Goal: Task Accomplishment & Management: Manage account settings

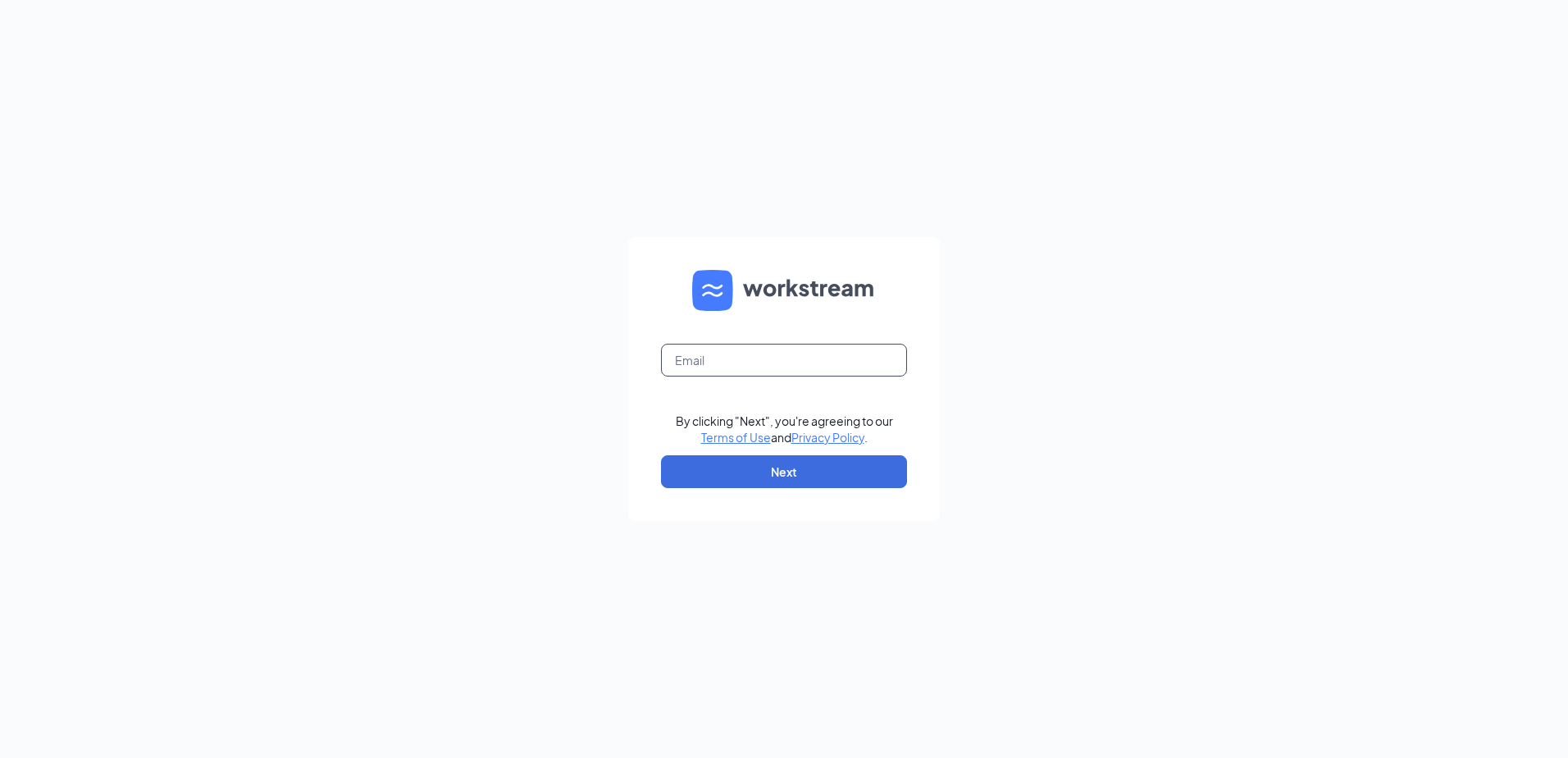
click at [719, 364] on input "text" at bounding box center [784, 360] width 246 height 33
type input "[EMAIL_ADDRESS][DOMAIN_NAME]"
click at [768, 473] on button "Next" at bounding box center [784, 471] width 246 height 33
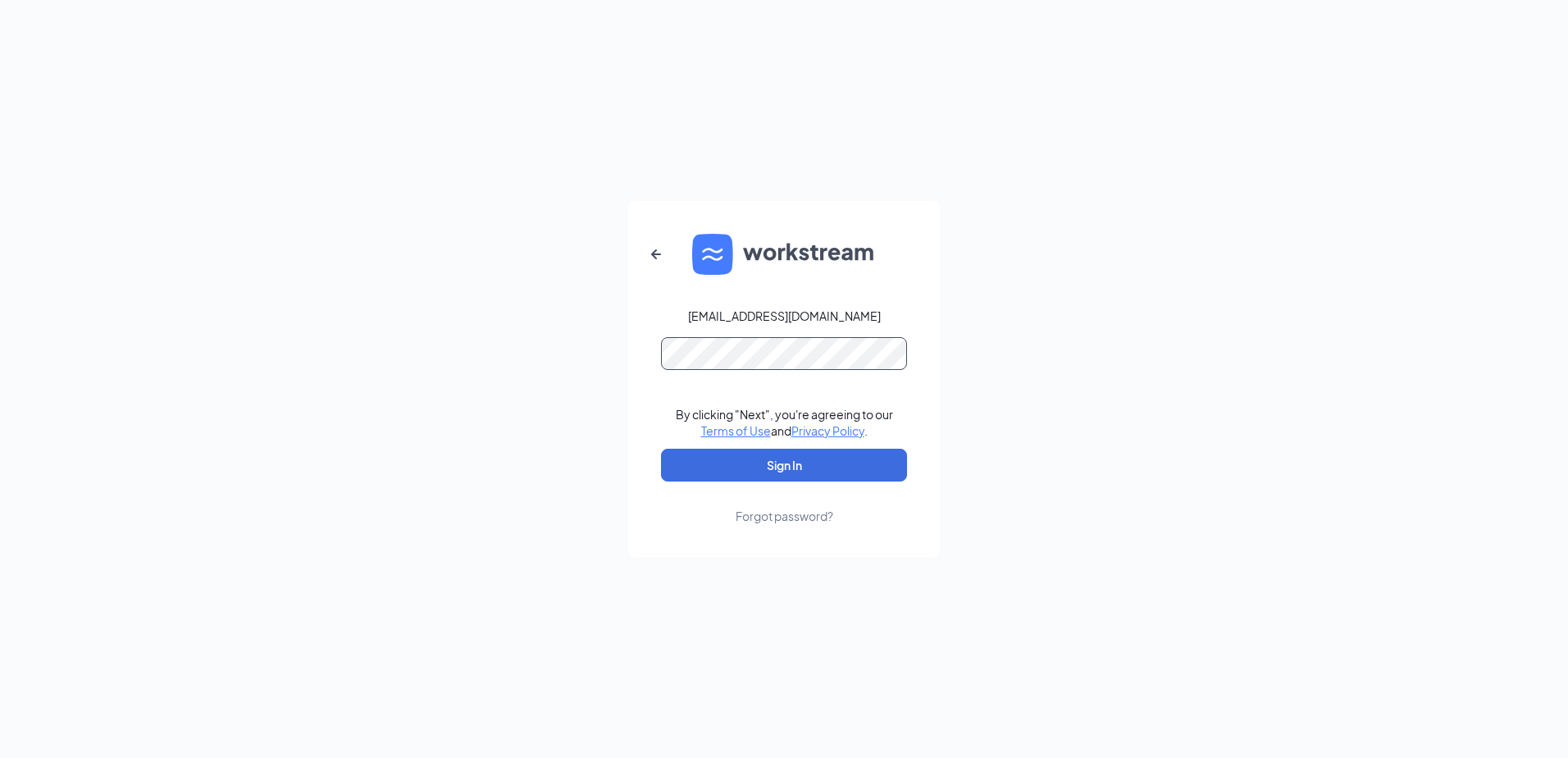
click at [661, 449] on button "Sign In" at bounding box center [784, 465] width 246 height 33
click at [807, 514] on div "Forgot password?" at bounding box center [784, 516] width 98 height 16
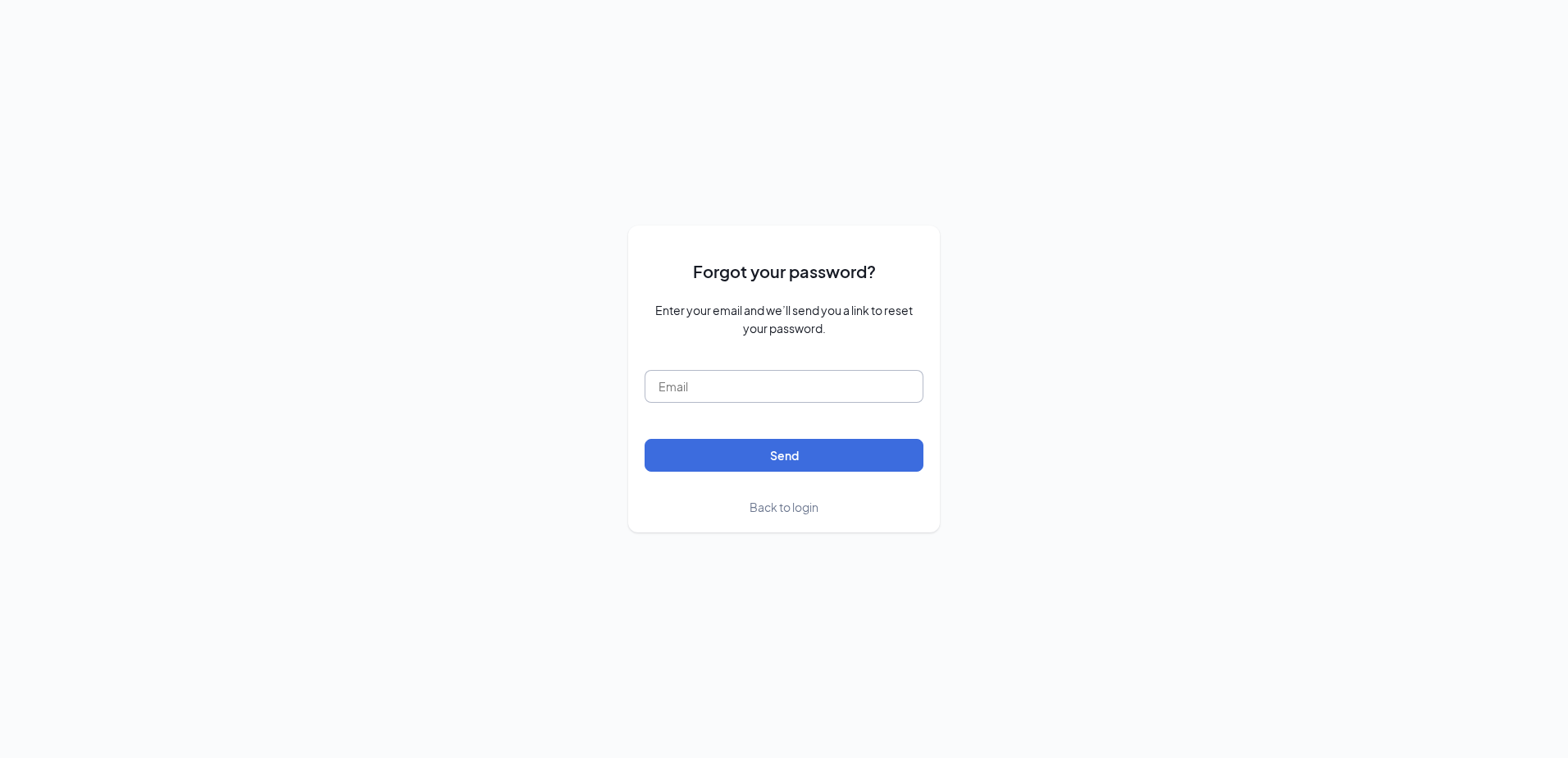
click at [783, 381] on input "text" at bounding box center [784, 386] width 279 height 33
type input "[EMAIL_ADDRESS][DOMAIN_NAME]"
click at [754, 448] on button "Send" at bounding box center [784, 455] width 279 height 33
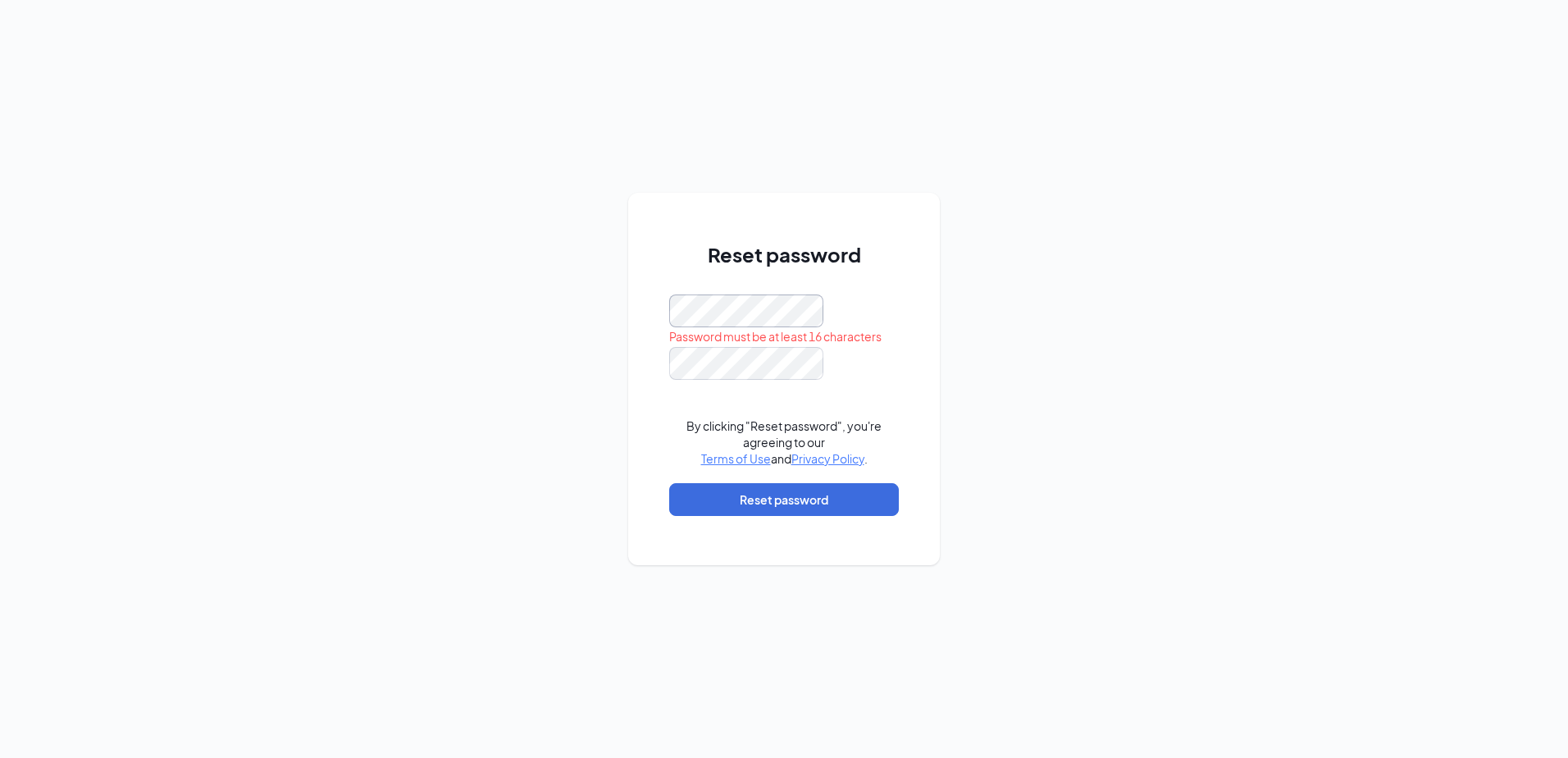
click at [633, 316] on div "Reset password Password must be at least 16 characters By clicking "Reset passw…" at bounding box center [783, 379] width 311 height 372
click at [755, 506] on button "Reset password" at bounding box center [784, 499] width 230 height 33
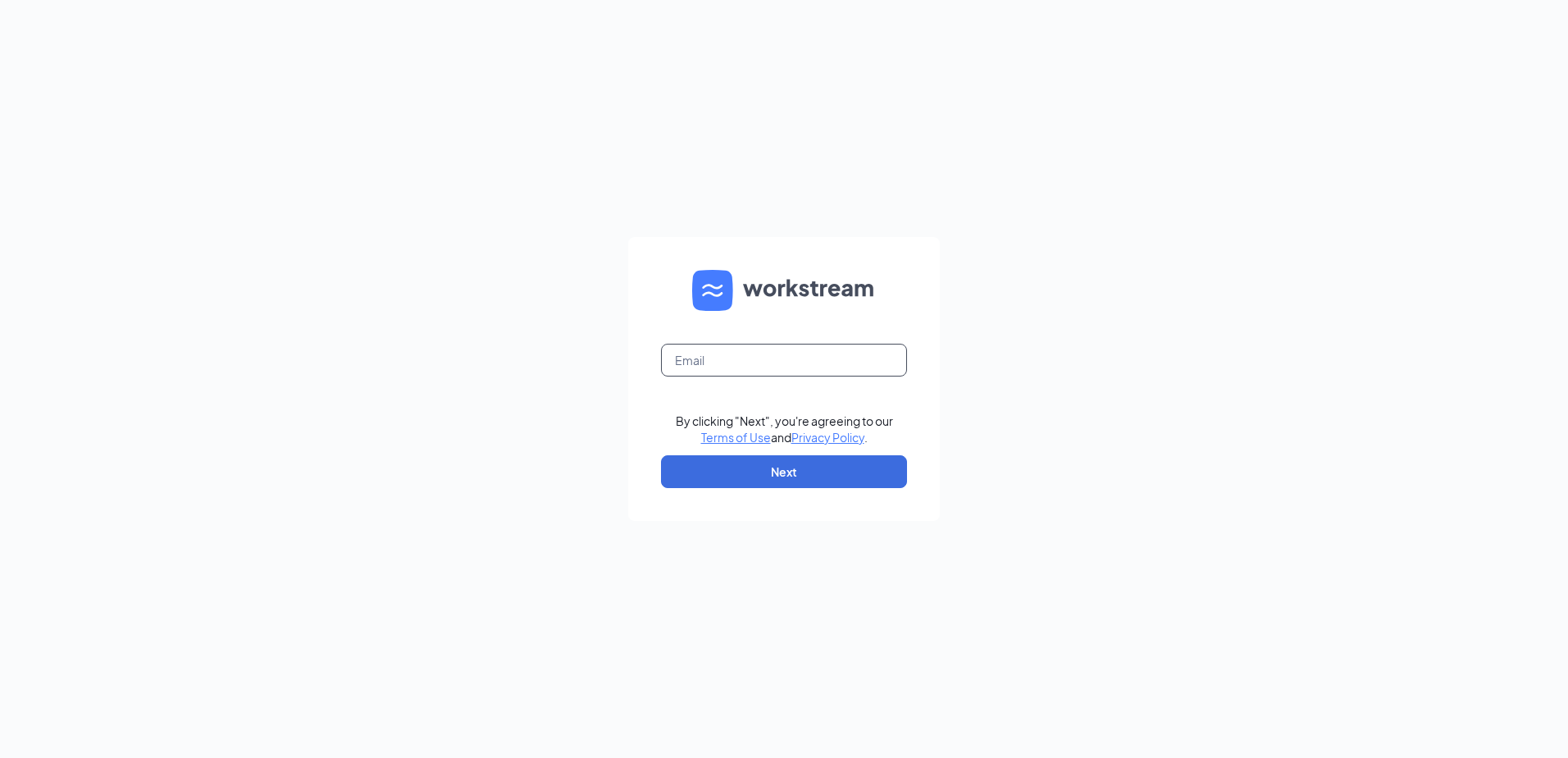
click at [736, 370] on input "text" at bounding box center [784, 360] width 246 height 33
type input "[EMAIL_ADDRESS][DOMAIN_NAME]"
click at [353, 513] on div "[EMAIL_ADDRESS][DOMAIN_NAME] By clicking "Next", you're agreeing to our Terms o…" at bounding box center [784, 379] width 1568 height 758
click at [812, 484] on button "Next" at bounding box center [784, 471] width 246 height 33
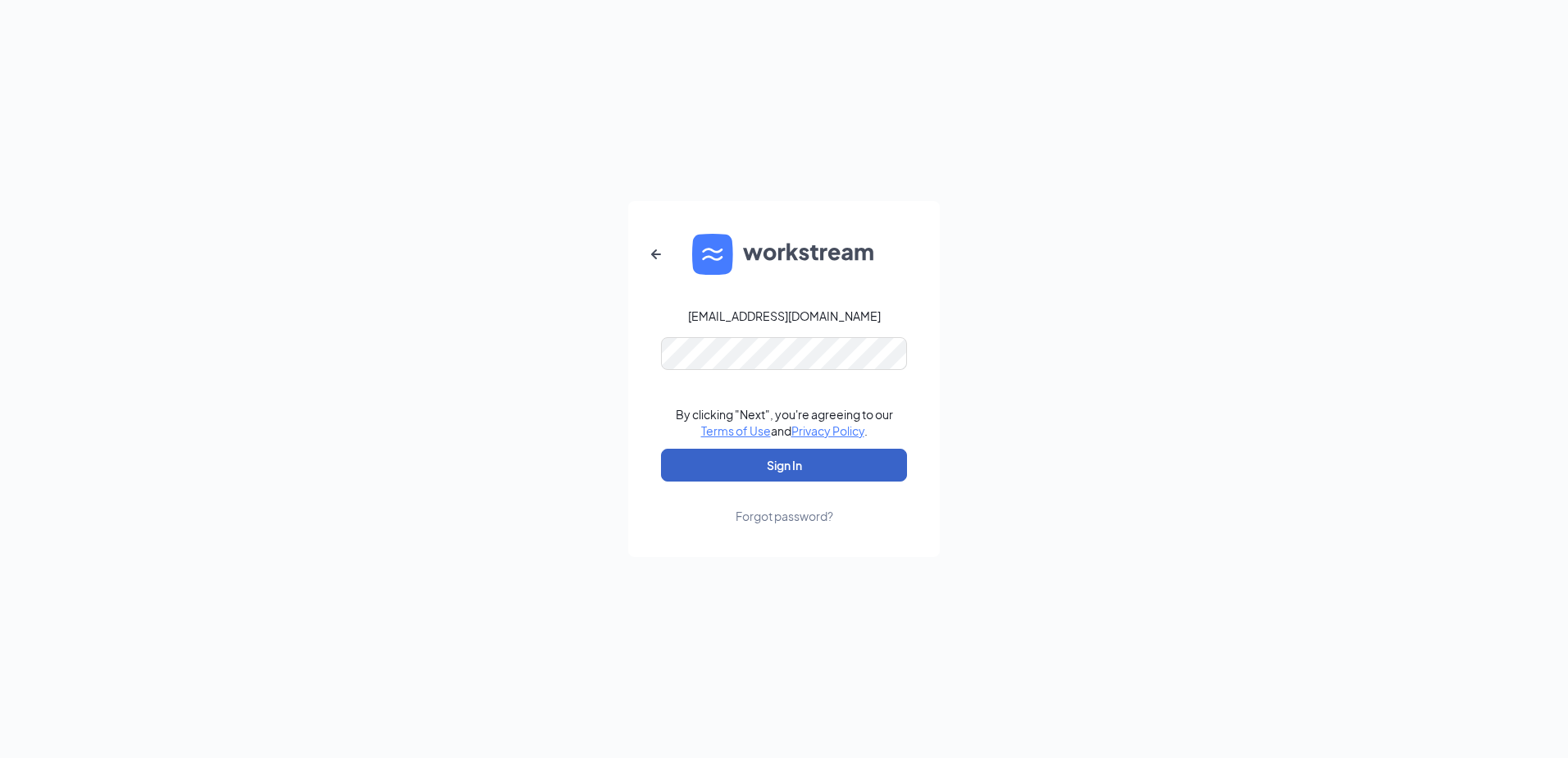
click at [787, 460] on button "Sign In" at bounding box center [784, 465] width 246 height 33
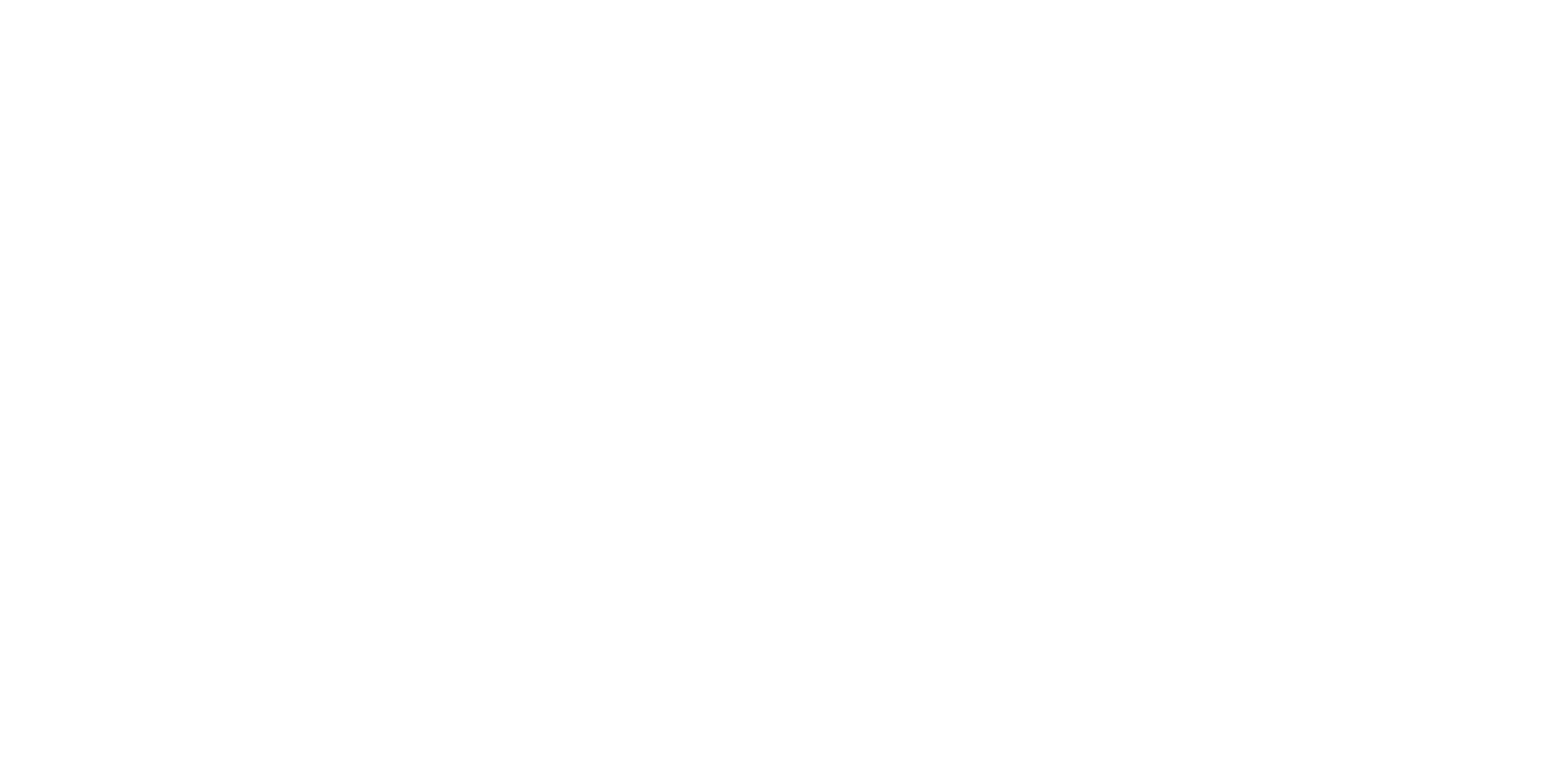
click at [0, 0] on html at bounding box center [0, 0] width 0 height 0
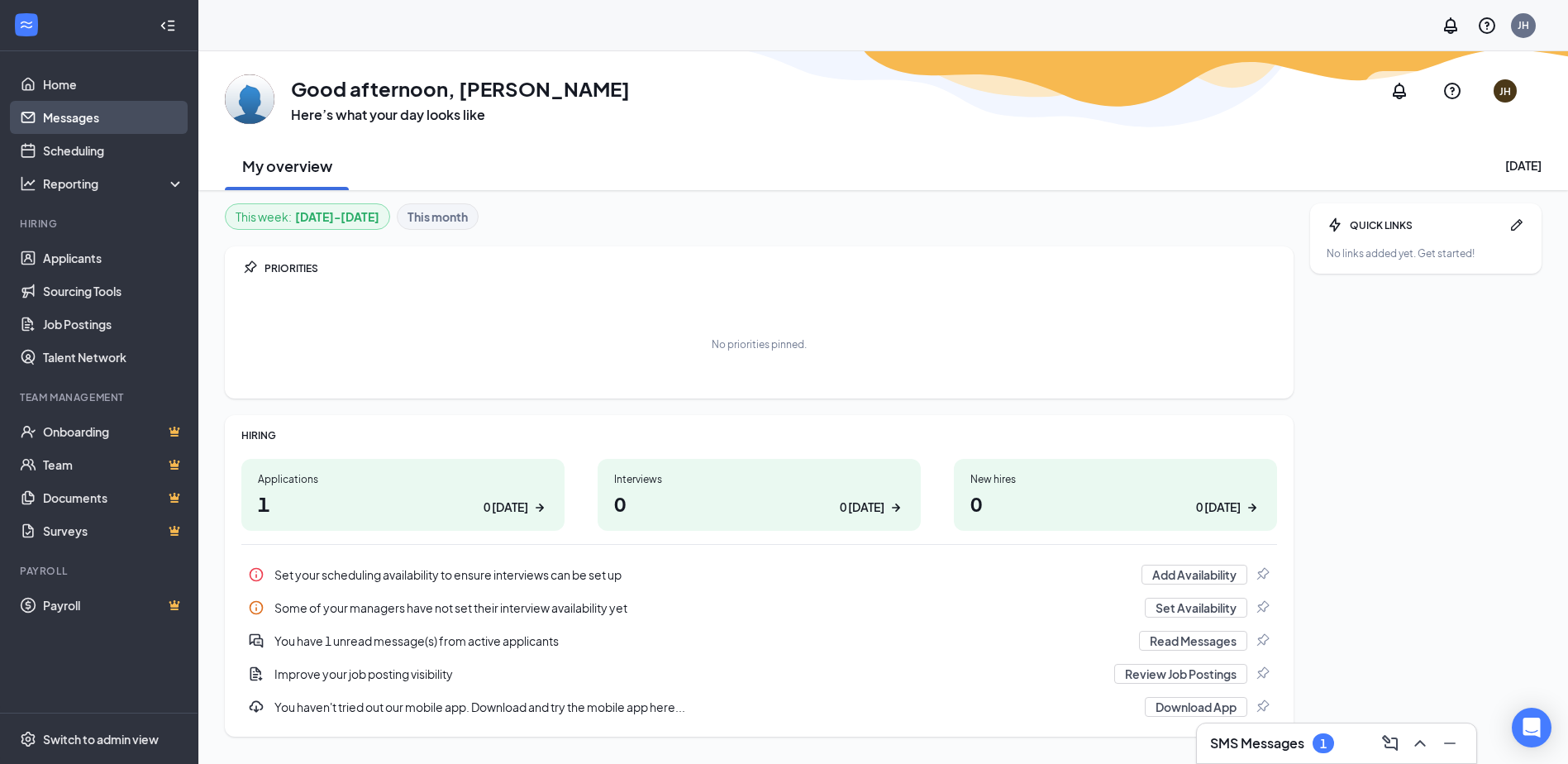
click at [85, 114] on link "Messages" at bounding box center [114, 118] width 141 height 33
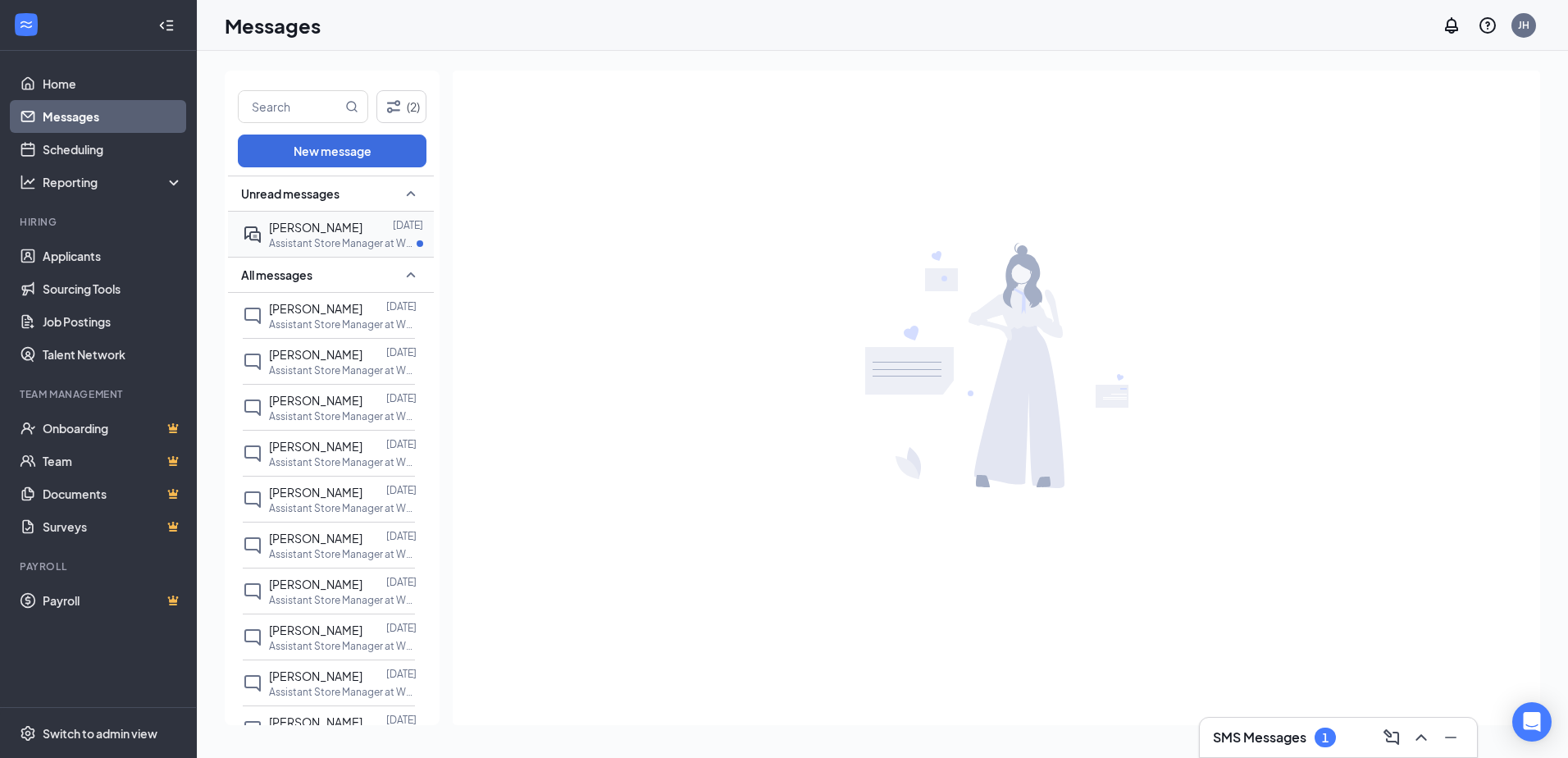
click at [328, 230] on span "Dean Bryant" at bounding box center [316, 227] width 93 height 14
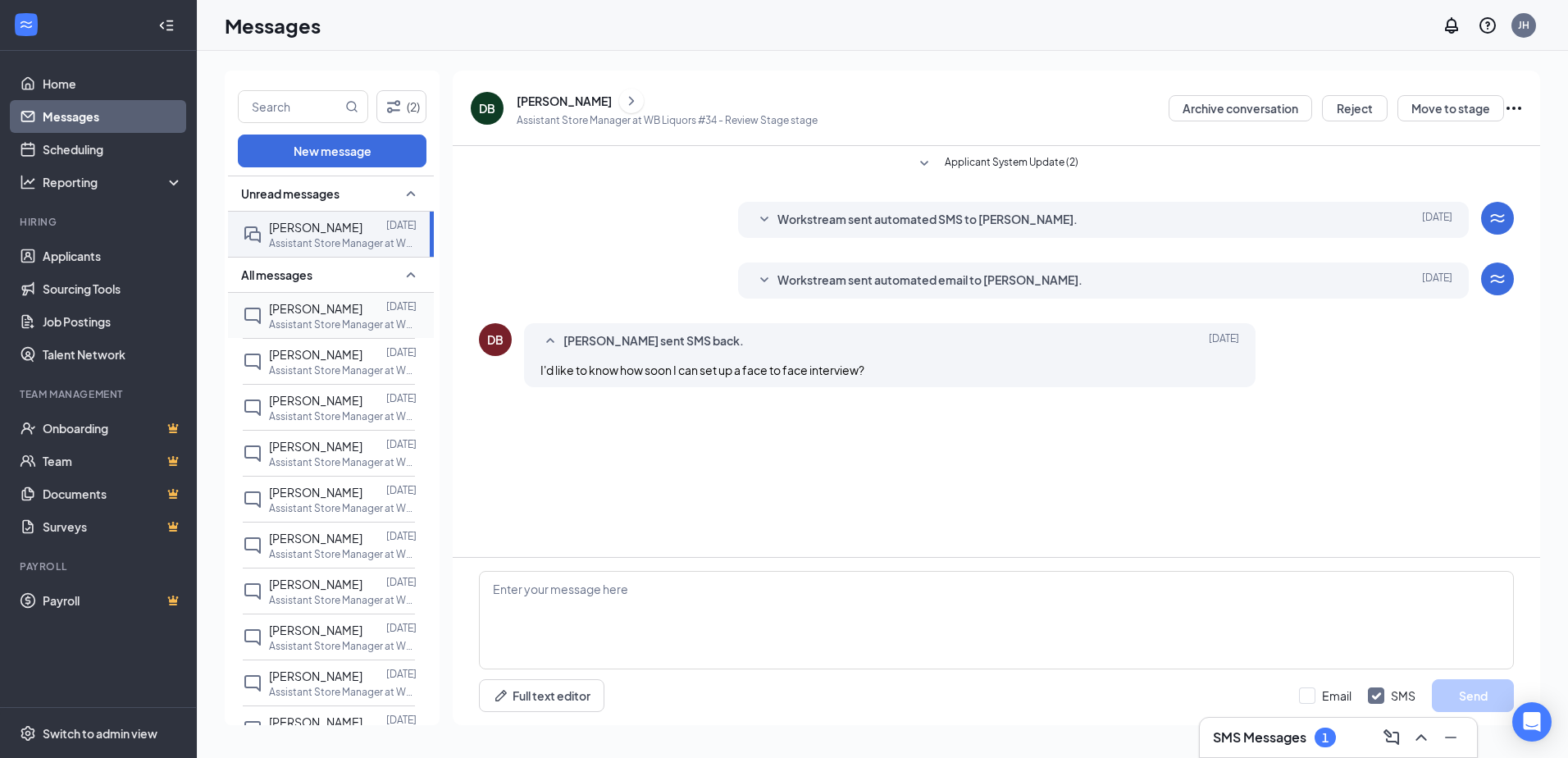
click at [331, 302] on span "Terrion Spinks" at bounding box center [316, 308] width 93 height 14
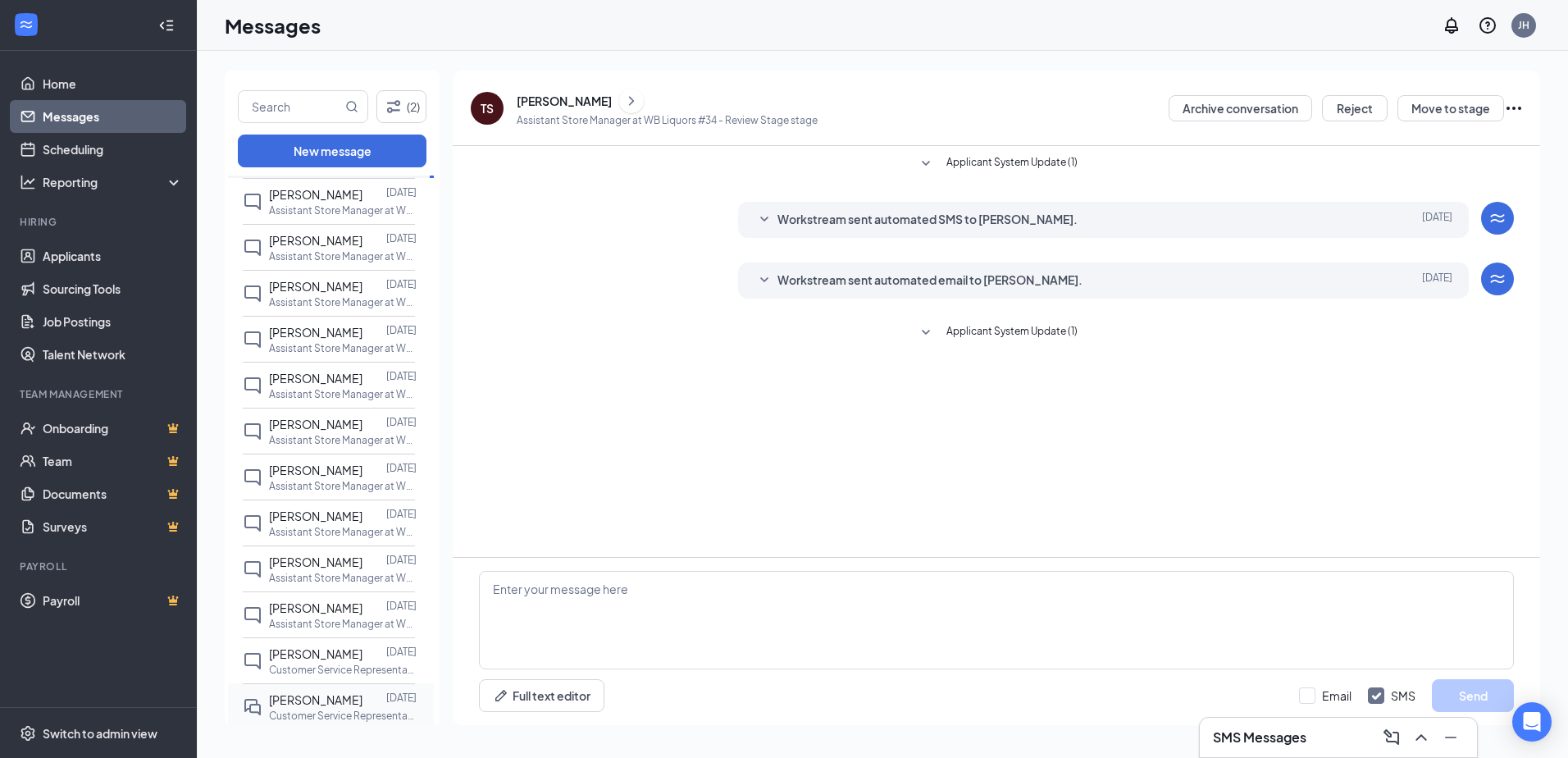
scroll to position [161, 0]
click at [295, 622] on p "Assistant Store Manager at WB Liquors #34" at bounding box center [343, 623] width 148 height 14
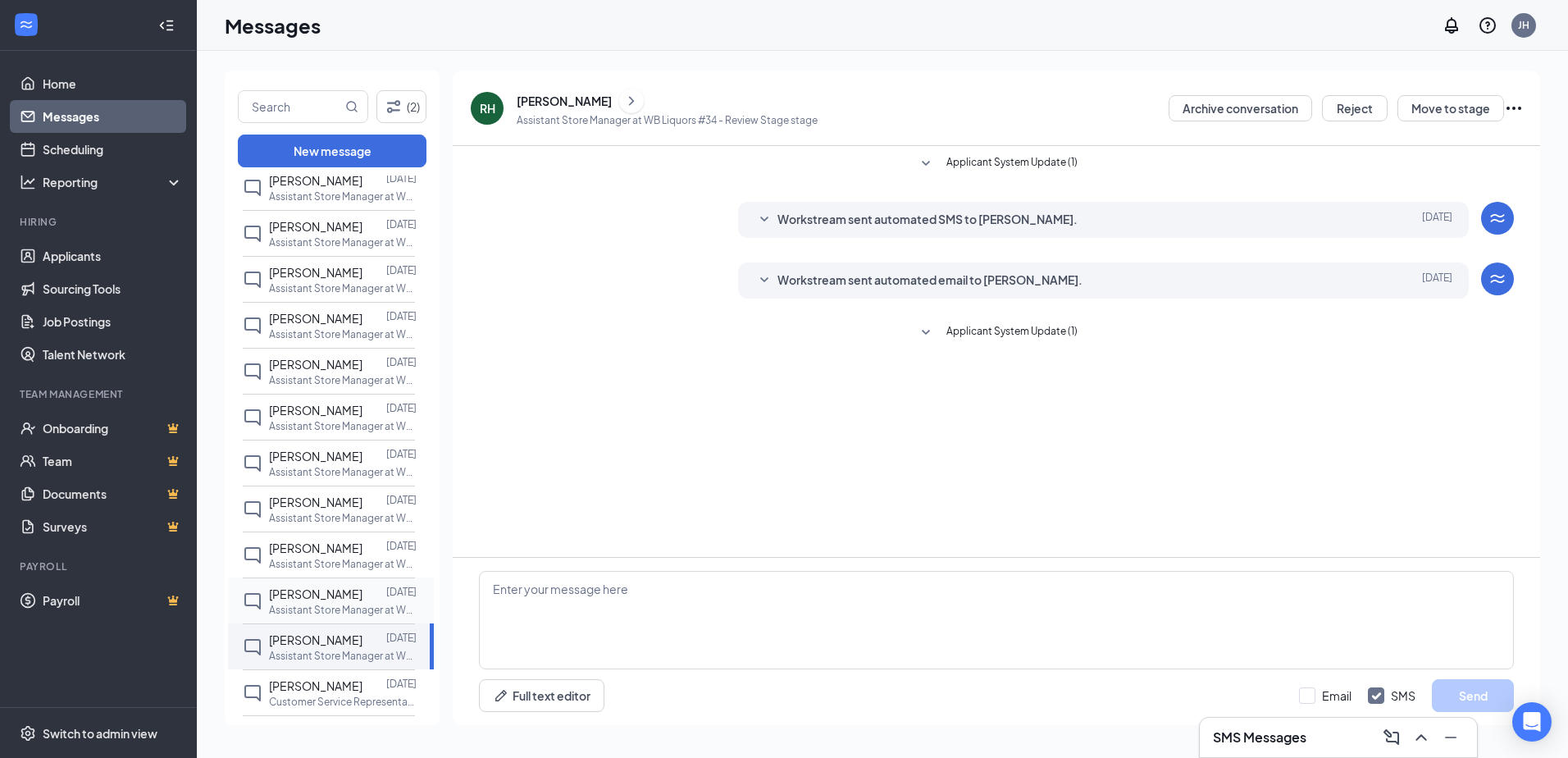
click at [318, 604] on p "Assistant Store Manager at WB Liquors #34" at bounding box center [343, 610] width 148 height 14
click at [333, 497] on span "Kierra Taylor" at bounding box center [316, 501] width 93 height 14
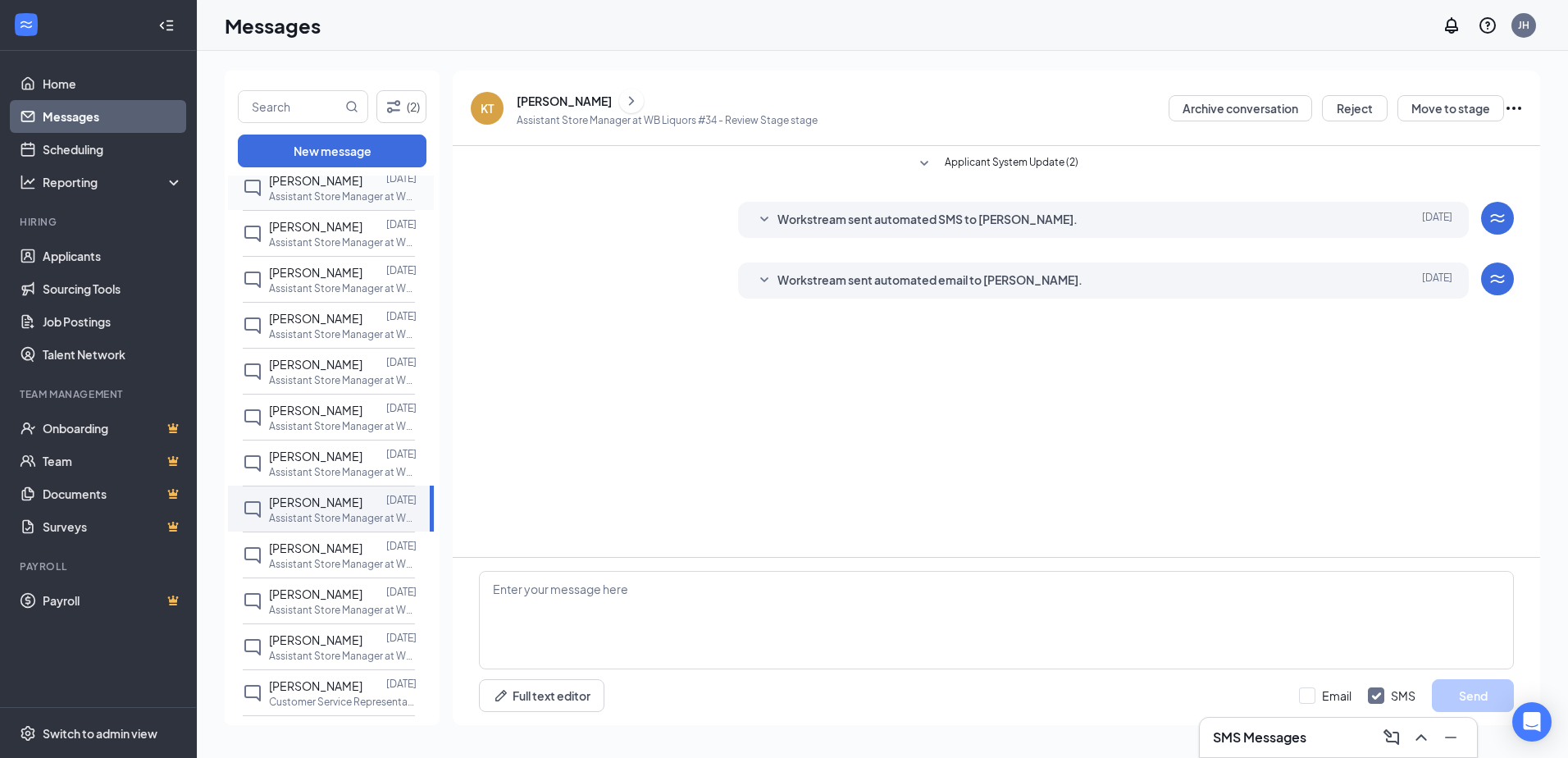
click at [333, 187] on span "Terrion Spinks" at bounding box center [316, 180] width 93 height 14
click at [761, 216] on icon "SmallChevronDown" at bounding box center [764, 220] width 20 height 20
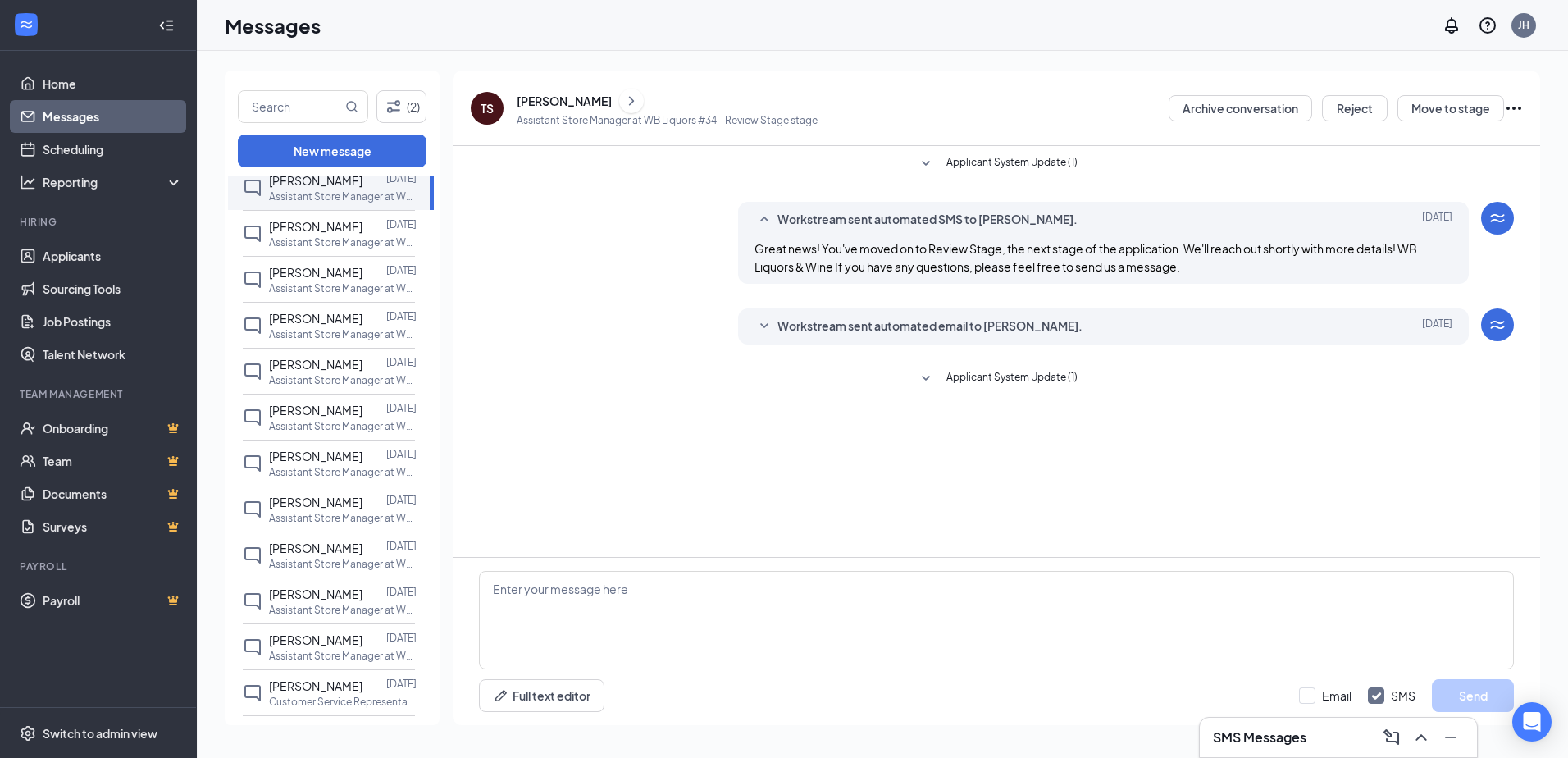
click at [762, 324] on icon "SmallChevronDown" at bounding box center [764, 327] width 20 height 20
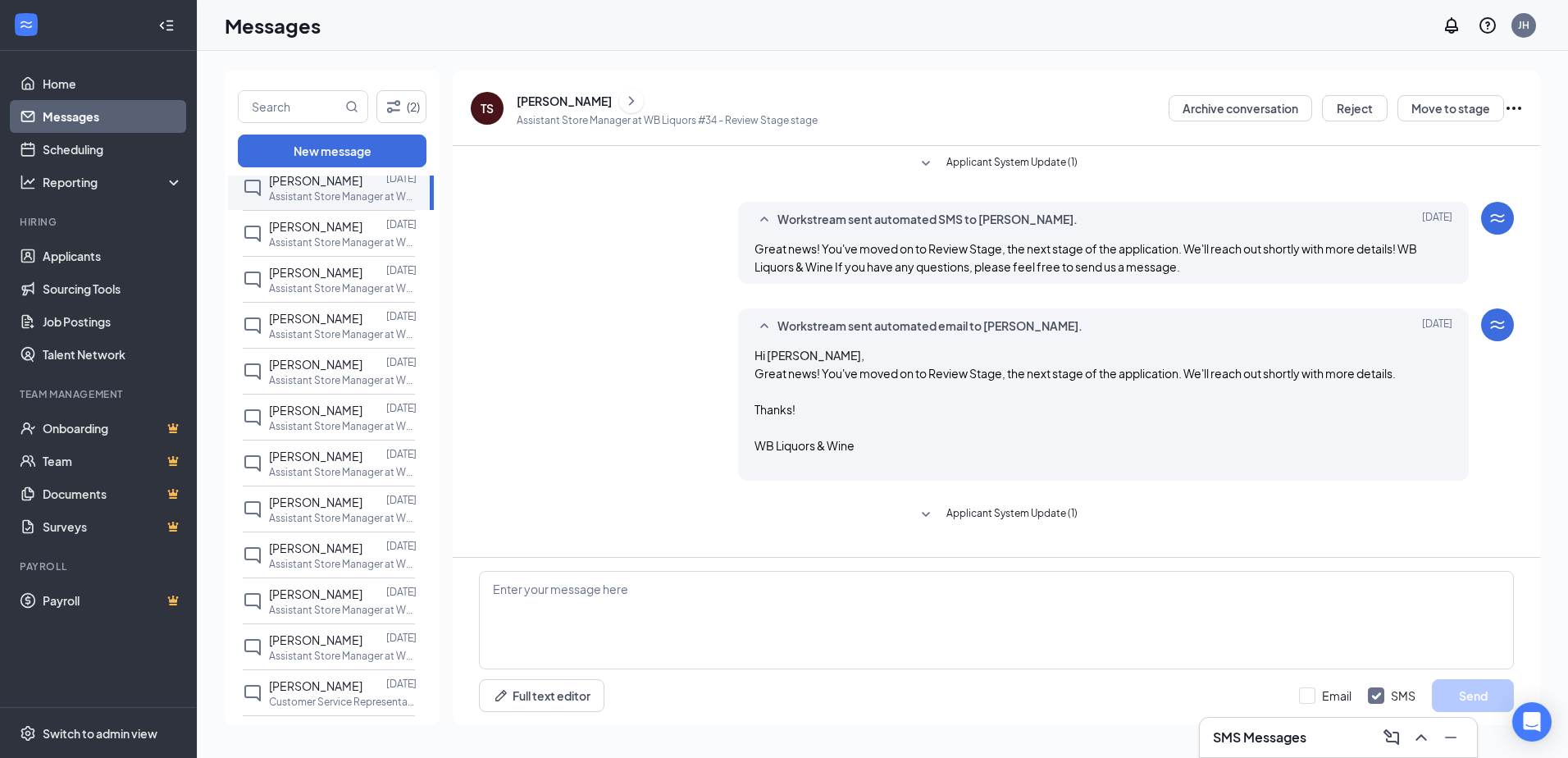
click at [308, 175] on div "(2) New message Unread messages Dean Bryant Sep 14 Assistant Store Manager at W…" at bounding box center [332, 398] width 215 height 655
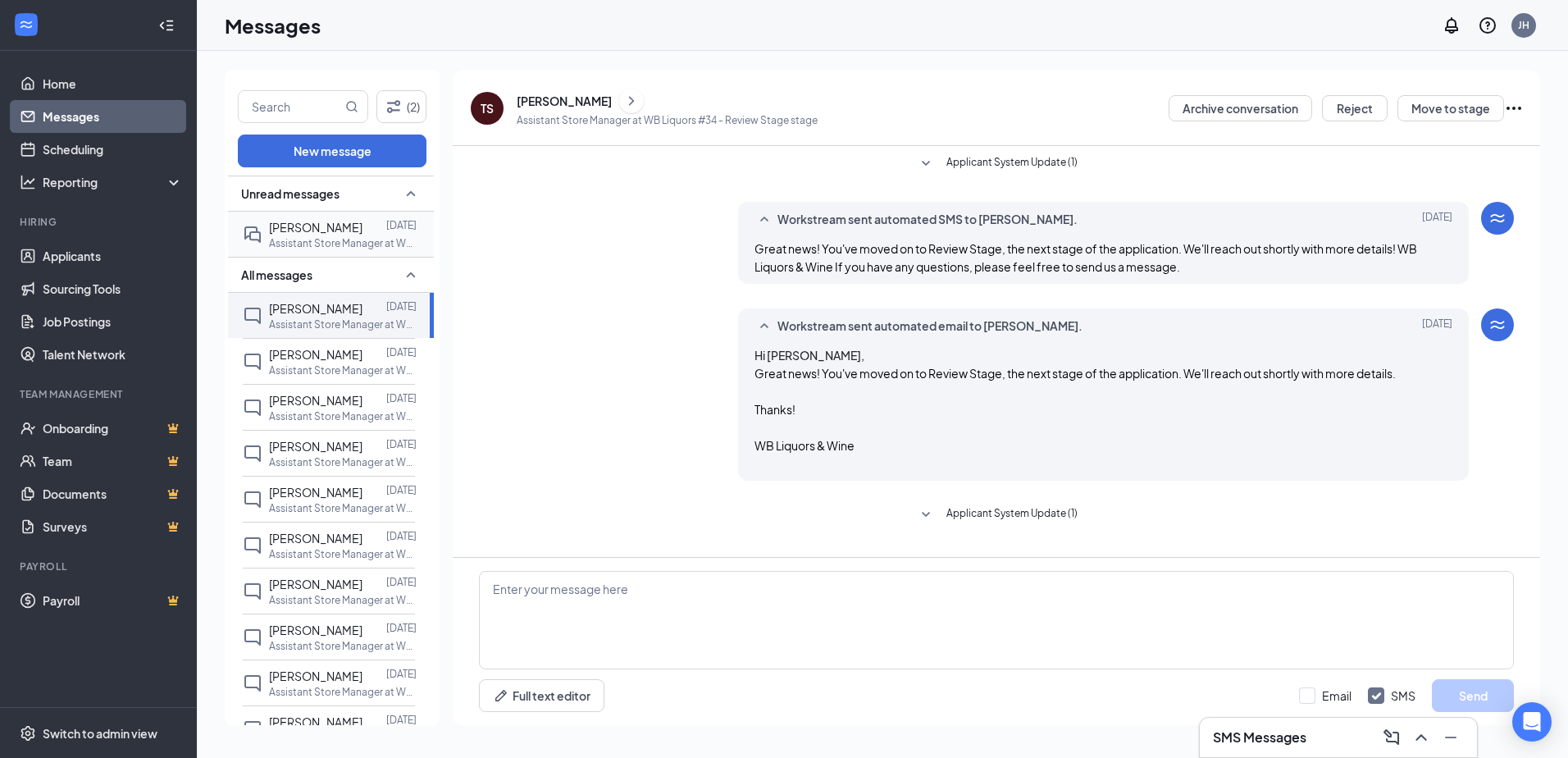
click at [362, 230] on div at bounding box center [374, 227] width 24 height 18
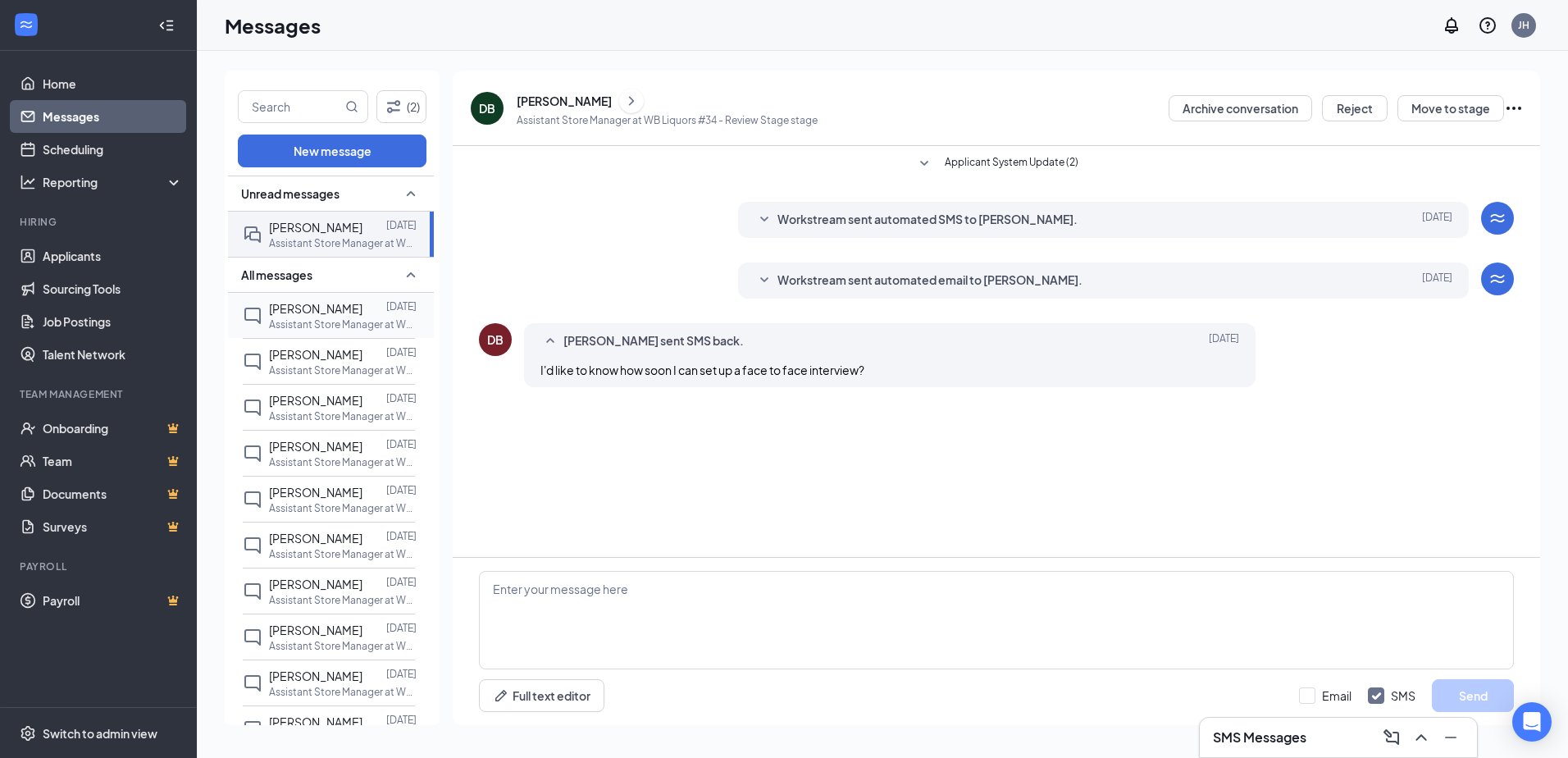
click at [301, 301] on span "Terrion Spinks" at bounding box center [316, 308] width 93 height 14
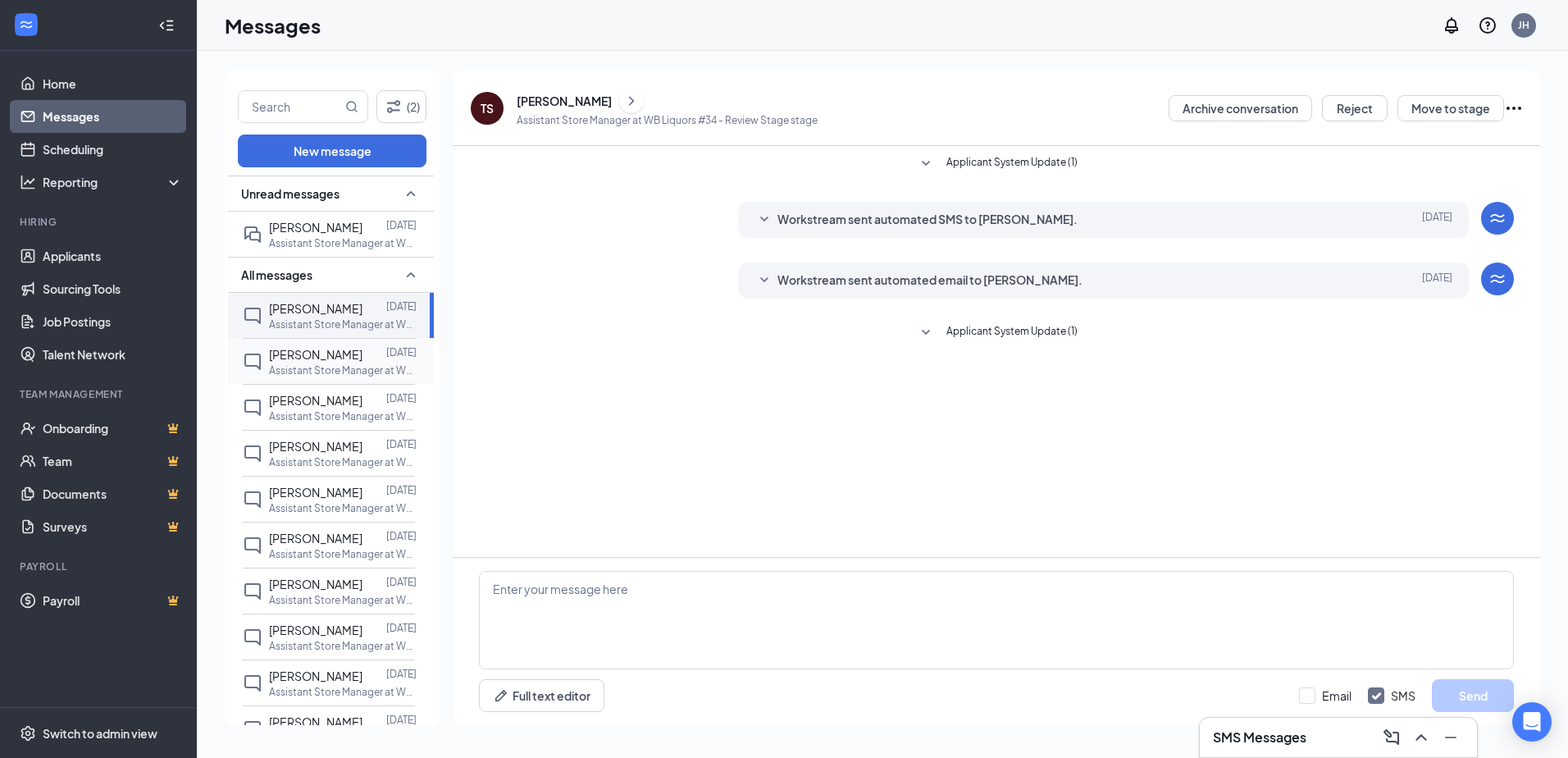
click at [298, 339] on div "Hayley Plouck Sep 14 Assistant Store Manager at WB Liquors #34" at bounding box center [329, 361] width 172 height 46
click at [310, 400] on span "CHANTAL NGATIA" at bounding box center [316, 400] width 93 height 14
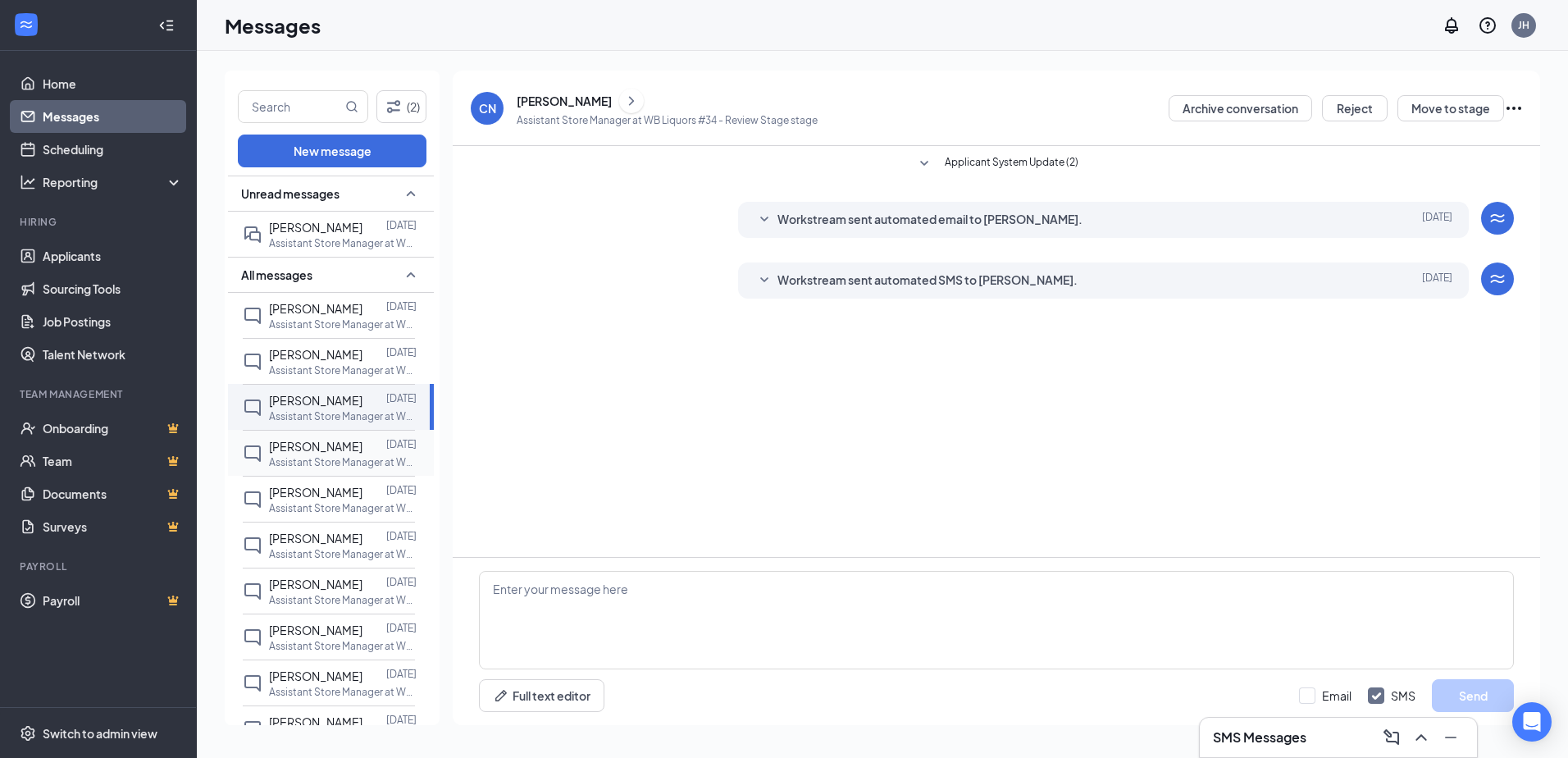
click at [301, 453] on span "EBONY JONES" at bounding box center [316, 446] width 93 height 14
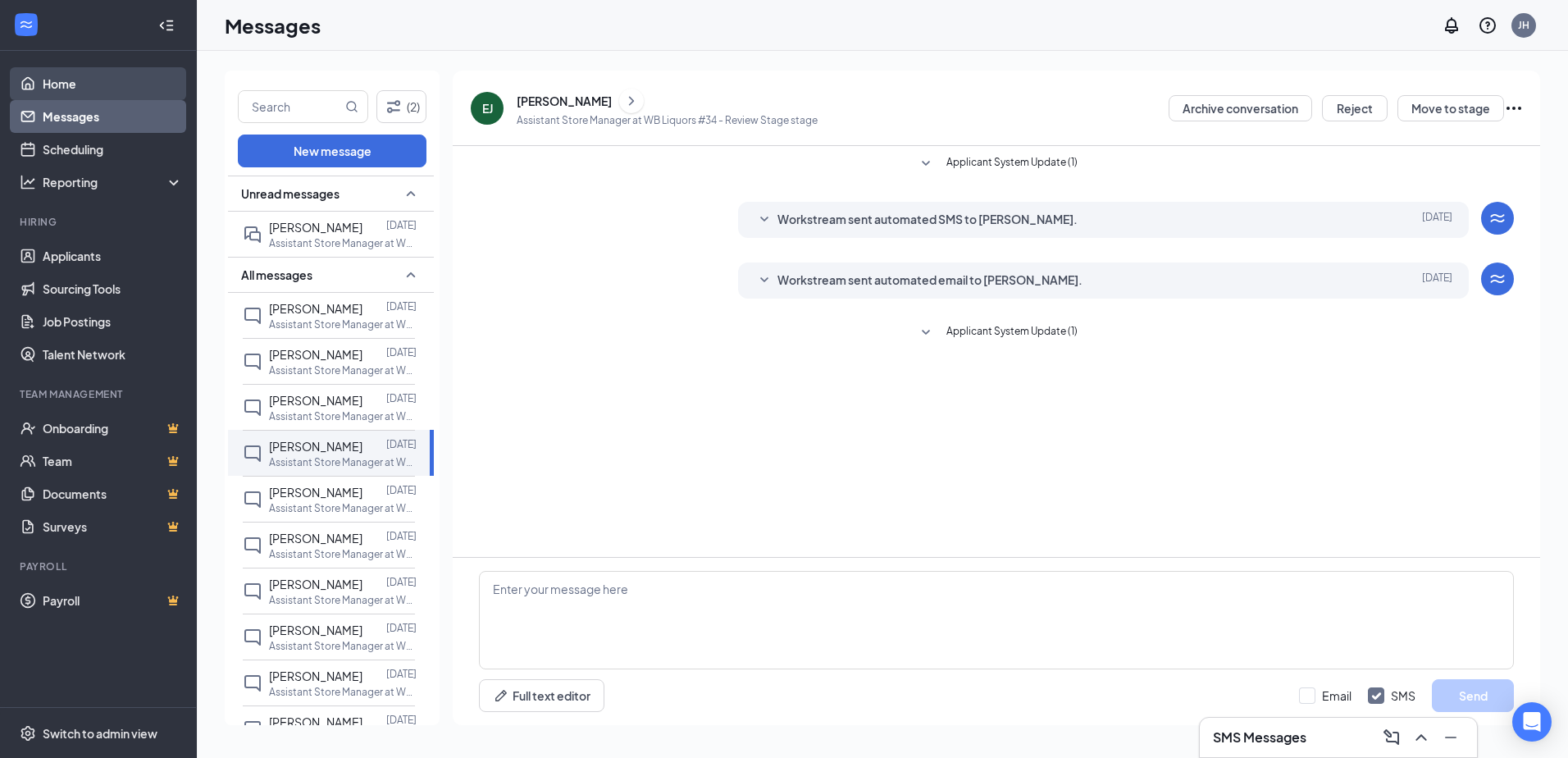
click at [72, 88] on link "Home" at bounding box center [113, 83] width 140 height 33
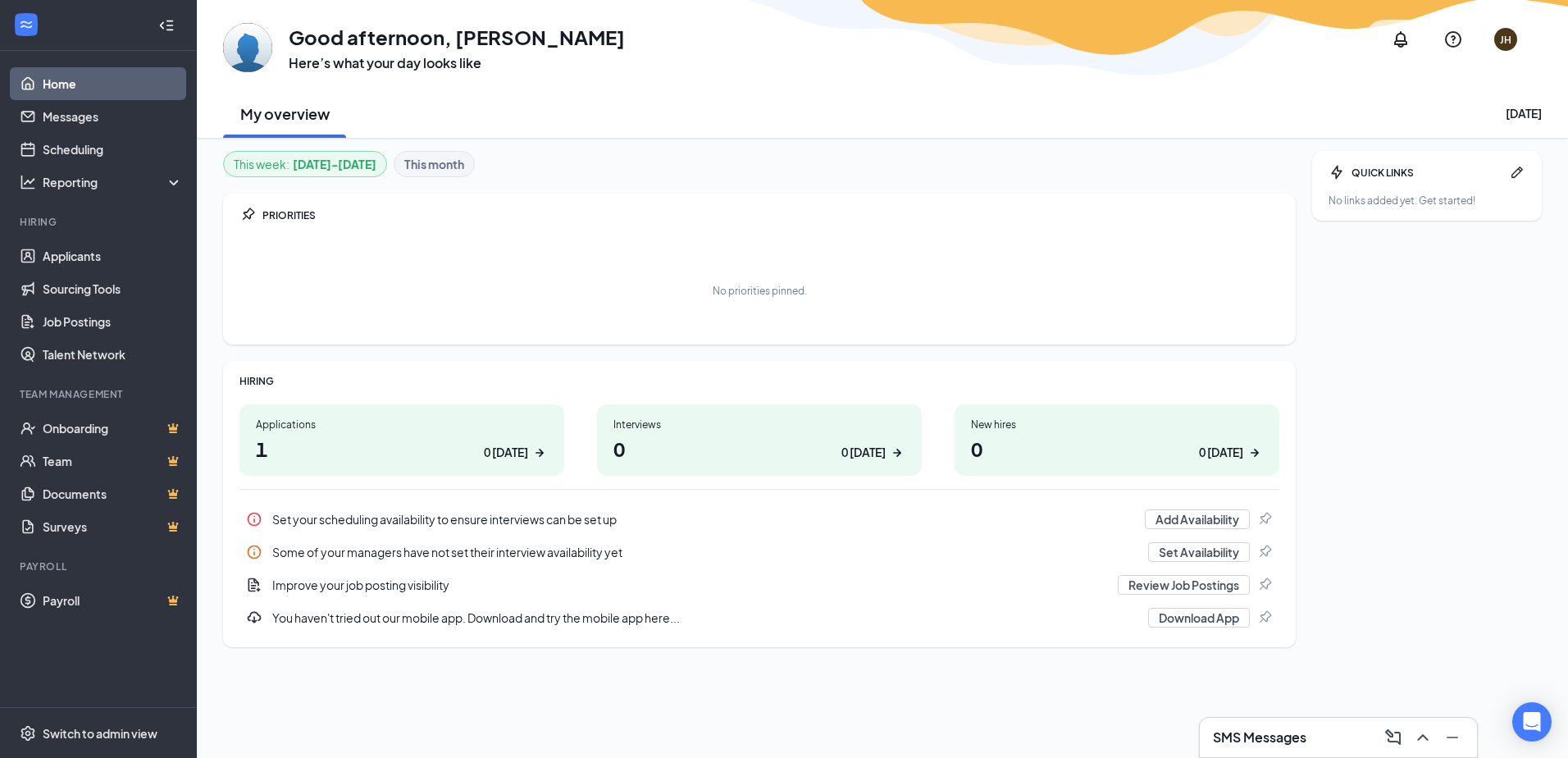
click at [313, 440] on h1 "1 0 today" at bounding box center [401, 449] width 292 height 28
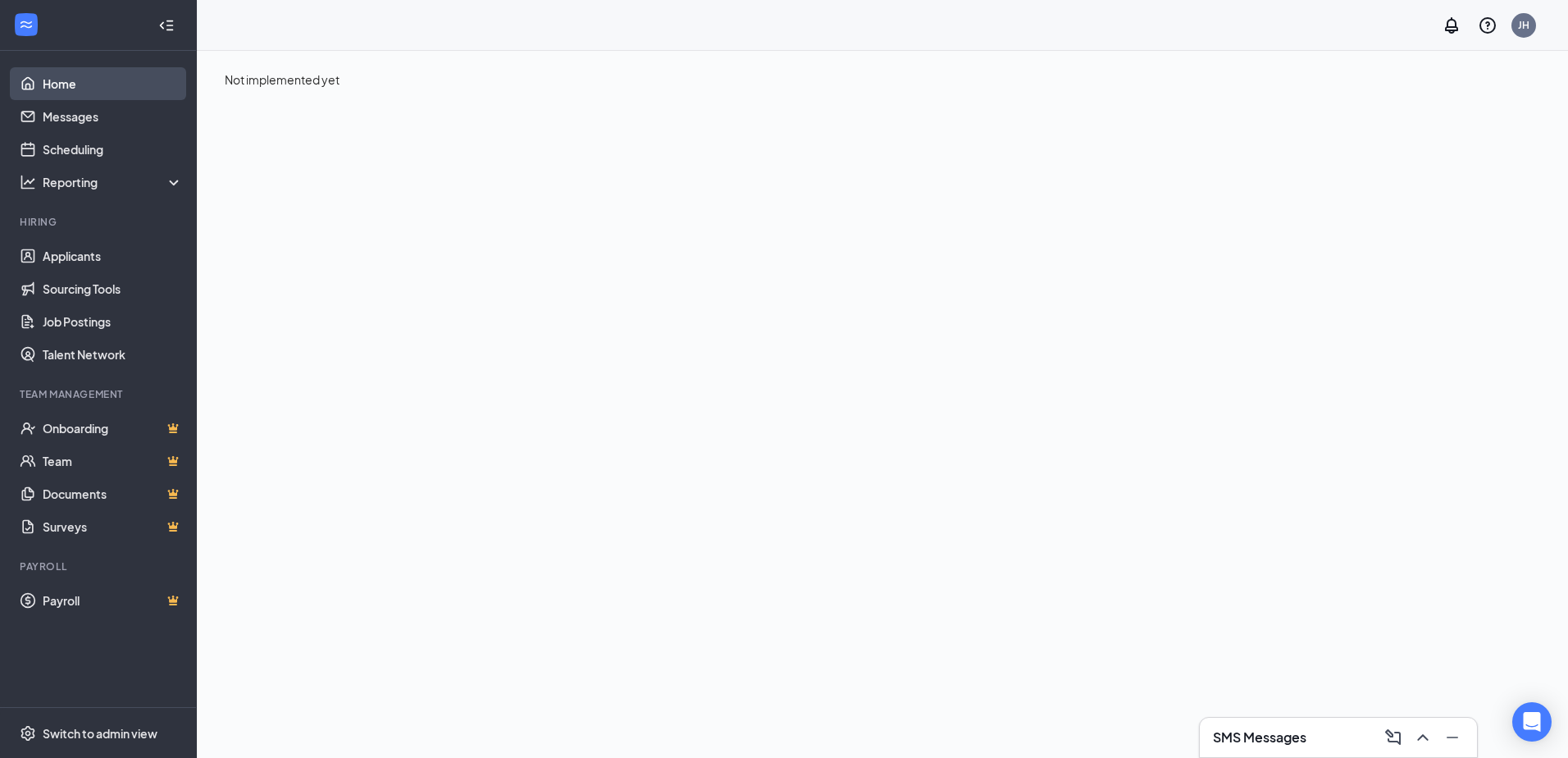
click at [83, 77] on link "Home" at bounding box center [113, 83] width 140 height 33
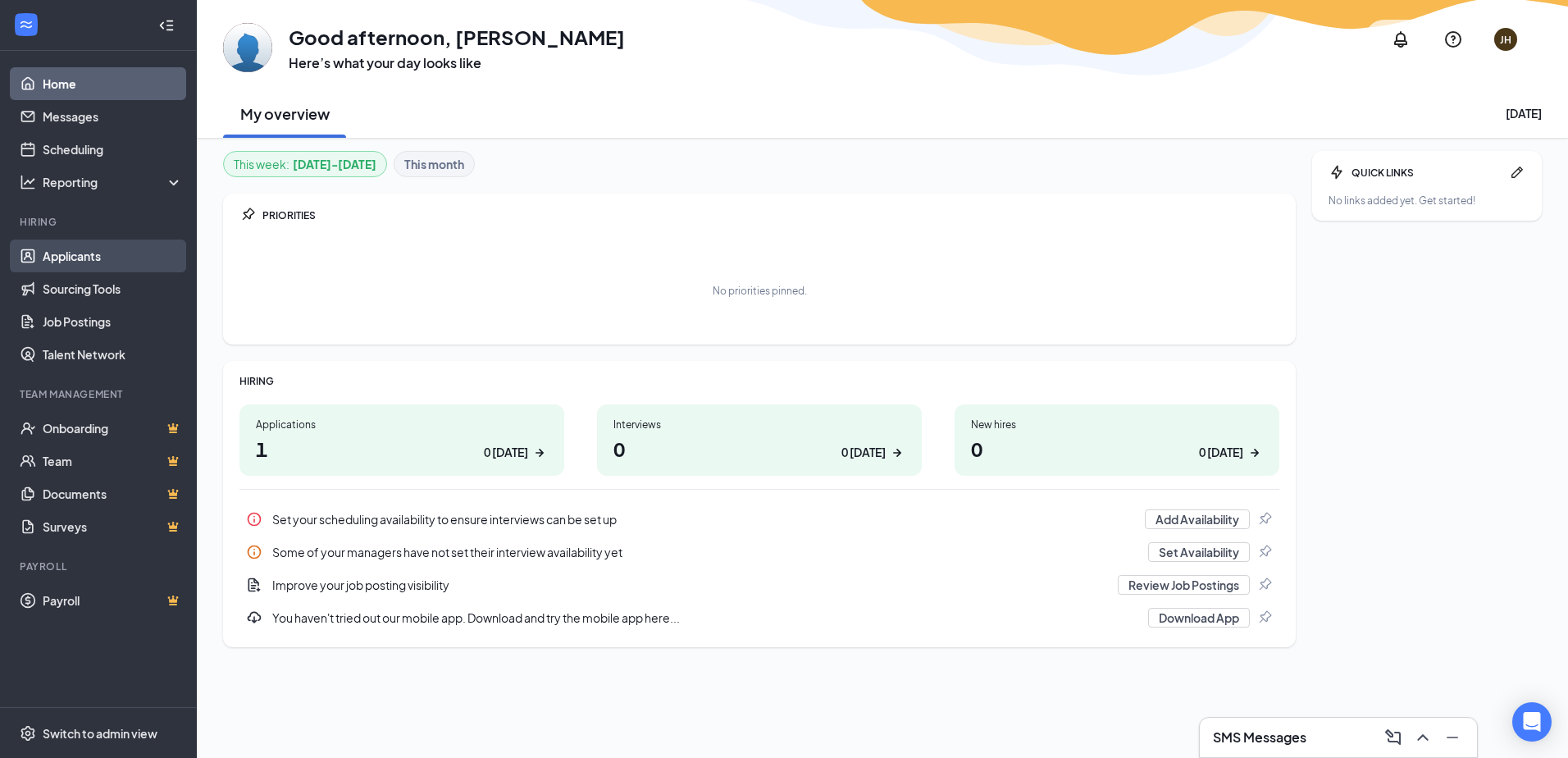
click at [93, 253] on link "Applicants" at bounding box center [113, 256] width 140 height 33
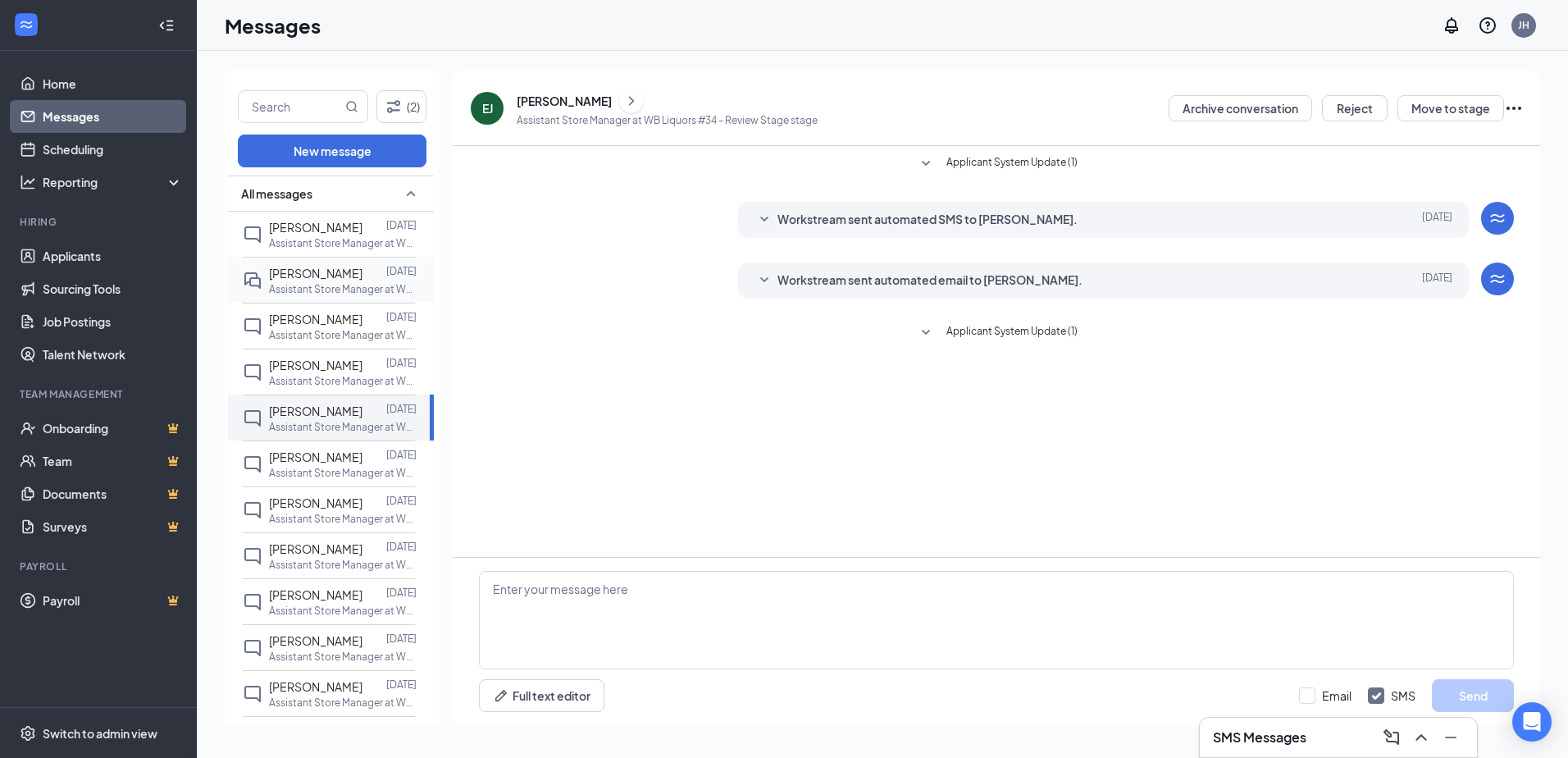
click at [299, 279] on span "Dean Bryant" at bounding box center [316, 273] width 93 height 14
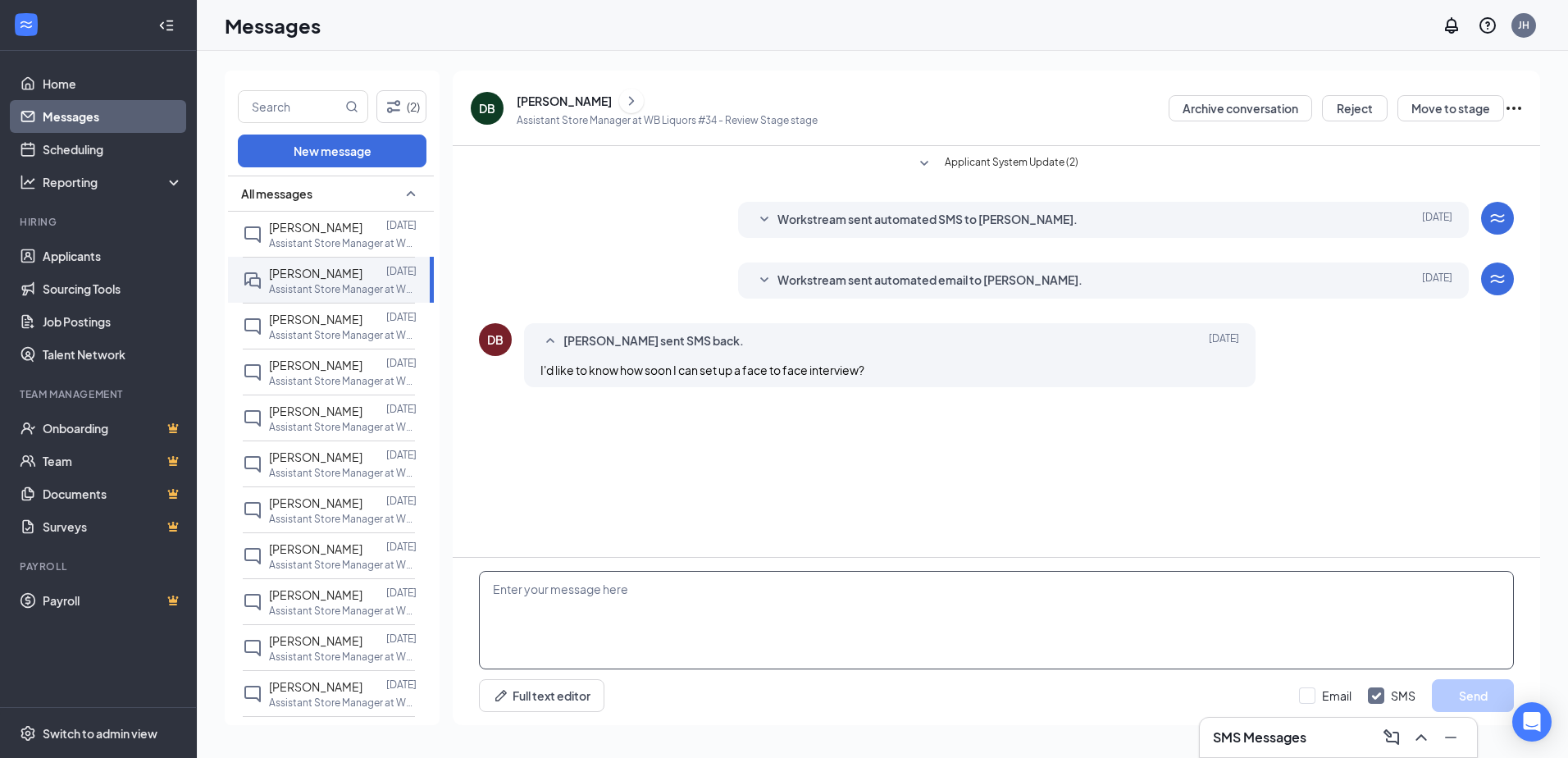
click at [616, 597] on textarea at bounding box center [997, 620] width 1035 height 99
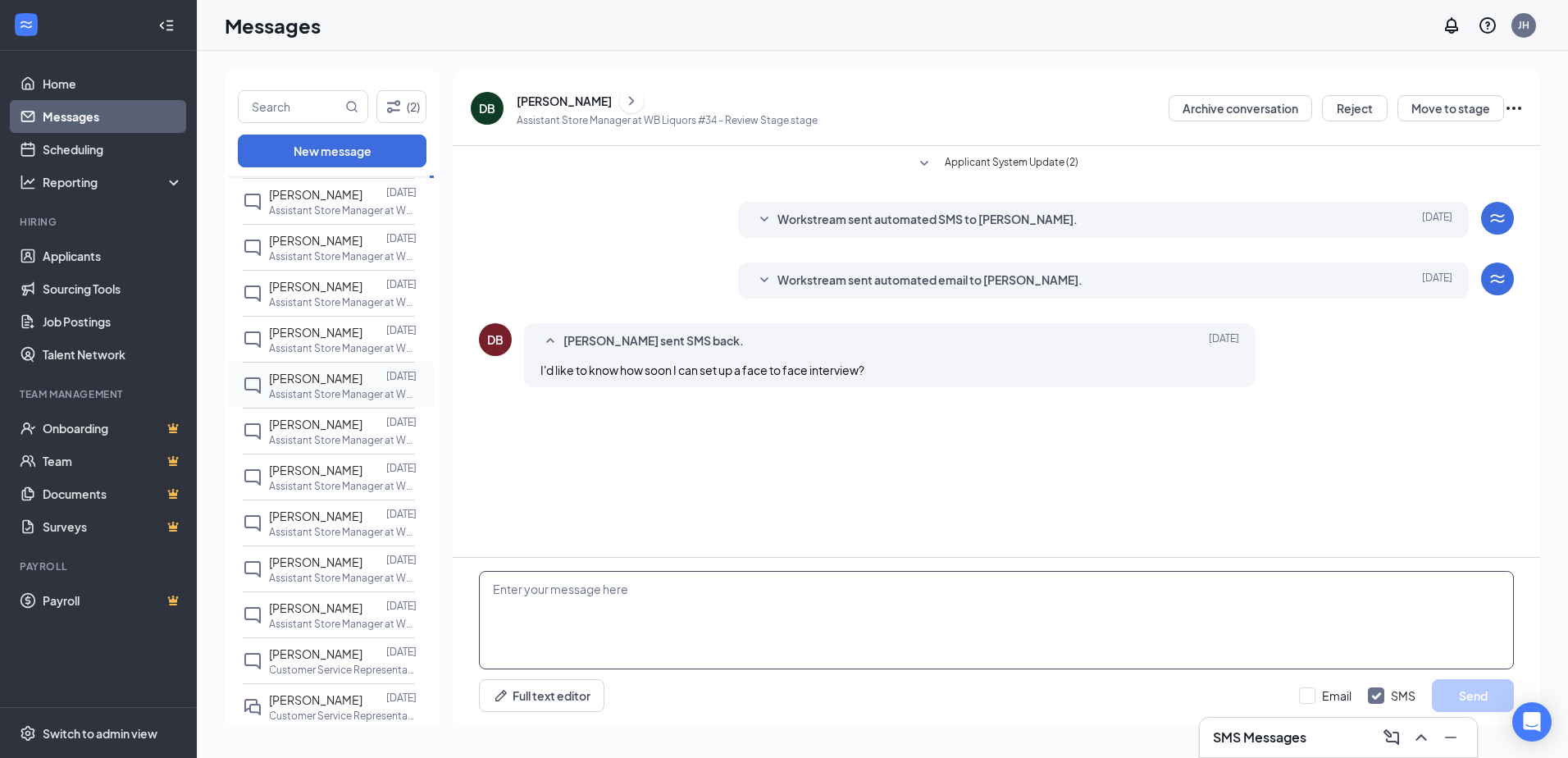
scroll to position [126, 0]
click at [336, 606] on span "Ryan Hatcher" at bounding box center [316, 606] width 93 height 14
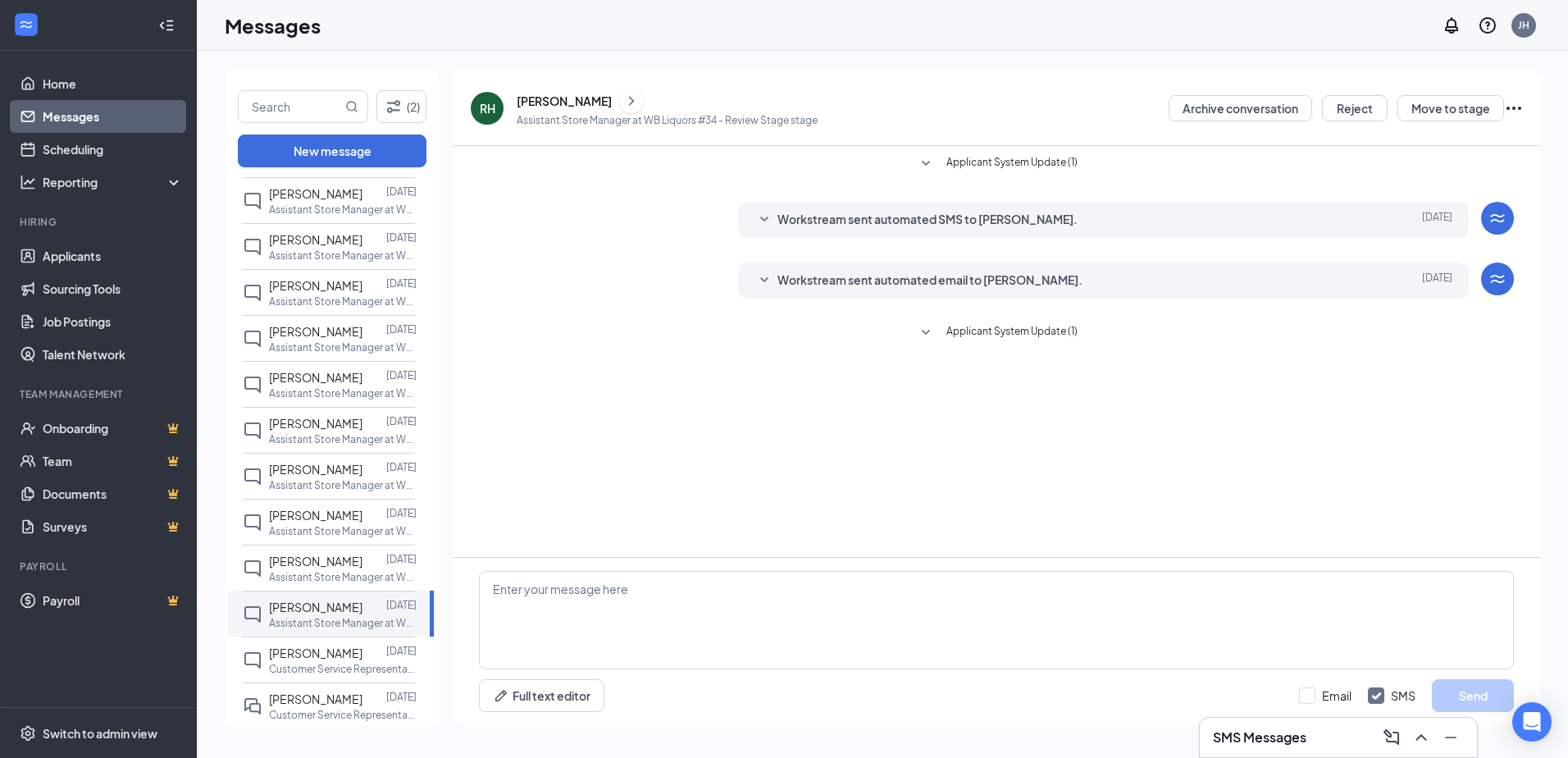
click at [619, 97] on button at bounding box center [631, 100] width 24 height 24
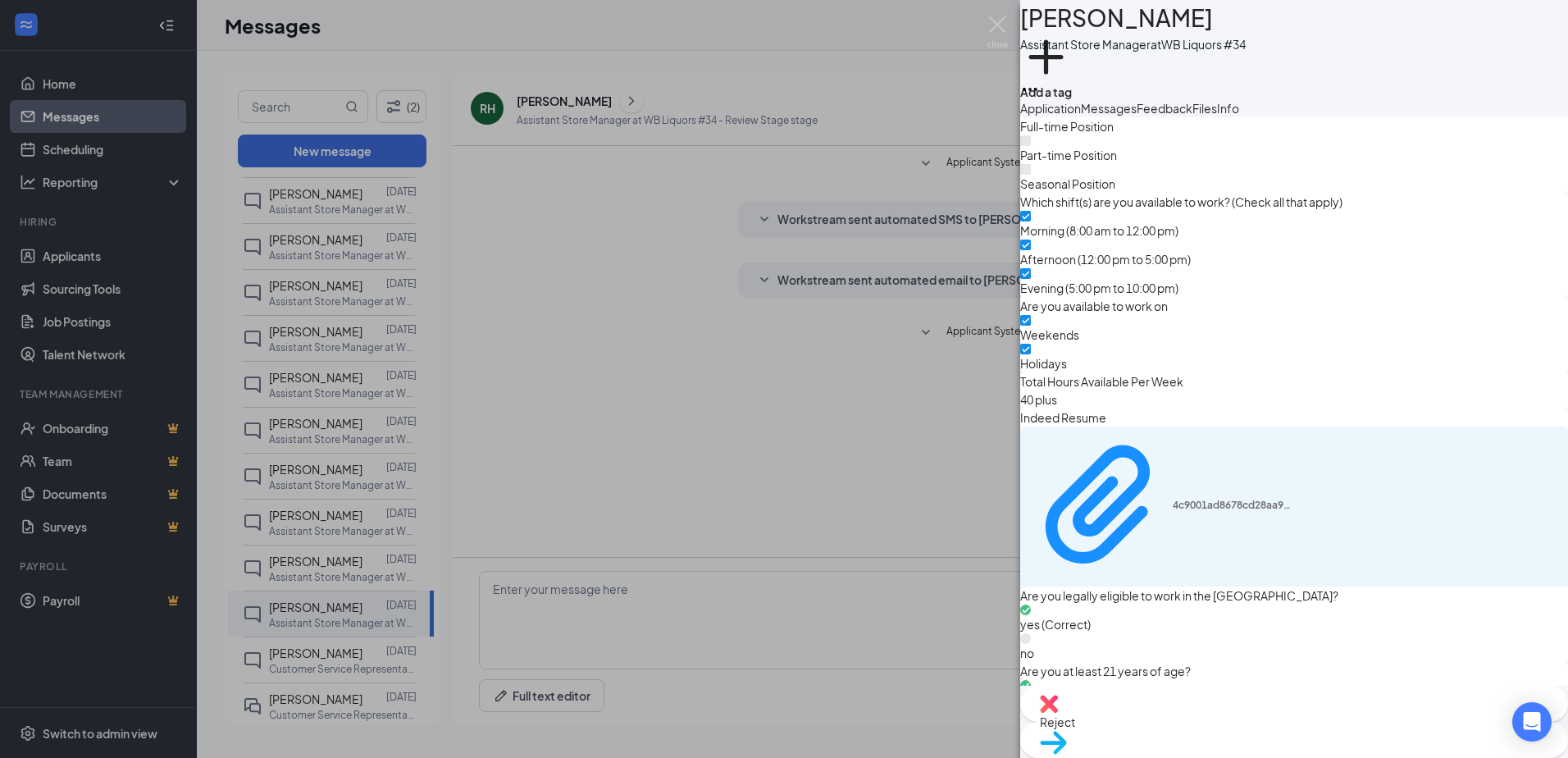
scroll to position [1581, 0]
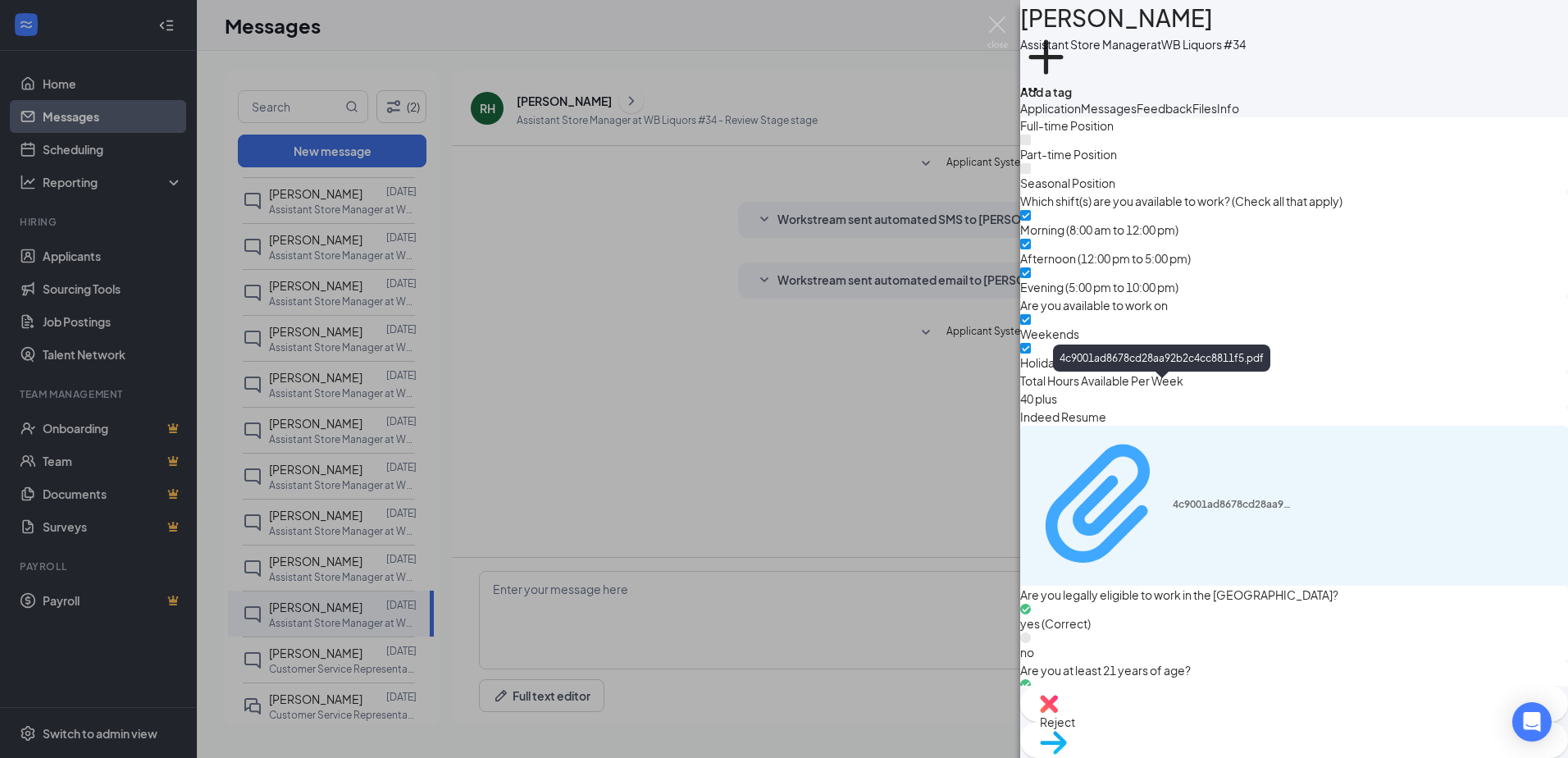
click at [1165, 457] on icon "Paperclip" at bounding box center [1101, 504] width 143 height 143
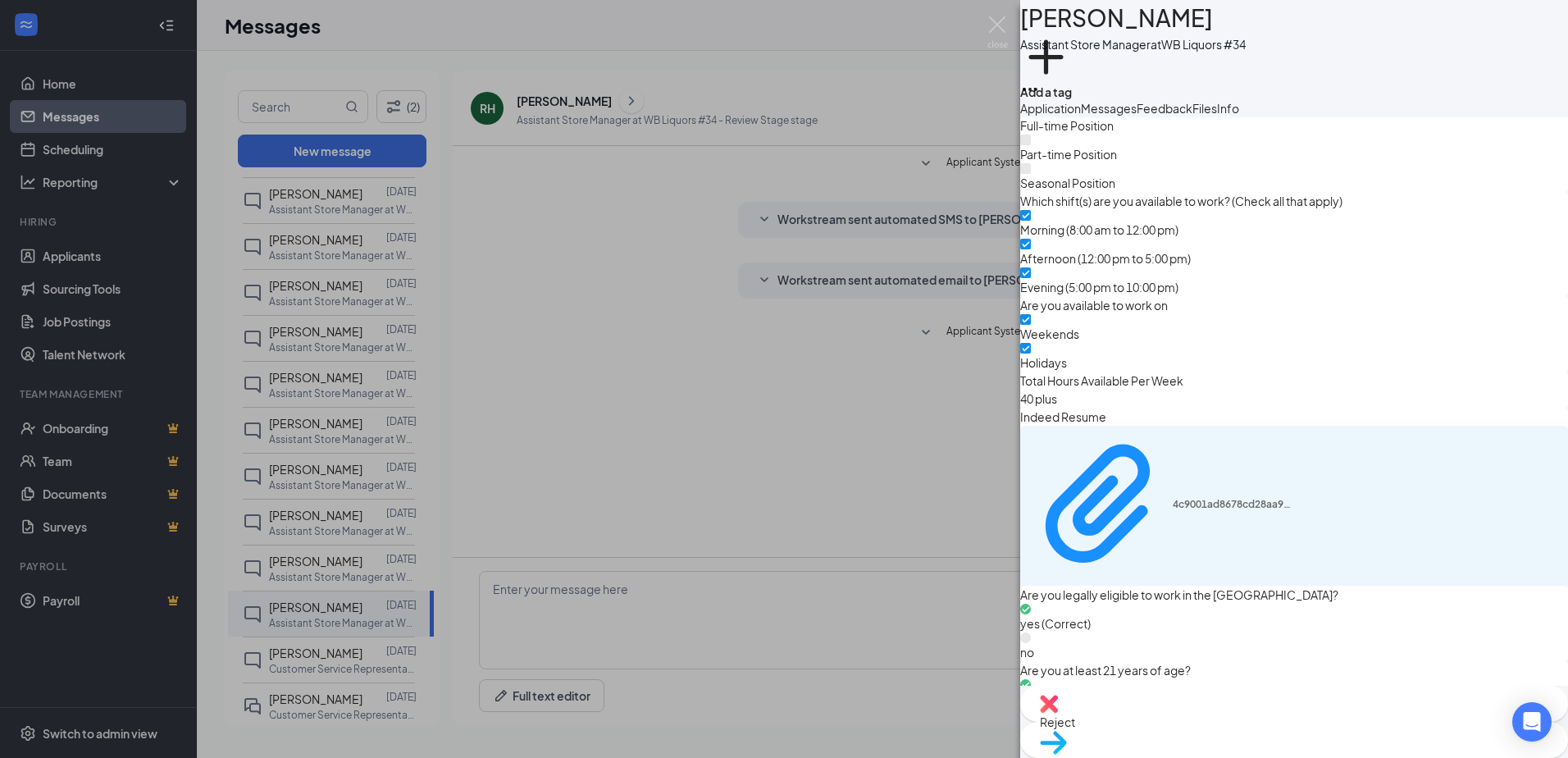
click at [301, 562] on div "RH Ryan Hatcher Assistant Store Manager at WB Liquors #34 Add a tag Application…" at bounding box center [784, 379] width 1568 height 758
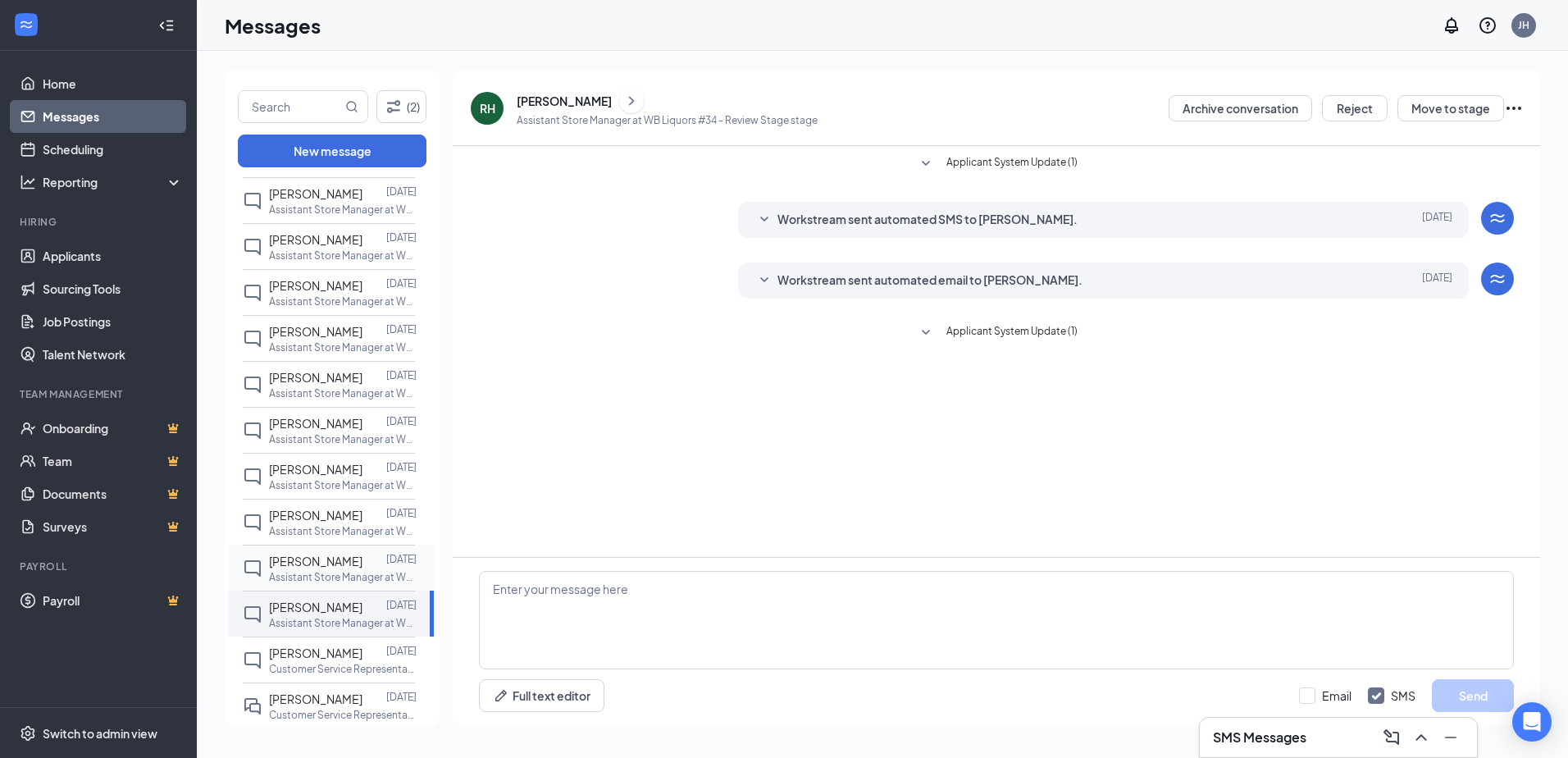
click at [277, 559] on span "Tony Vu" at bounding box center [316, 561] width 93 height 14
click at [623, 101] on icon "ChevronRight" at bounding box center [632, 100] width 16 height 20
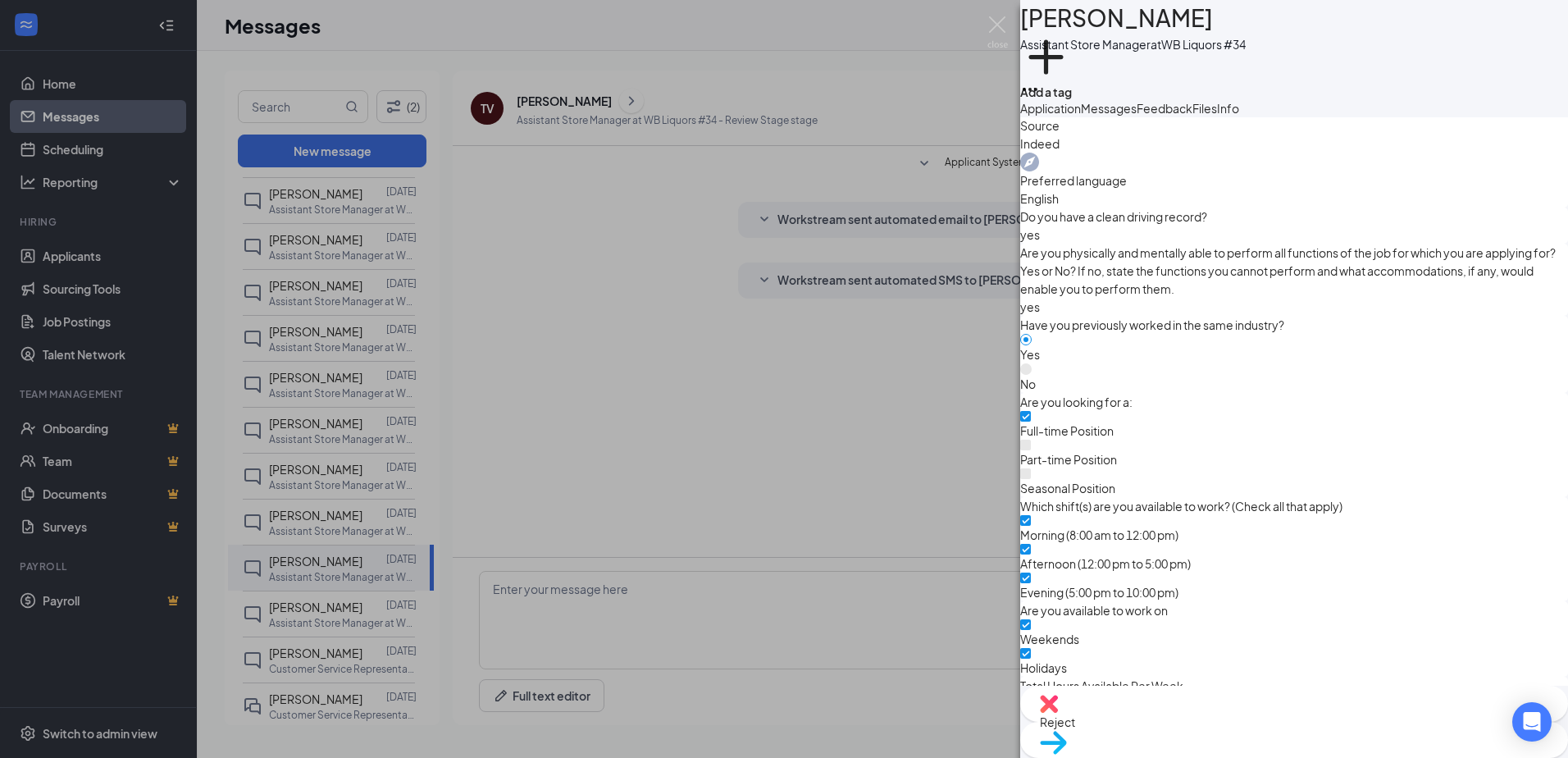
scroll to position [1476, 0]
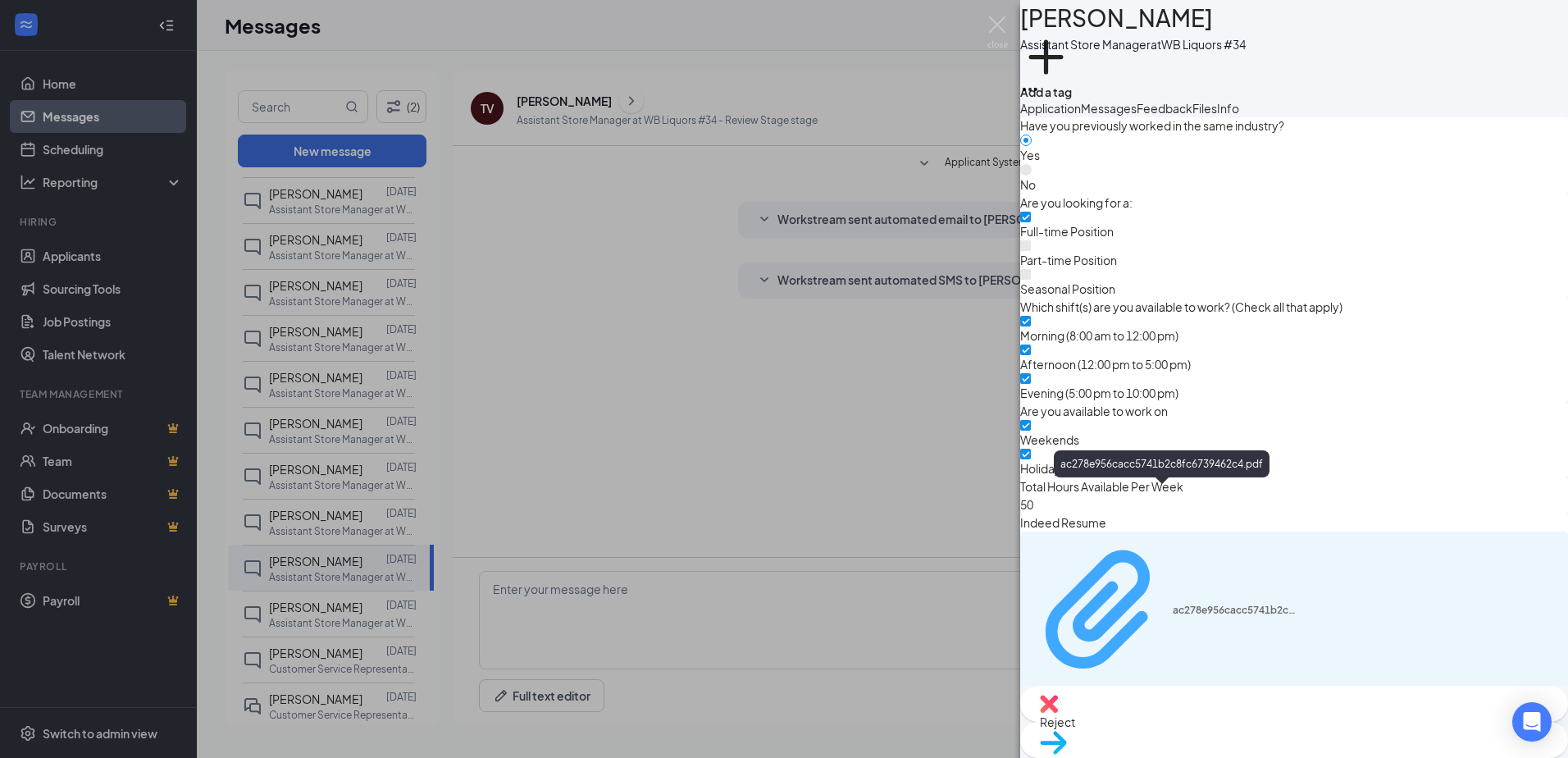
click at [1175, 604] on div "ac278e956cacc5741b2c8fc6739462c4.pdf" at bounding box center [1233, 610] width 123 height 13
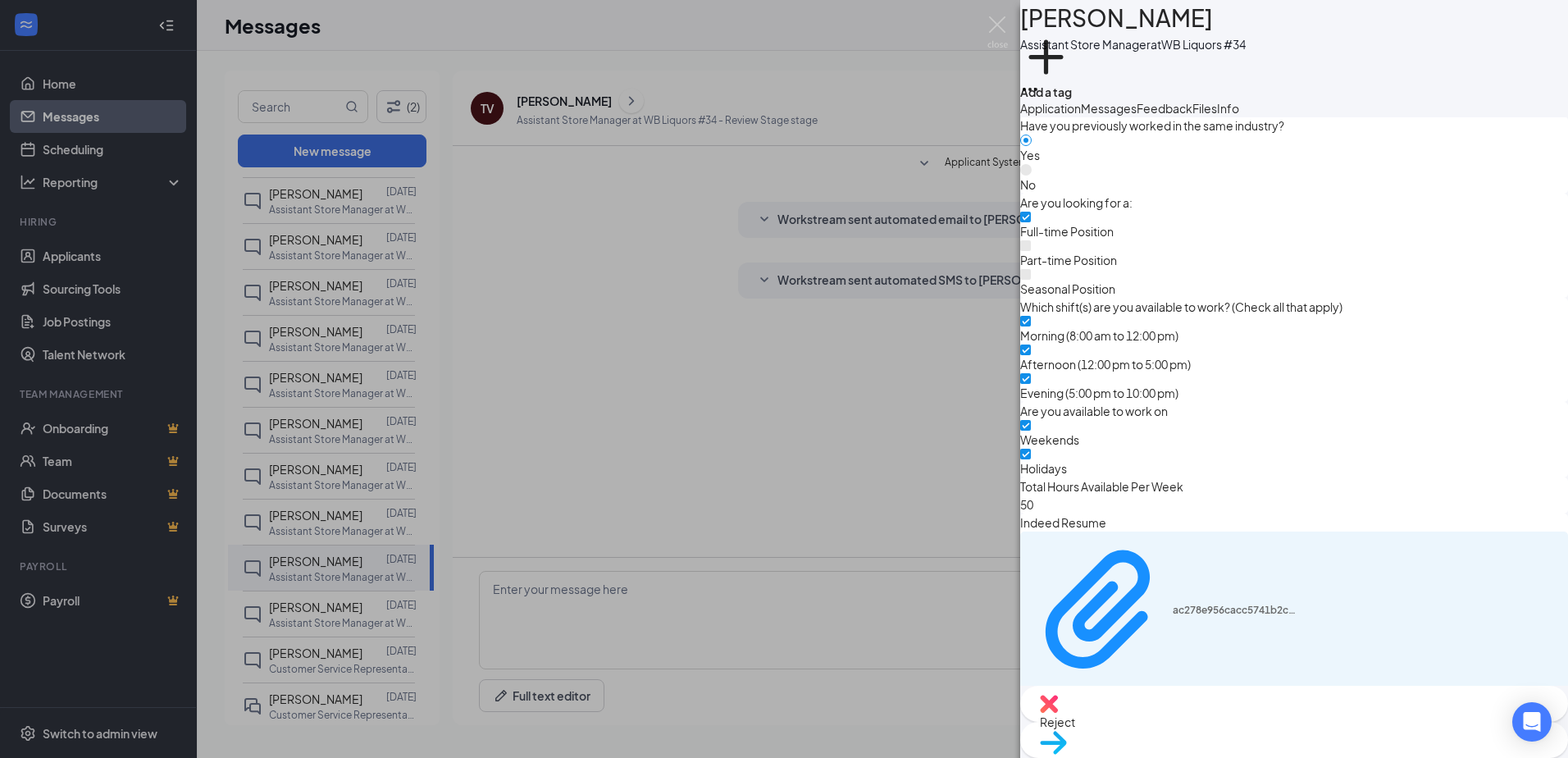
click at [317, 519] on div "TV Tony Vu Assistant Store Manager at WB Liquors #34 Add a tag Application Mess…" at bounding box center [784, 379] width 1568 height 758
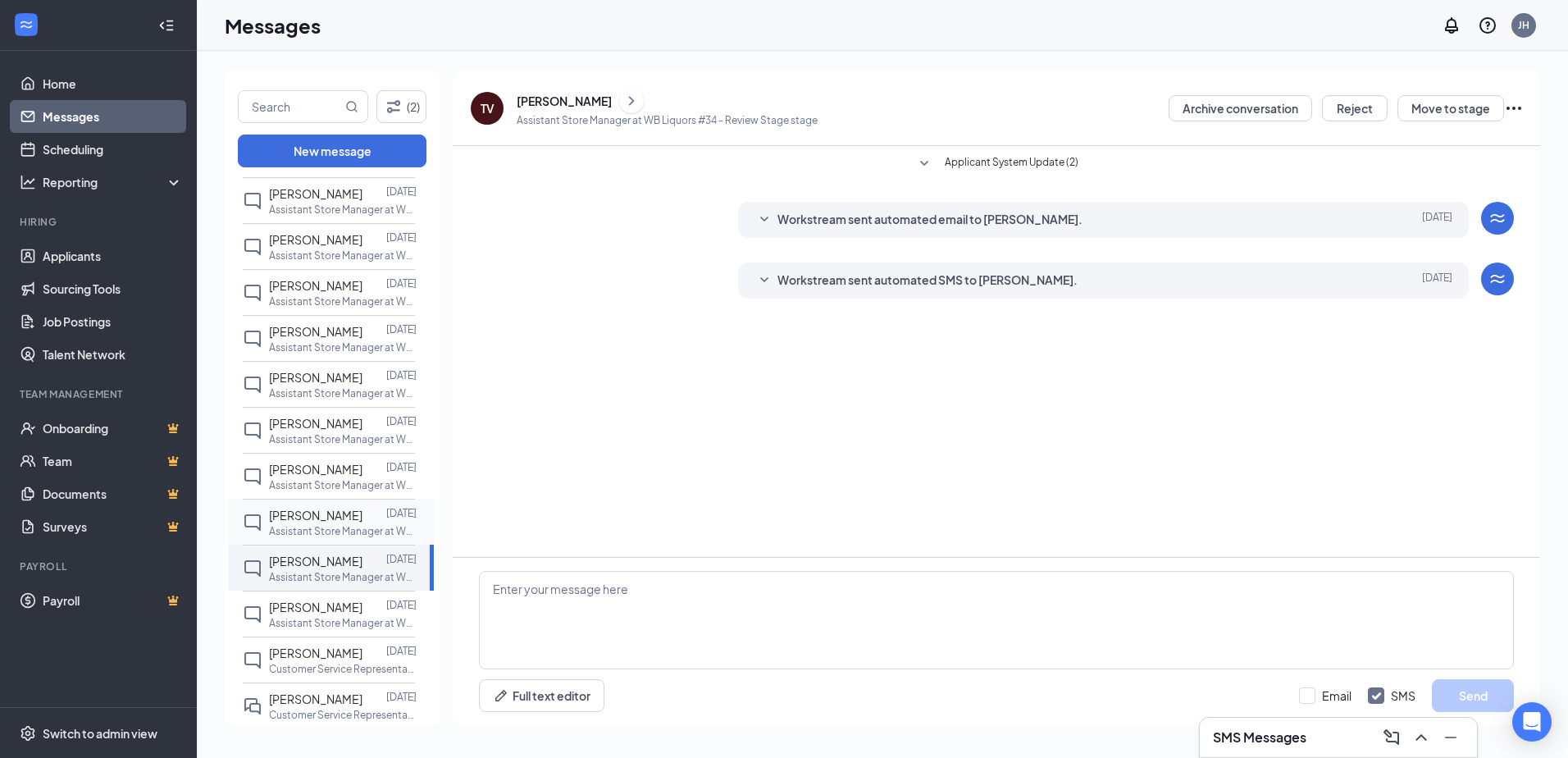
click at [299, 509] on span "Charles Boothe" at bounding box center [316, 515] width 93 height 14
click at [625, 97] on icon "ChevronRight" at bounding box center [632, 100] width 16 height 20
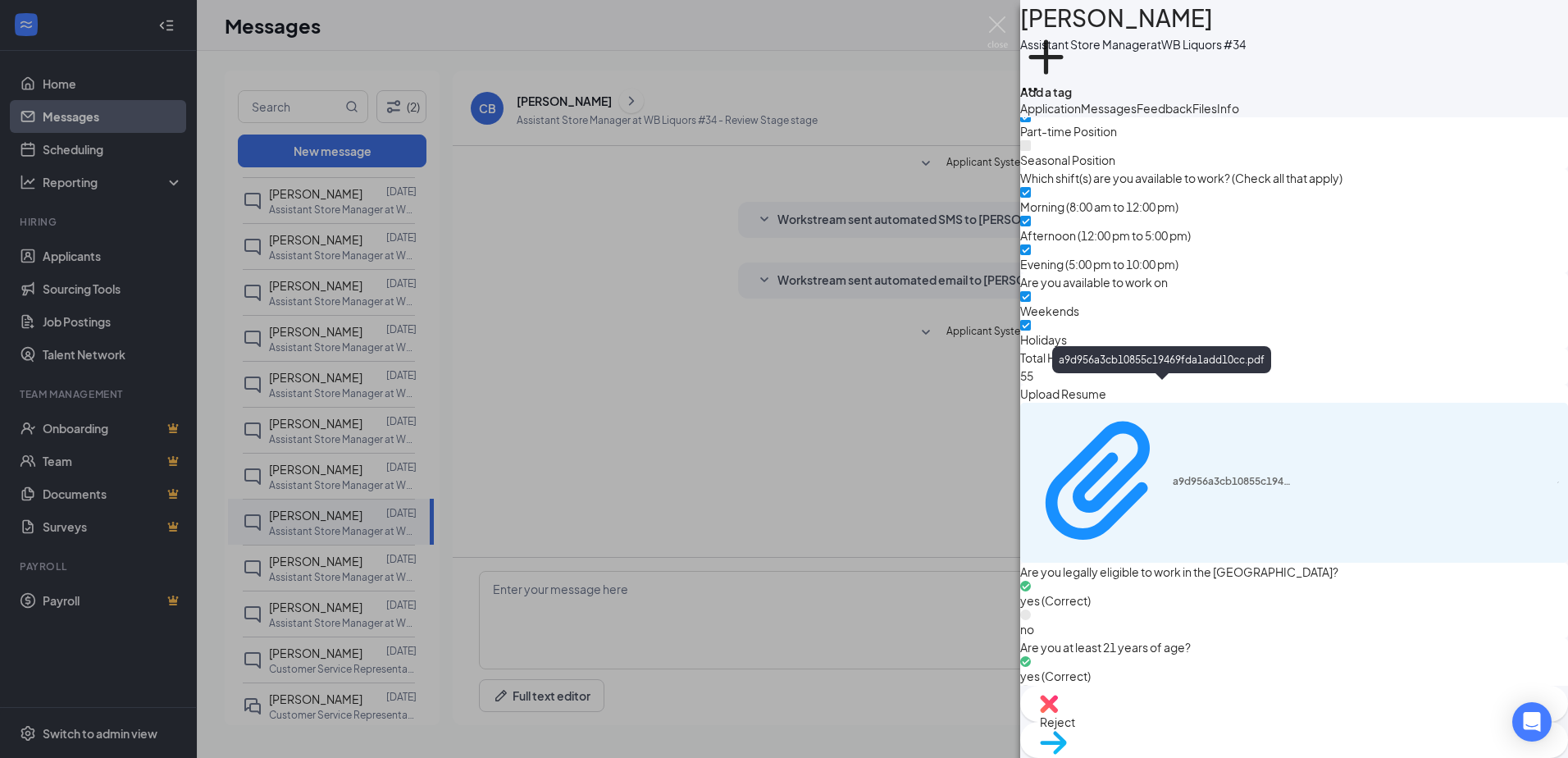
scroll to position [1019, 0]
click at [1154, 438] on icon "Paperclip" at bounding box center [1101, 479] width 143 height 143
click at [292, 473] on div "CB Charles Boothe Assistant Store Manager at WB Liquors #34 Add a tag Applicati…" at bounding box center [784, 379] width 1568 height 758
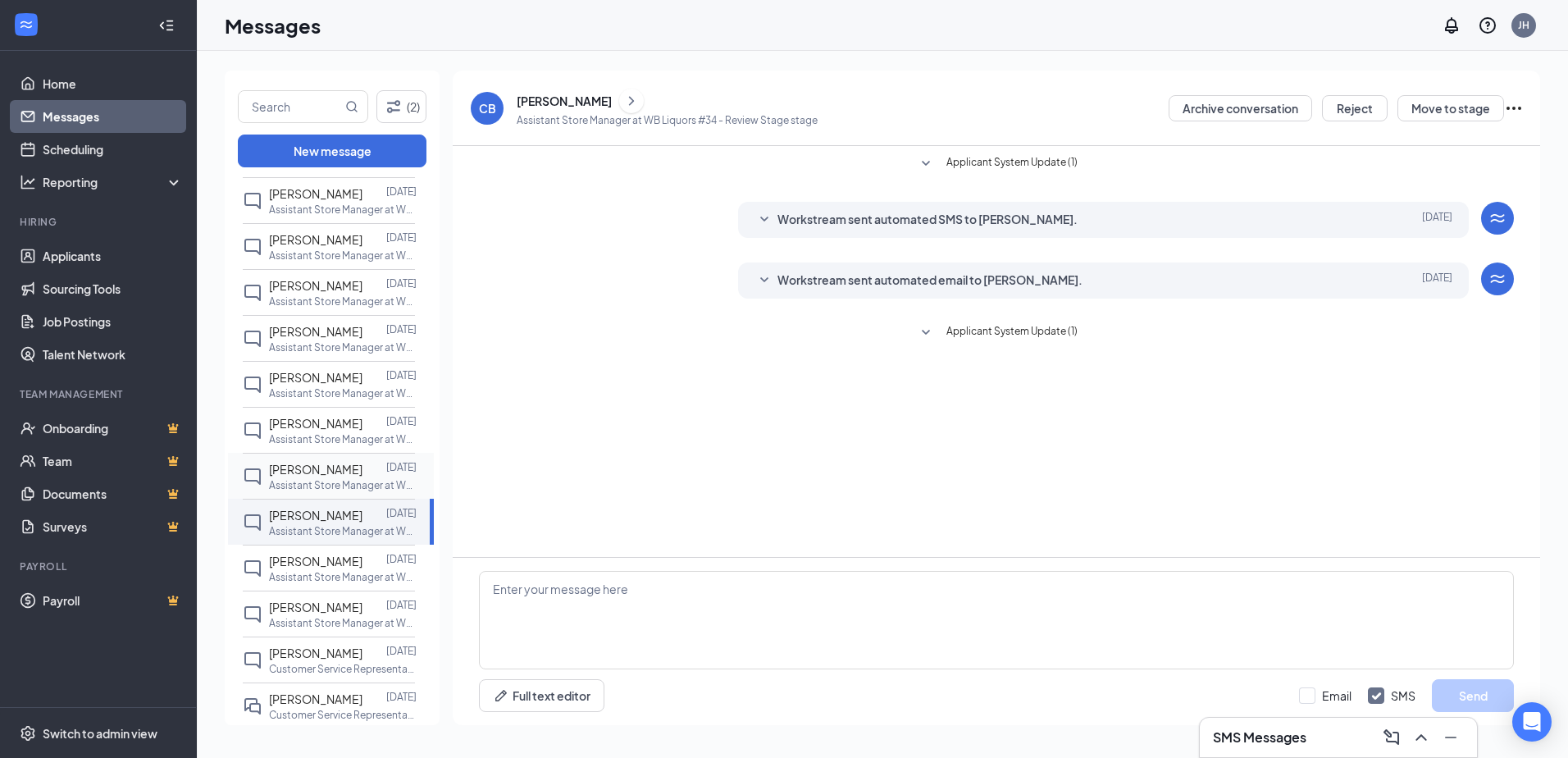
click at [291, 472] on span "Kierra Taylor" at bounding box center [316, 469] width 93 height 14
click at [623, 109] on icon "ChevronRight" at bounding box center [632, 100] width 16 height 20
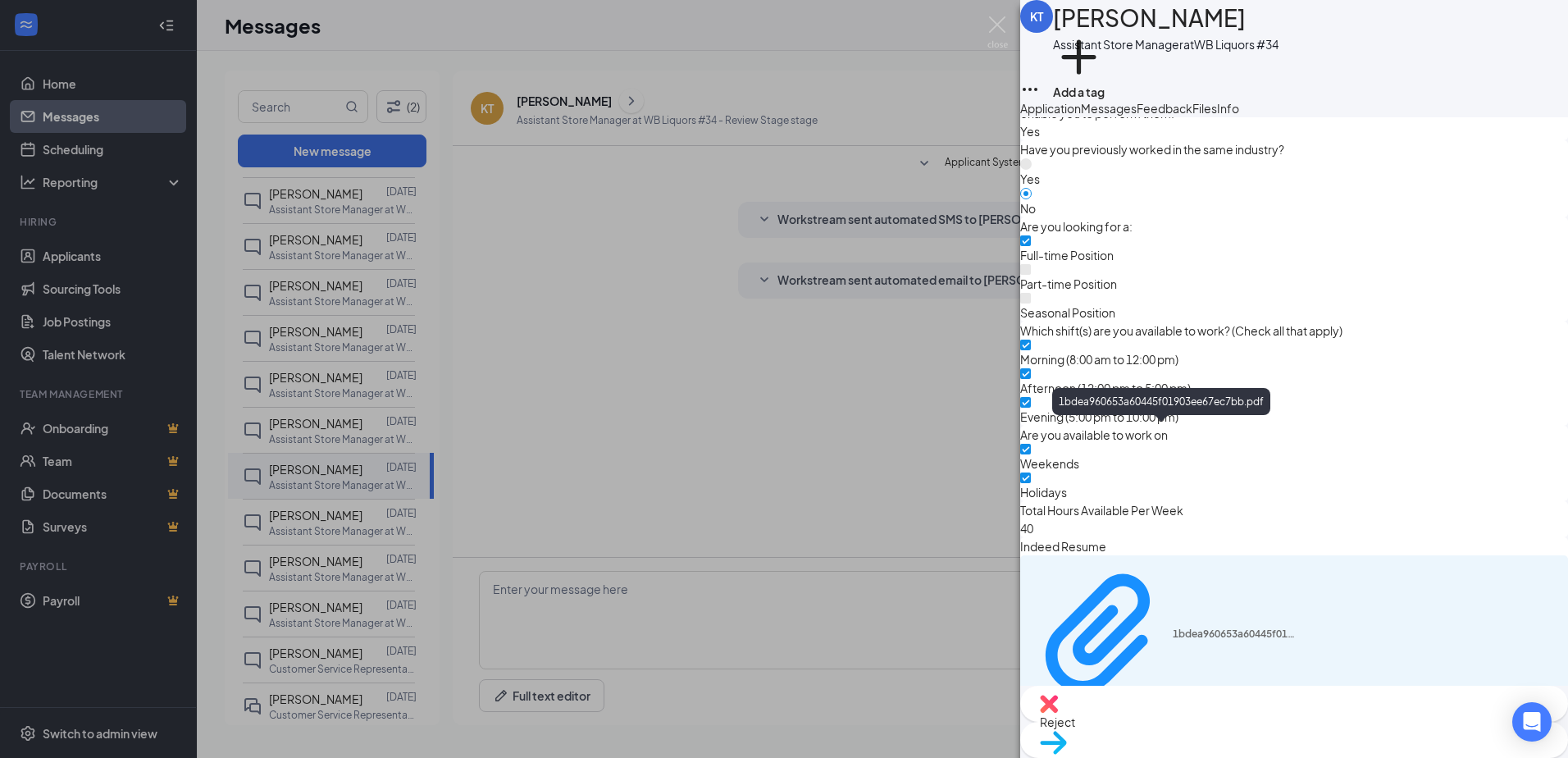
scroll to position [1019, 0]
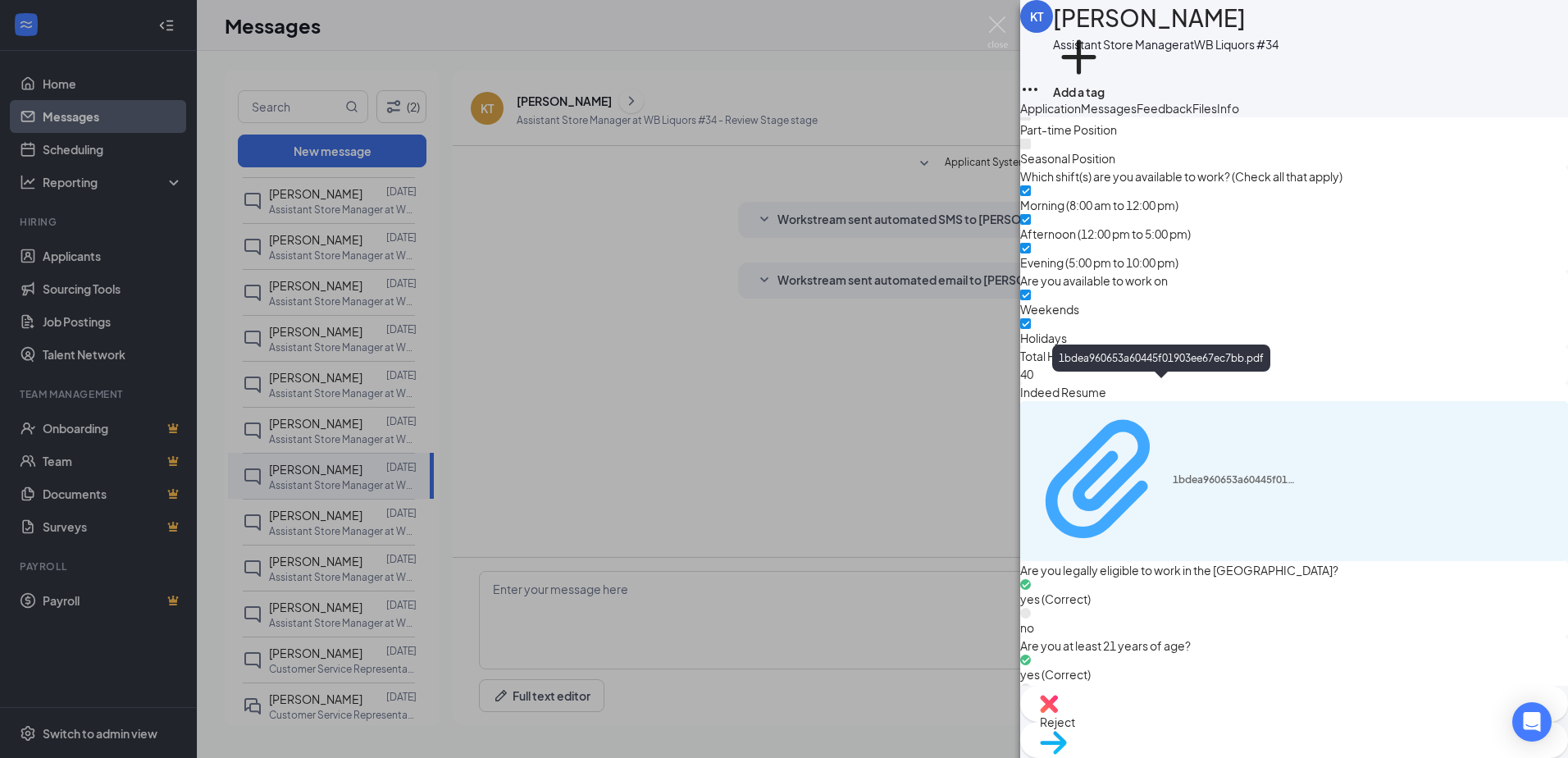
click at [1208, 433] on div "1bdea960653a60445f01903ee67ec7bb.pdf" at bounding box center [1163, 479] width 266 height 143
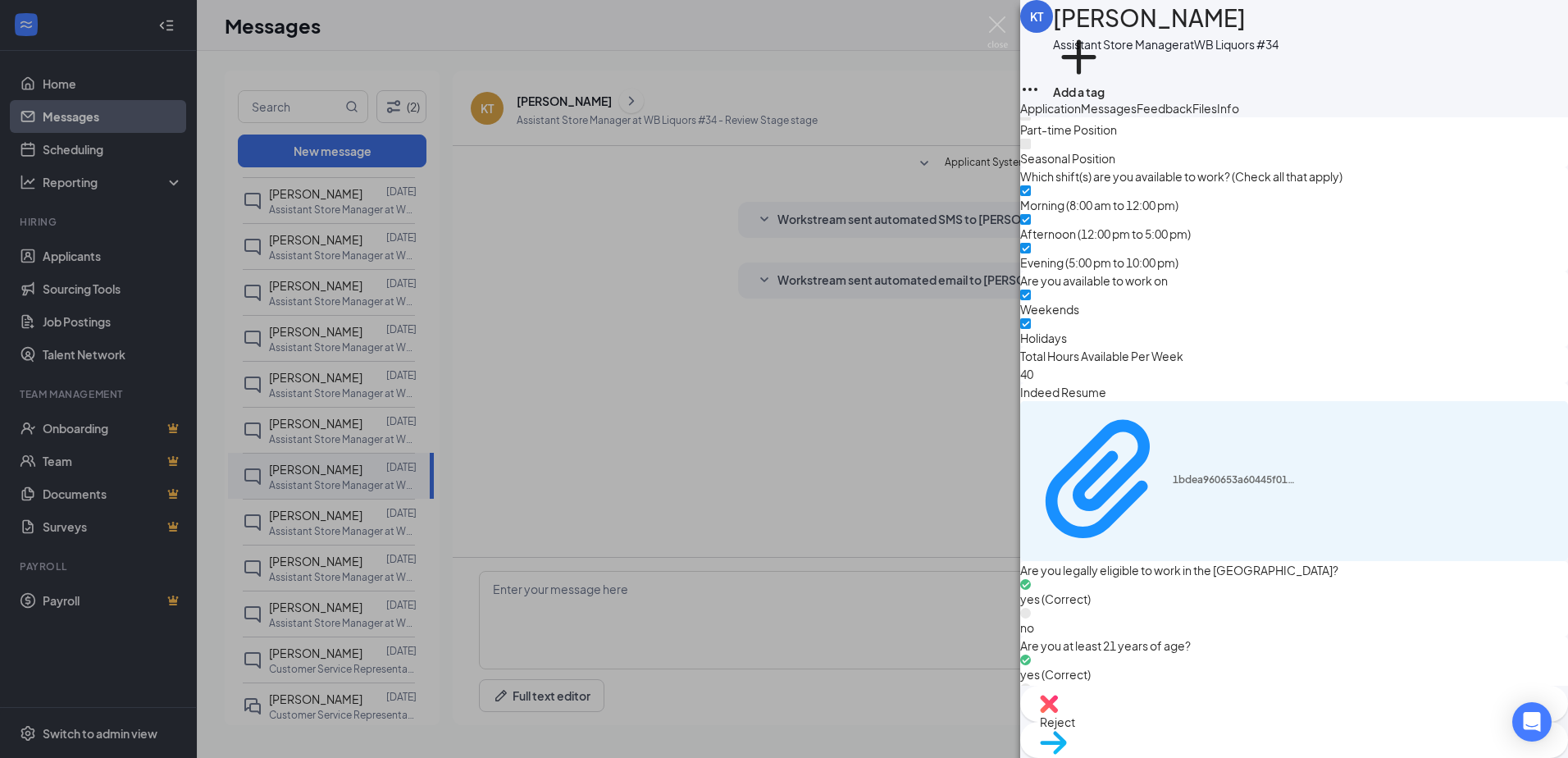
click at [555, 435] on div "KT Kierra Taylor Assistant Store Manager at WB Liquors #34 Add a tag Applicatio…" at bounding box center [784, 379] width 1568 height 758
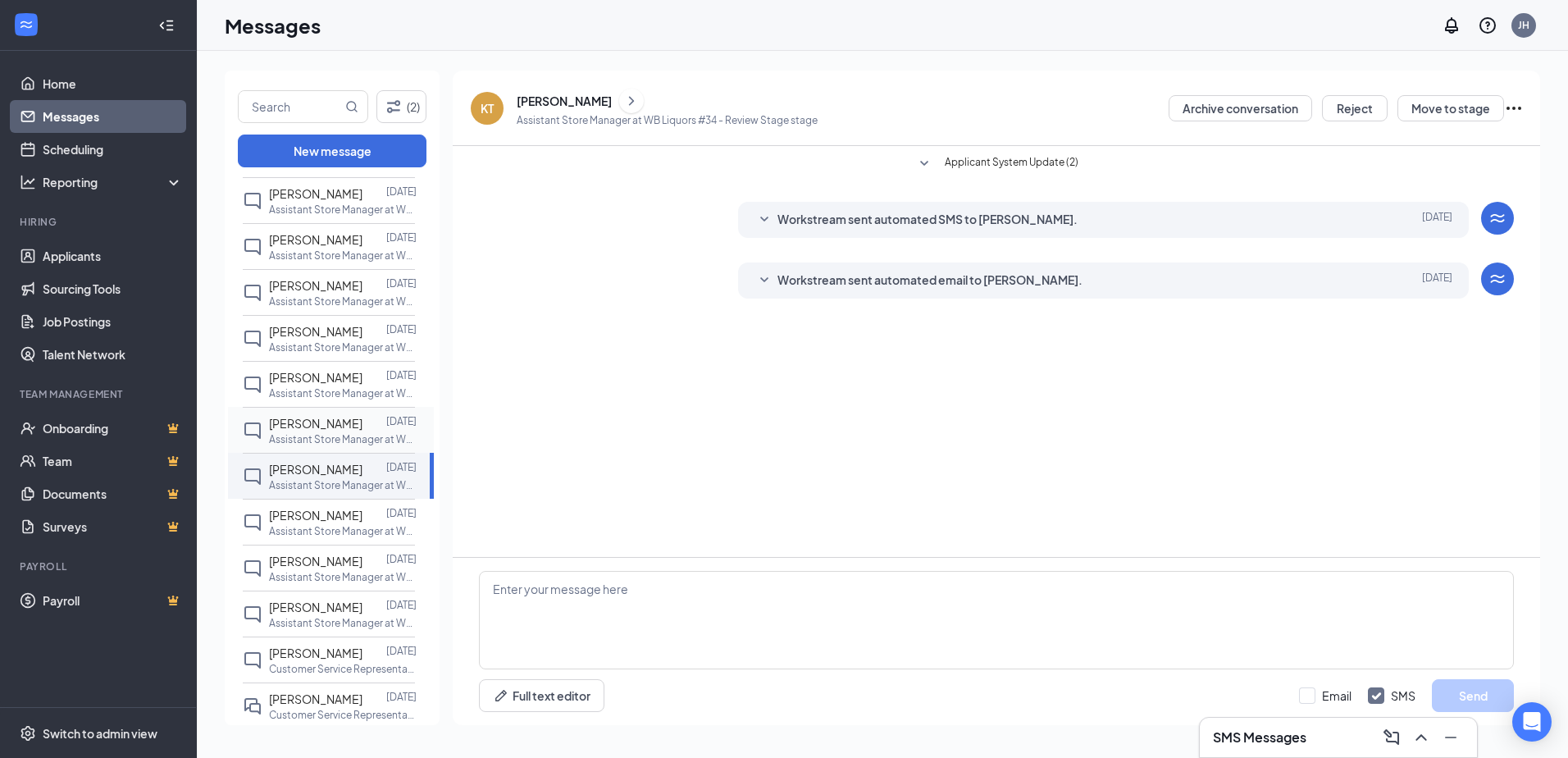
click at [310, 420] on span "Christina Henderson" at bounding box center [316, 423] width 93 height 14
click at [640, 93] on button at bounding box center [631, 100] width 24 height 24
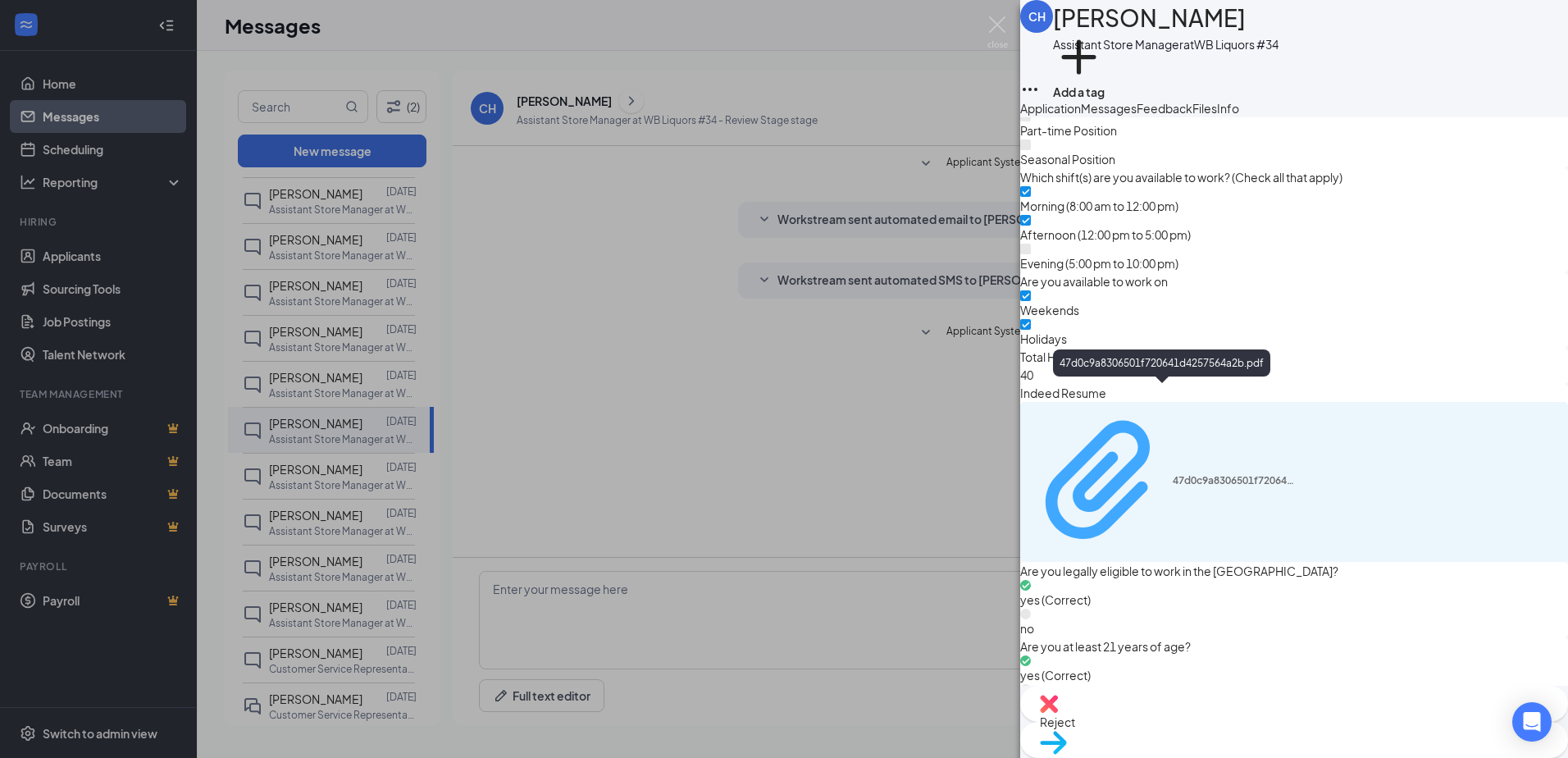
scroll to position [1019, 0]
click at [1261, 444] on div "47d0c9a8306501f720641d4257564a2b.pdf" at bounding box center [1163, 479] width 266 height 143
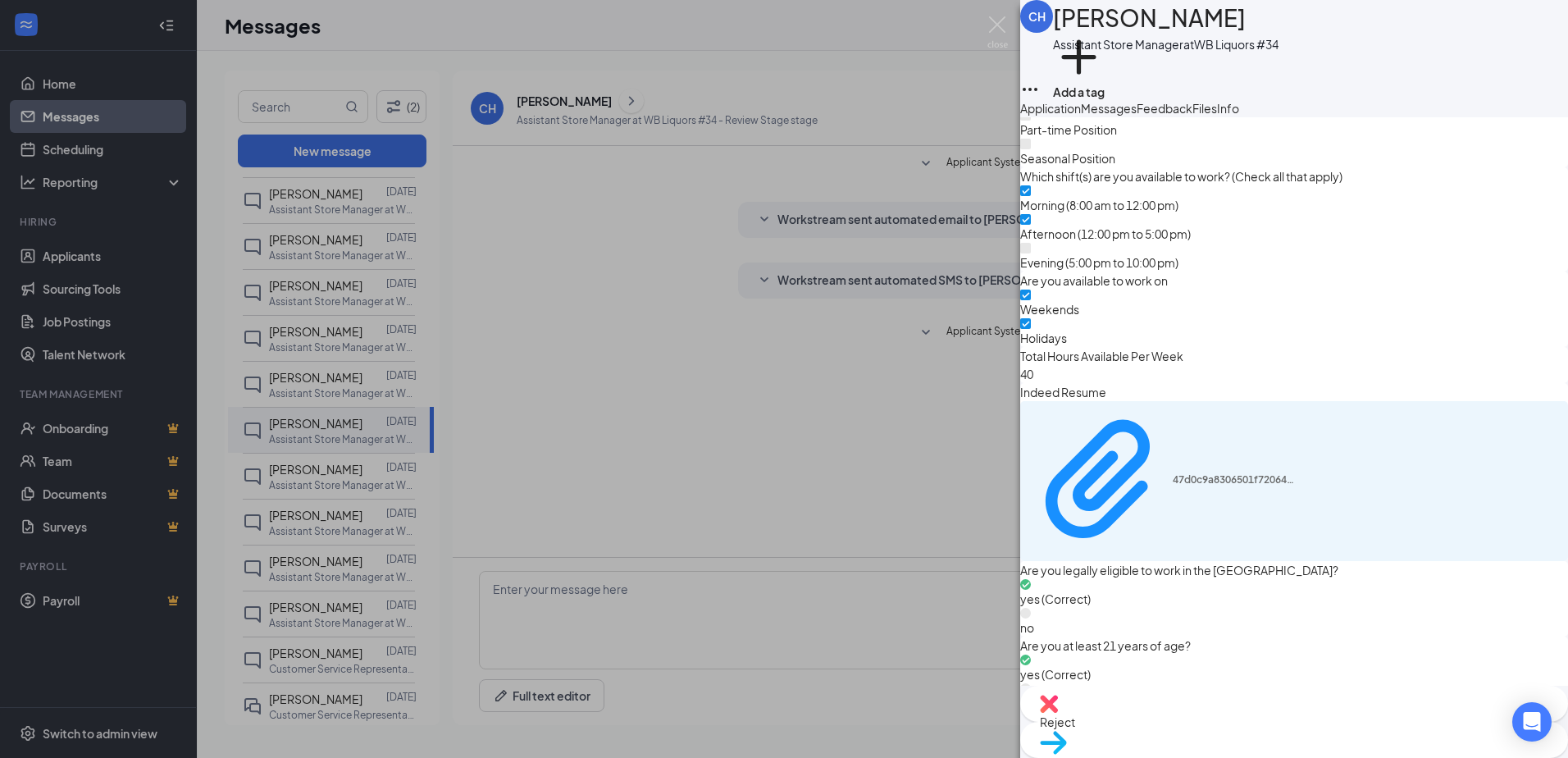
click at [307, 390] on div "CH Christina Henderson Assistant Store Manager at WB Liquors #34 Add a tag Appl…" at bounding box center [784, 379] width 1568 height 758
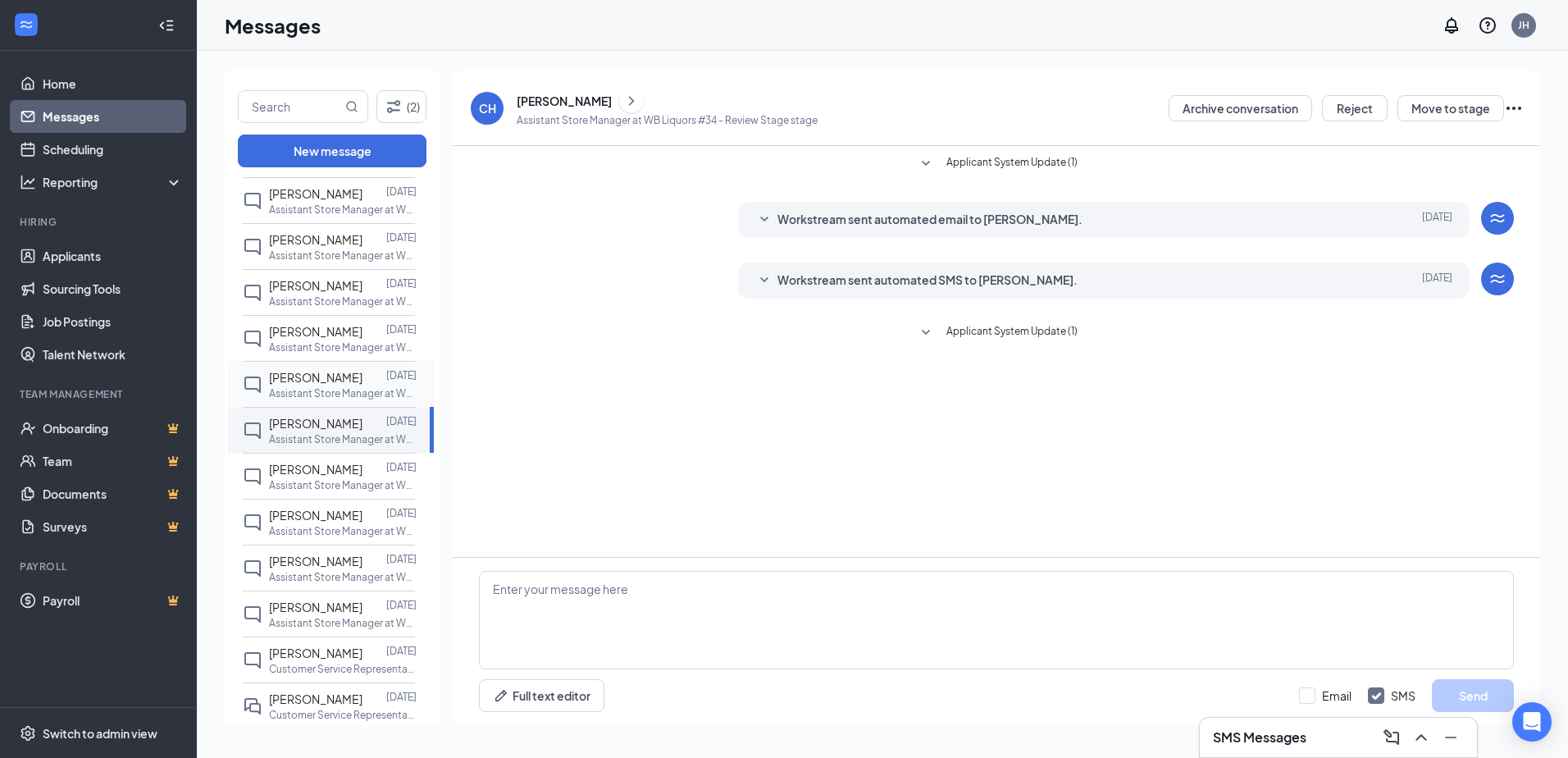
click at [288, 371] on span "Jamal Butts" at bounding box center [316, 377] width 93 height 14
click at [590, 101] on icon "ChevronRight" at bounding box center [598, 100] width 16 height 20
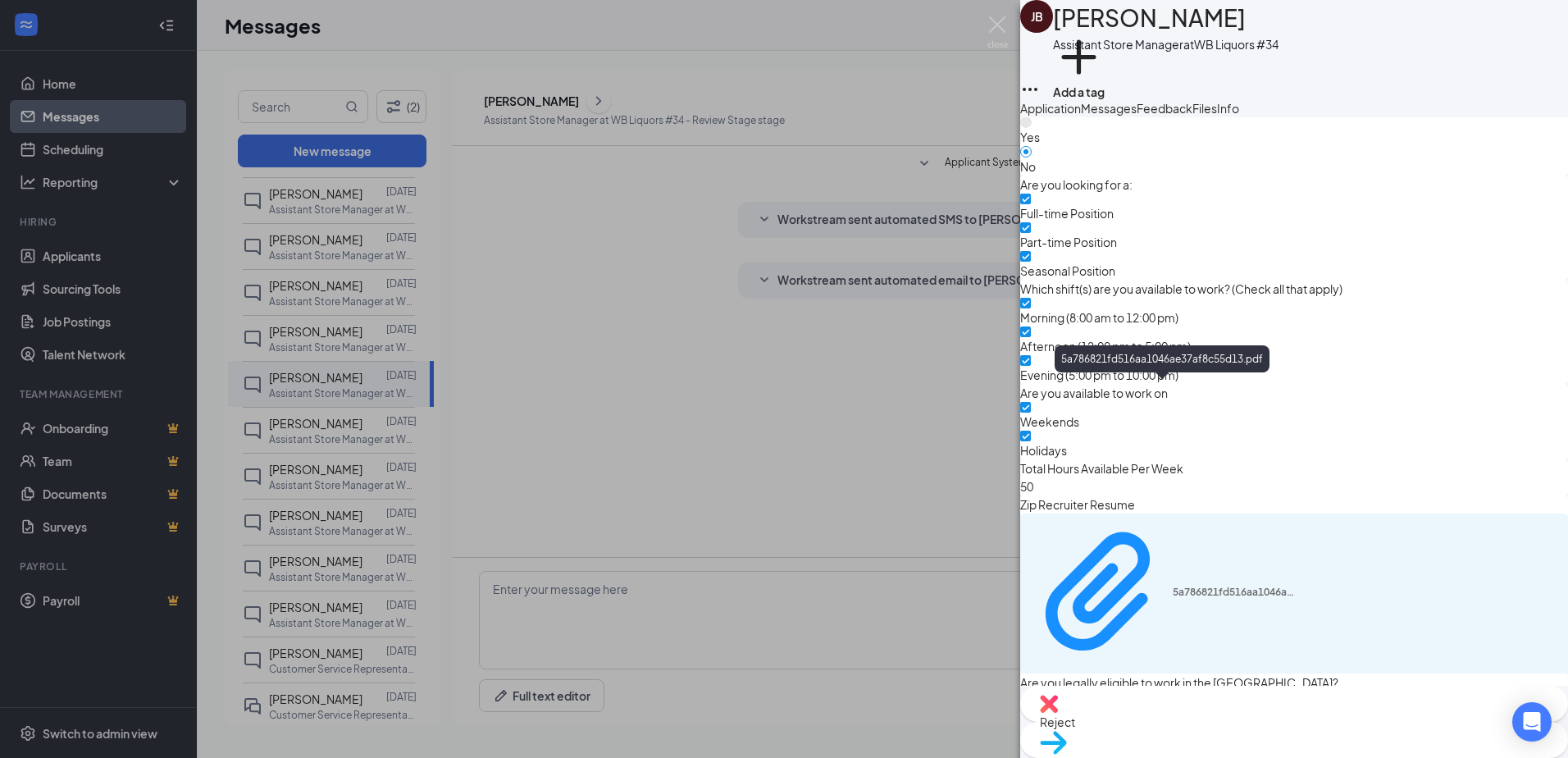
scroll to position [1018, 0]
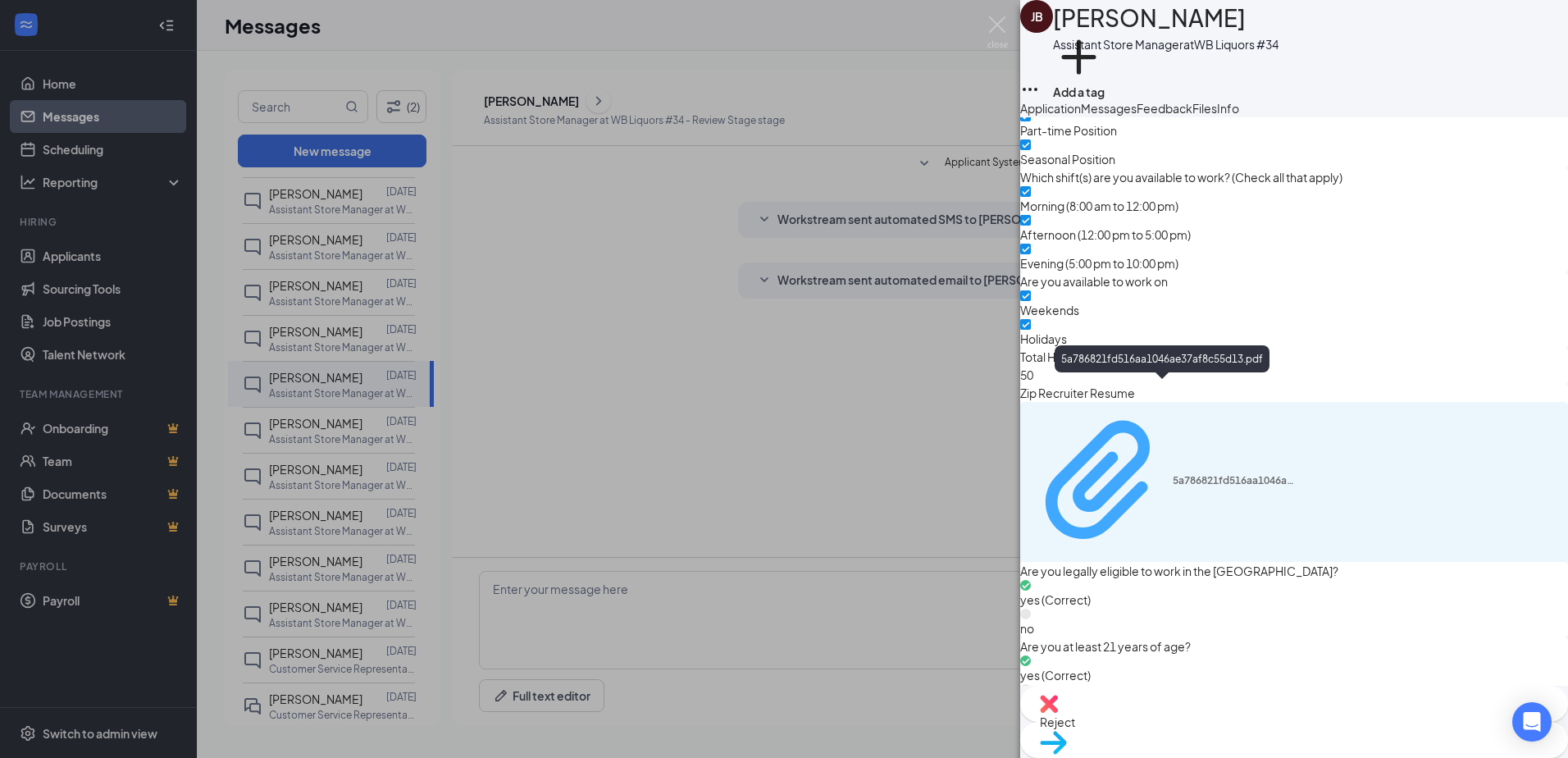
click at [1250, 492] on div "5a786821fd516aa1046ae37af8c55d13.pdf" at bounding box center [1163, 480] width 266 height 143
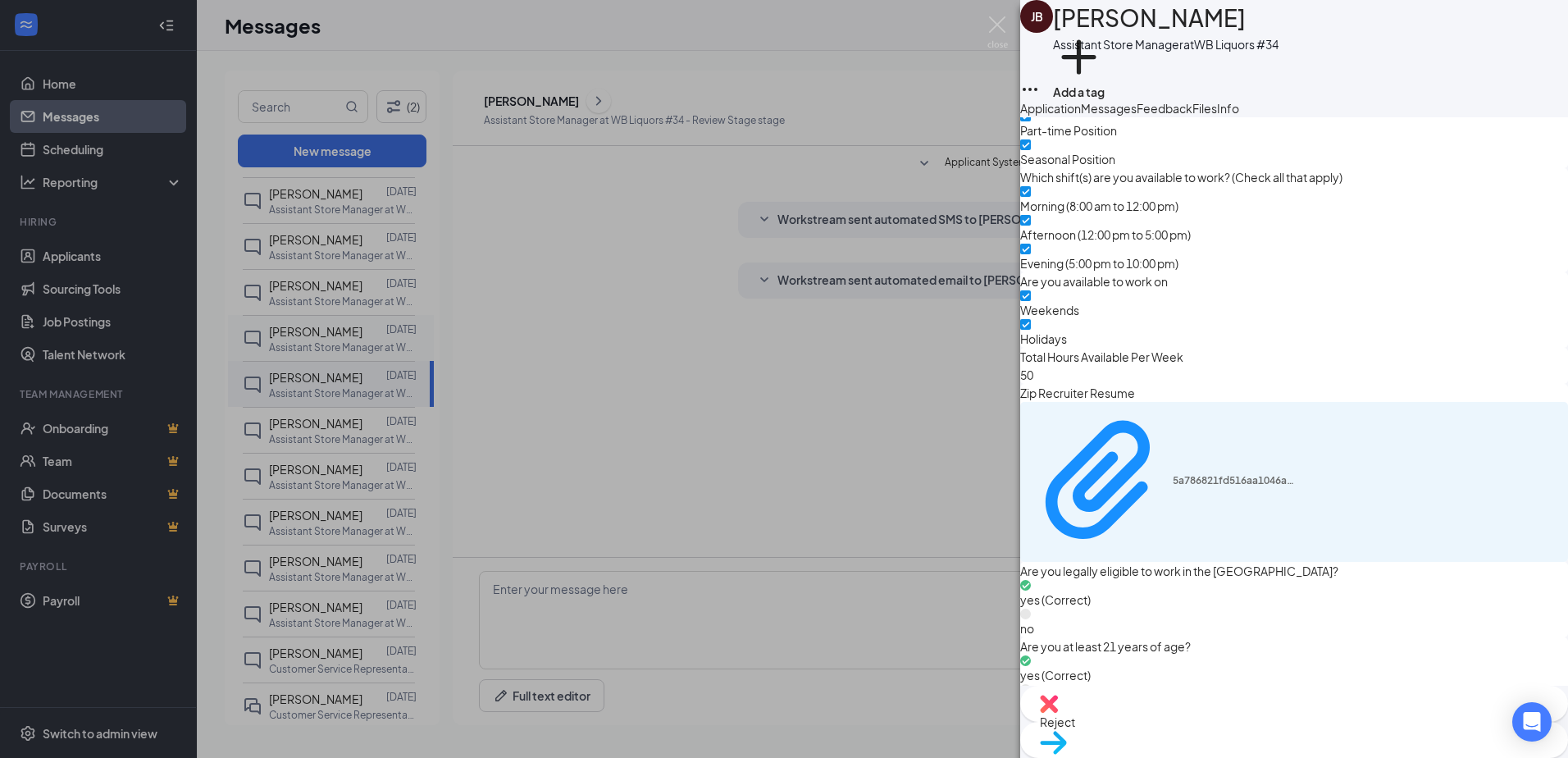
click at [679, 411] on div "JB Jamal Butts Assistant Store Manager at WB Liquors #34 Add a tag Application …" at bounding box center [784, 379] width 1568 height 758
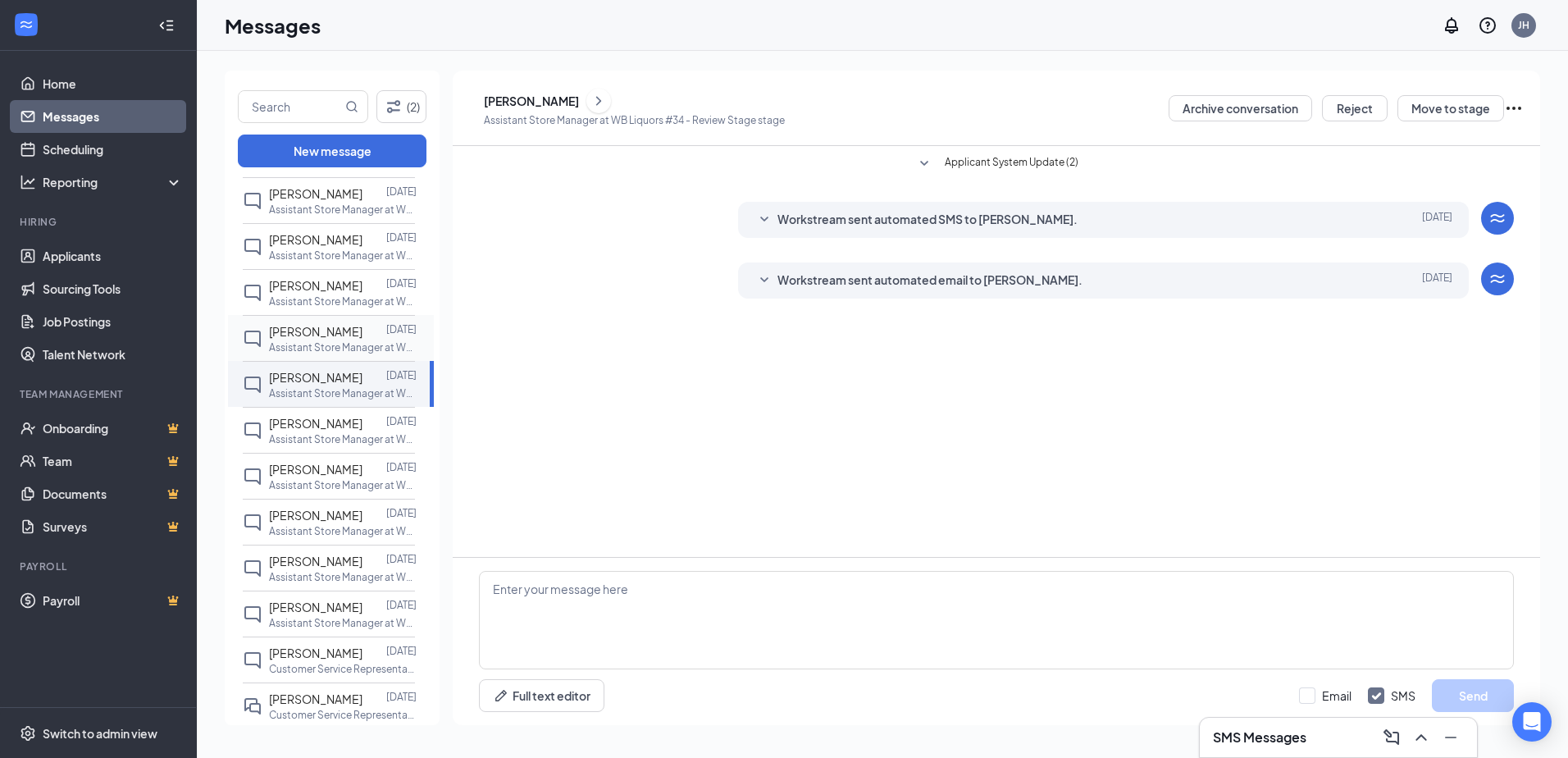
click at [281, 338] on span "Jennifer Glancy" at bounding box center [316, 331] width 93 height 14
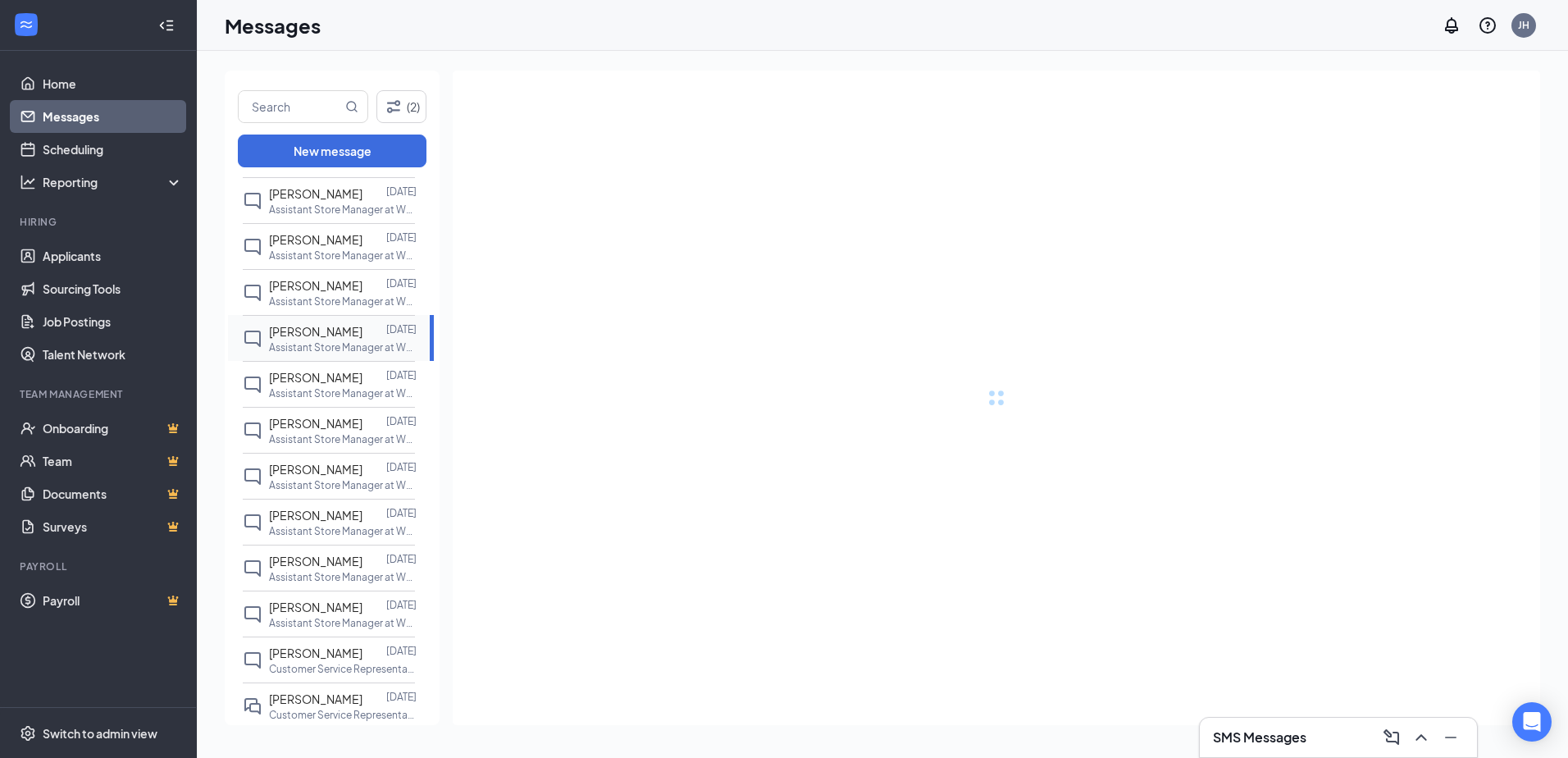
click at [306, 330] on span "Jennifer Glancy" at bounding box center [316, 331] width 93 height 14
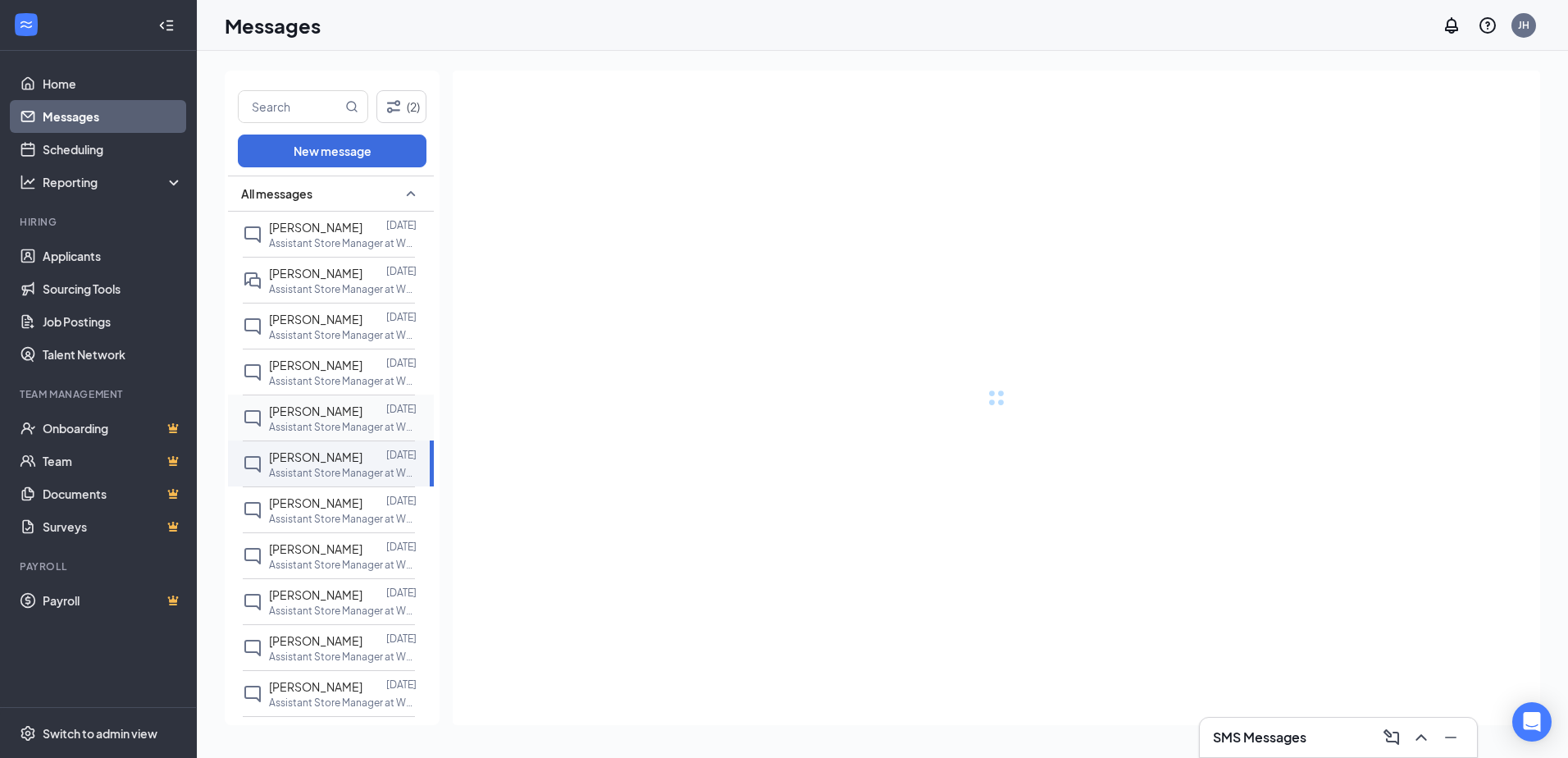
click at [324, 405] on span "EBONY JONES" at bounding box center [316, 411] width 93 height 14
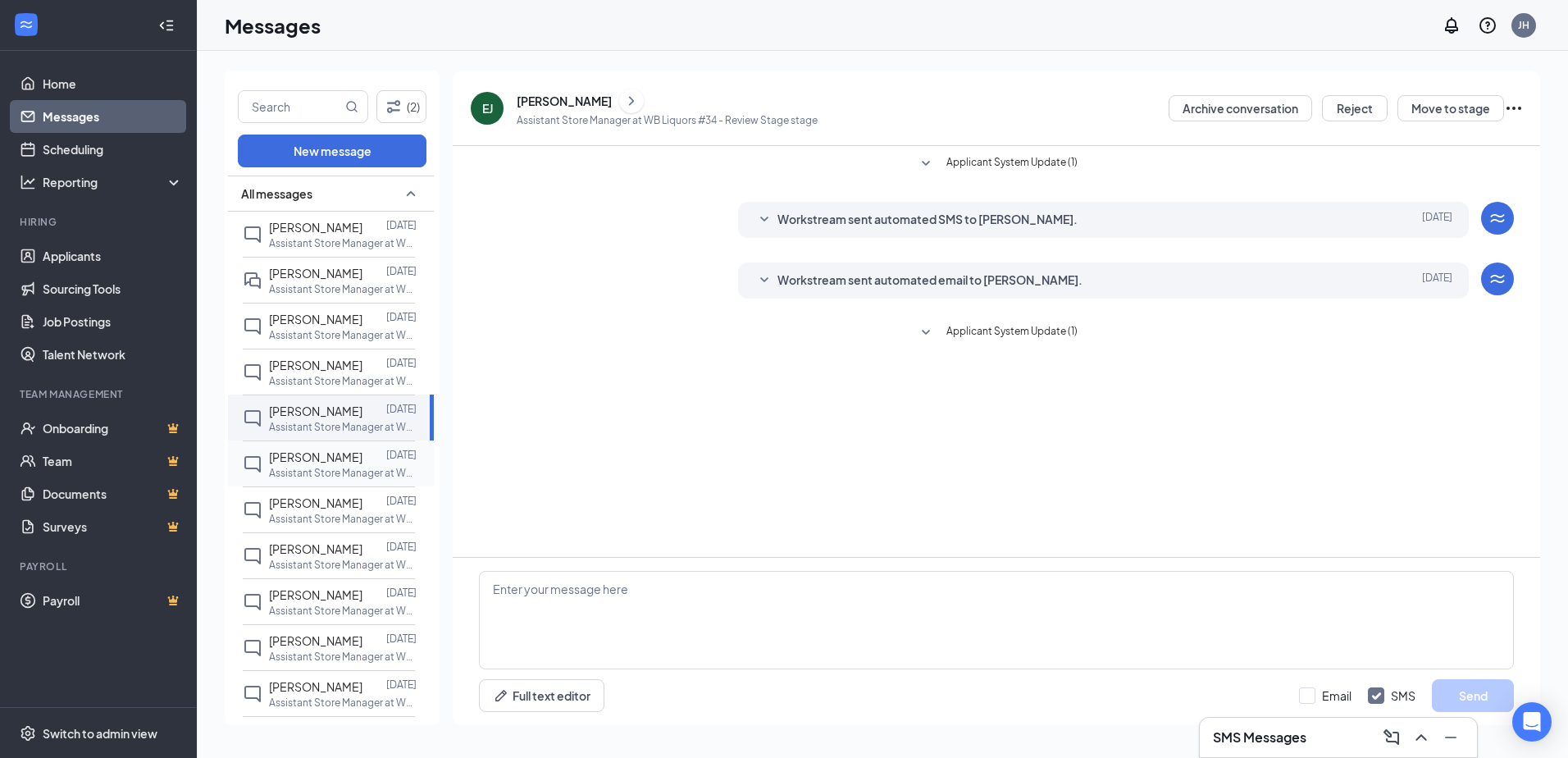
click at [322, 459] on span "Jennifer Glancy" at bounding box center [316, 457] width 93 height 14
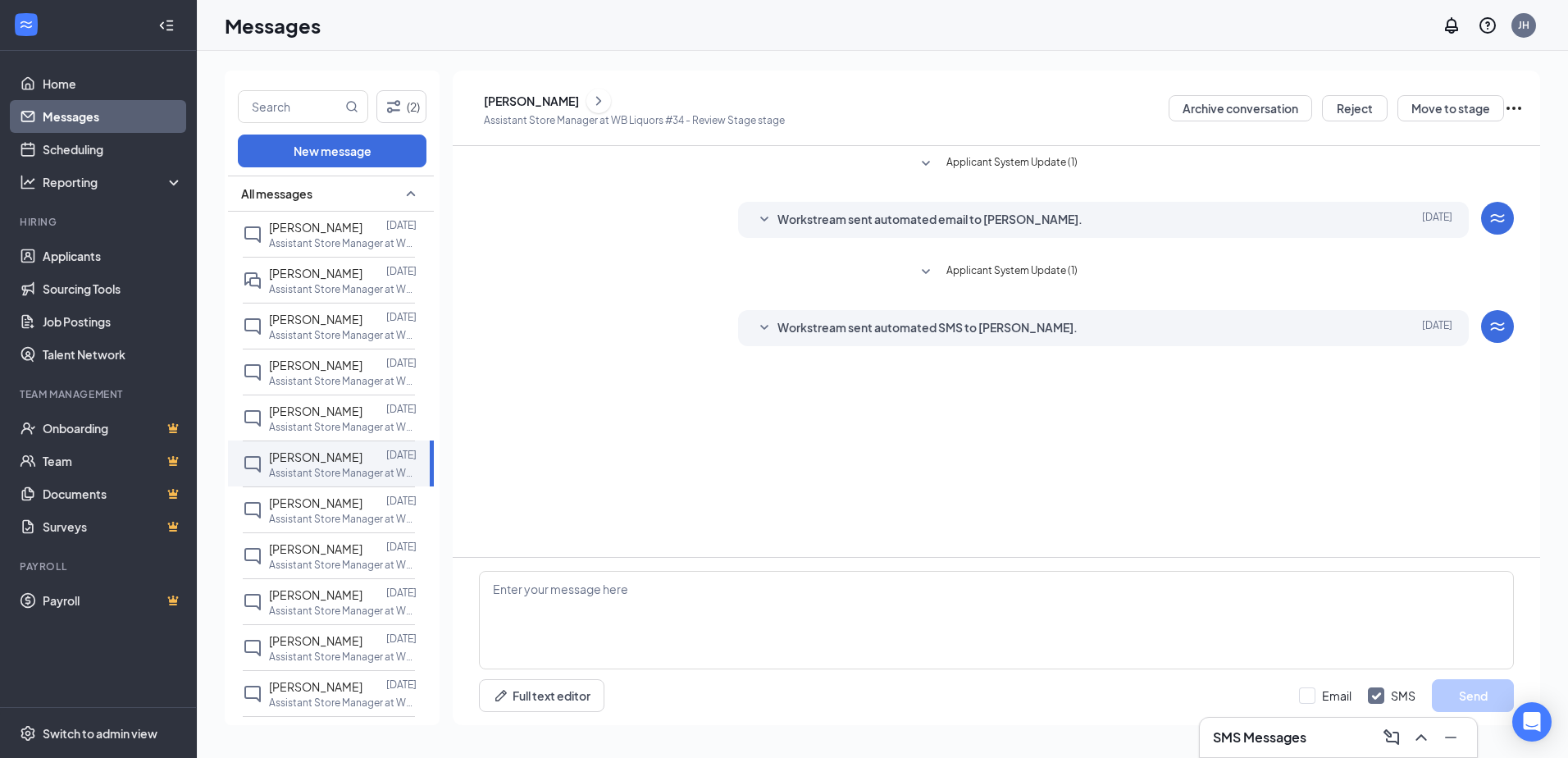
click at [597, 95] on button at bounding box center [598, 100] width 24 height 24
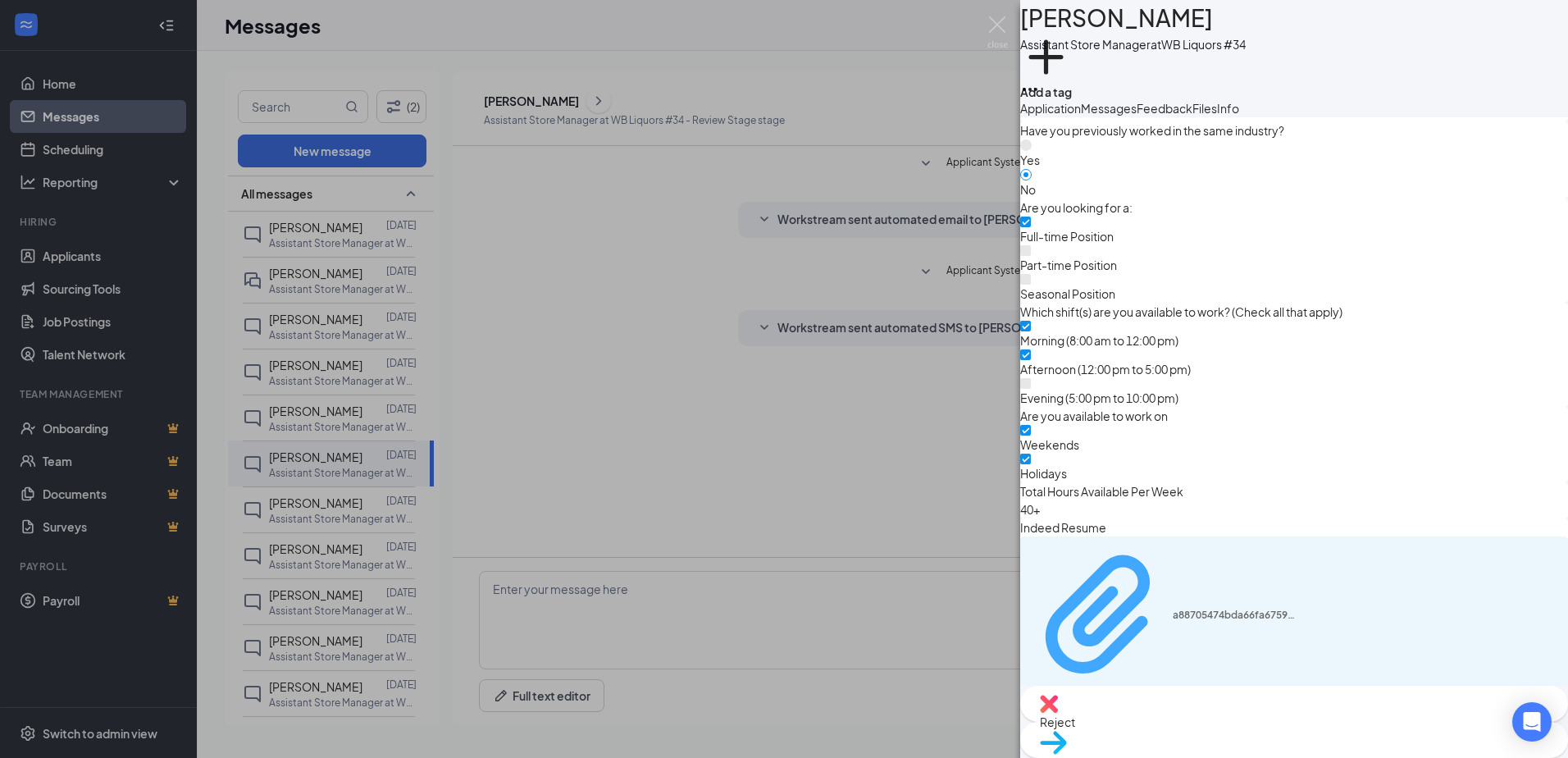
scroll to position [1010, 0]
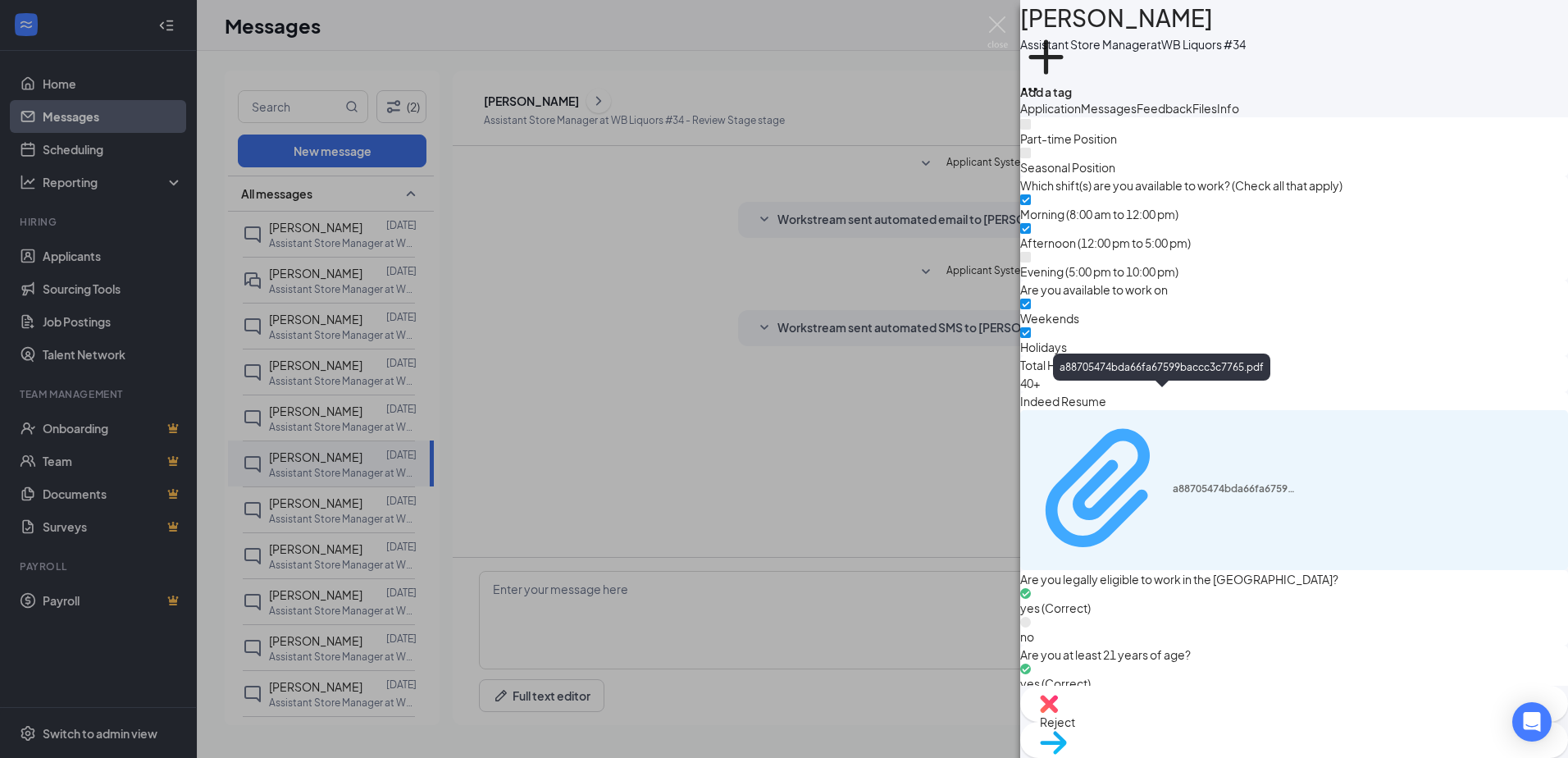
click at [1206, 486] on div "a88705474bda66fa67599baccc3c7765.pdf" at bounding box center [1163, 488] width 266 height 143
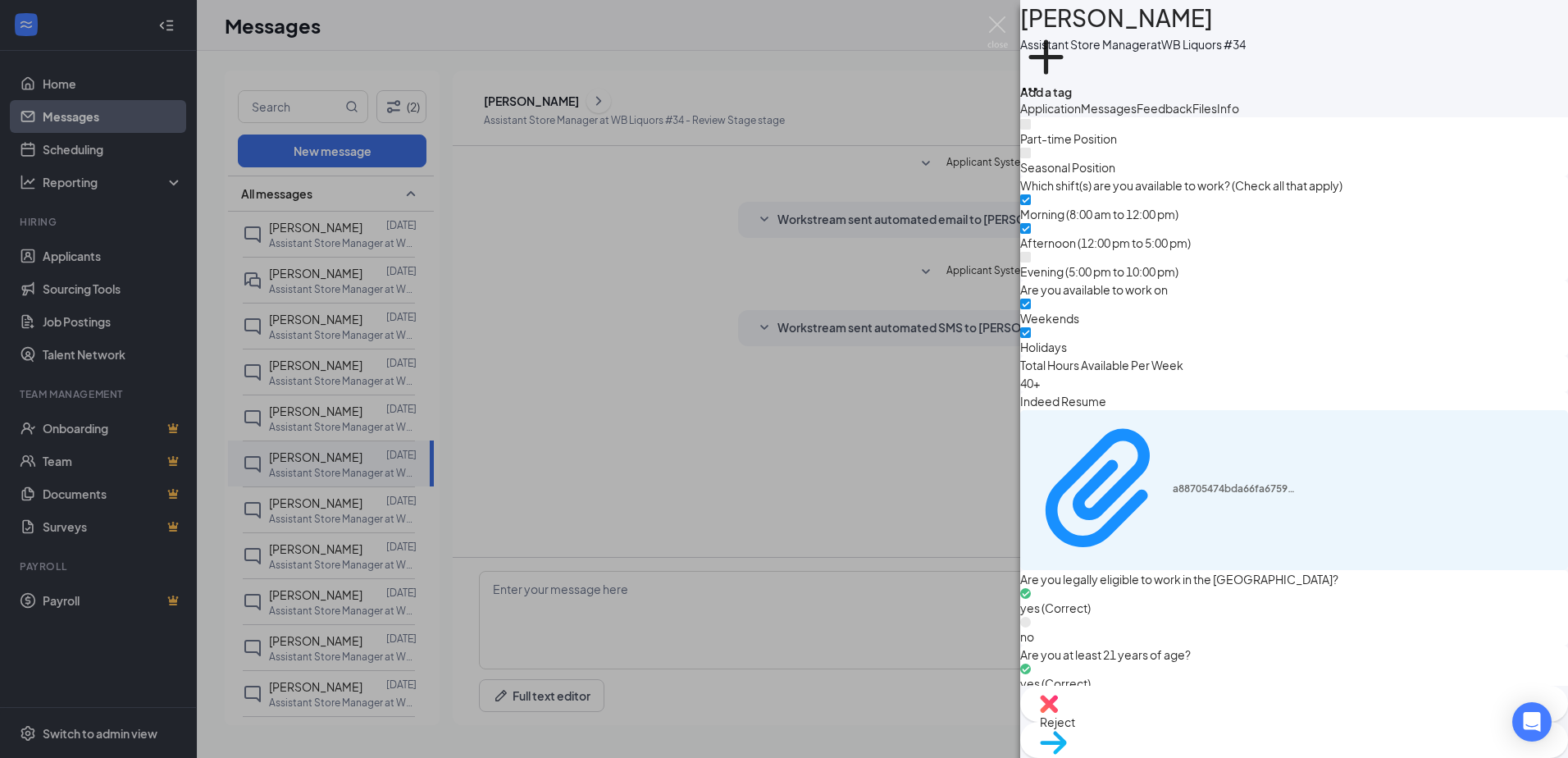
click at [510, 399] on div "JG Jennifer Glancy Assistant Store Manager at WB Liquors #34 Add a tag Applicat…" at bounding box center [784, 379] width 1568 height 758
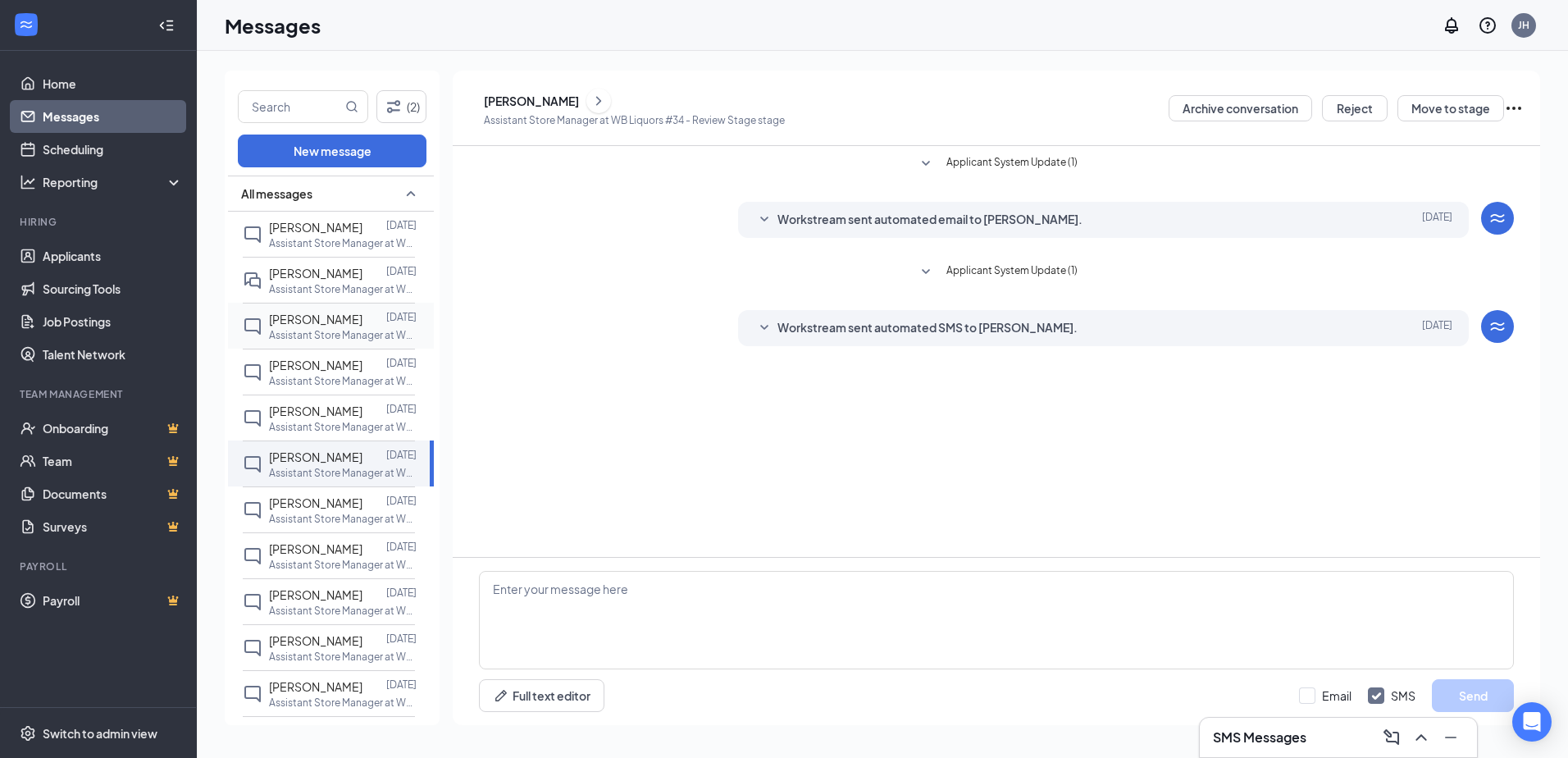
click at [333, 318] on span "Hayley Plouck" at bounding box center [316, 318] width 93 height 14
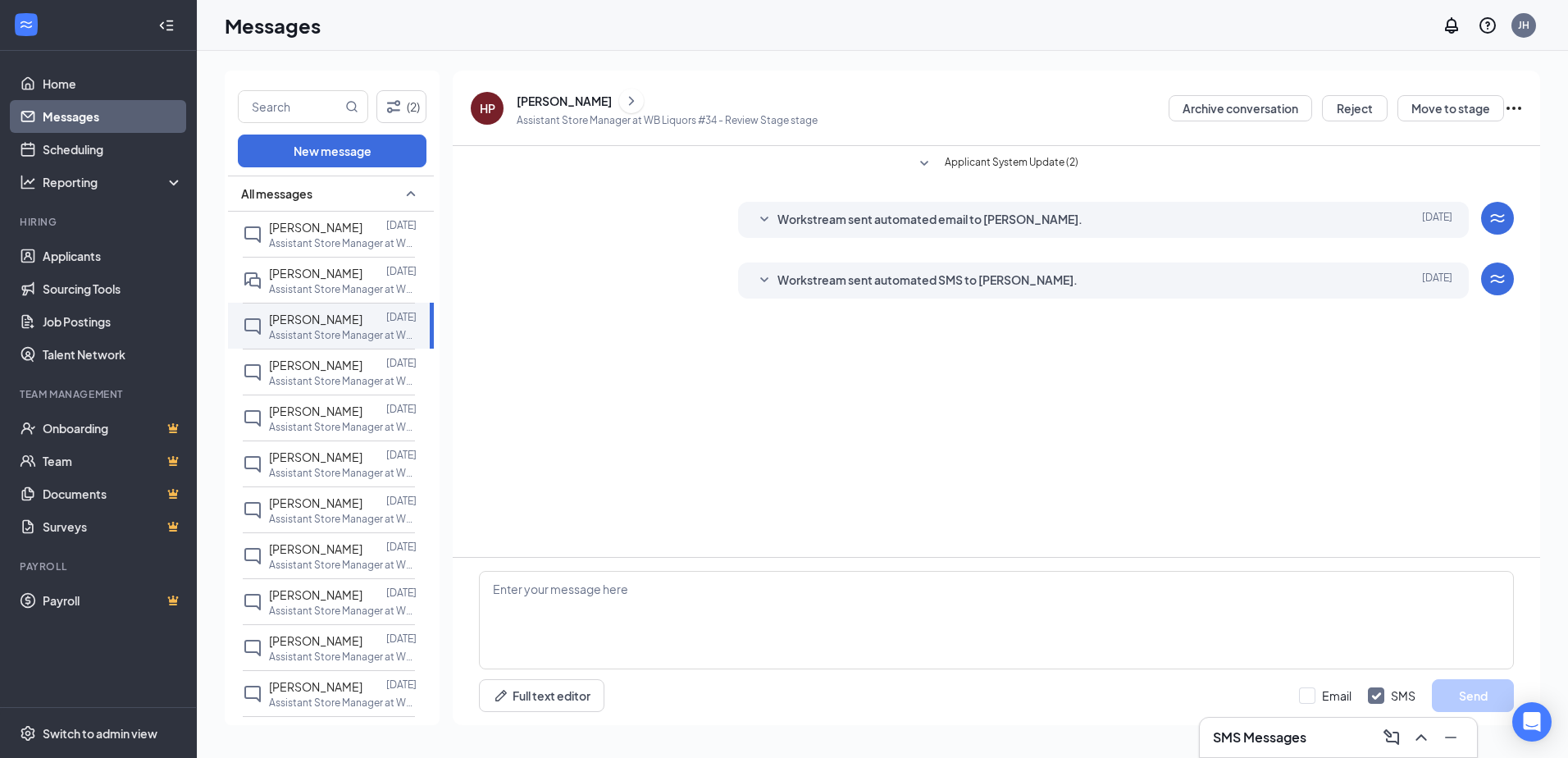
click at [623, 99] on icon "ChevronRight" at bounding box center [632, 100] width 16 height 20
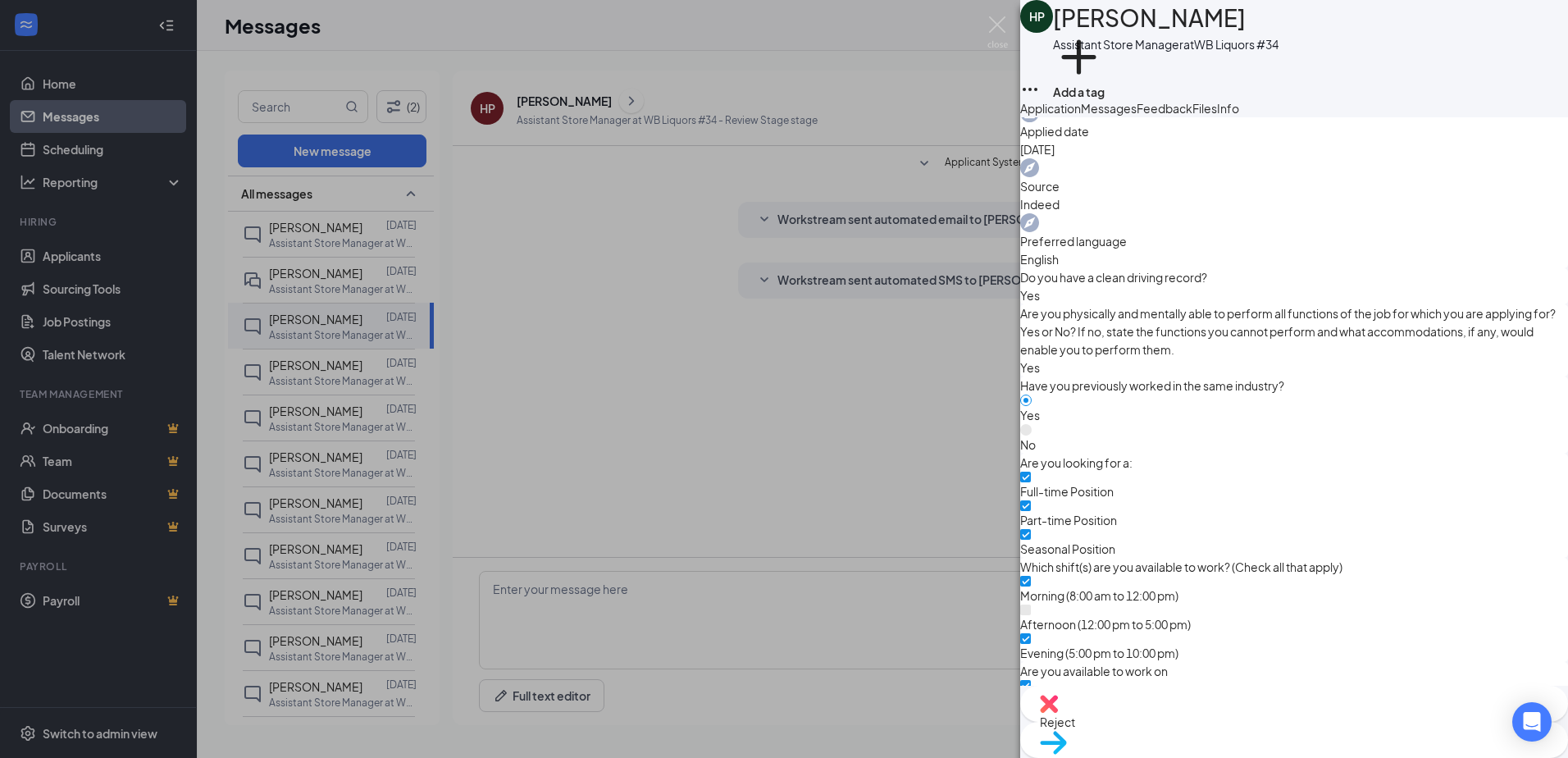
scroll to position [1579, 0]
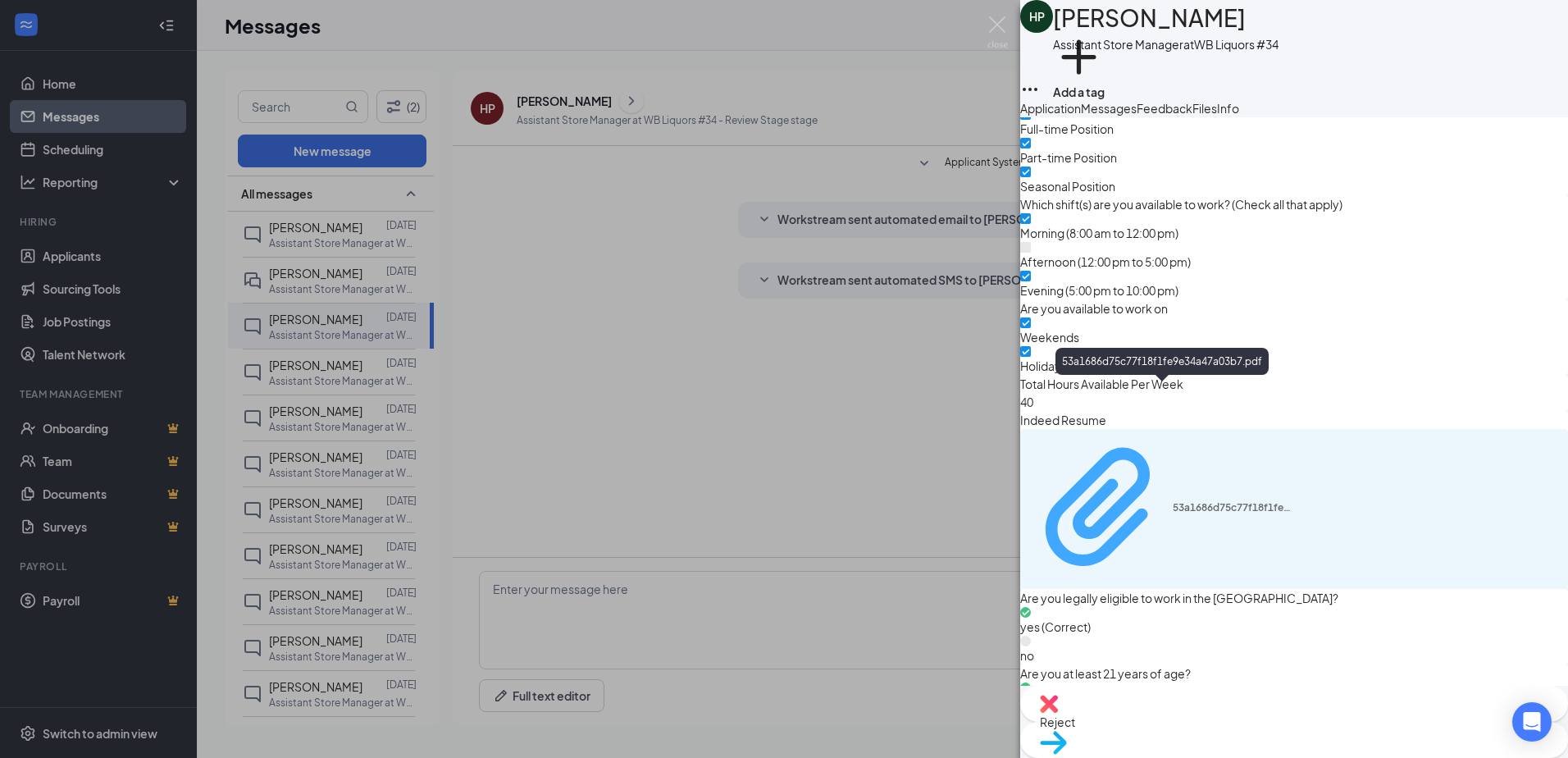
click at [1291, 501] on div "53a1686d75c77f18f1fe9e34a47a03b7.pdf" at bounding box center [1233, 508] width 123 height 13
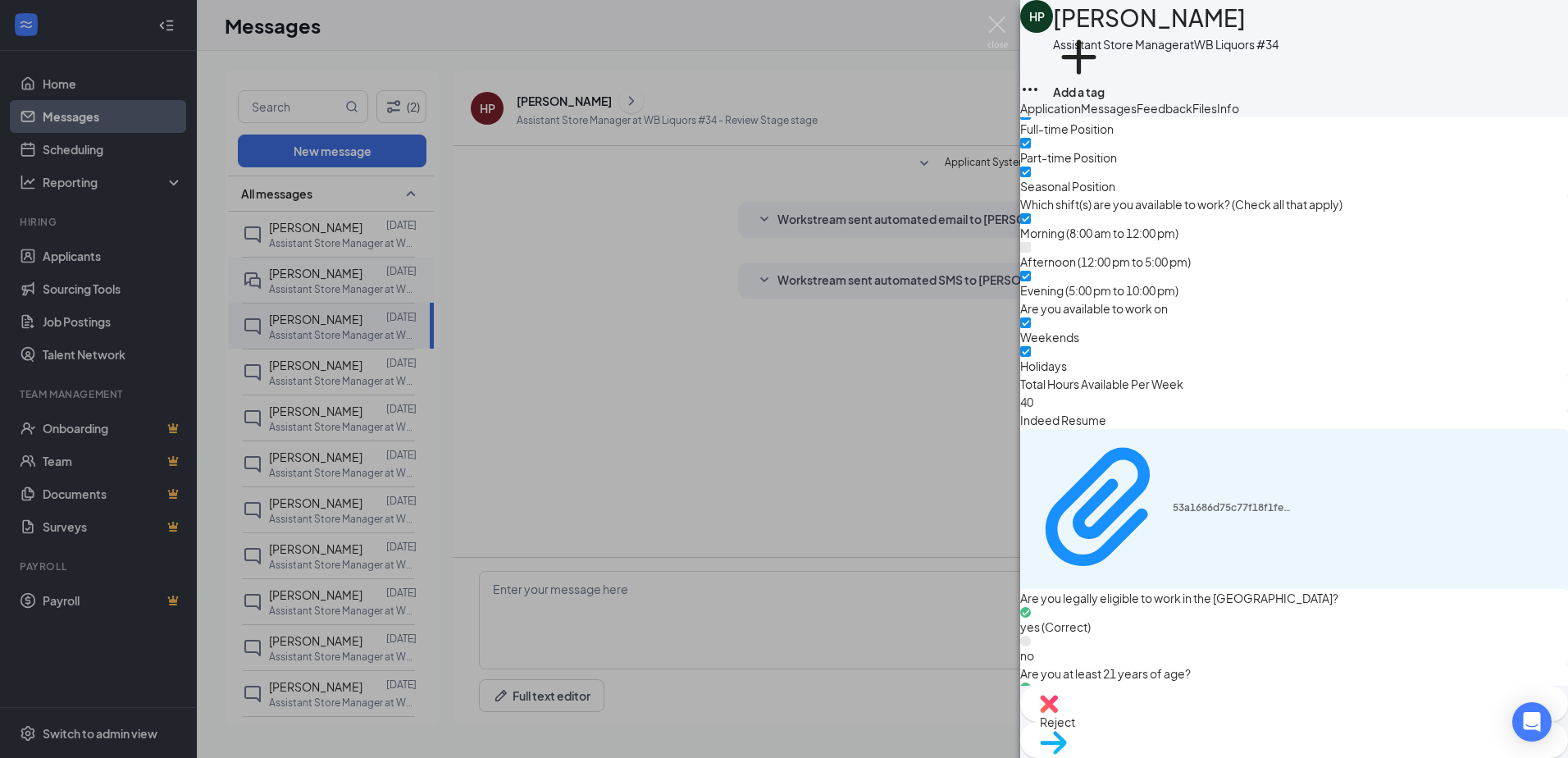
click at [305, 282] on div "HP Hayley Plouck Assistant Store Manager at WB Liquors #34 Add a tag Applicatio…" at bounding box center [784, 379] width 1568 height 758
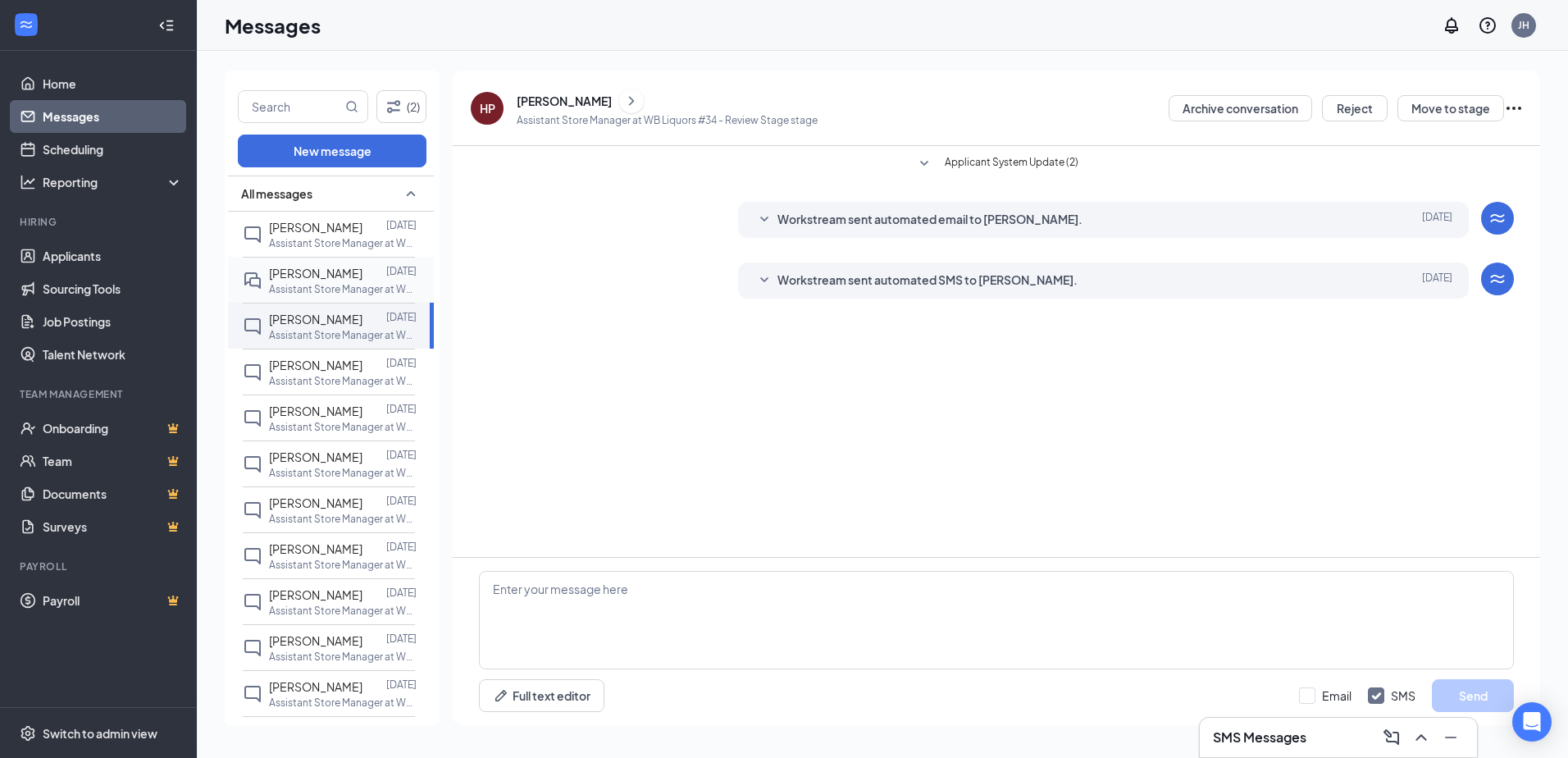
click at [290, 273] on span "Dean Bryant" at bounding box center [316, 273] width 93 height 14
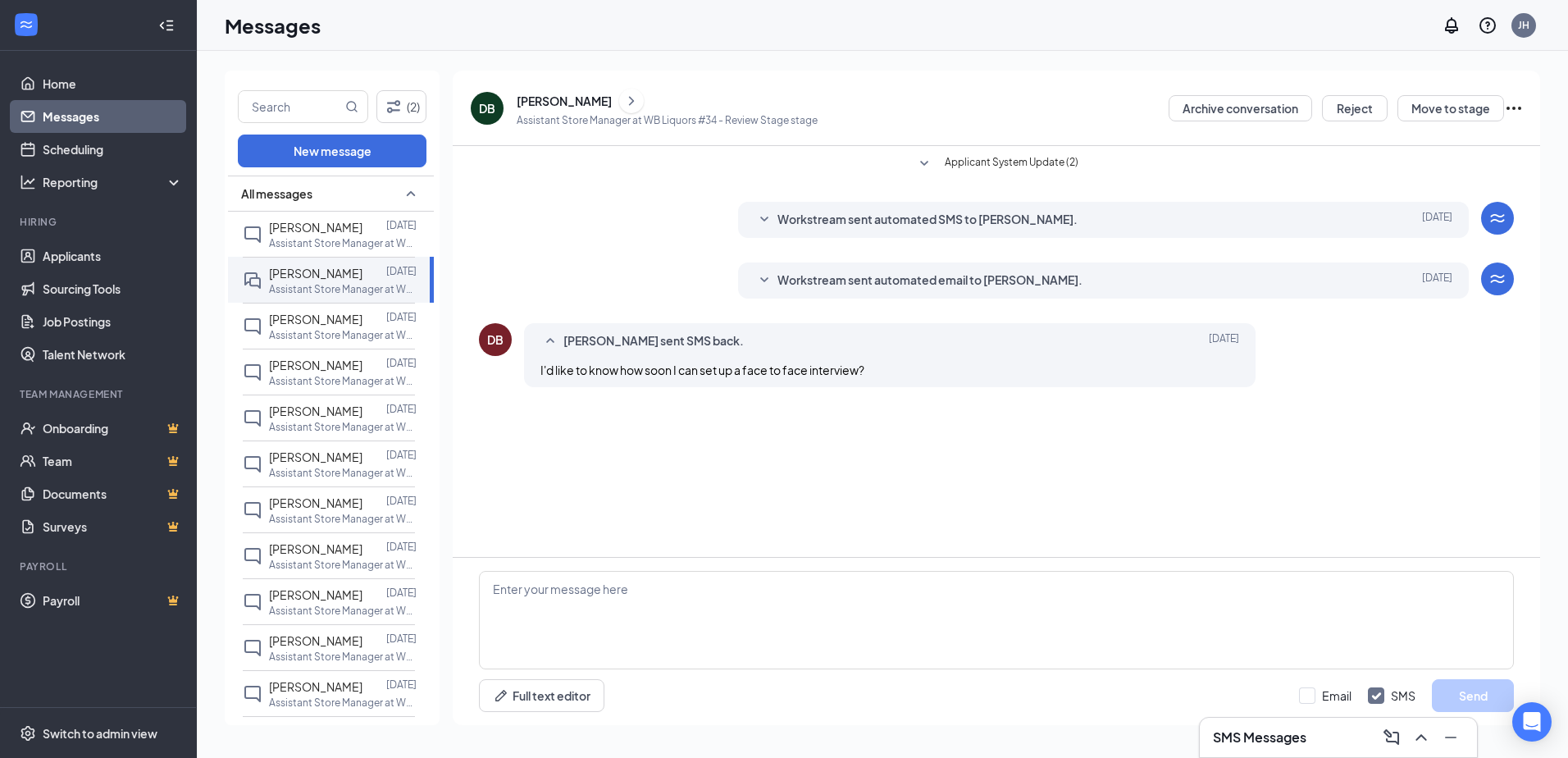
click at [623, 100] on icon "ChevronRight" at bounding box center [632, 100] width 16 height 20
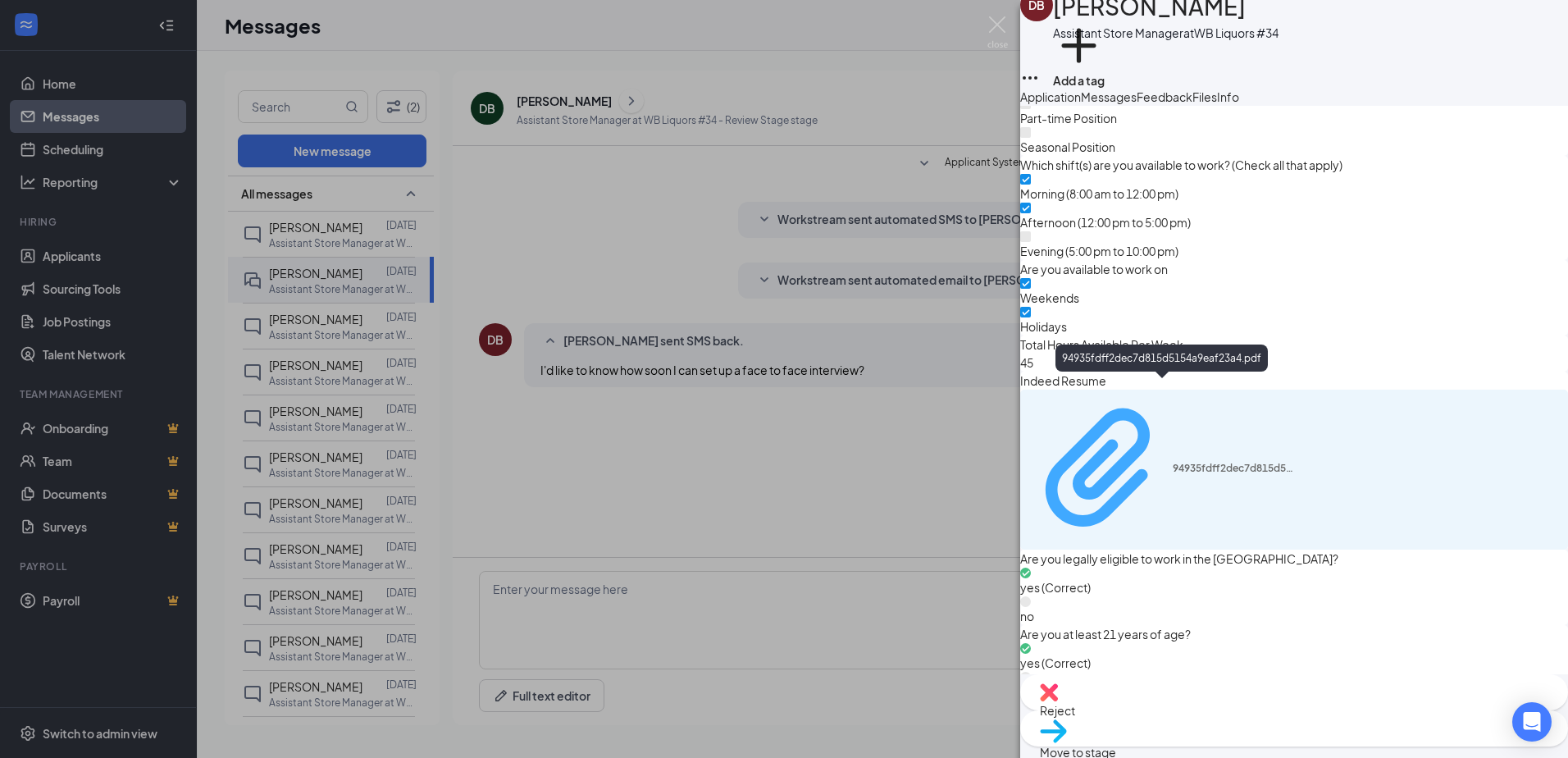
scroll to position [14, 0]
click at [1160, 446] on icon "Paperclip" at bounding box center [1101, 465] width 143 height 143
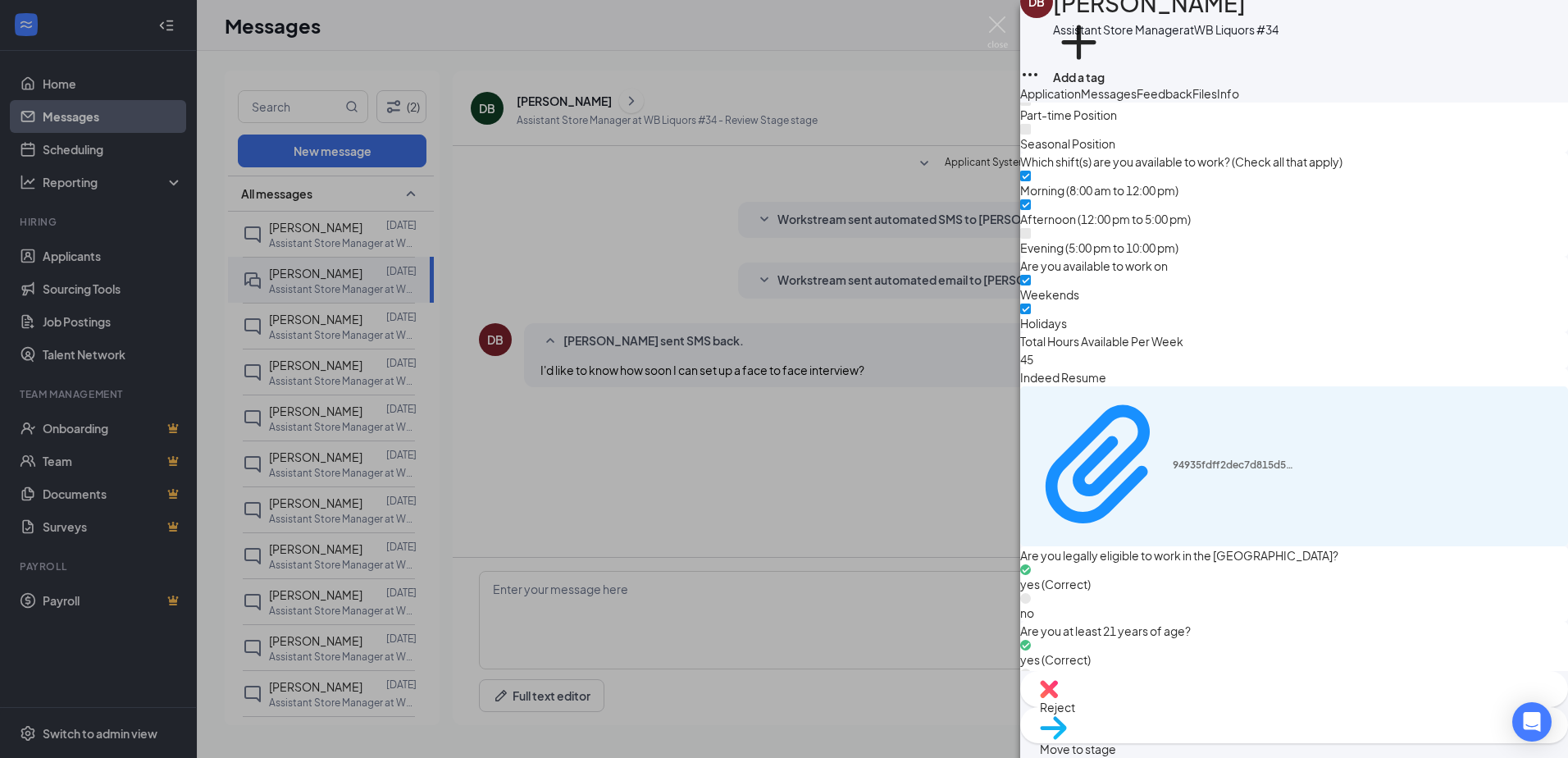
click at [500, 232] on div "DB Dean Bryant Assistant Store Manager at WB Liquors #34 Add a tag Application …" at bounding box center [784, 379] width 1568 height 758
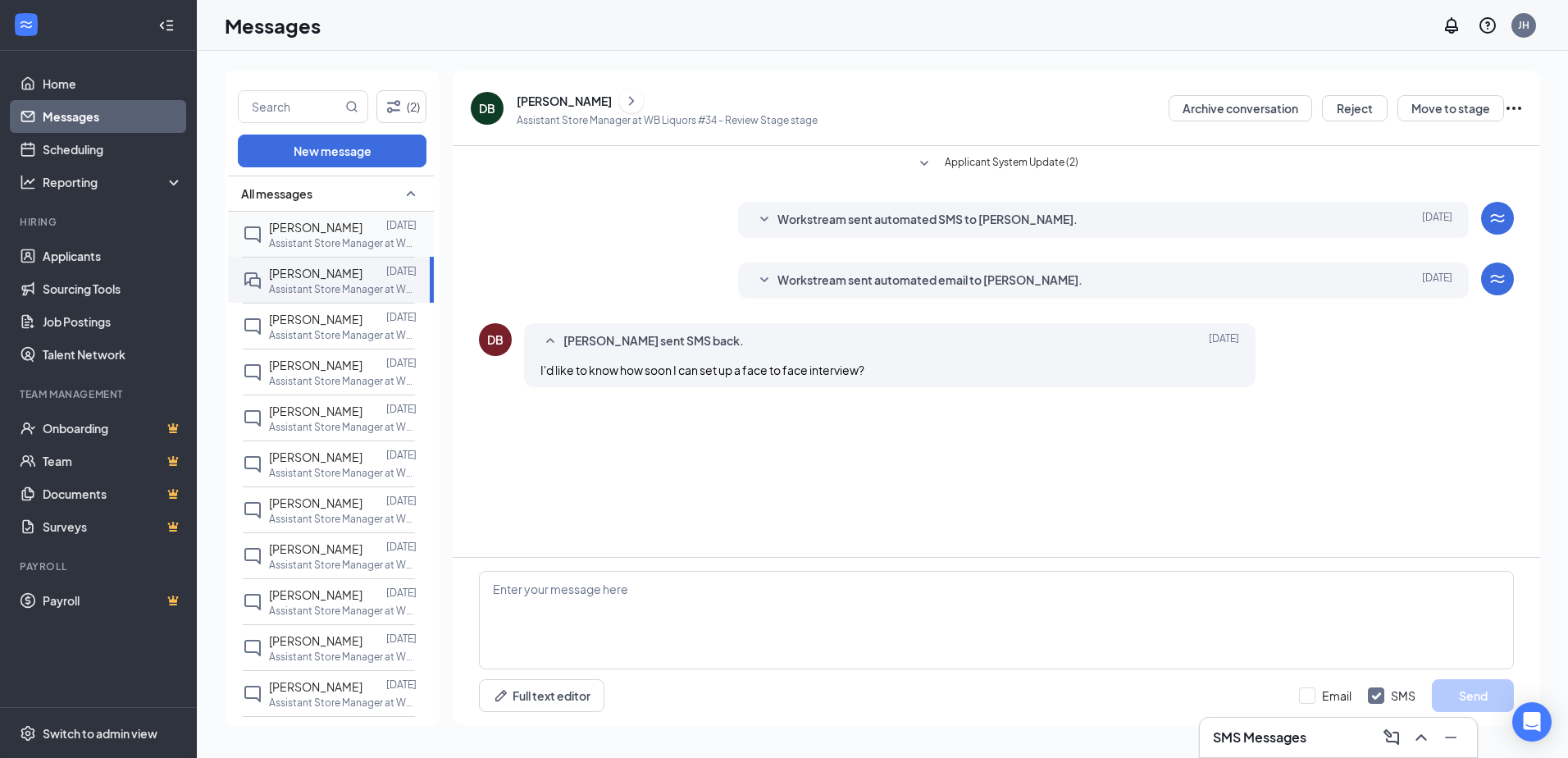
click at [312, 235] on div "Terrion Spinks" at bounding box center [316, 227] width 93 height 18
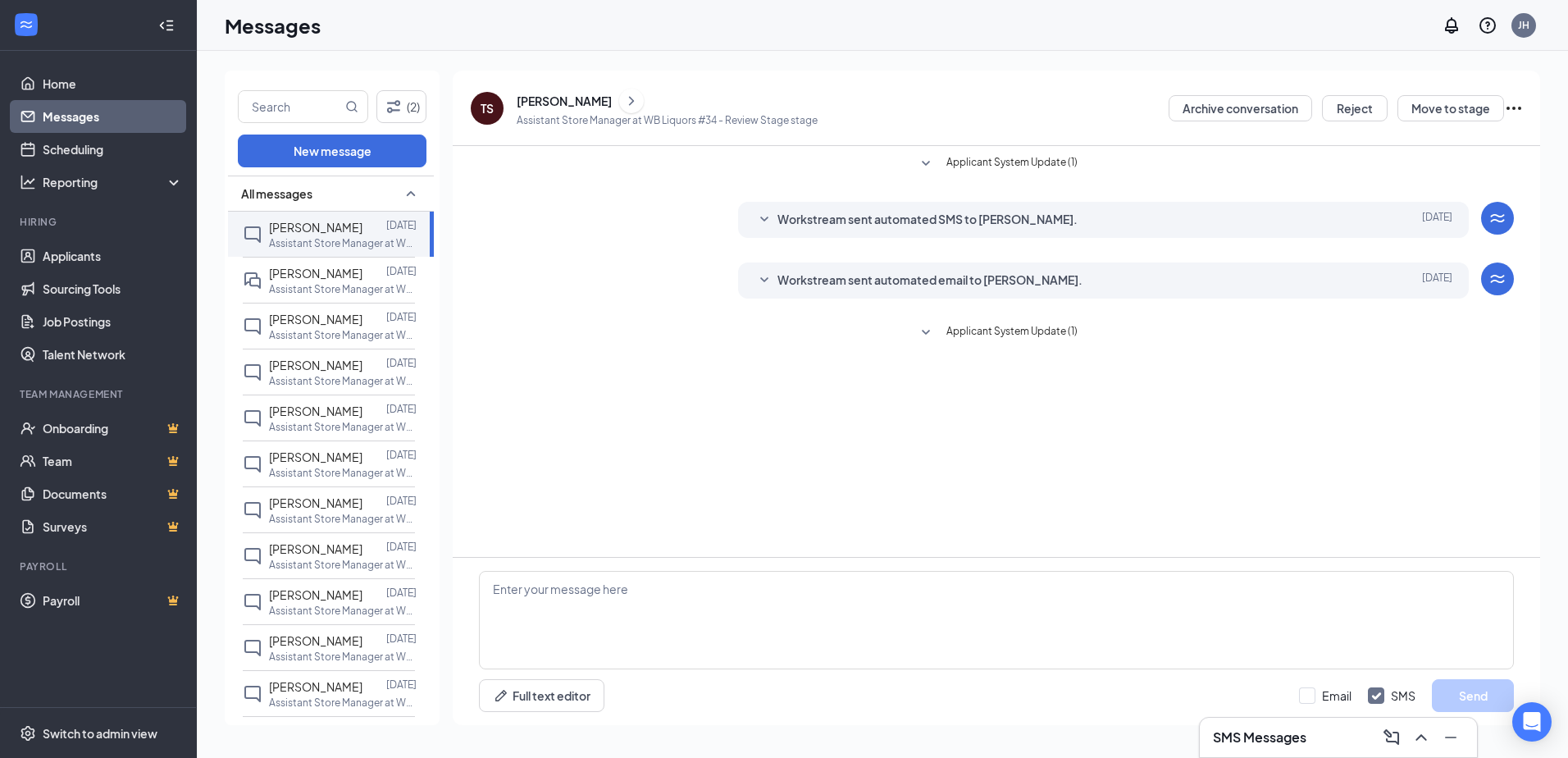
click at [623, 98] on icon "ChevronRight" at bounding box center [632, 100] width 16 height 20
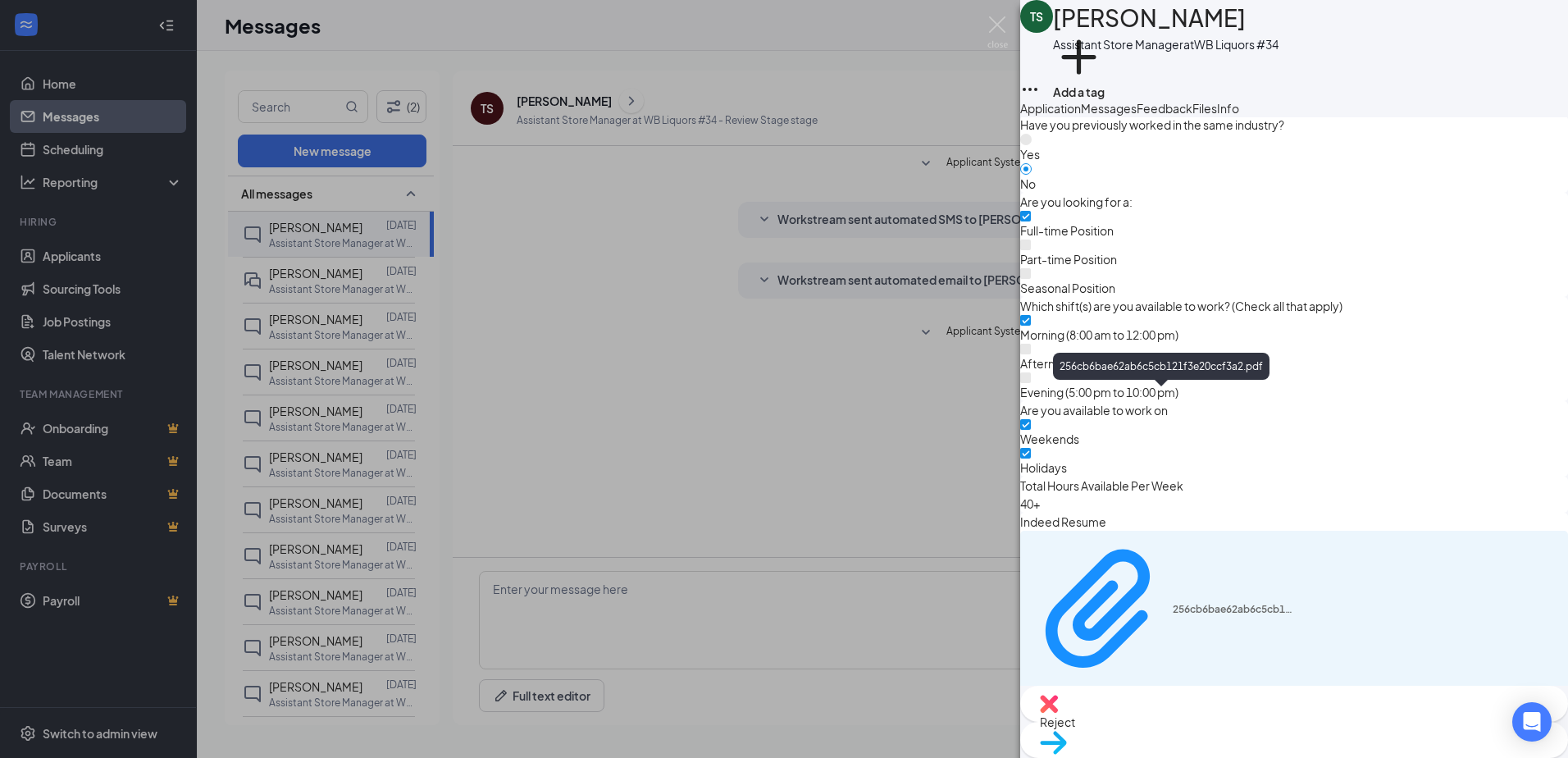
scroll to position [1011, 0]
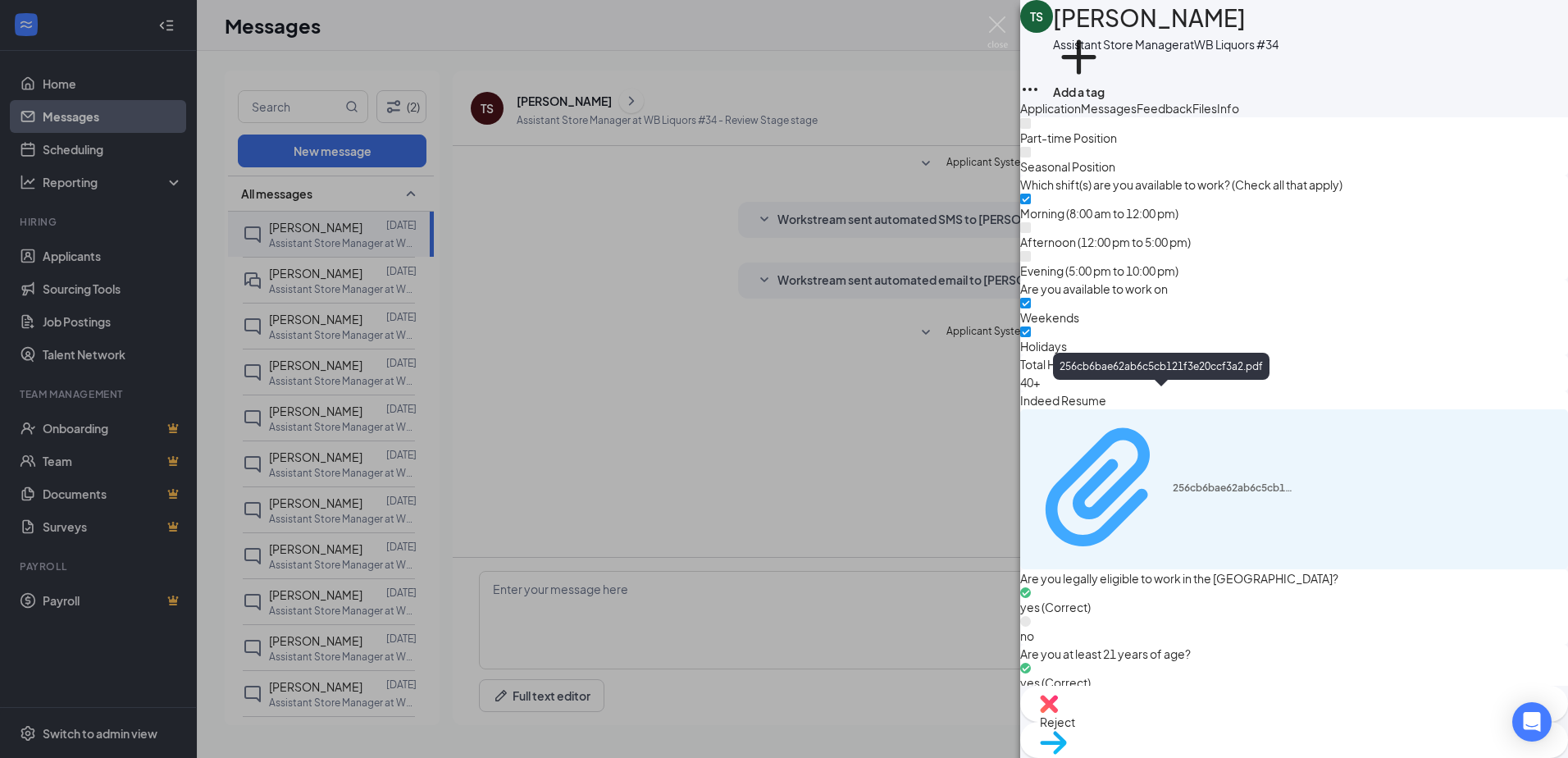
click at [1243, 482] on div "256cb6bae62ab6c5cb121f3e20ccf3a2.pdf" at bounding box center [1233, 488] width 123 height 13
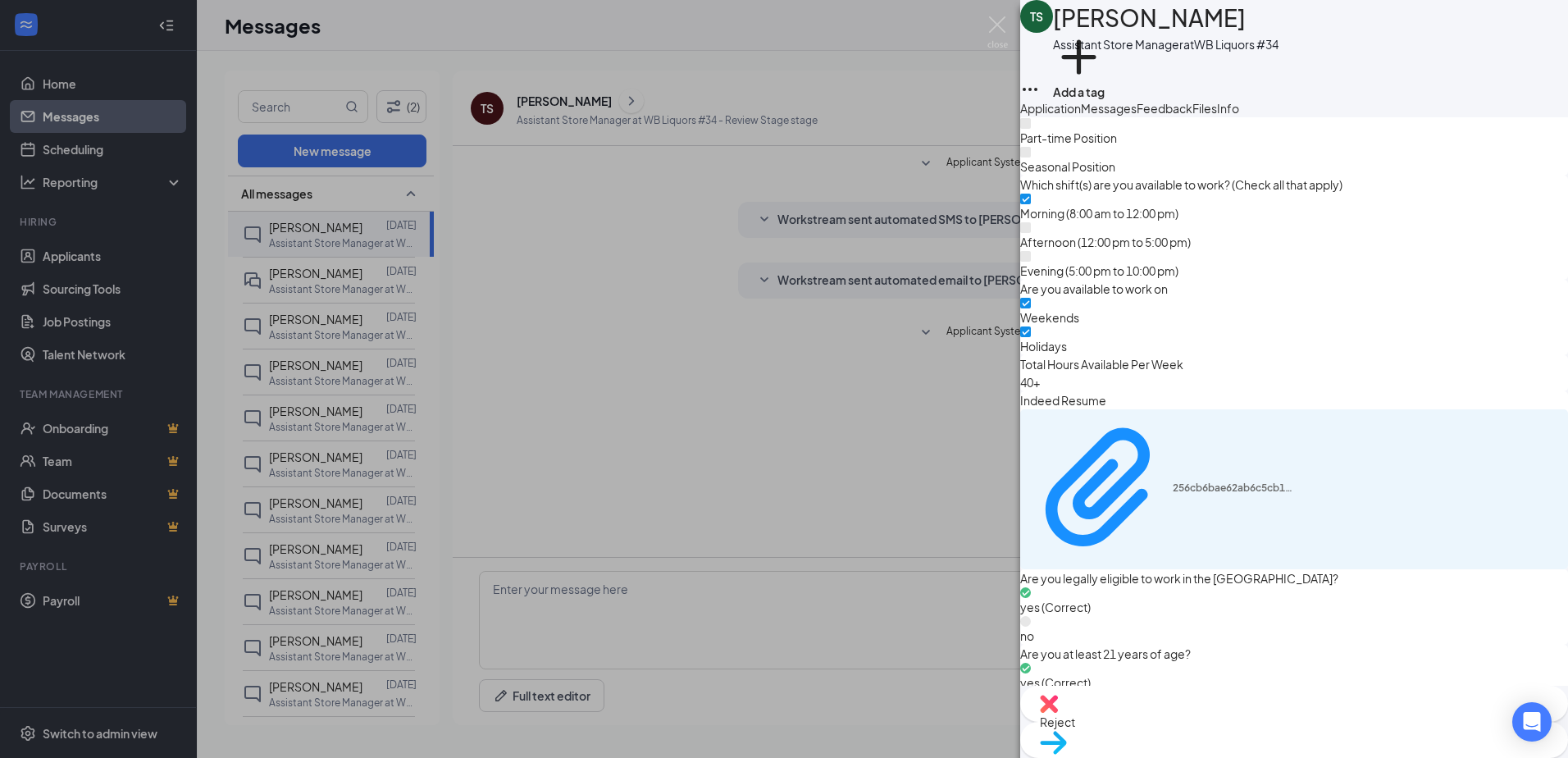
click at [520, 253] on div "TS Terrion Spinks Assistant Store Manager at WB Liquors #34 Add a tag Applicati…" at bounding box center [784, 379] width 1568 height 758
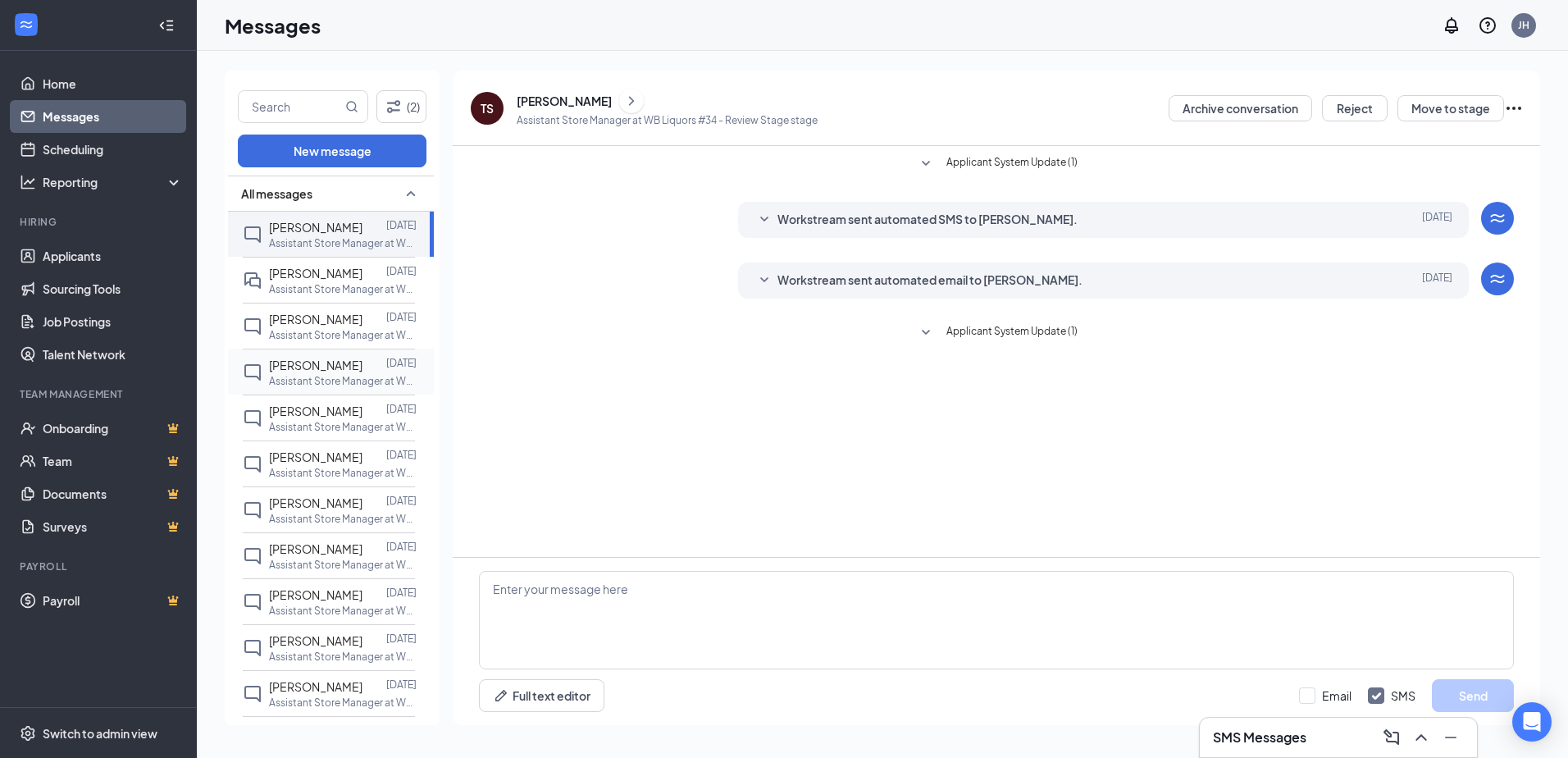
click at [309, 367] on span "CHANTAL NGATIA" at bounding box center [316, 365] width 93 height 14
click at [636, 98] on icon "ChevronRight" at bounding box center [632, 100] width 16 height 20
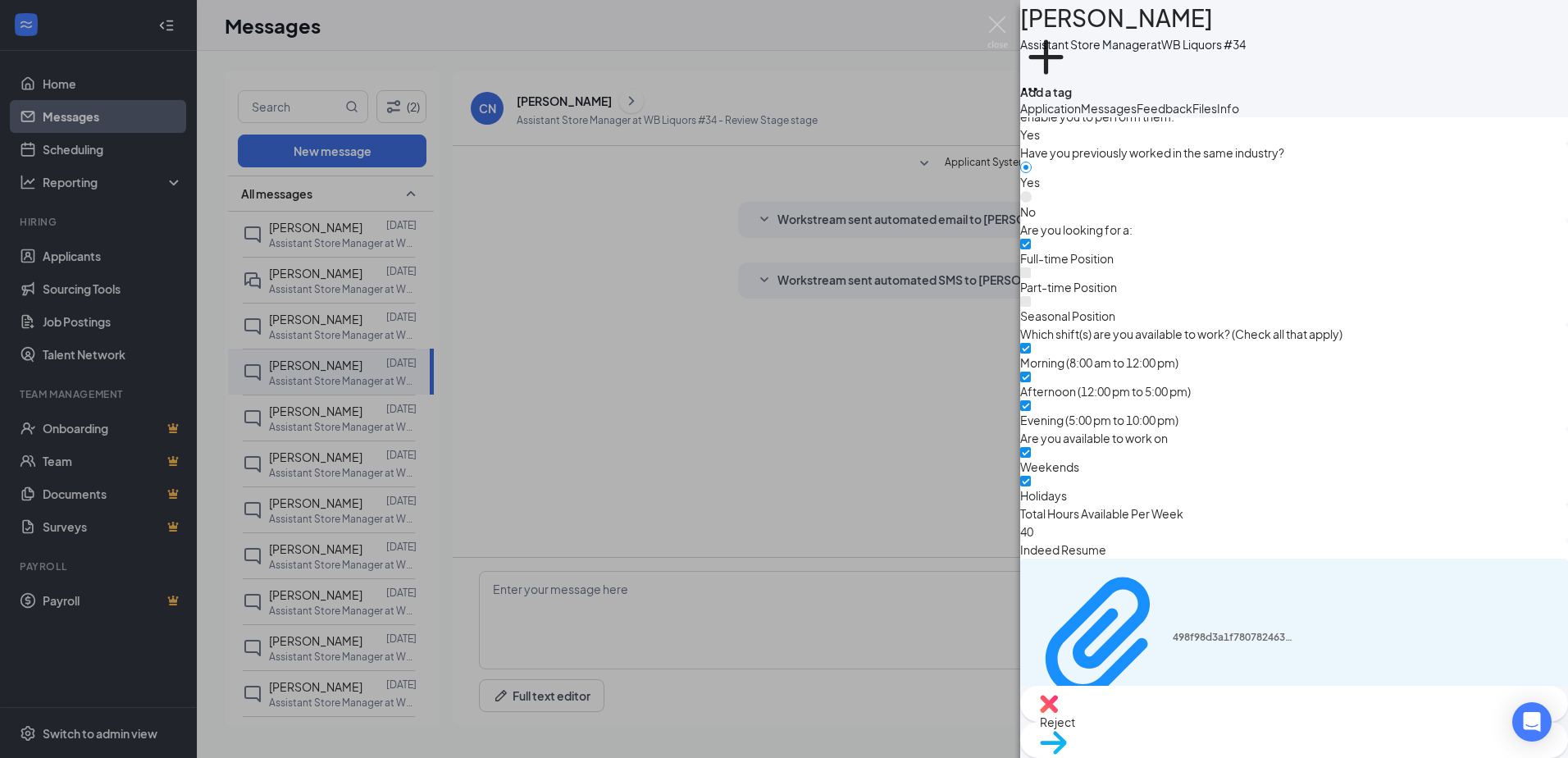
scroll to position [1017, 0]
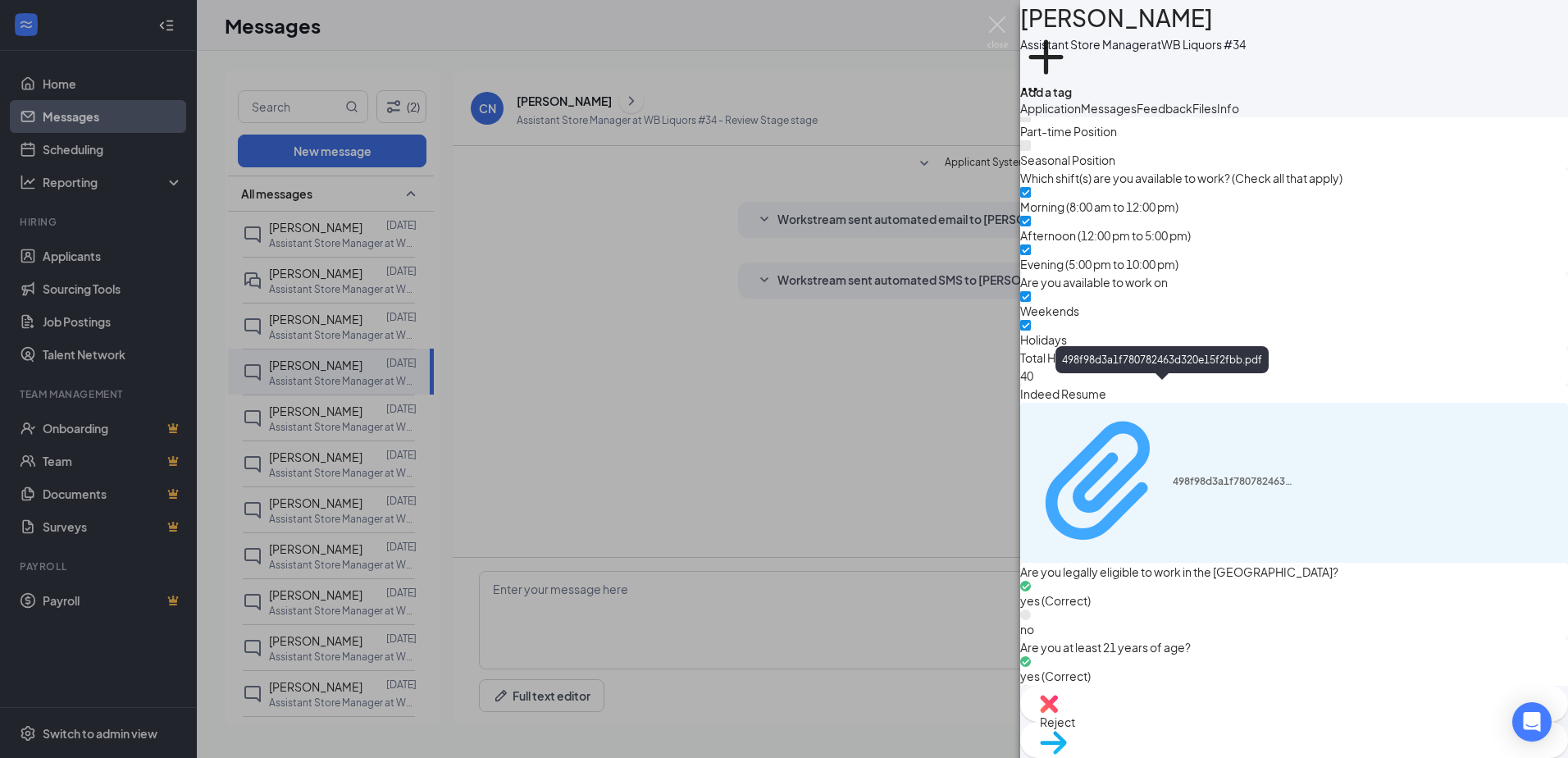
click at [1205, 462] on div "498f98d3a1f780782463d320e15f2fbb.pdf" at bounding box center [1163, 481] width 266 height 143
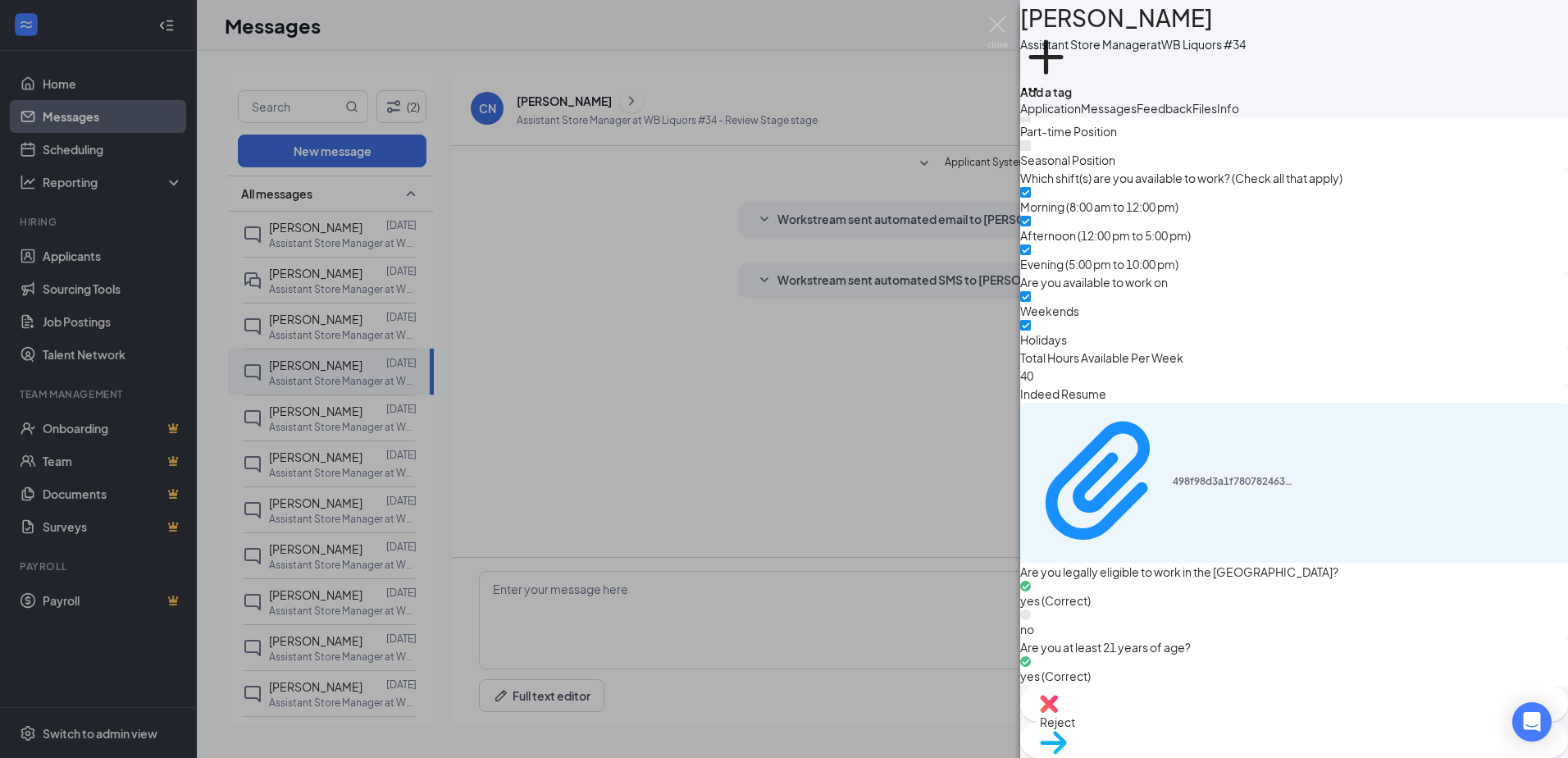
click at [570, 452] on div "CN CHANTAL NGATIA Assistant Store Manager at WB Liquors #34 Add a tag Applicati…" at bounding box center [784, 379] width 1568 height 758
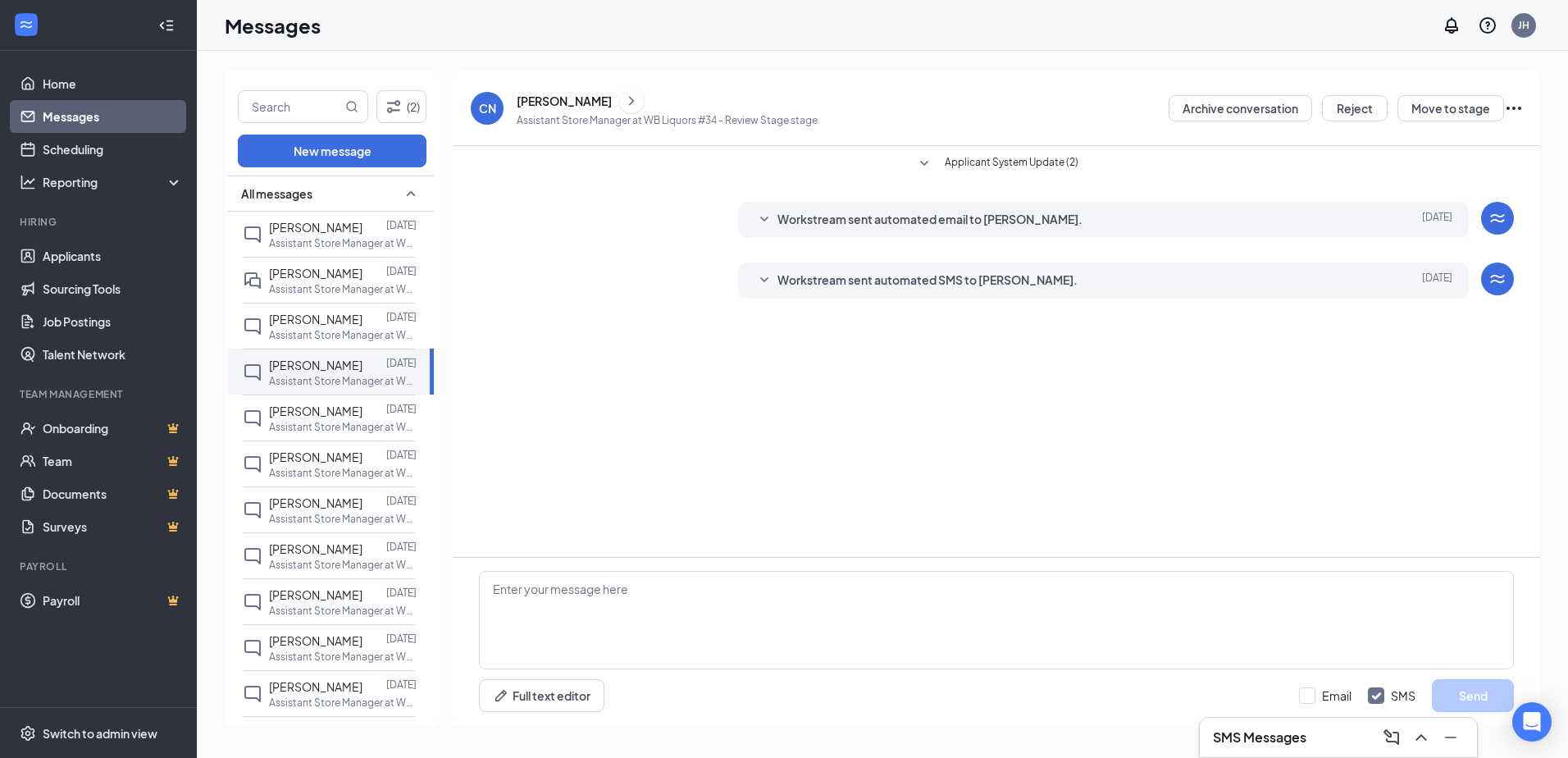
drag, startPoint x: 309, startPoint y: 411, endPoint x: 441, endPoint y: 367, distance: 139.1
click at [310, 411] on span "EBONY JONES" at bounding box center [316, 411] width 93 height 14
click at [623, 99] on icon "ChevronRight" at bounding box center [632, 100] width 16 height 20
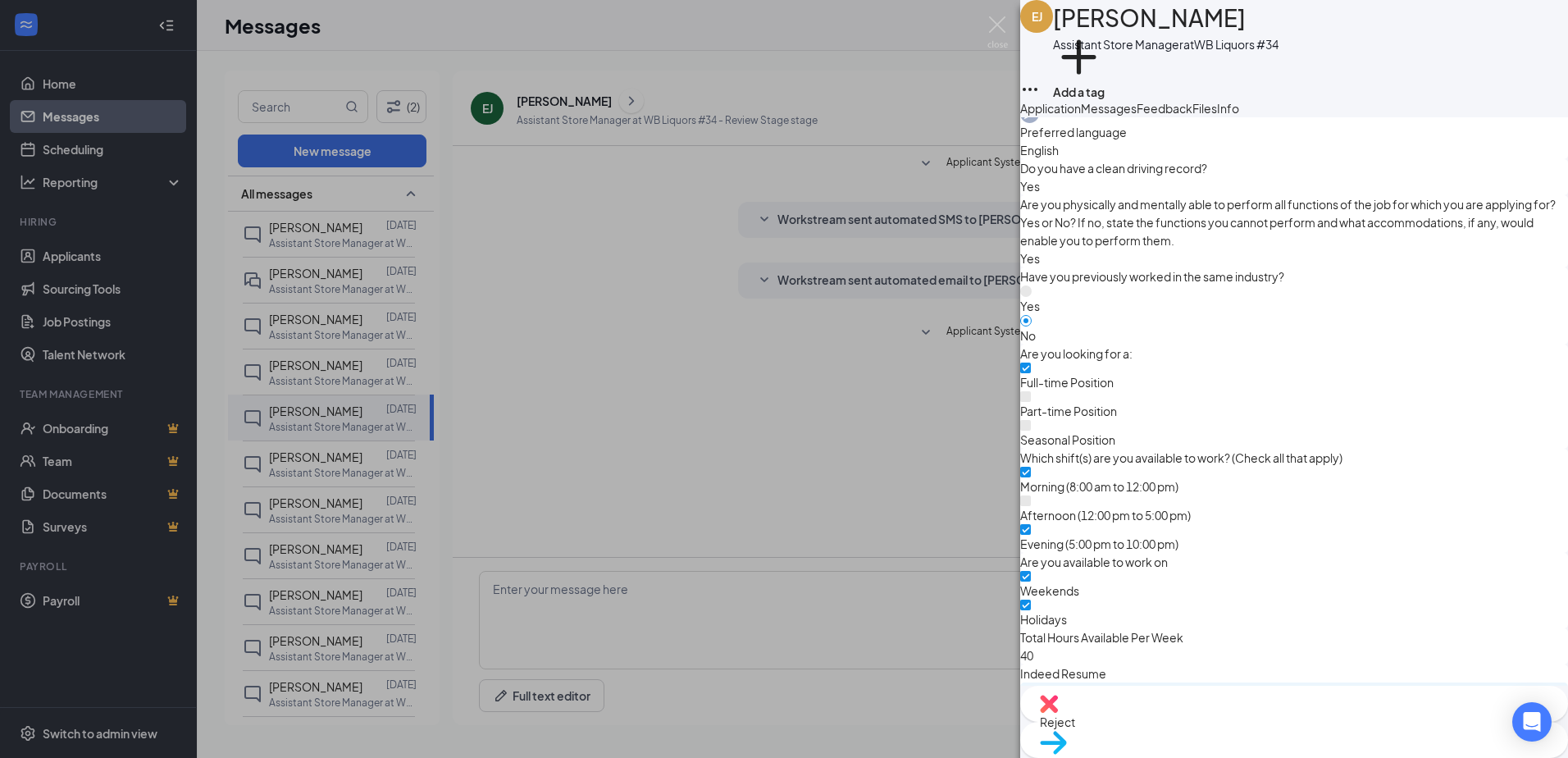
scroll to position [1018, 0]
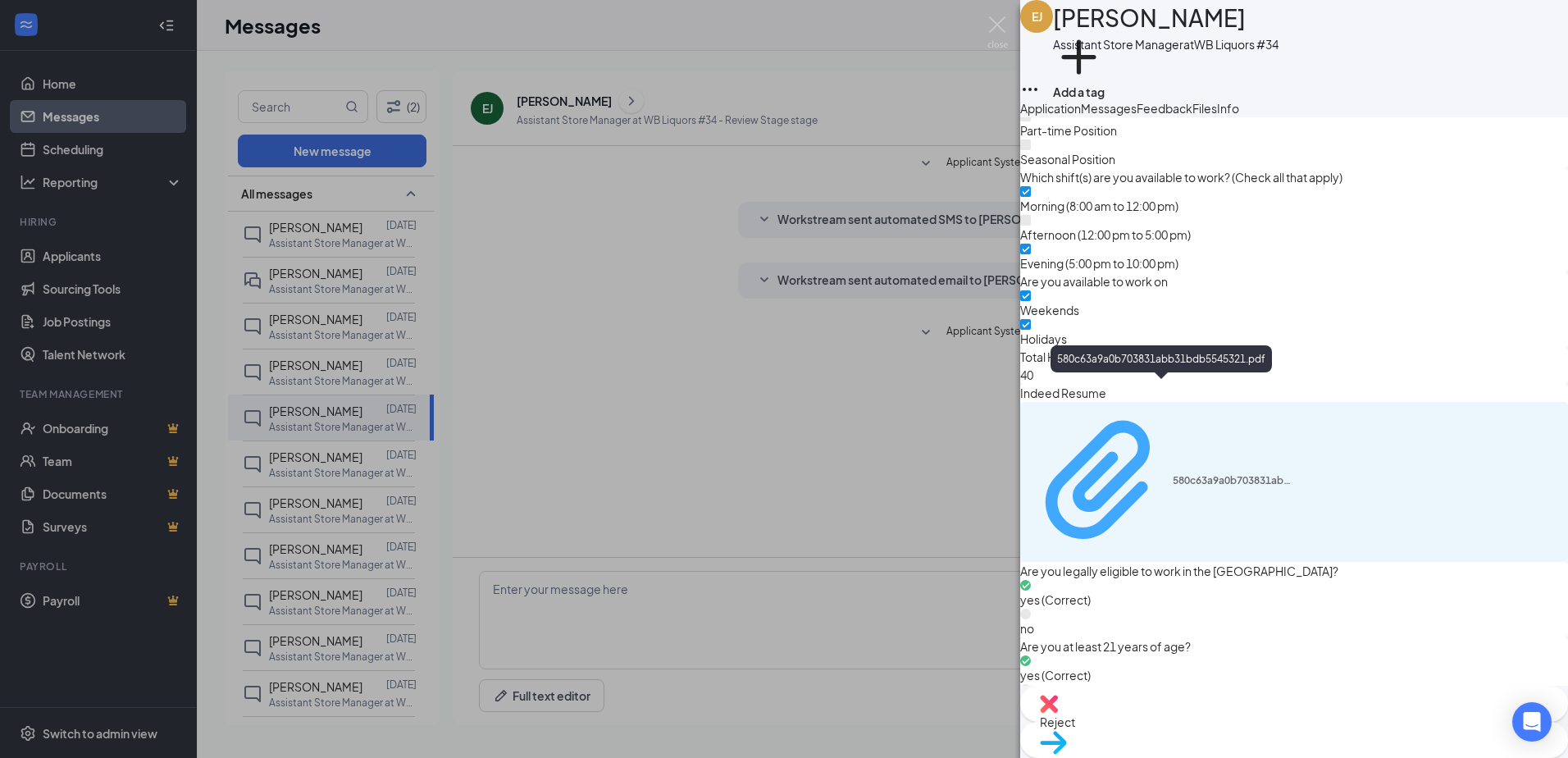
click at [1202, 467] on div "580c63a9a0b703831abb31bdb5545321.pdf" at bounding box center [1163, 480] width 266 height 143
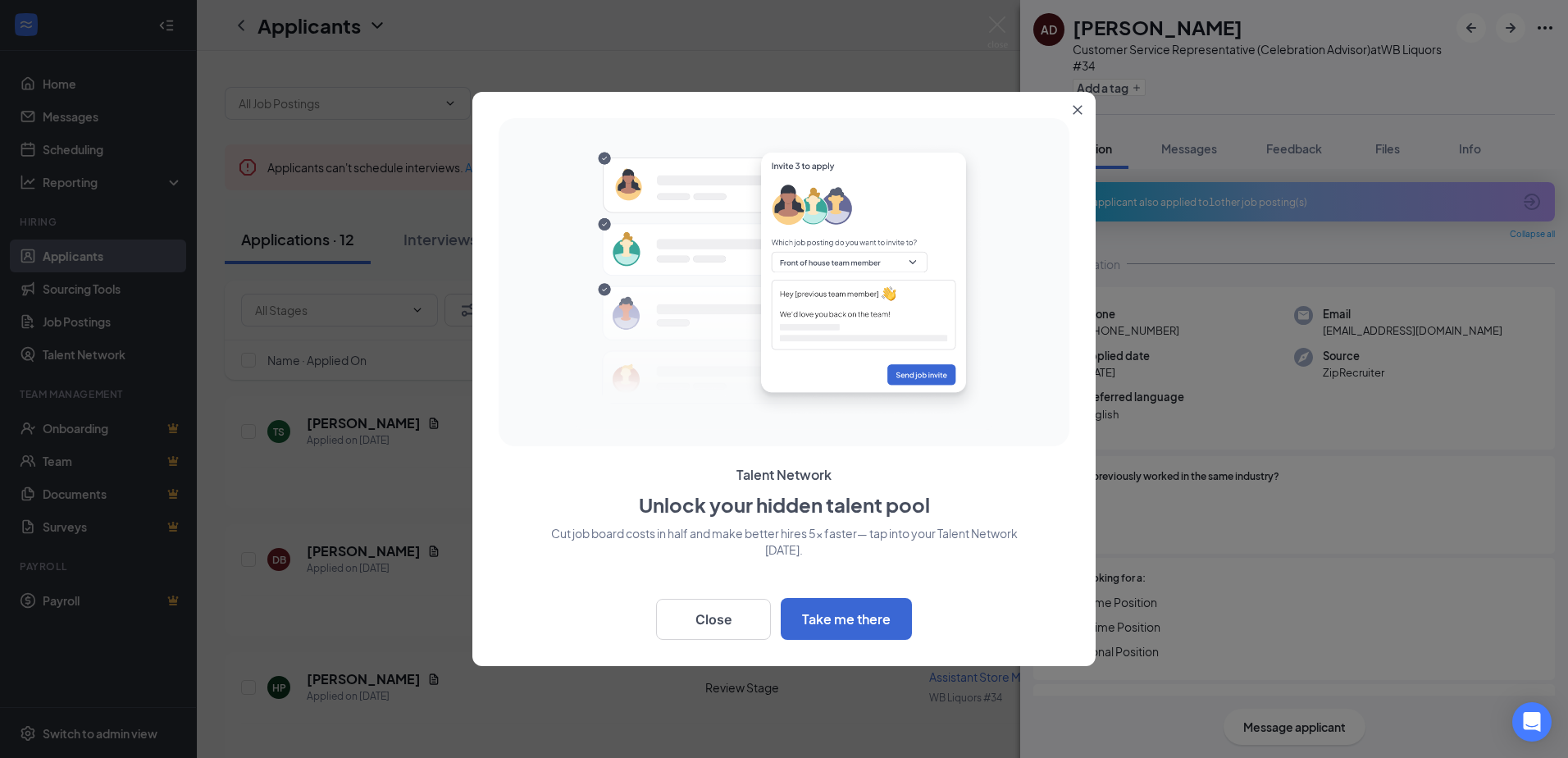
click at [1076, 111] on icon "Close" at bounding box center [1078, 110] width 9 height 9
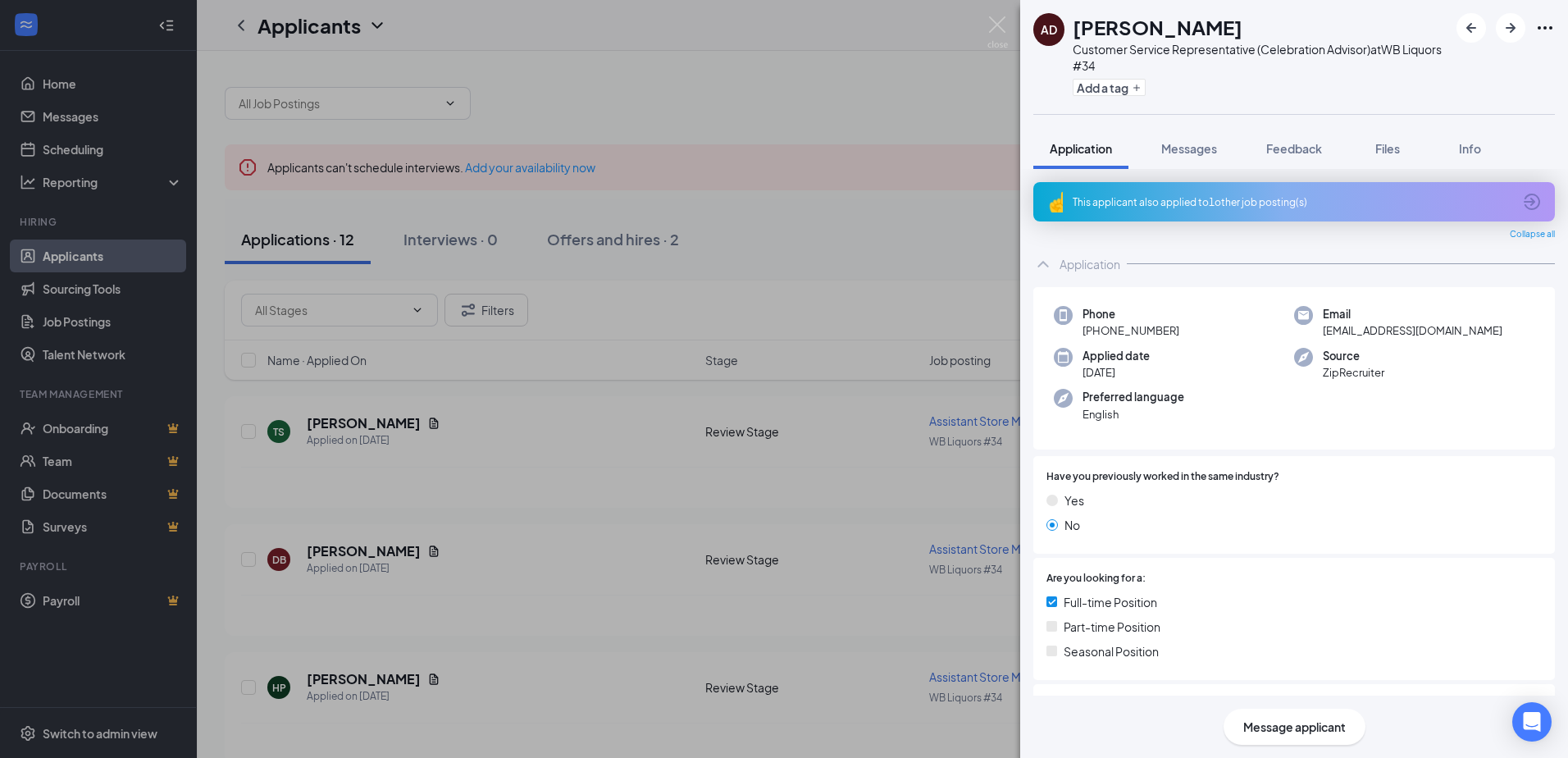
click at [683, 169] on div "AD Abdinur Daud Customer Service Representative (Celebration Advisor) at WB Liq…" at bounding box center [784, 379] width 1568 height 758
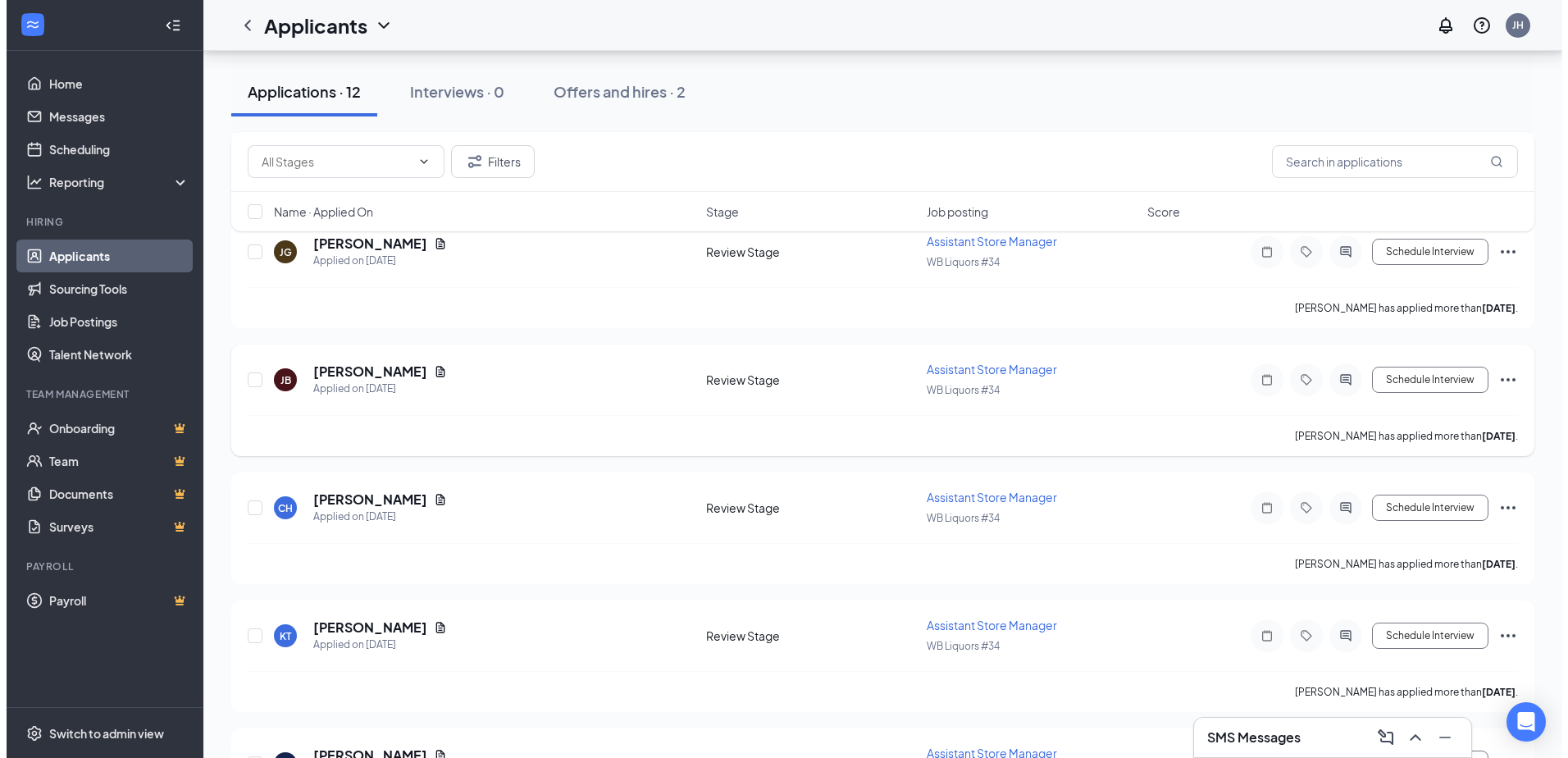
scroll to position [820, 0]
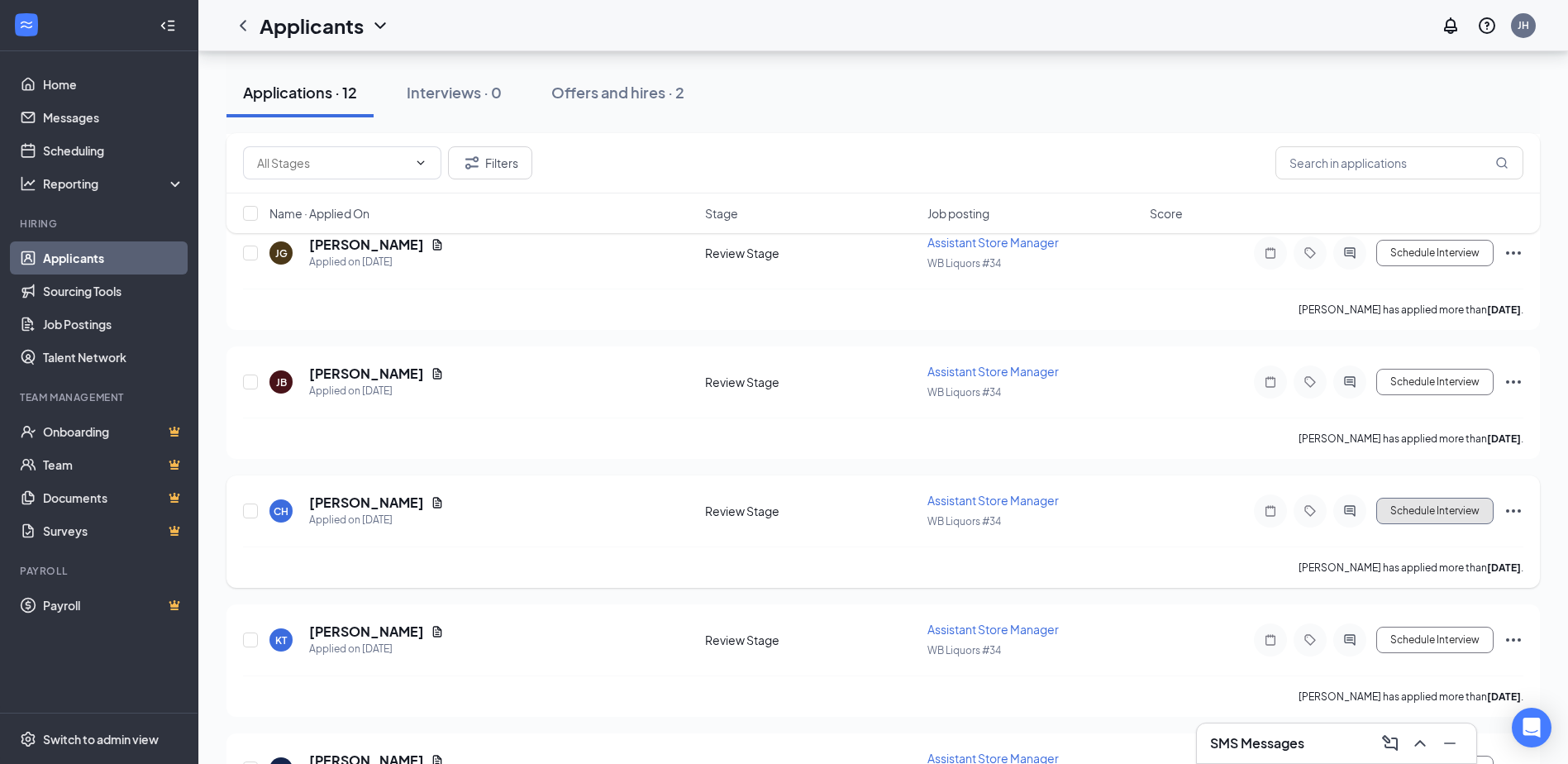
click at [1469, 512] on button "Schedule Interview" at bounding box center [1435, 510] width 118 height 26
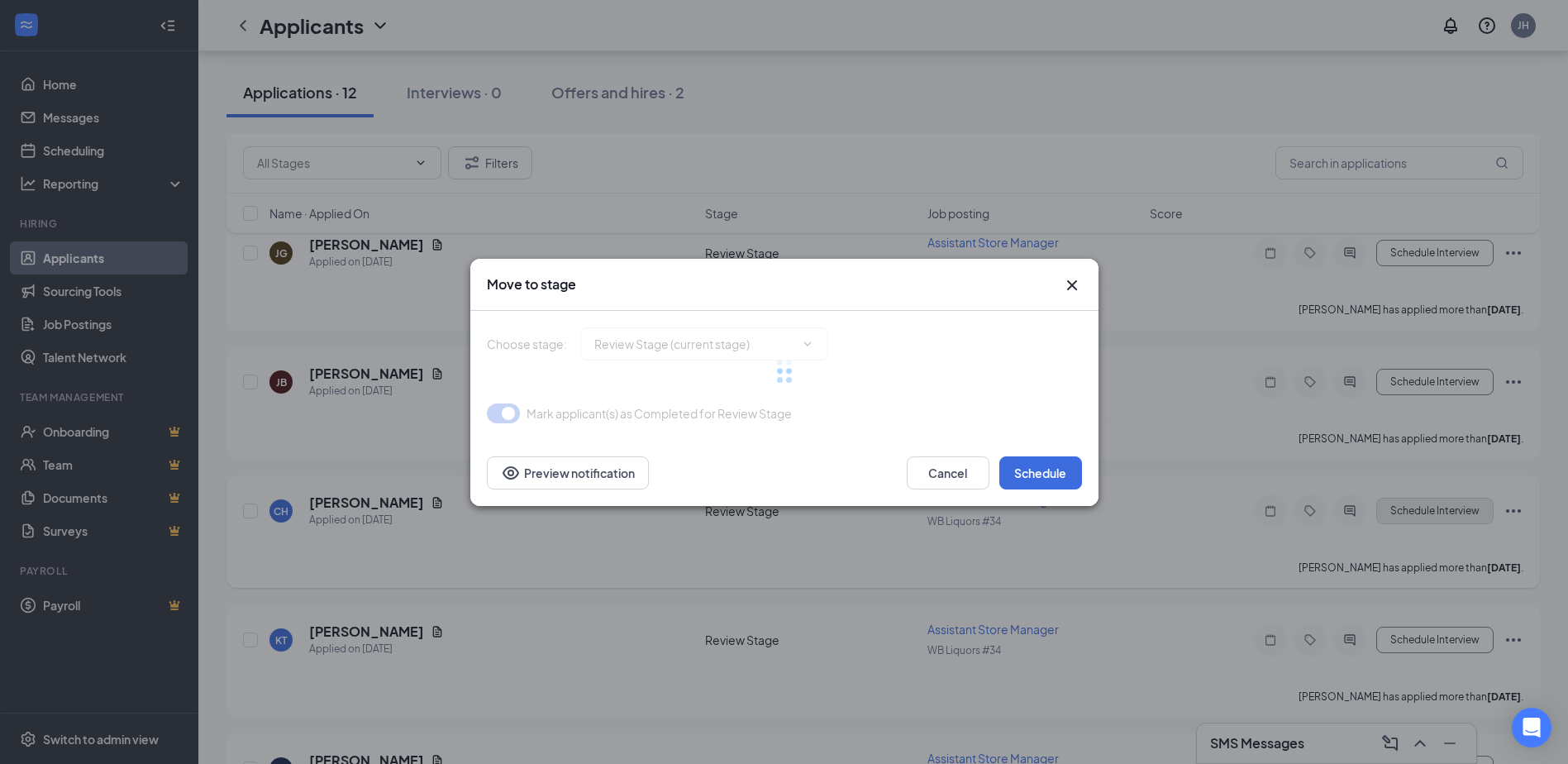
type input "Onsite Interview (next stage)"
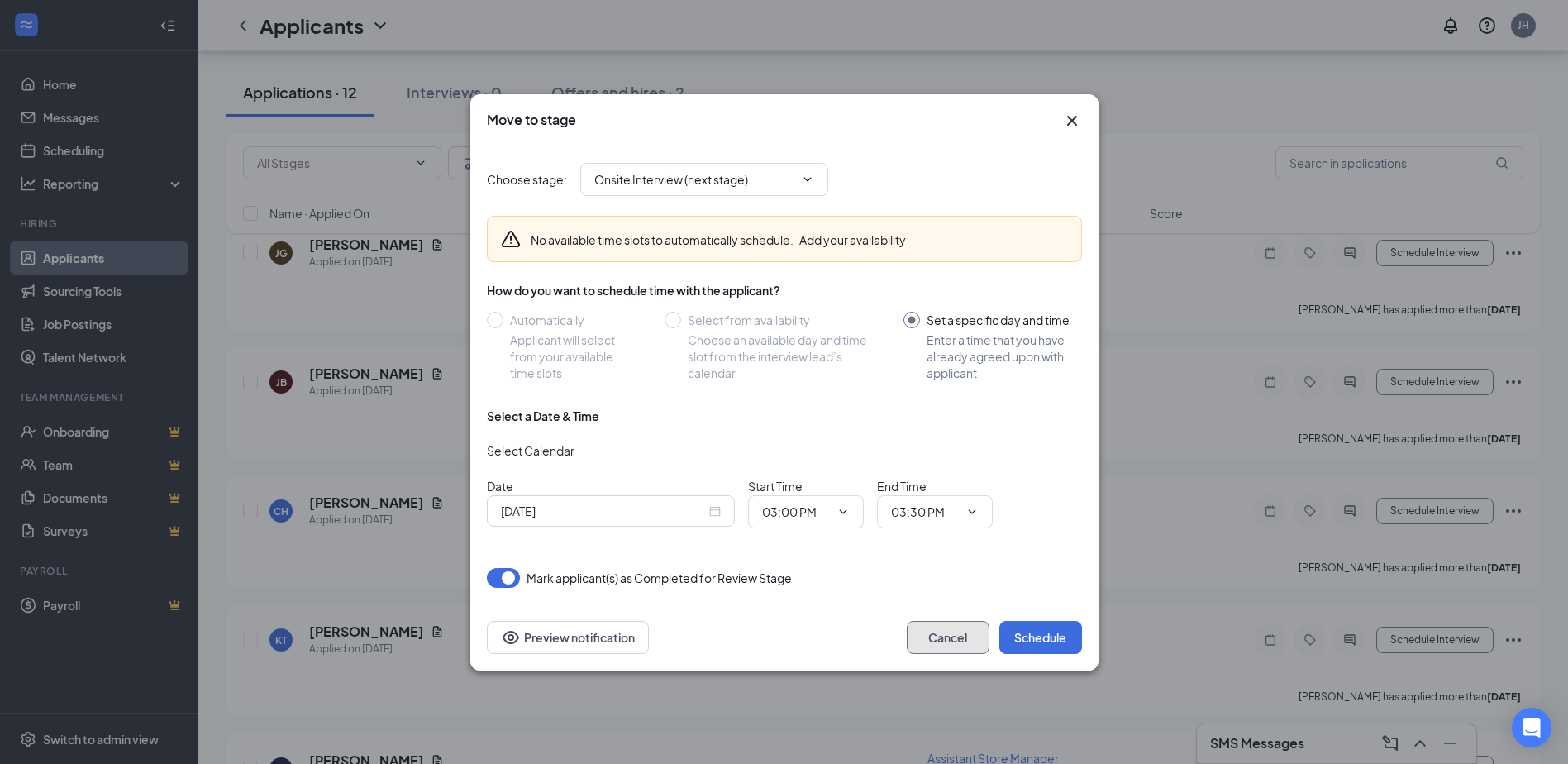
click at [929, 634] on button "Cancel" at bounding box center [948, 637] width 82 height 33
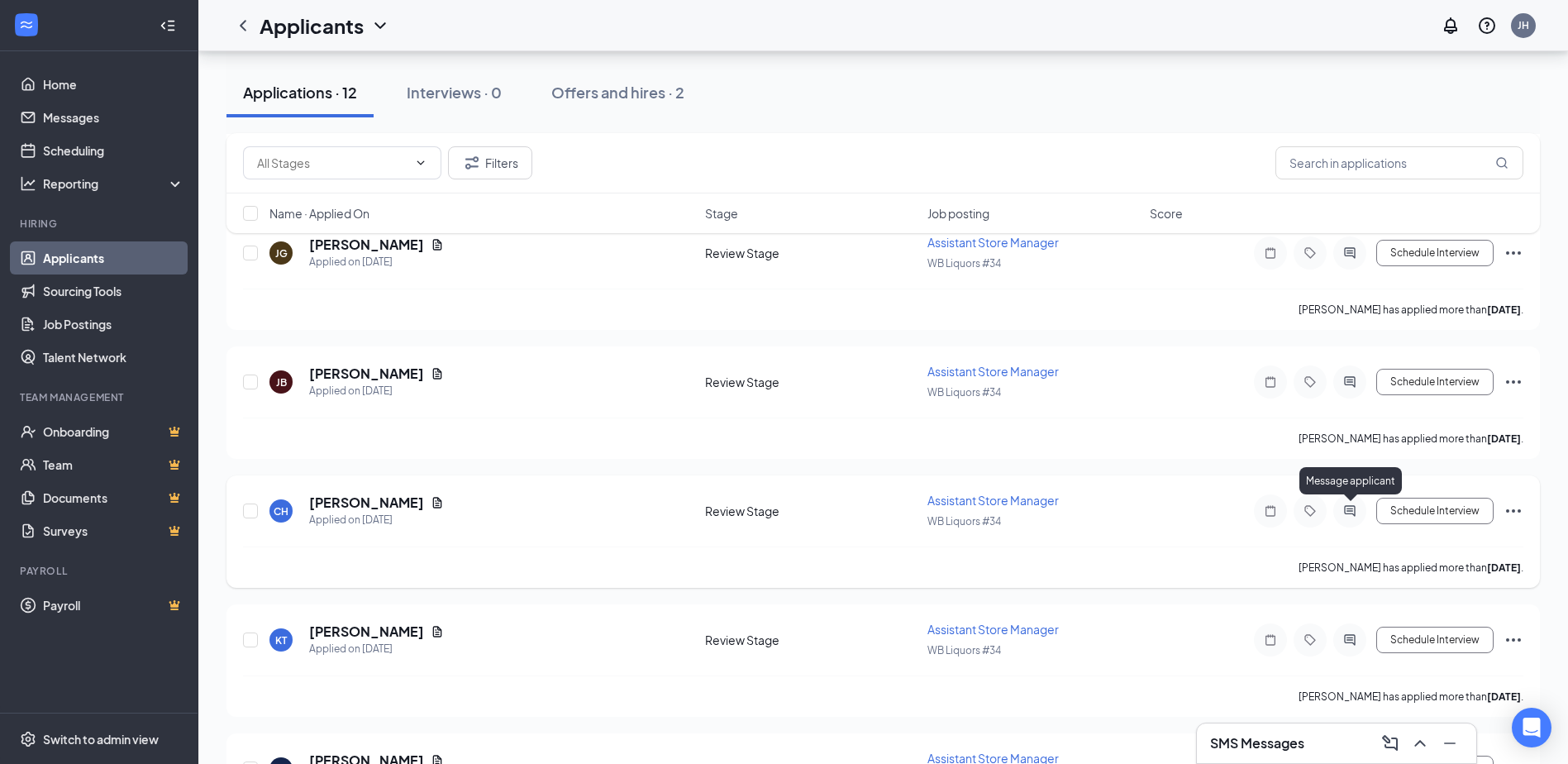
click at [1345, 510] on icon "ActiveChat" at bounding box center [1349, 511] width 11 height 11
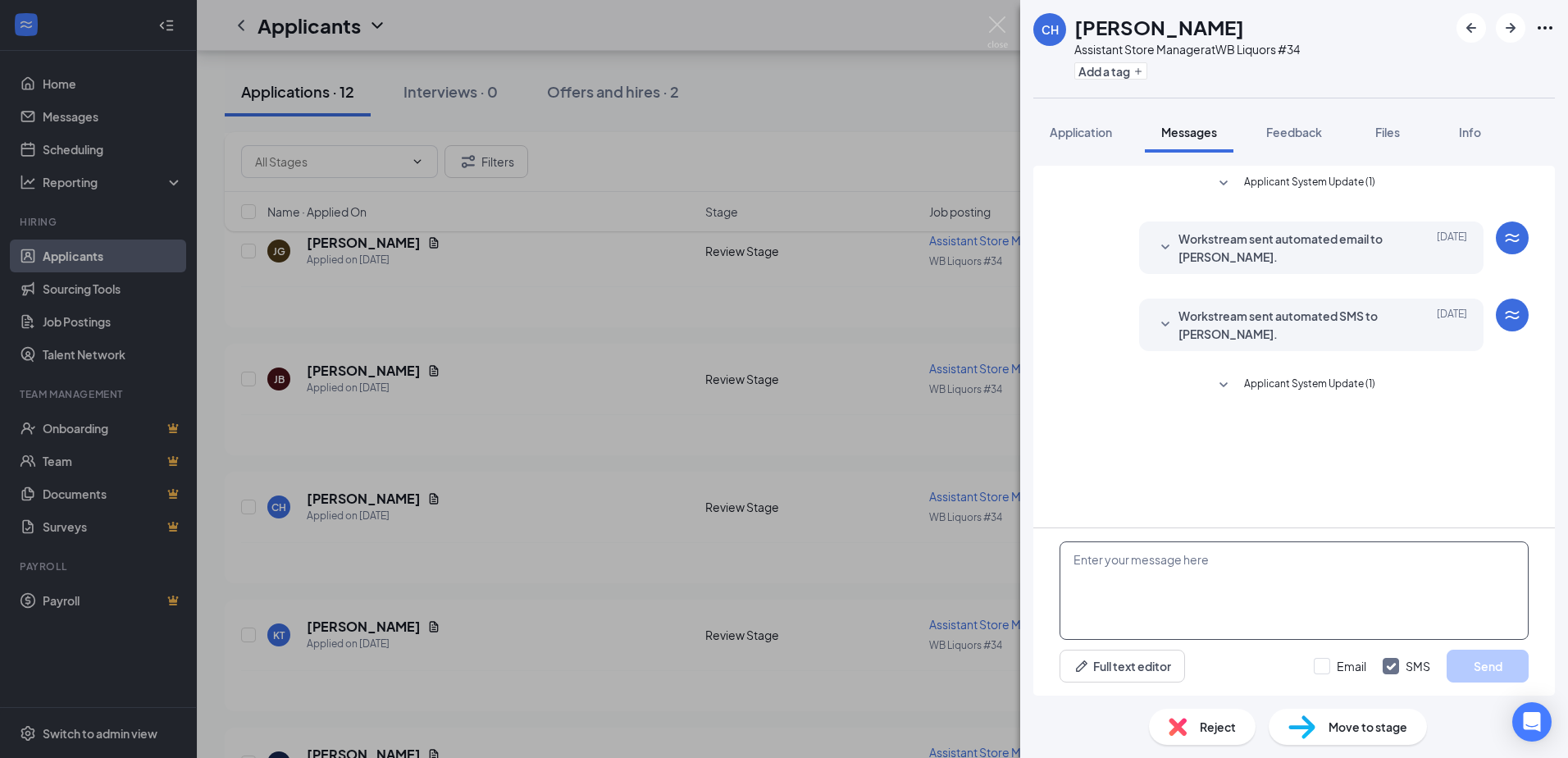
click at [1187, 577] on textarea at bounding box center [1294, 590] width 469 height 99
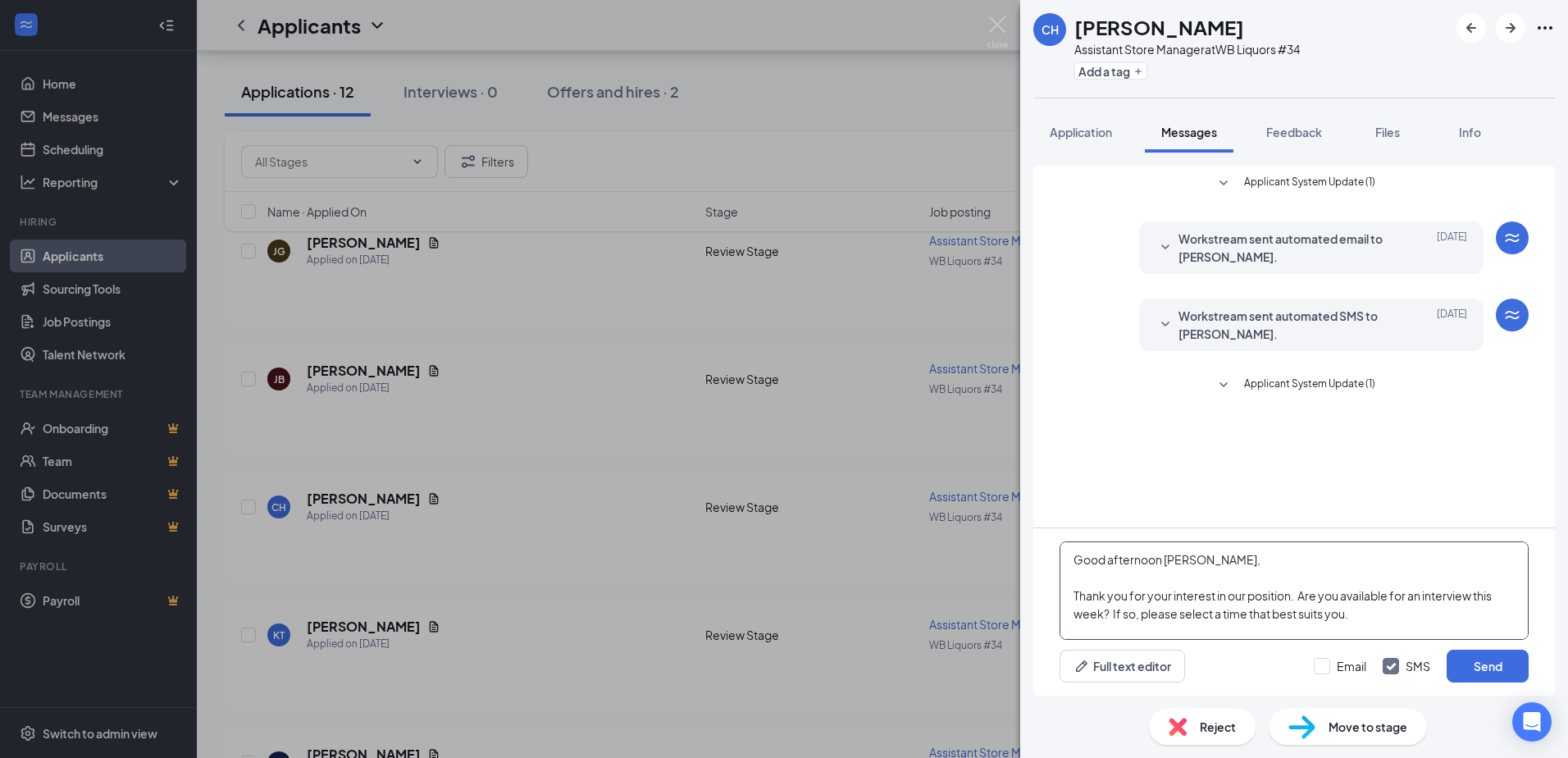
click at [1252, 615] on textarea "Good afternoon Christina, Thank you for your interest in our position. Are you …" at bounding box center [1294, 590] width 469 height 99
type textarea "Good afternoon Christina, Thank you for your interest in our position. Are you …"
click at [1475, 667] on button "Send" at bounding box center [1487, 666] width 82 height 33
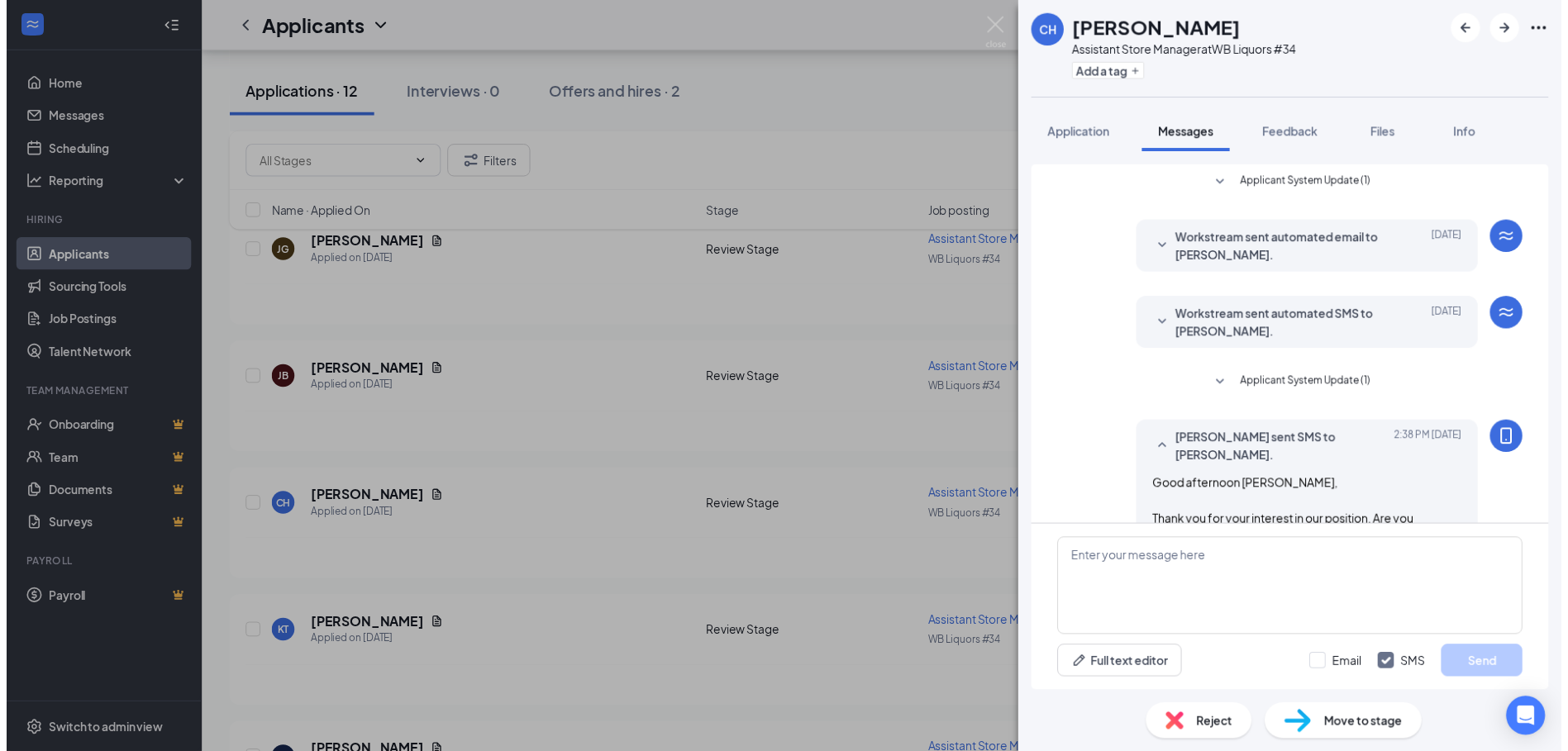
scroll to position [138, 0]
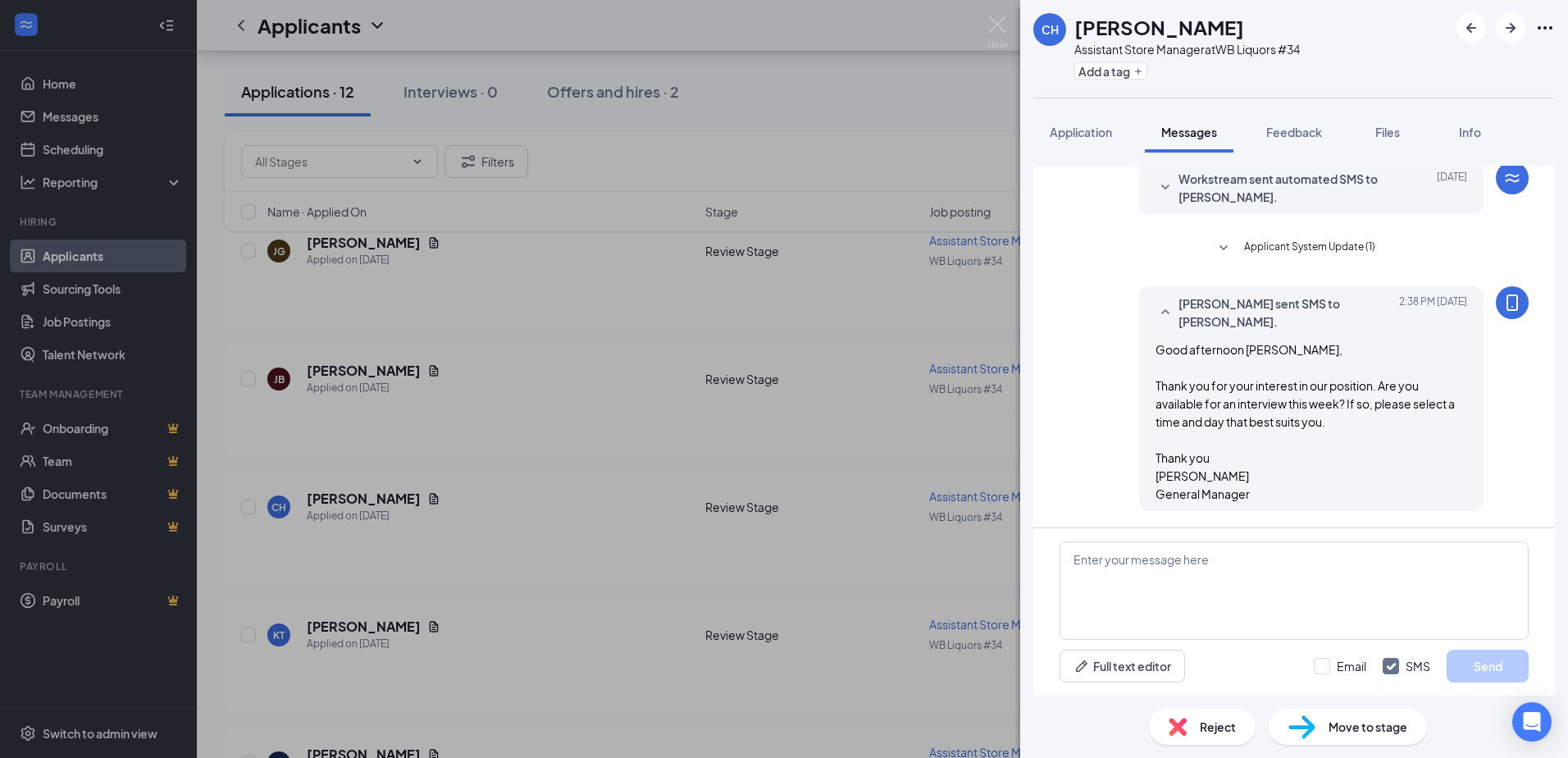
click at [823, 140] on div "CH Christina Henderson Assistant Store Manager at WB Liquors #34 Add a tag Appl…" at bounding box center [784, 379] width 1568 height 758
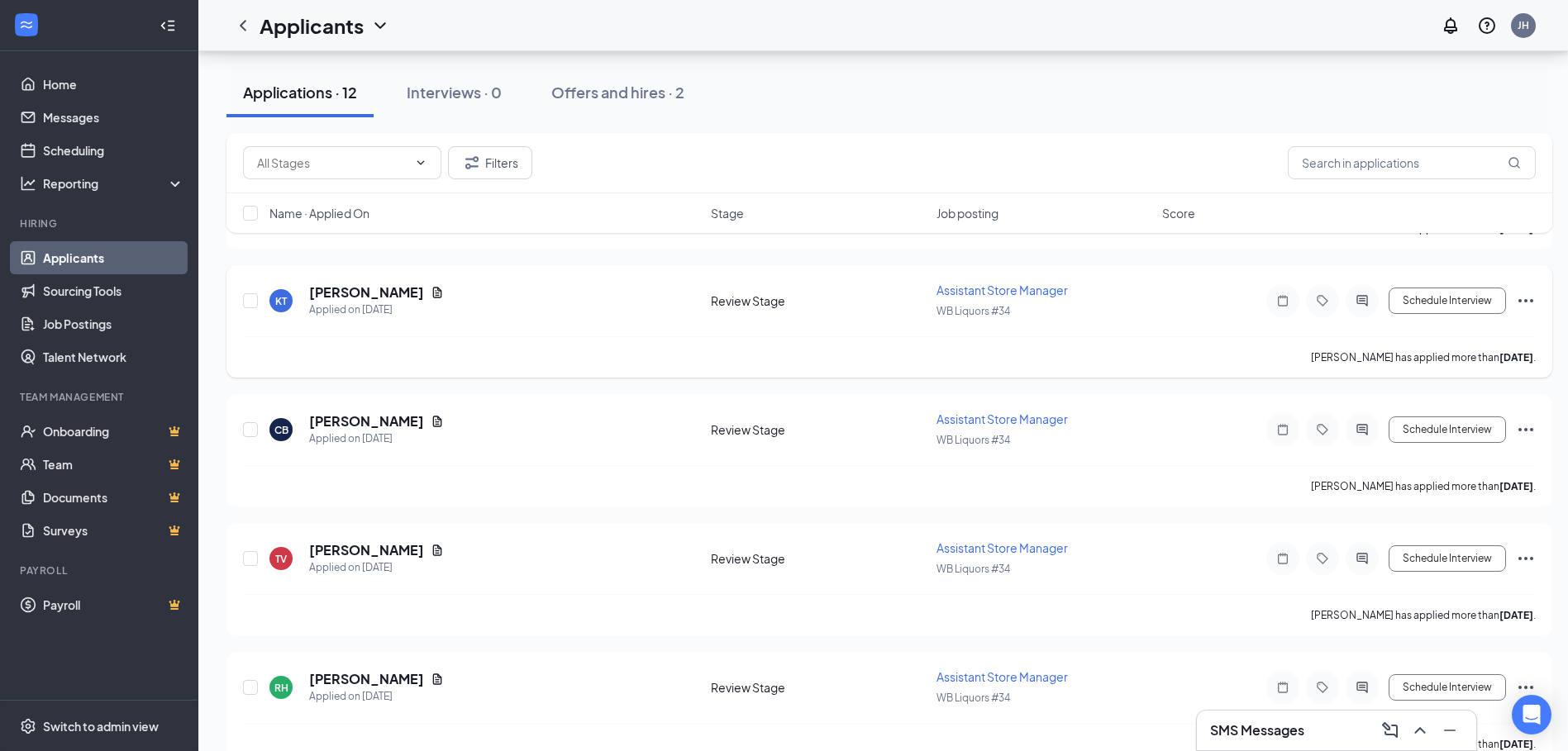
scroll to position [1198, 0]
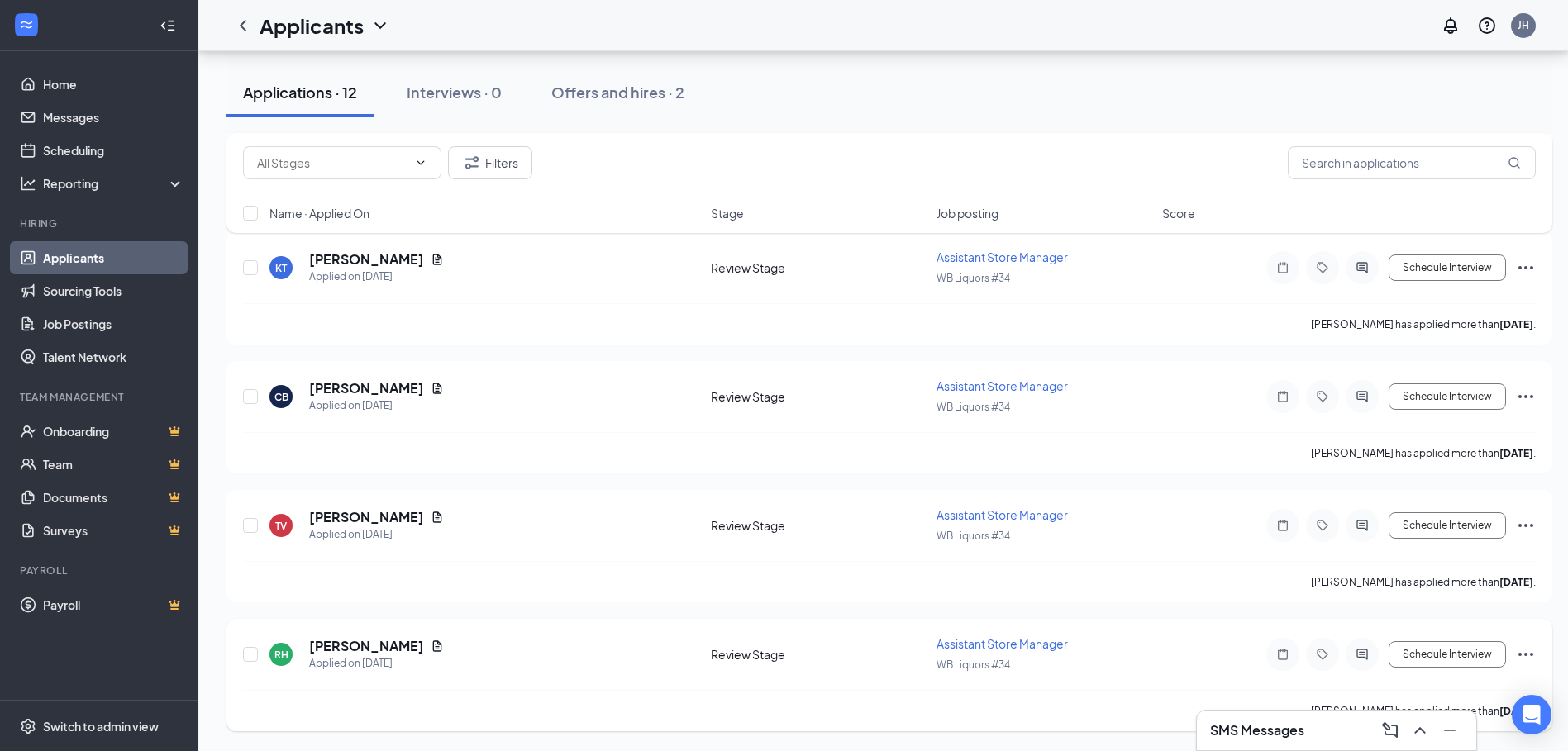
click at [1164, 676] on div "RH Ryan Hatcher Applied on Sep 9 Review Stage Assistant Store Manager WB Liquor…" at bounding box center [890, 662] width 1293 height 54
drag, startPoint x: 1350, startPoint y: 734, endPoint x: 1337, endPoint y: 721, distance: 18.4
click at [1337, 721] on div "SMS Messages" at bounding box center [1337, 729] width 253 height 26
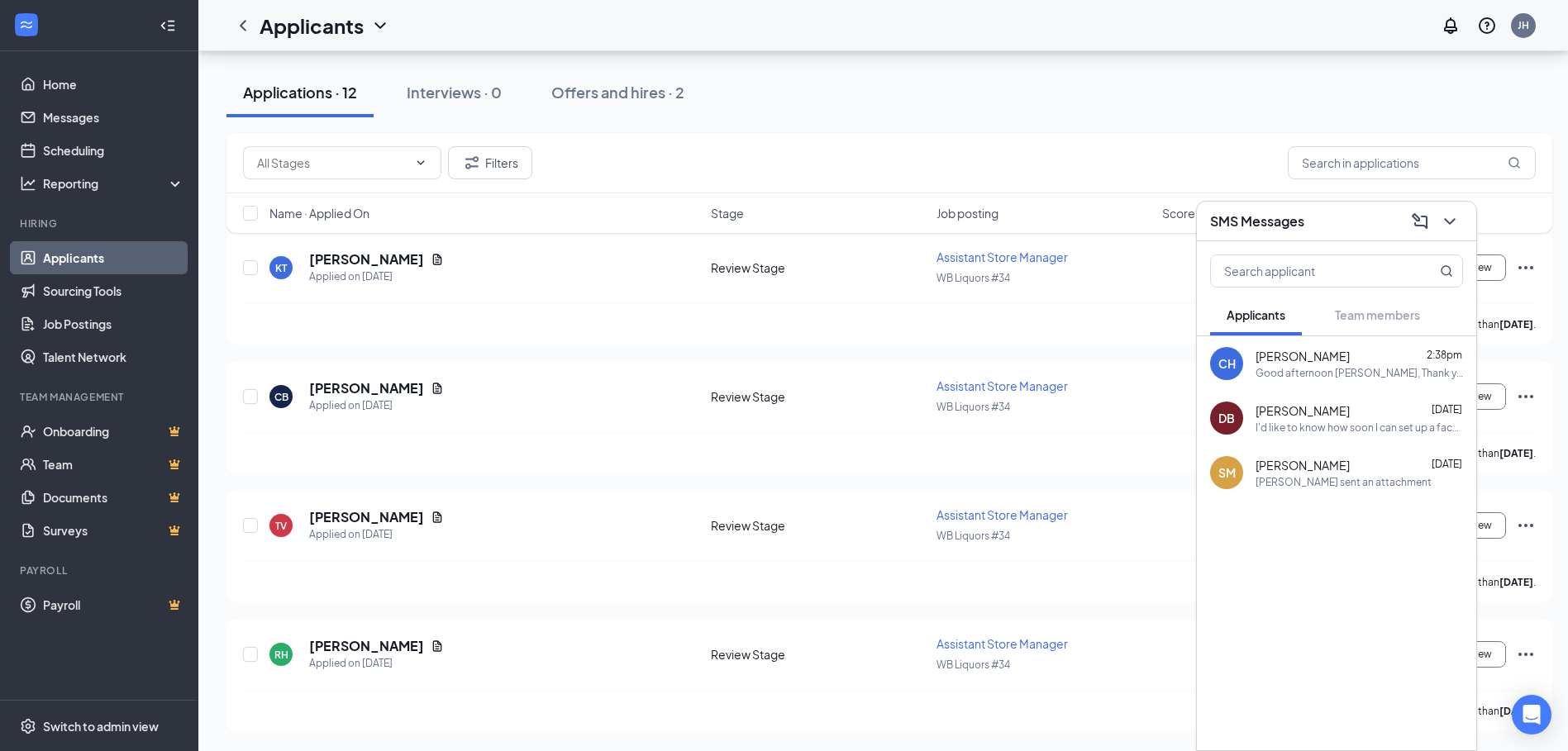
click at [990, 106] on div "Applications · 12 Interviews · 0 Offers and hires · 2" at bounding box center [889, 92] width 1326 height 50
click at [1450, 226] on icon "ChevronDown" at bounding box center [1450, 221] width 20 height 20
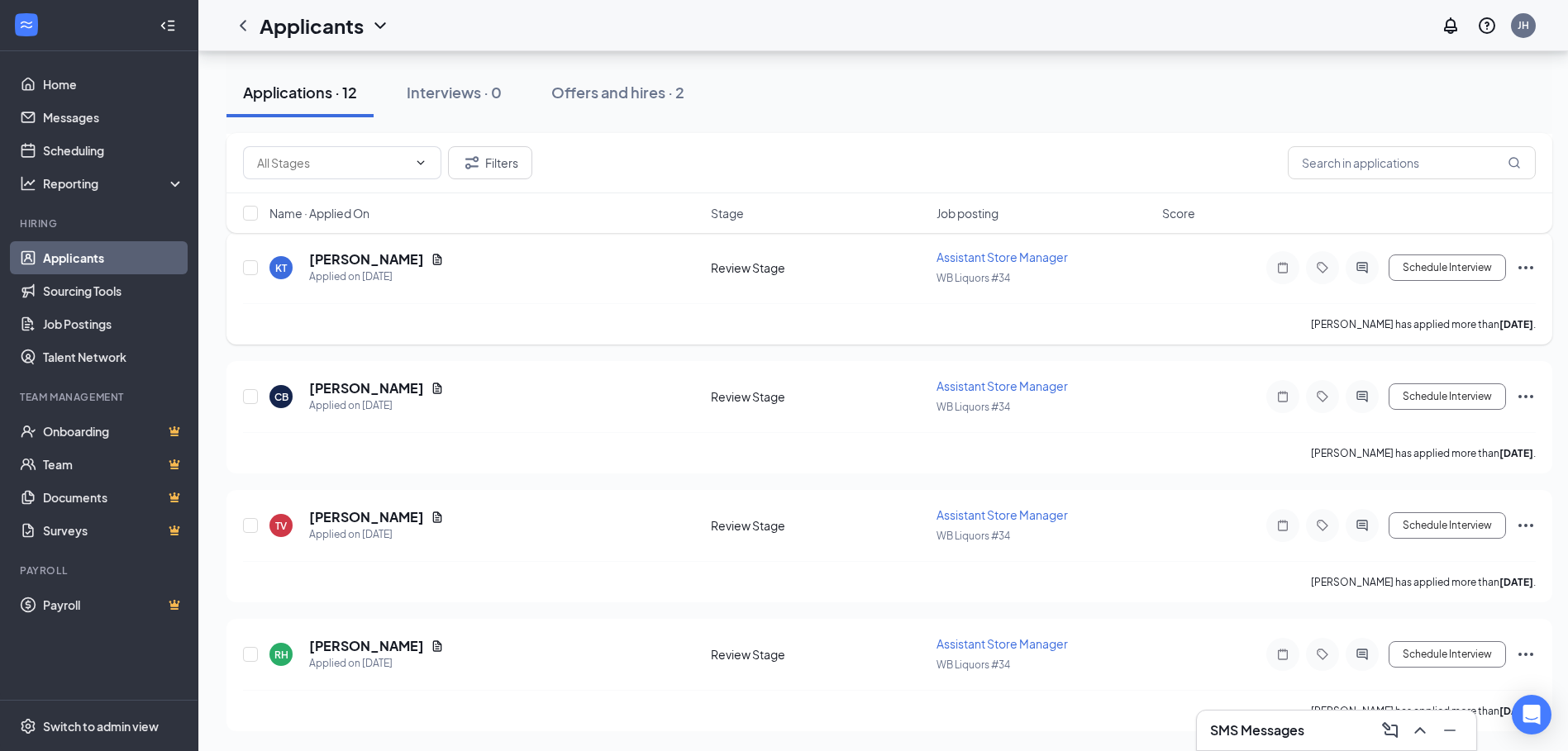
click at [1522, 268] on icon "Ellipses" at bounding box center [1526, 268] width 20 height 20
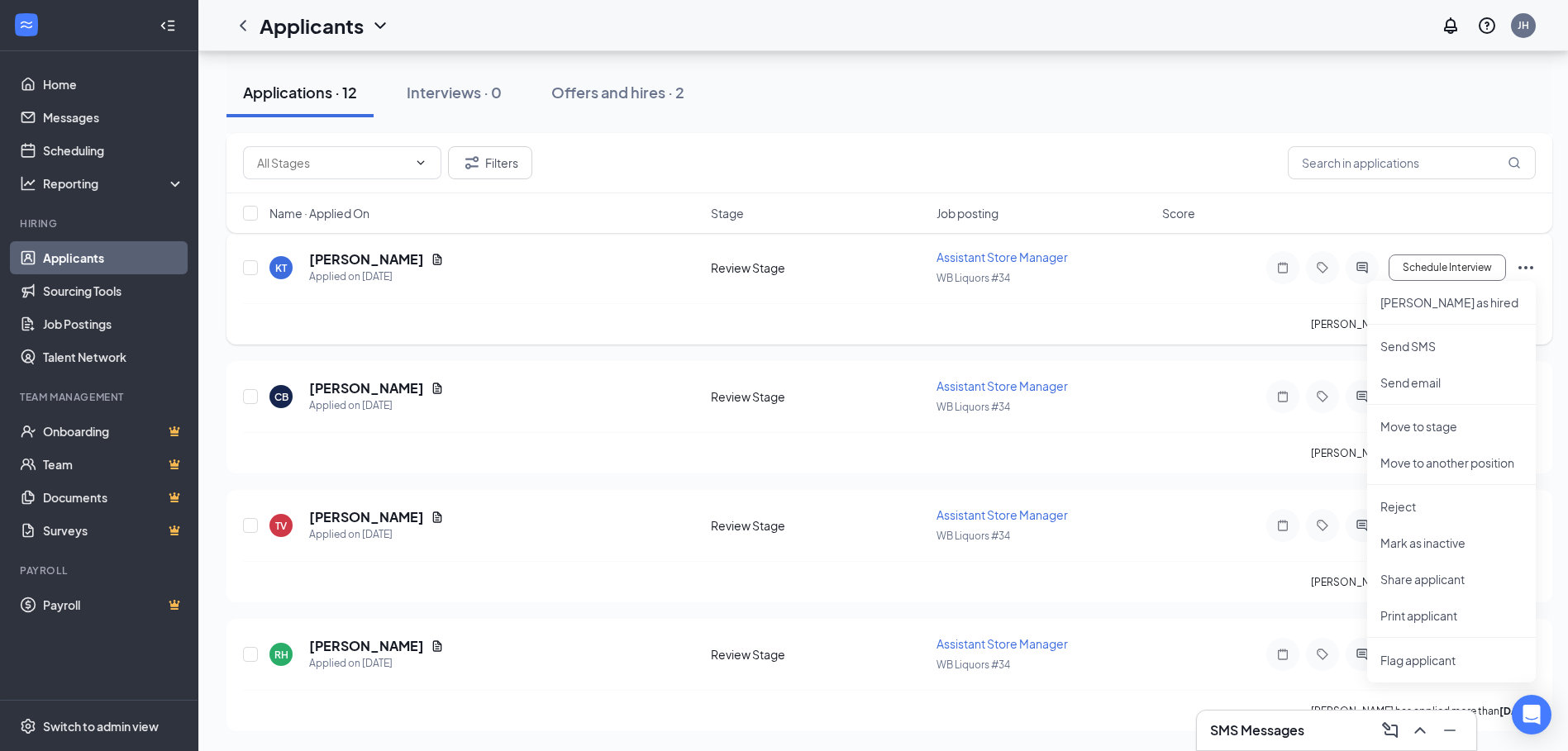
click at [1522, 268] on icon "Ellipses" at bounding box center [1526, 268] width 20 height 20
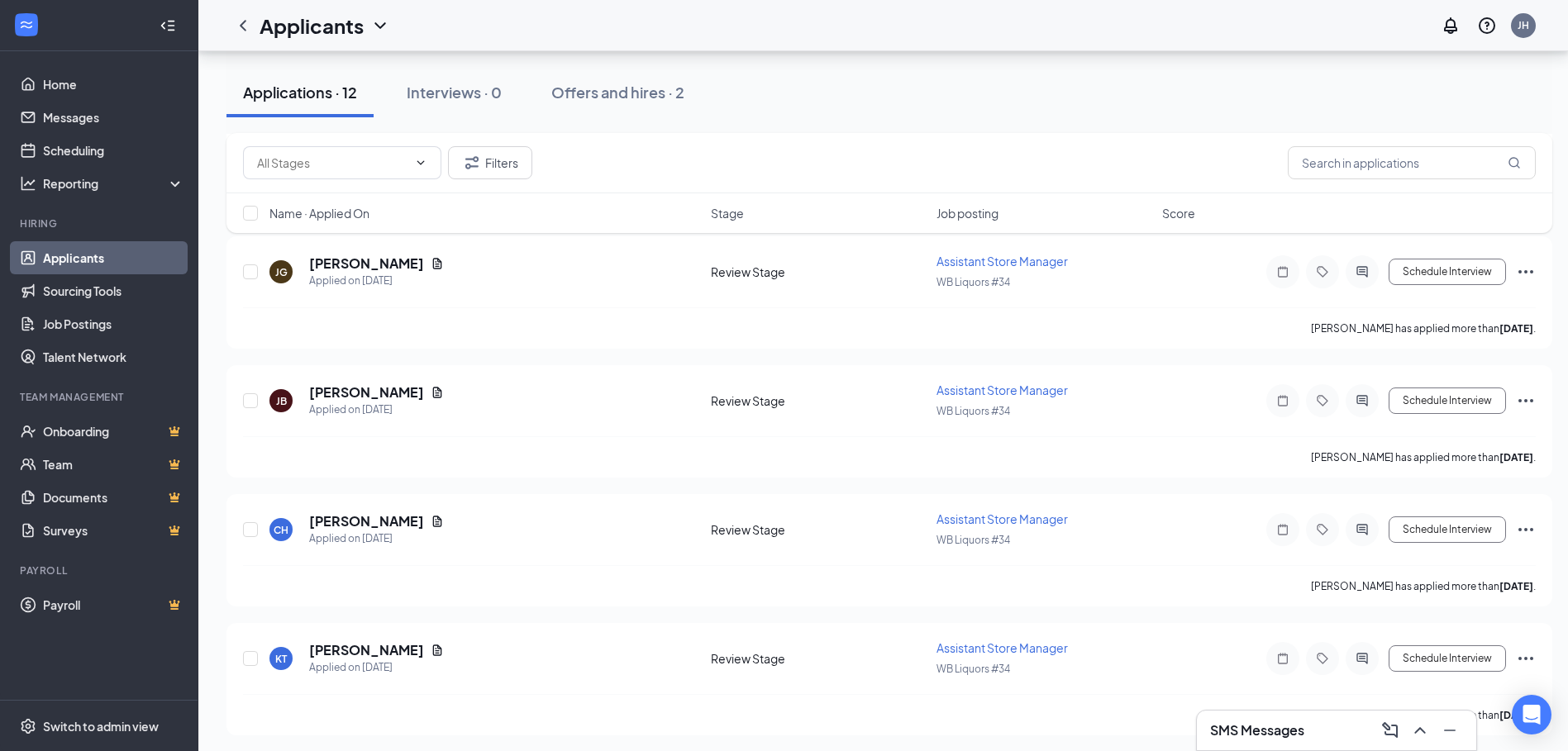
scroll to position [784, 0]
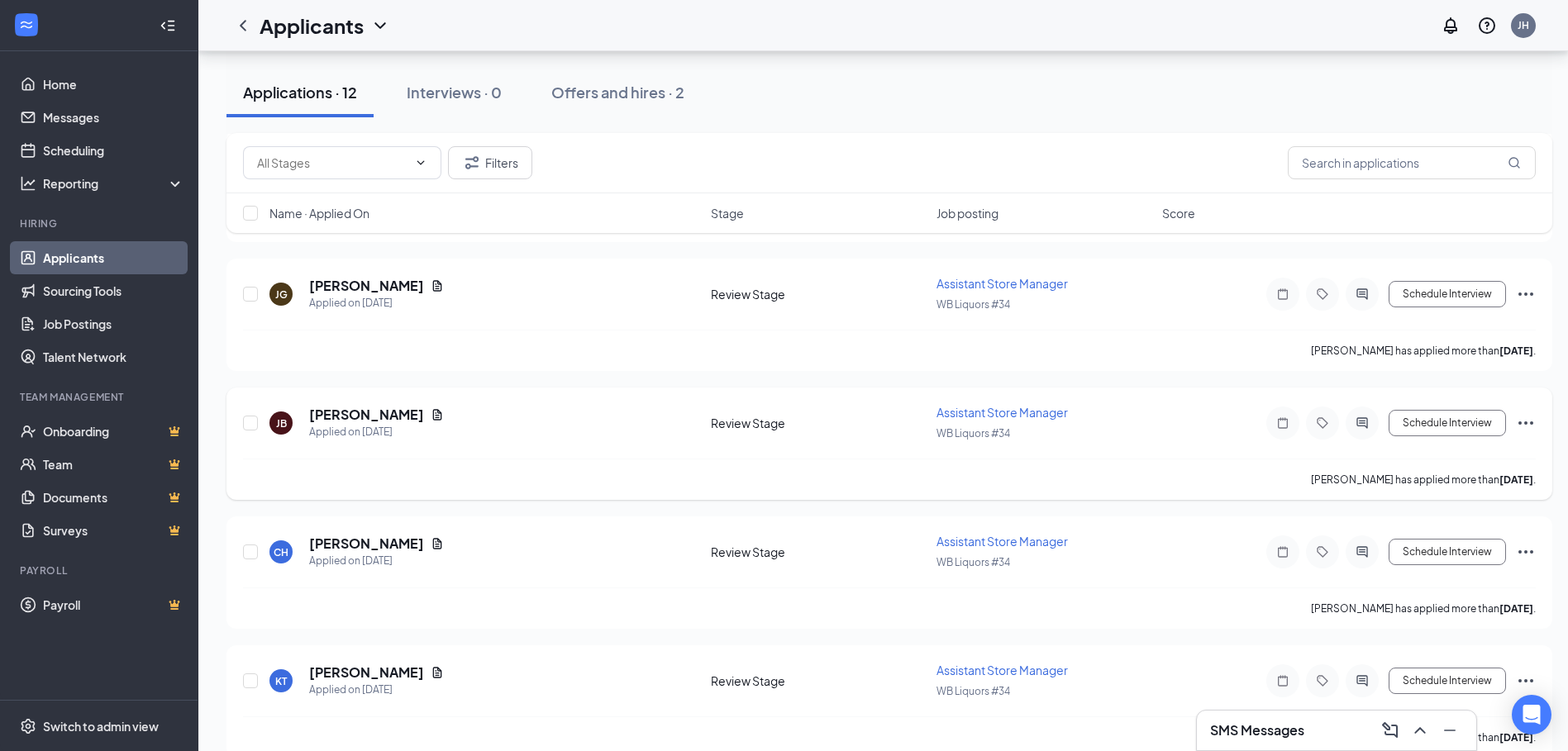
click at [1535, 421] on icon "Ellipses" at bounding box center [1526, 423] width 20 height 20
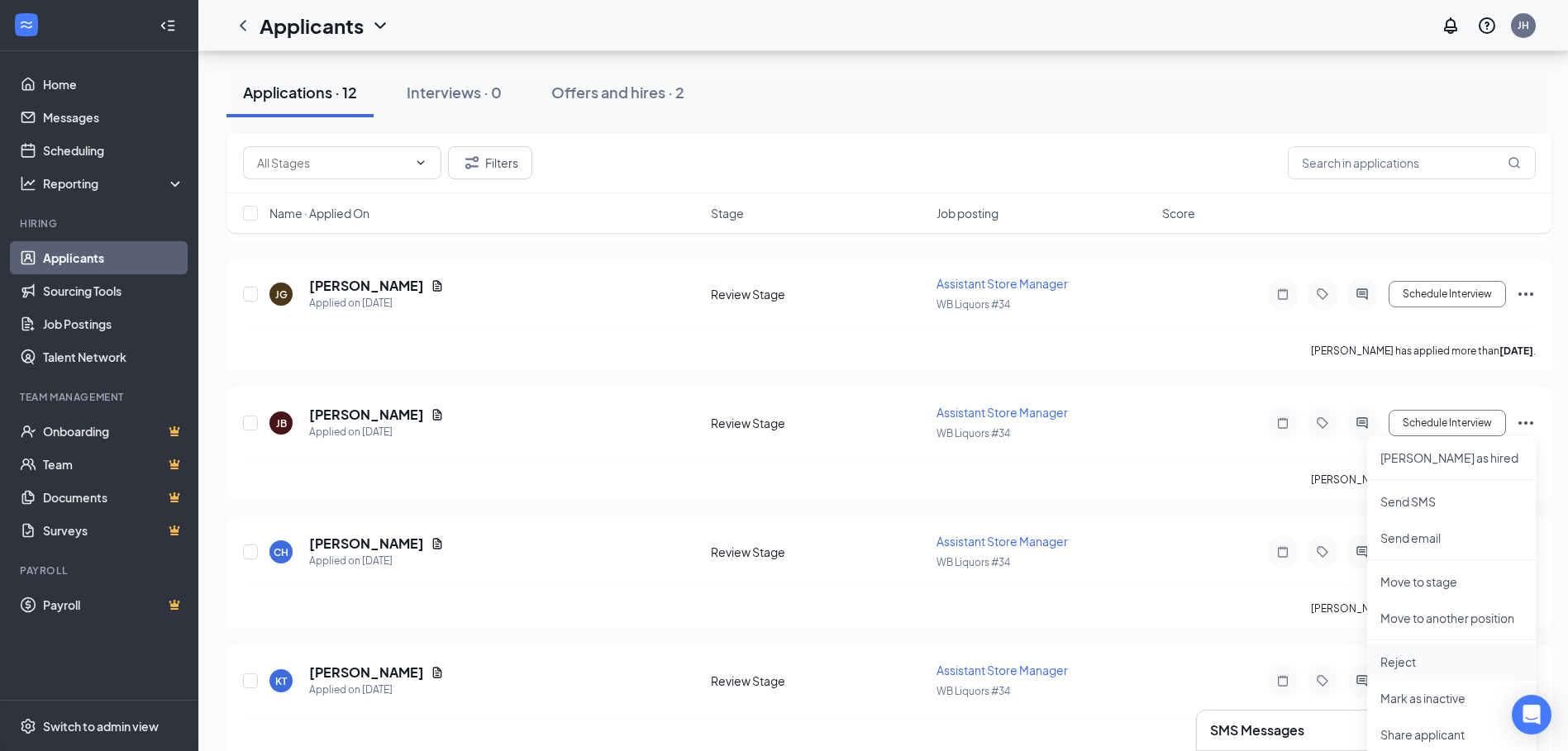
click at [1405, 662] on p "Reject" at bounding box center [1451, 662] width 142 height 16
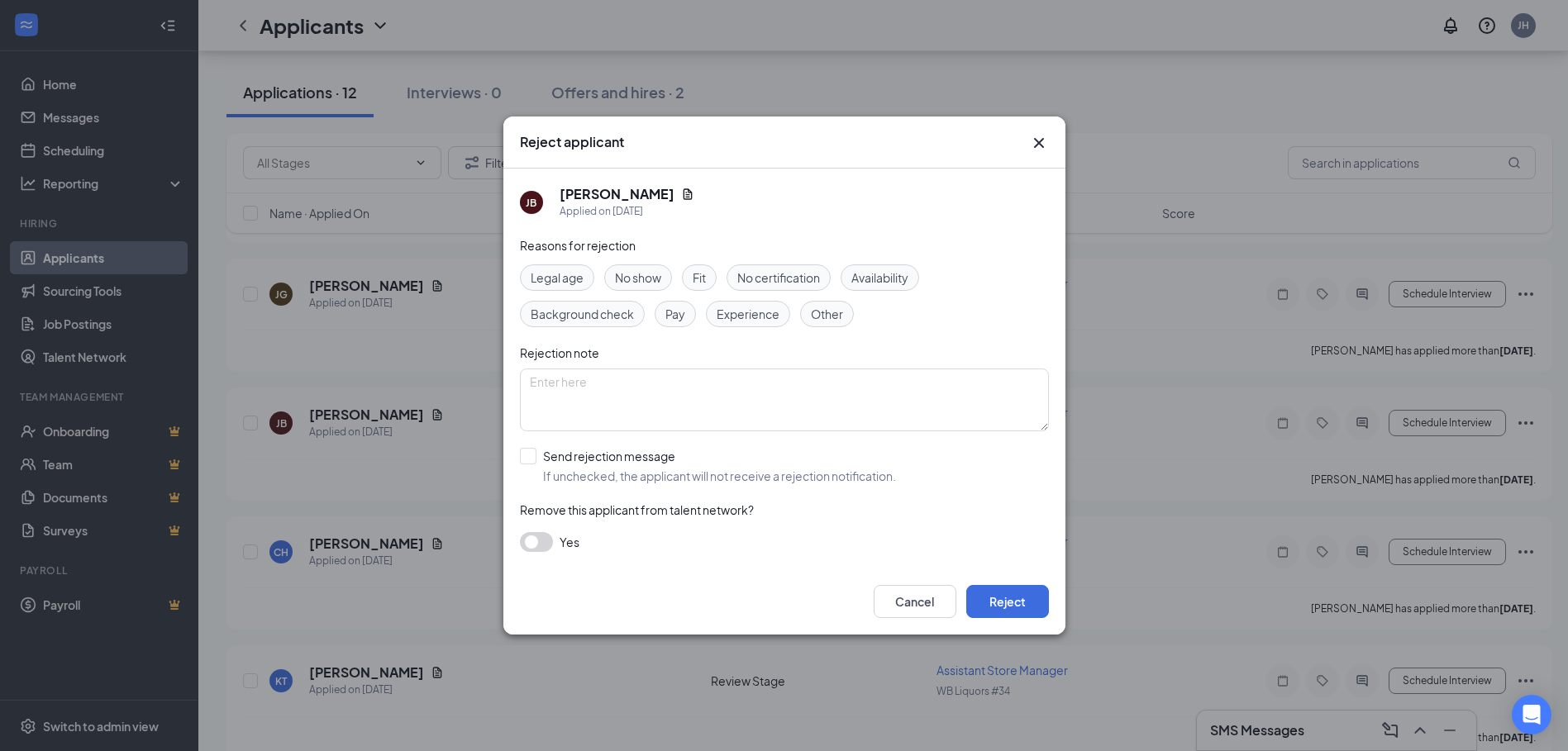
click at [1045, 140] on icon "Cross" at bounding box center [1039, 143] width 20 height 20
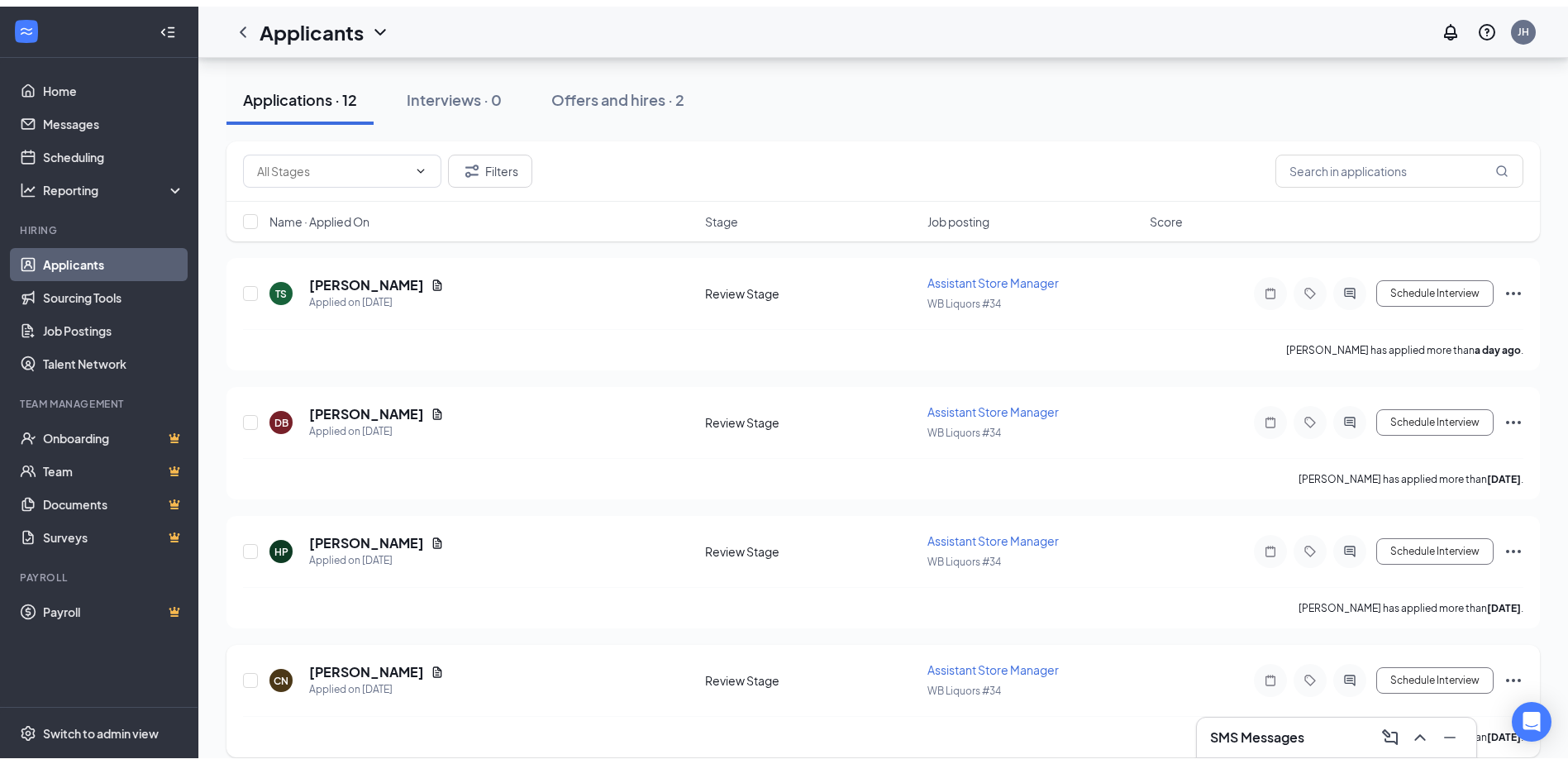
scroll to position [0, 0]
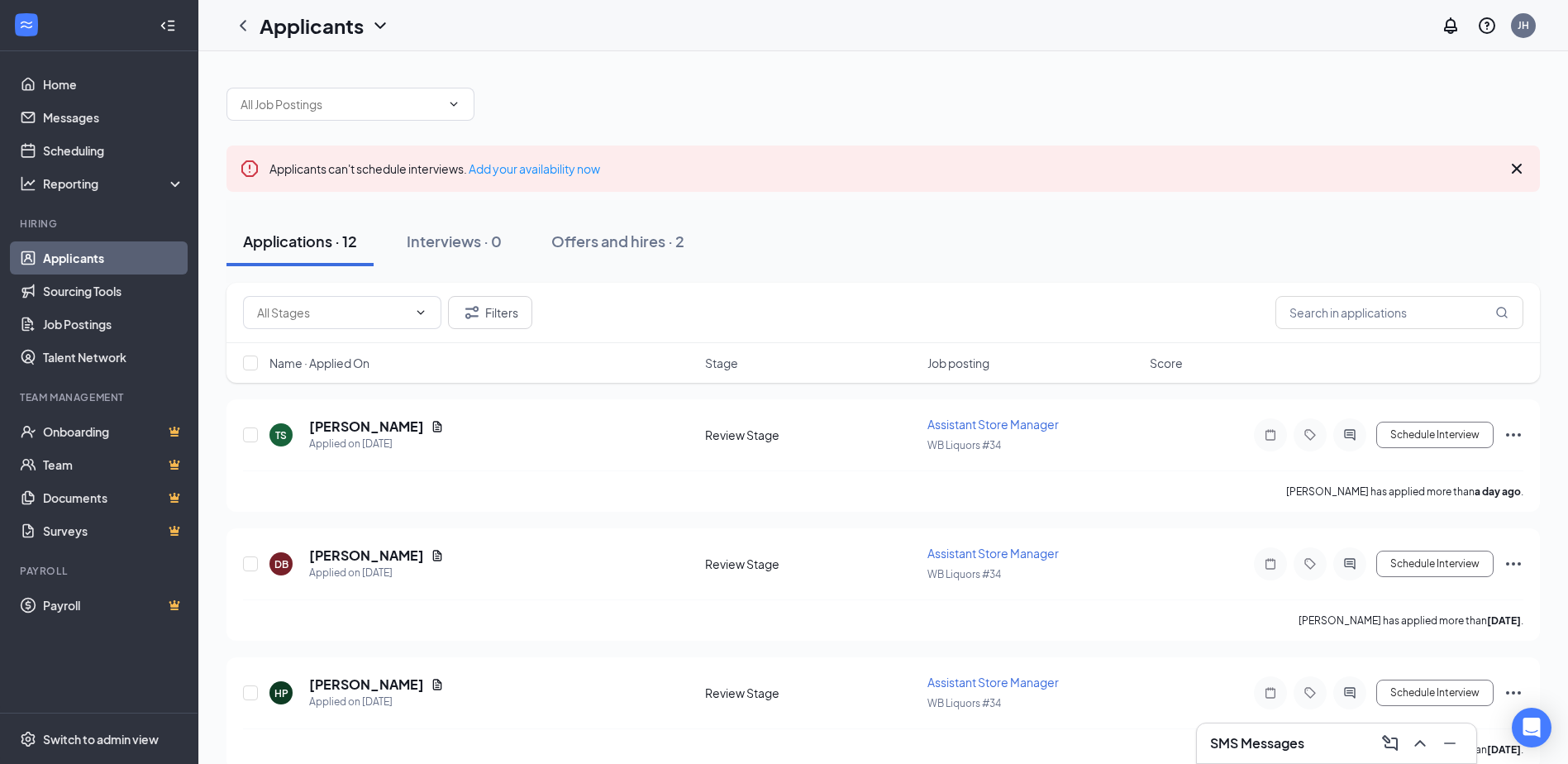
click at [32, 28] on icon "WorkstreamLogo" at bounding box center [26, 24] width 16 height 16
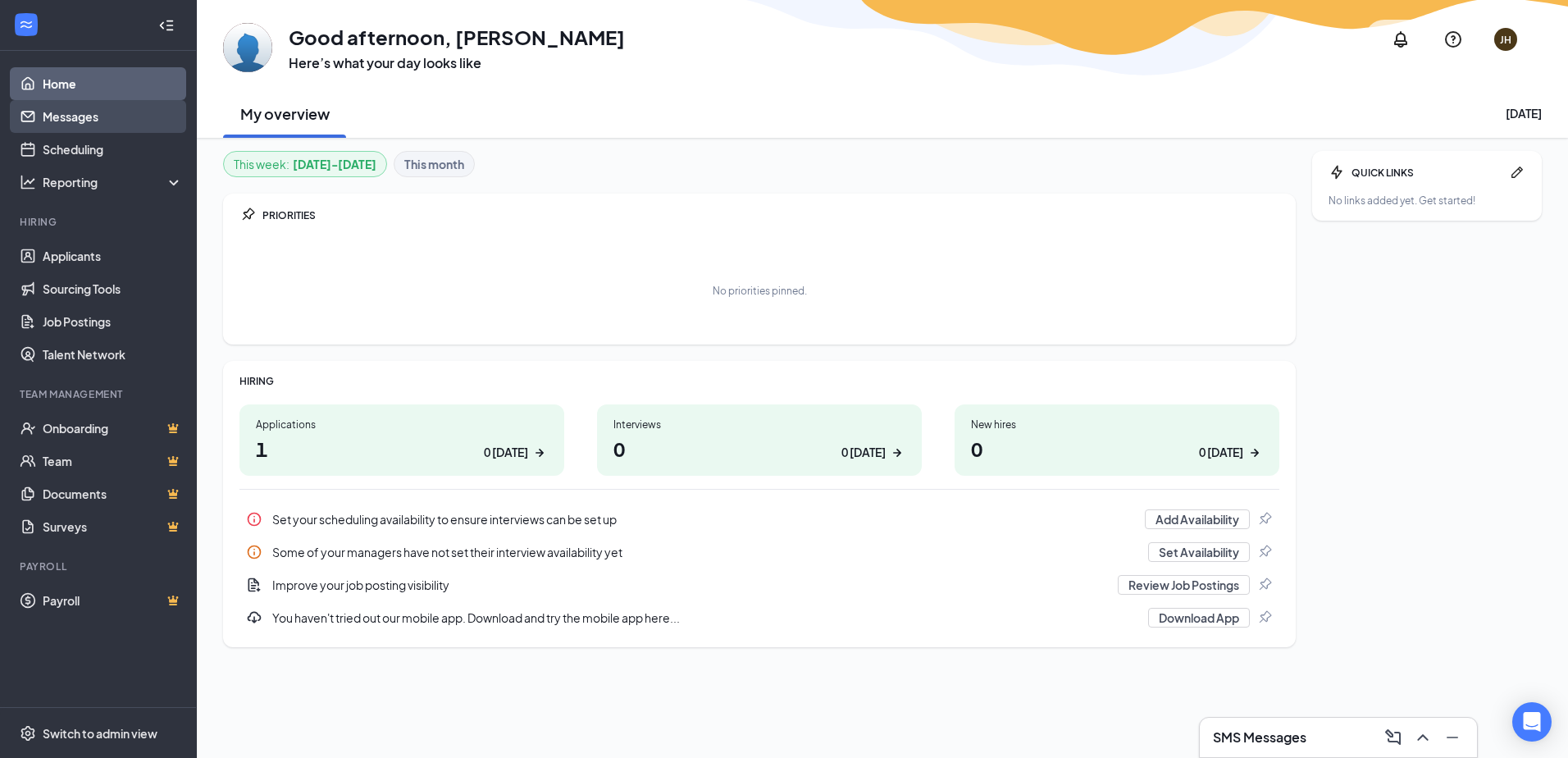
click at [99, 115] on link "Messages" at bounding box center [113, 117] width 140 height 33
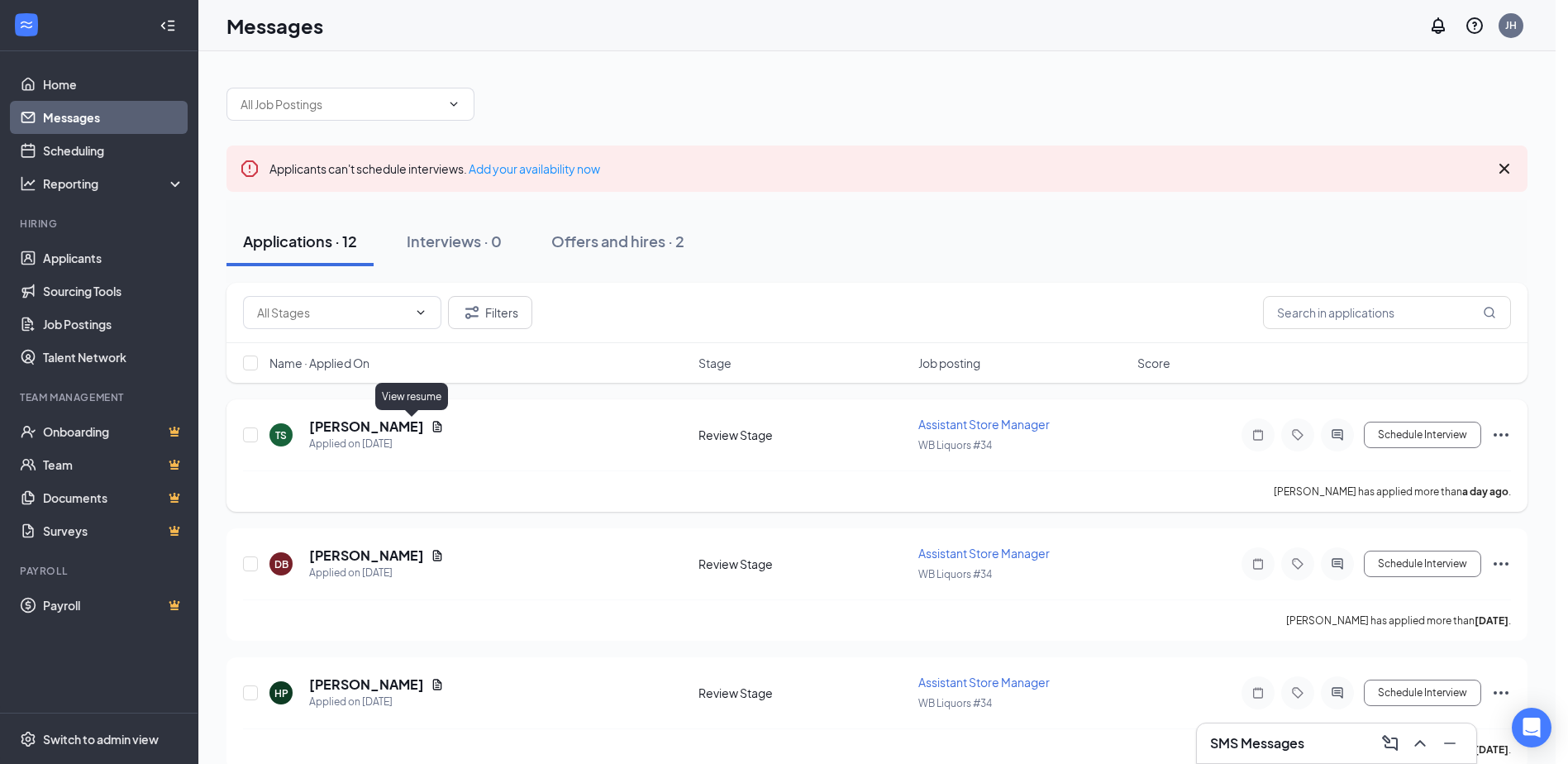
click at [430, 426] on icon "Document" at bounding box center [437, 426] width 14 height 14
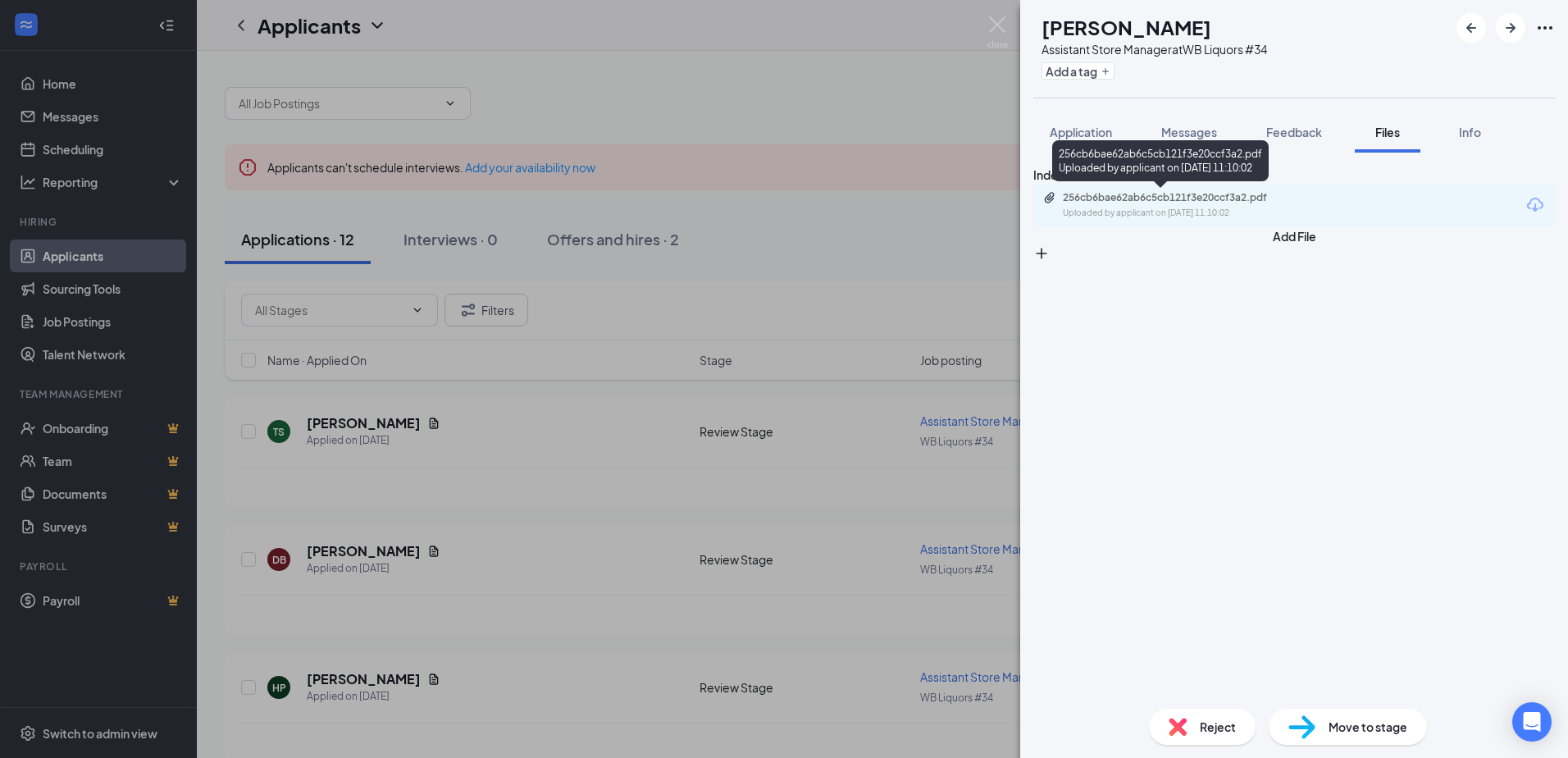
click at [1182, 200] on div "256cb6bae62ab6c5cb121f3e20ccf3a2.pdf" at bounding box center [1178, 197] width 230 height 13
click at [857, 245] on div "TS Terrion Spinks Assistant Store Manager at WB Liquors #34 Add a tag Applicati…" at bounding box center [784, 379] width 1568 height 758
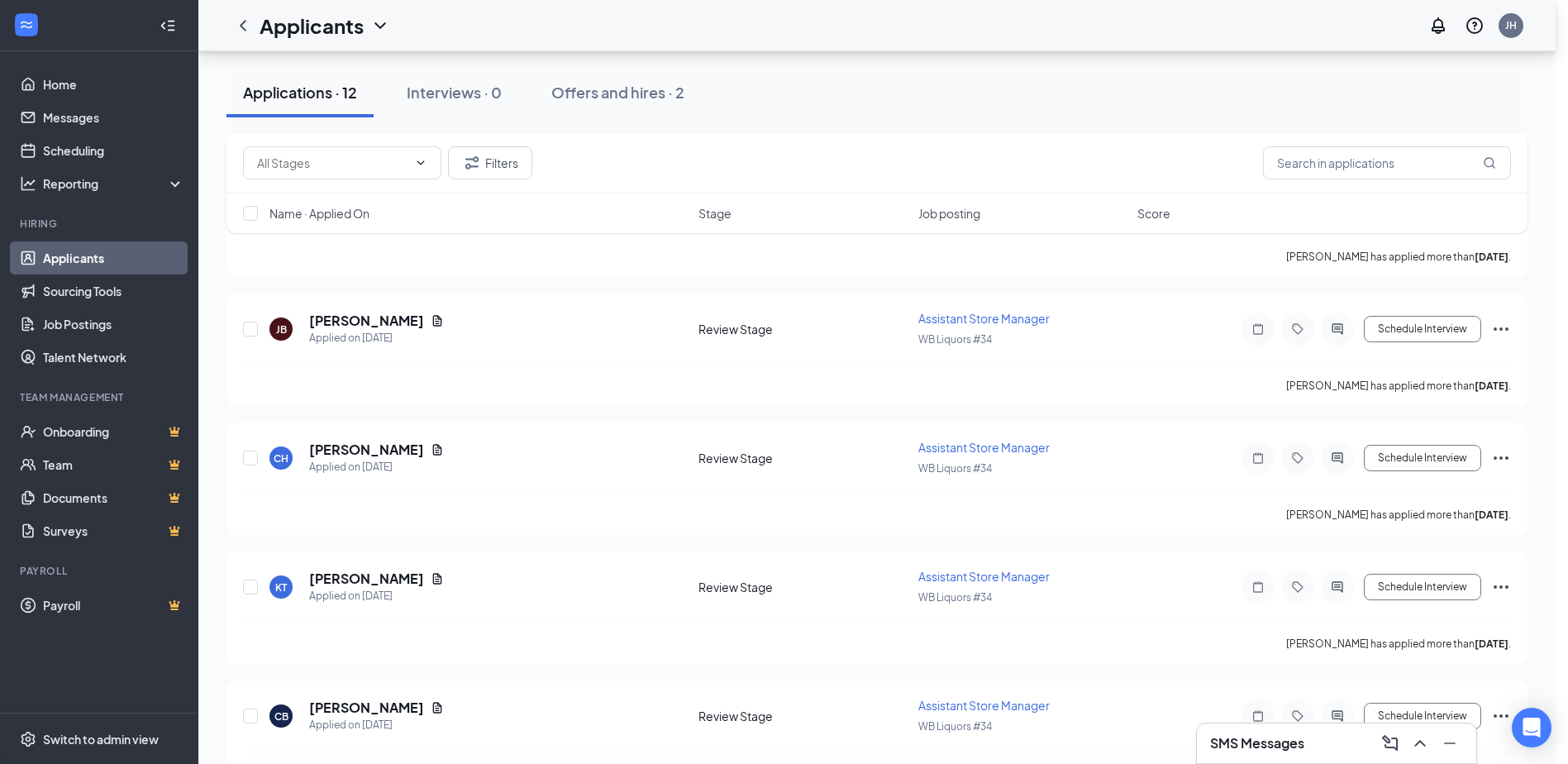
scroll to position [910, 0]
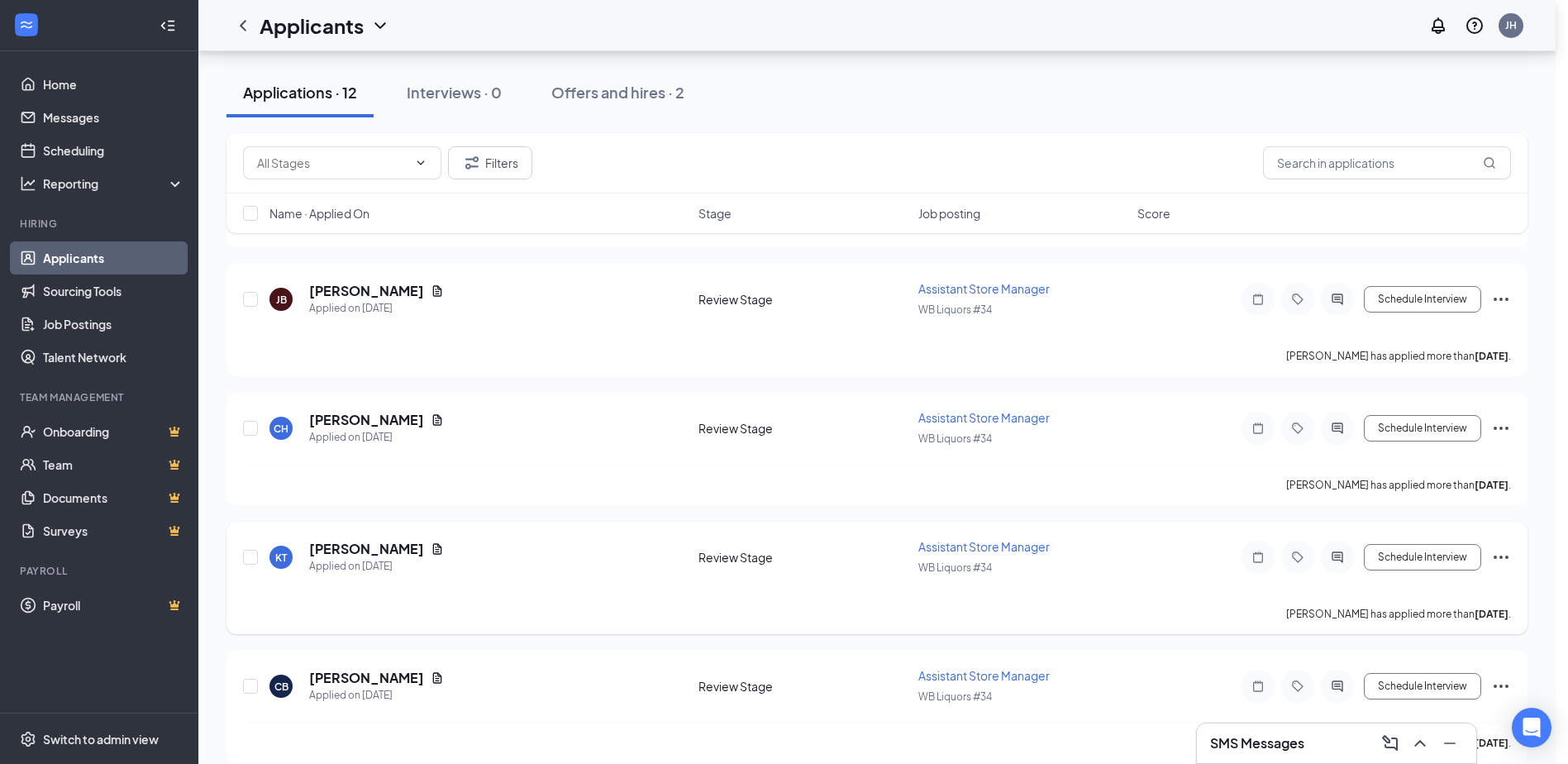
click at [1507, 555] on icon "Ellipses" at bounding box center [1501, 557] width 14 height 4
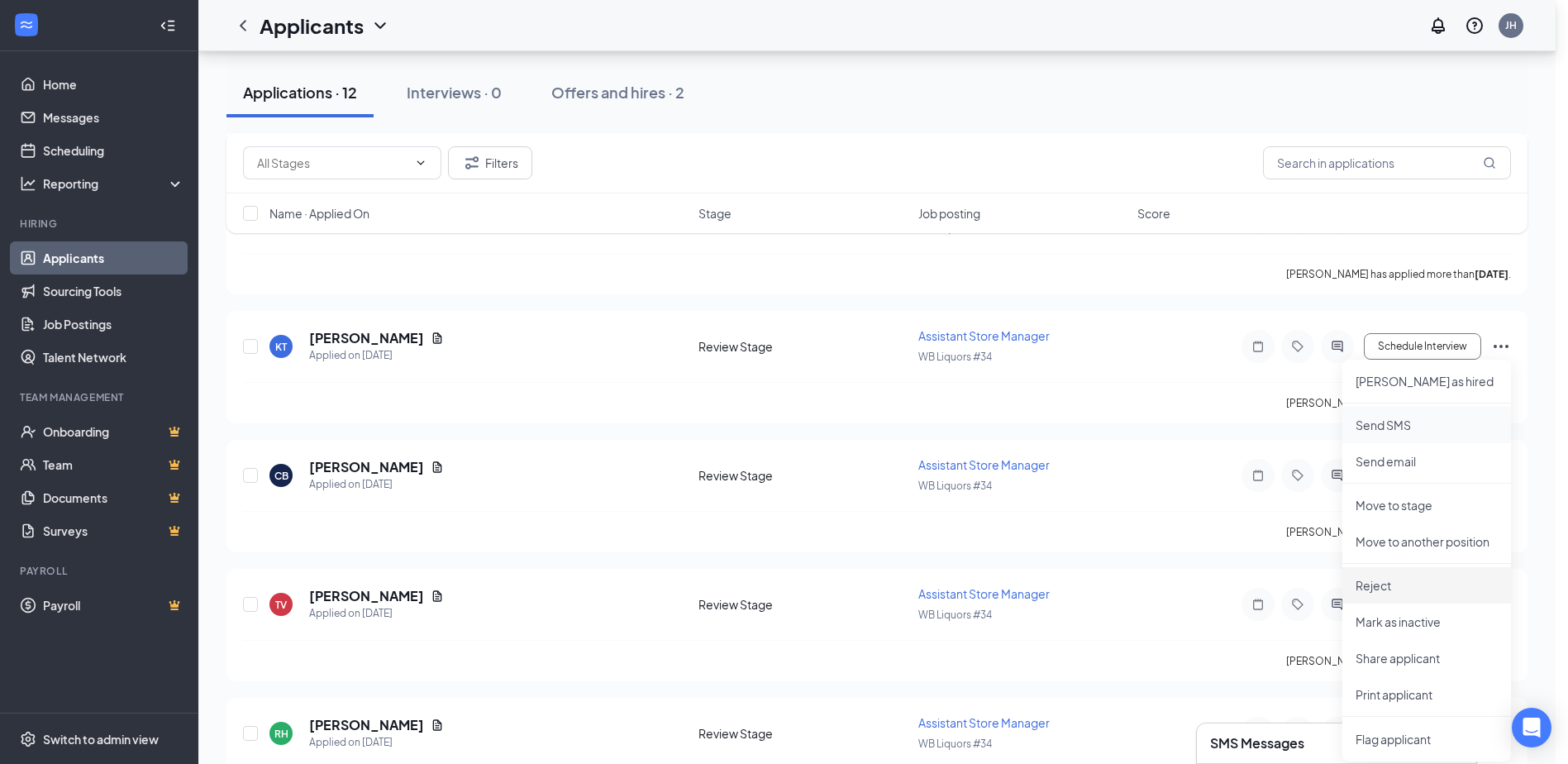
scroll to position [1157, 0]
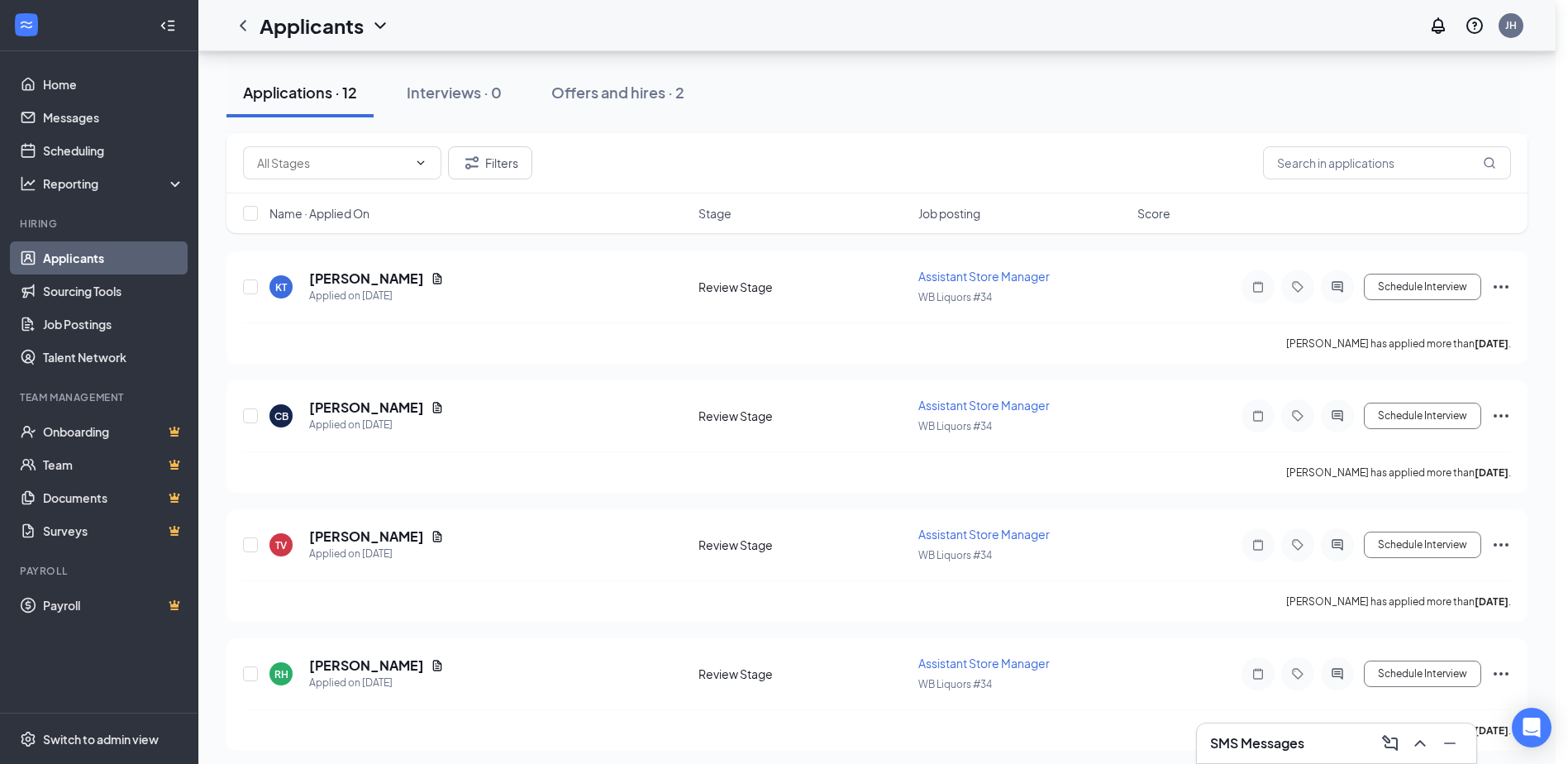
scroll to position [1186, 0]
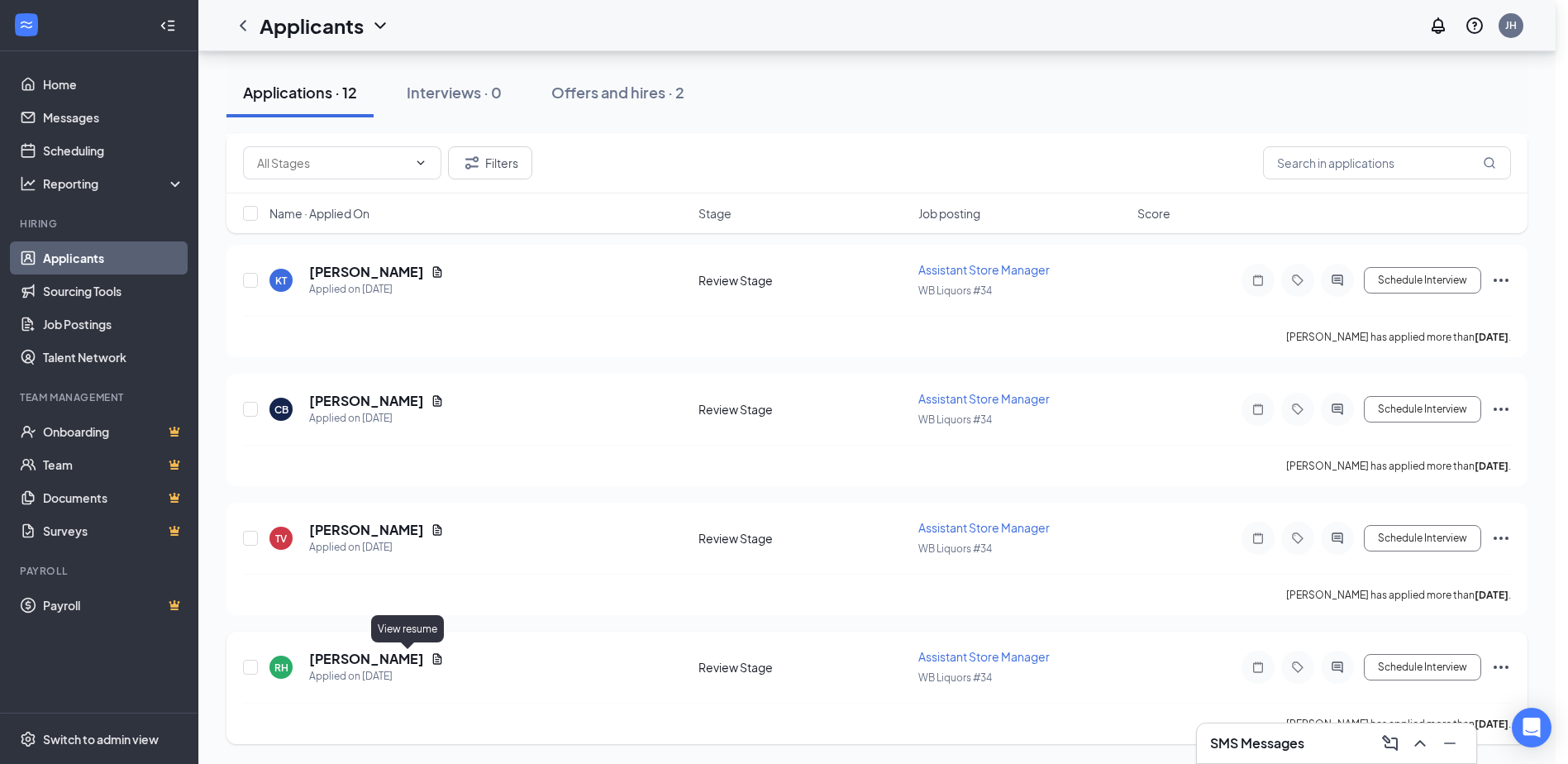
click at [430, 660] on icon "Document" at bounding box center [437, 658] width 14 height 14
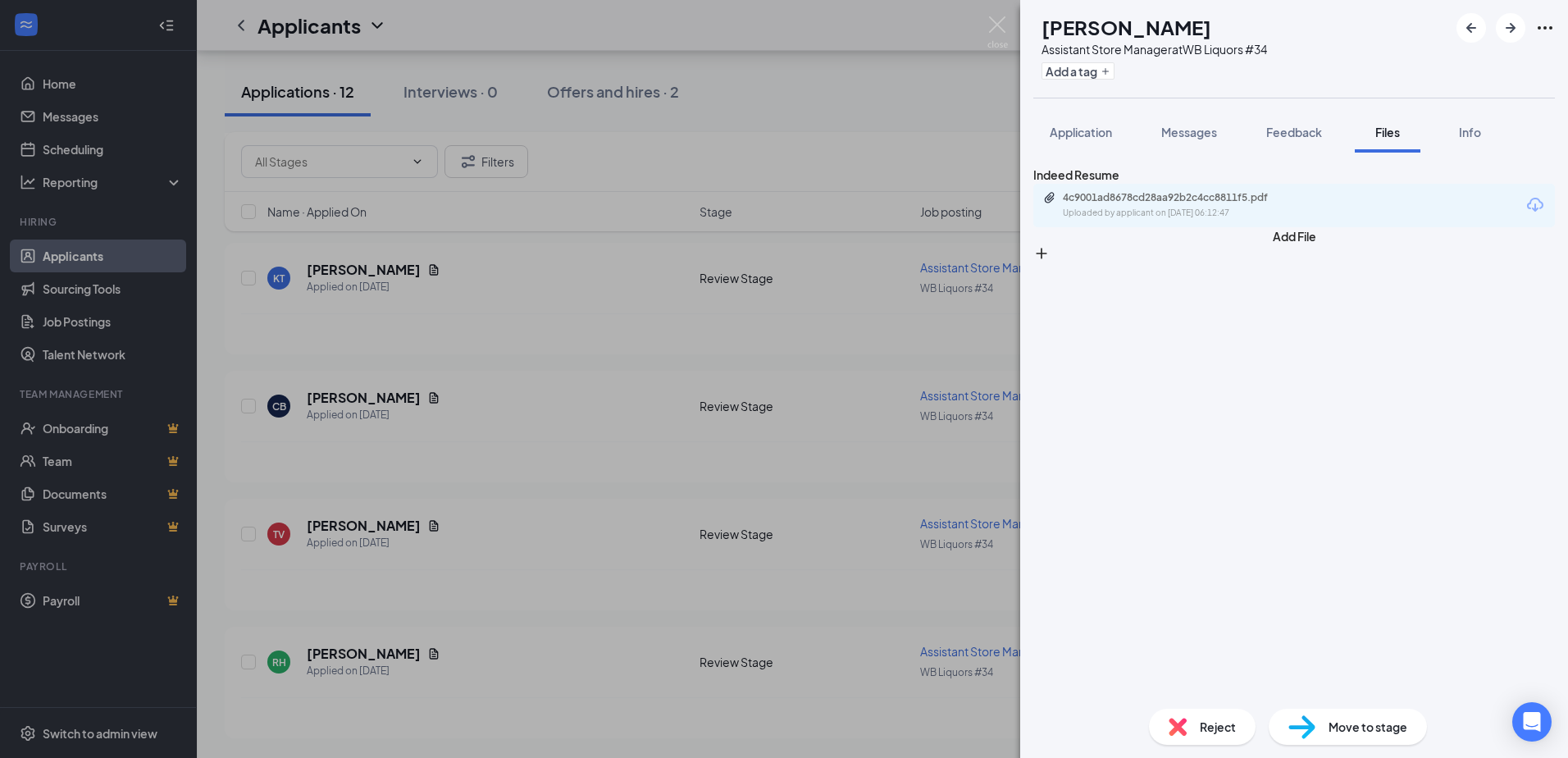
click at [1242, 204] on div "4c9001ad8678cd28aa92b2c4cc8811f5.pdf" at bounding box center [1178, 197] width 230 height 13
click at [996, 33] on img at bounding box center [997, 32] width 21 height 32
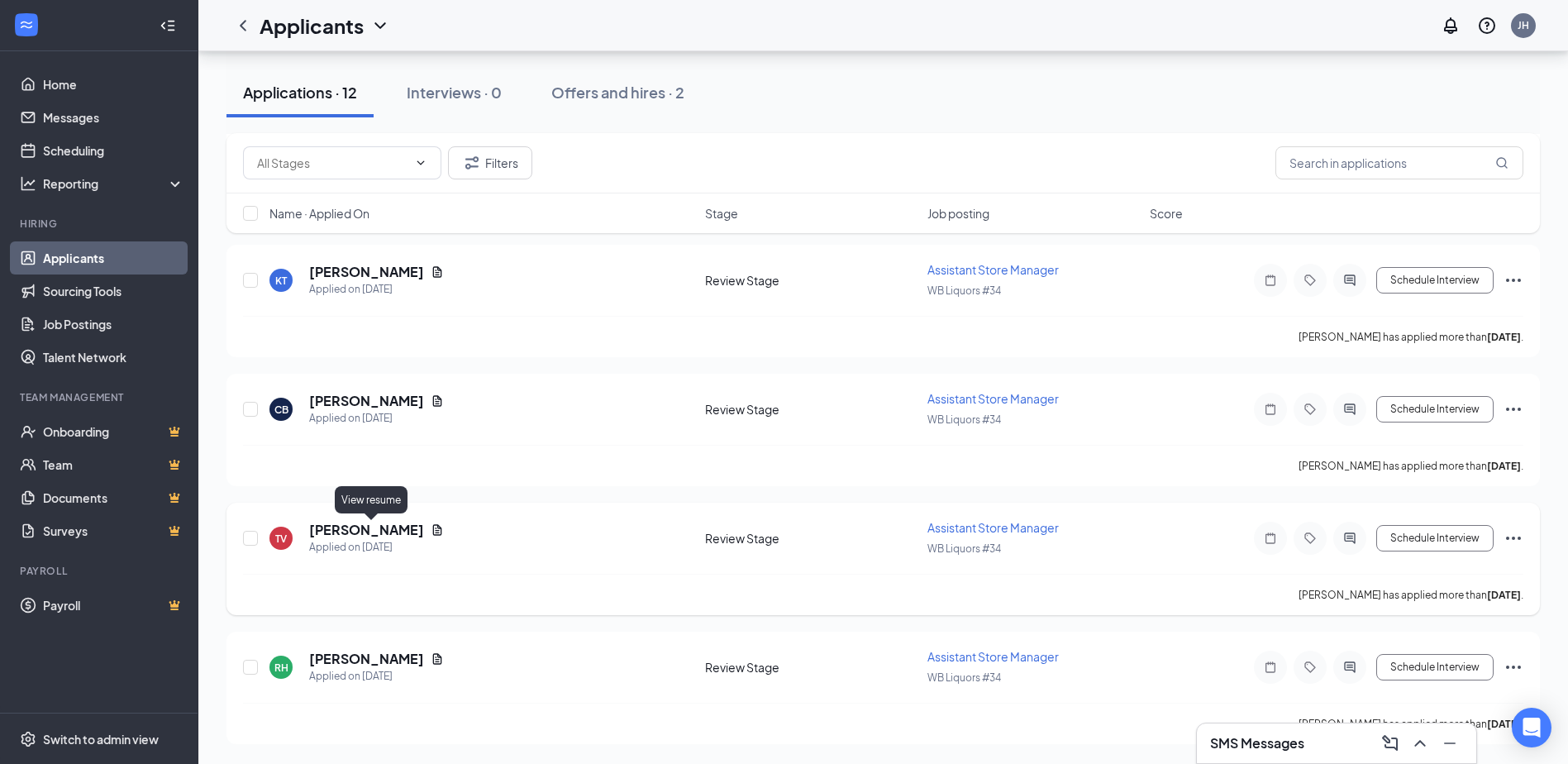
click at [430, 529] on icon "Document" at bounding box center [437, 530] width 14 height 14
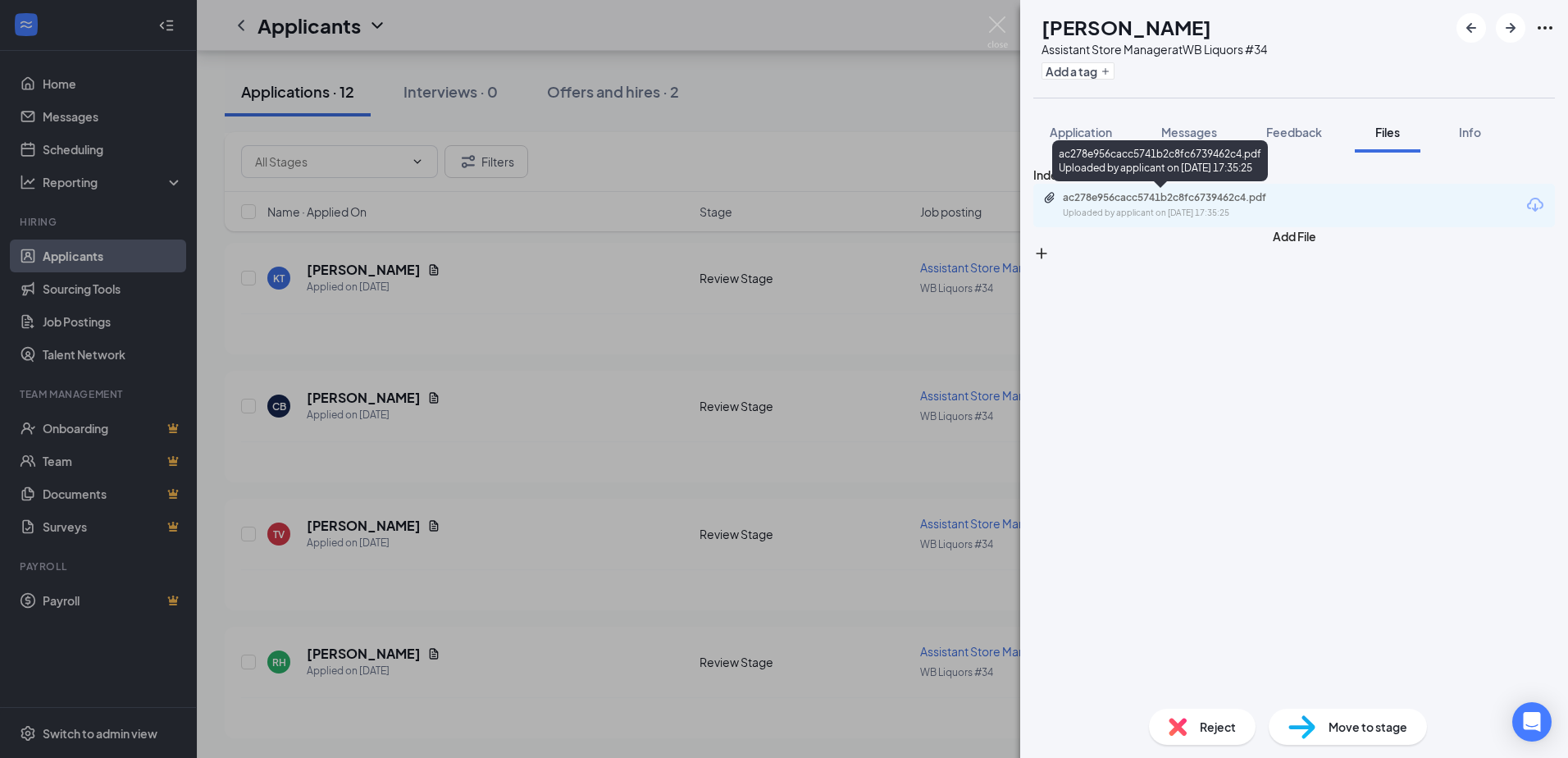
click at [1213, 212] on div "Uploaded by applicant on Sep 09, 2025 at 17:35:25" at bounding box center [1186, 213] width 246 height 13
click at [567, 438] on div "TV Tony Vu Assistant Store Manager at WB Liquors #34 Add a tag Application Mess…" at bounding box center [784, 379] width 1568 height 758
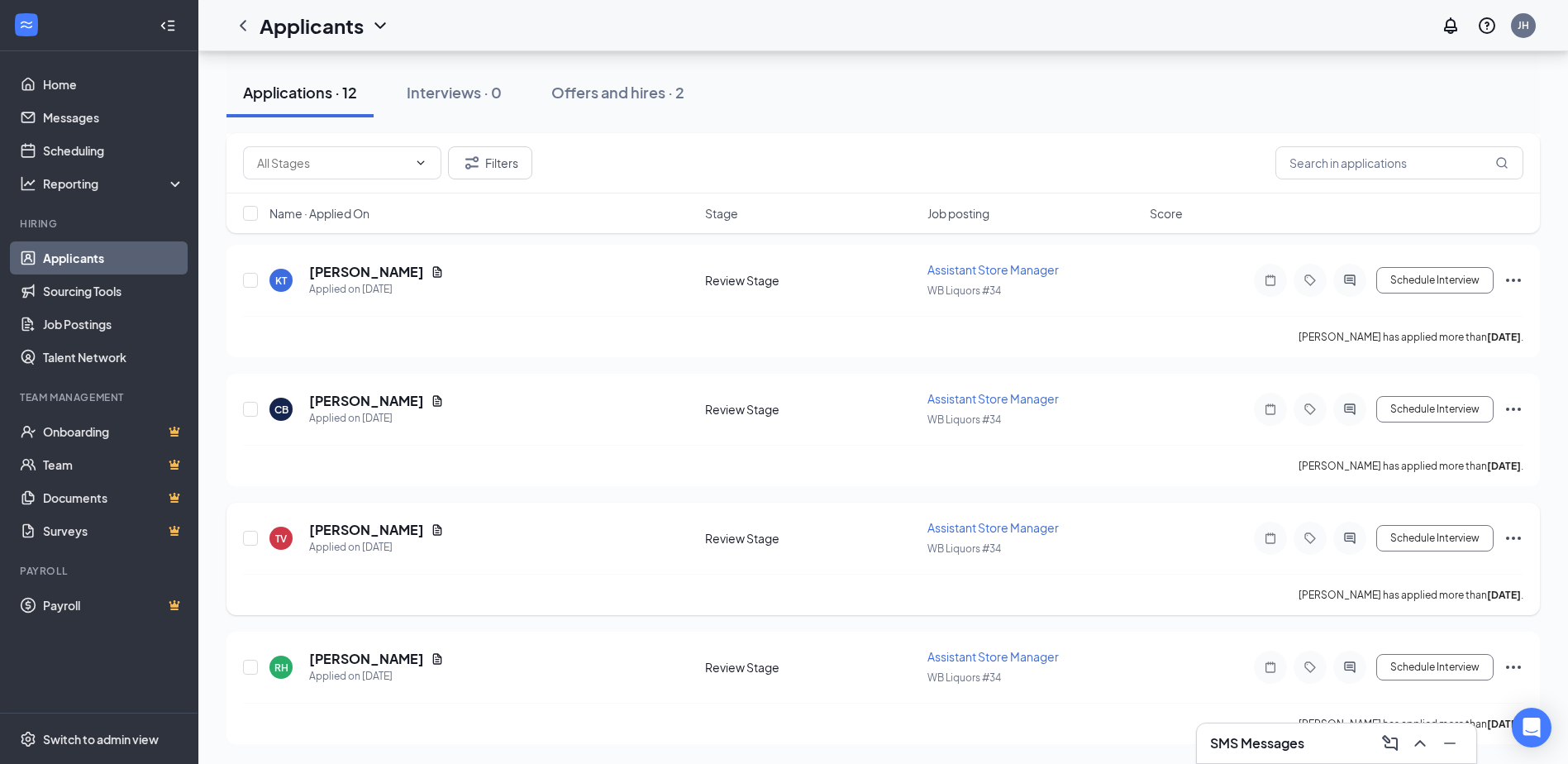
click at [1516, 537] on icon "Ellipses" at bounding box center [1514, 538] width 20 height 20
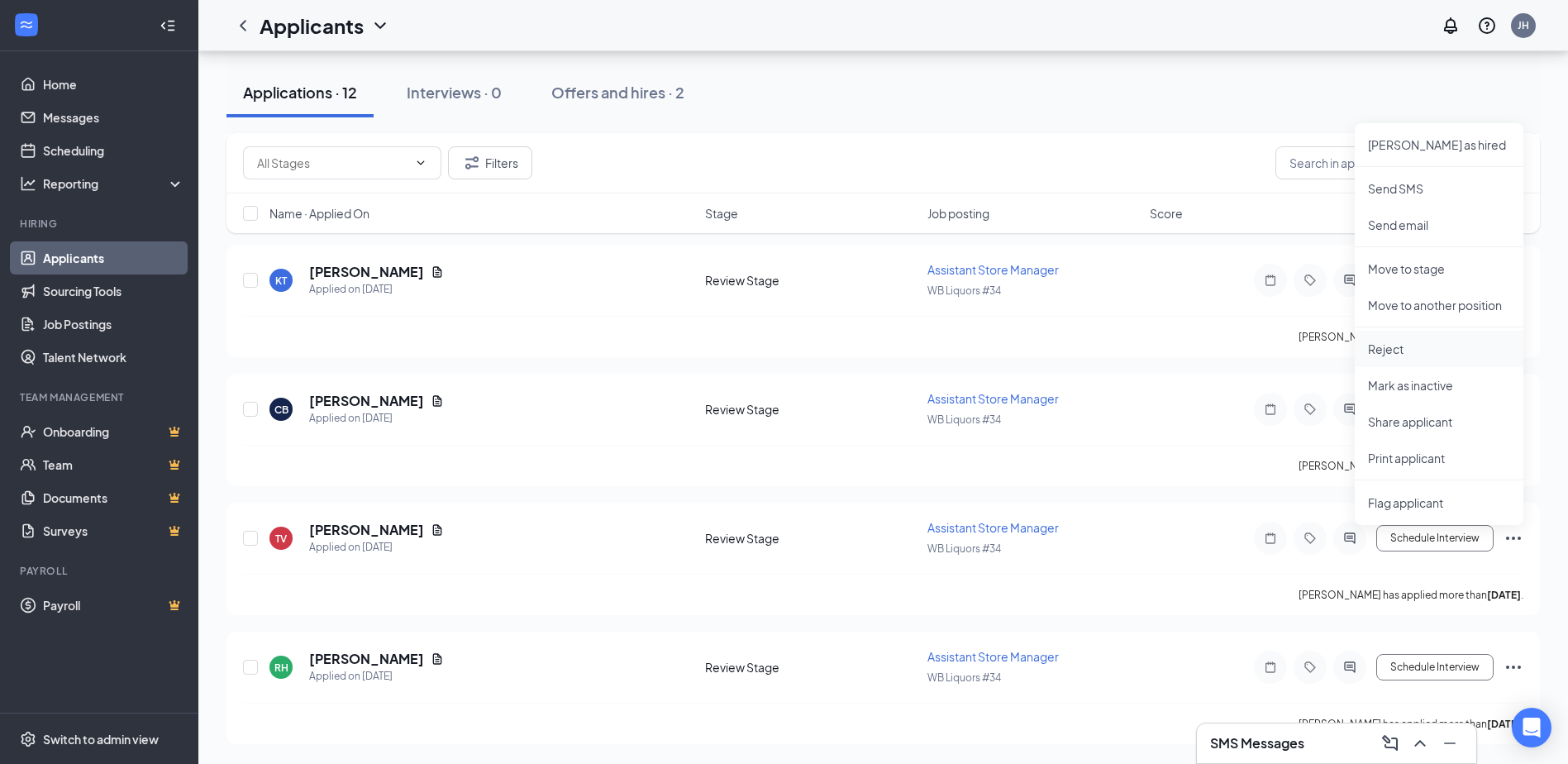
click at [1402, 349] on p "Reject" at bounding box center [1439, 349] width 142 height 16
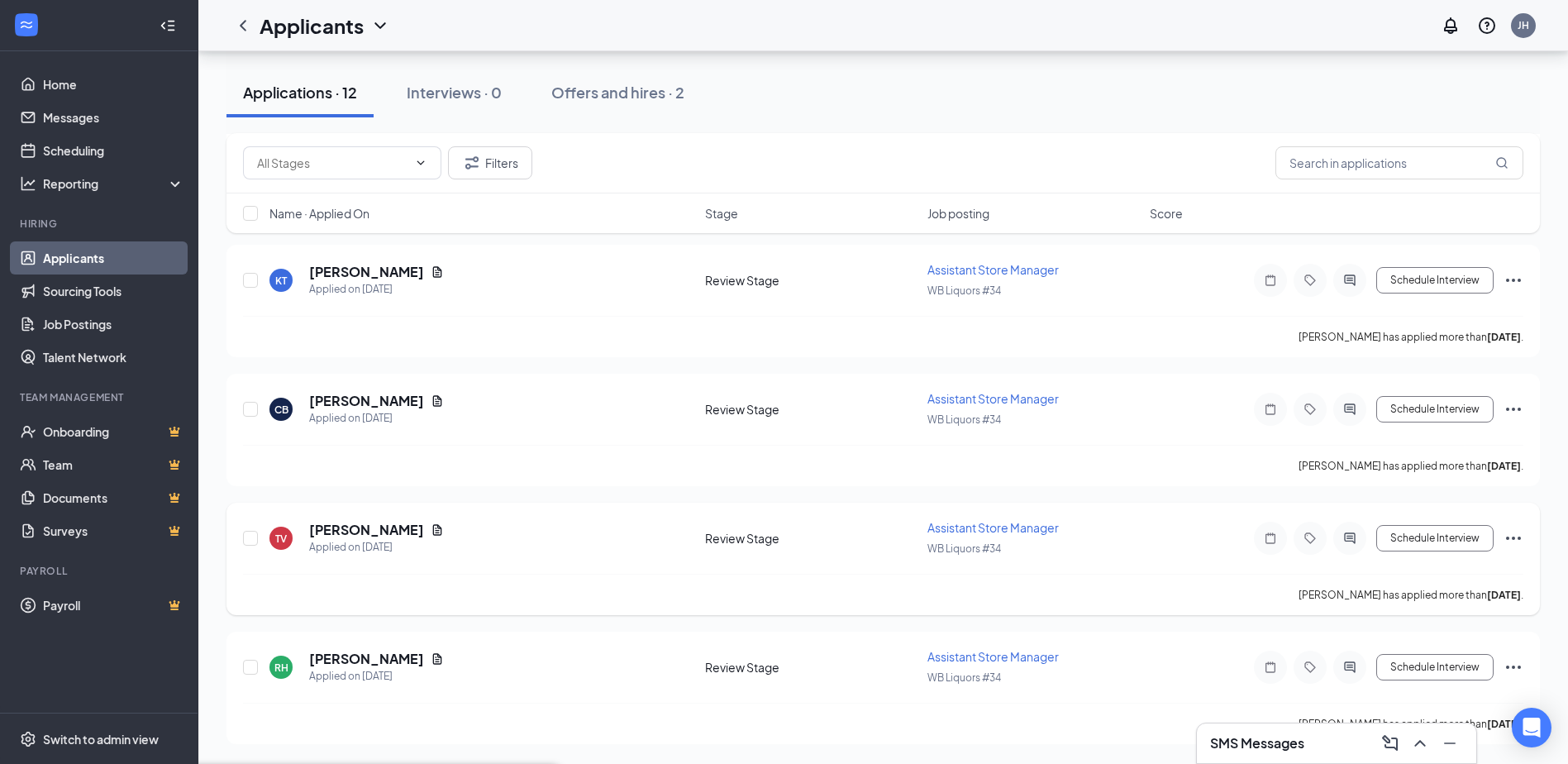
click at [1513, 533] on icon "Ellipses" at bounding box center [1514, 538] width 20 height 20
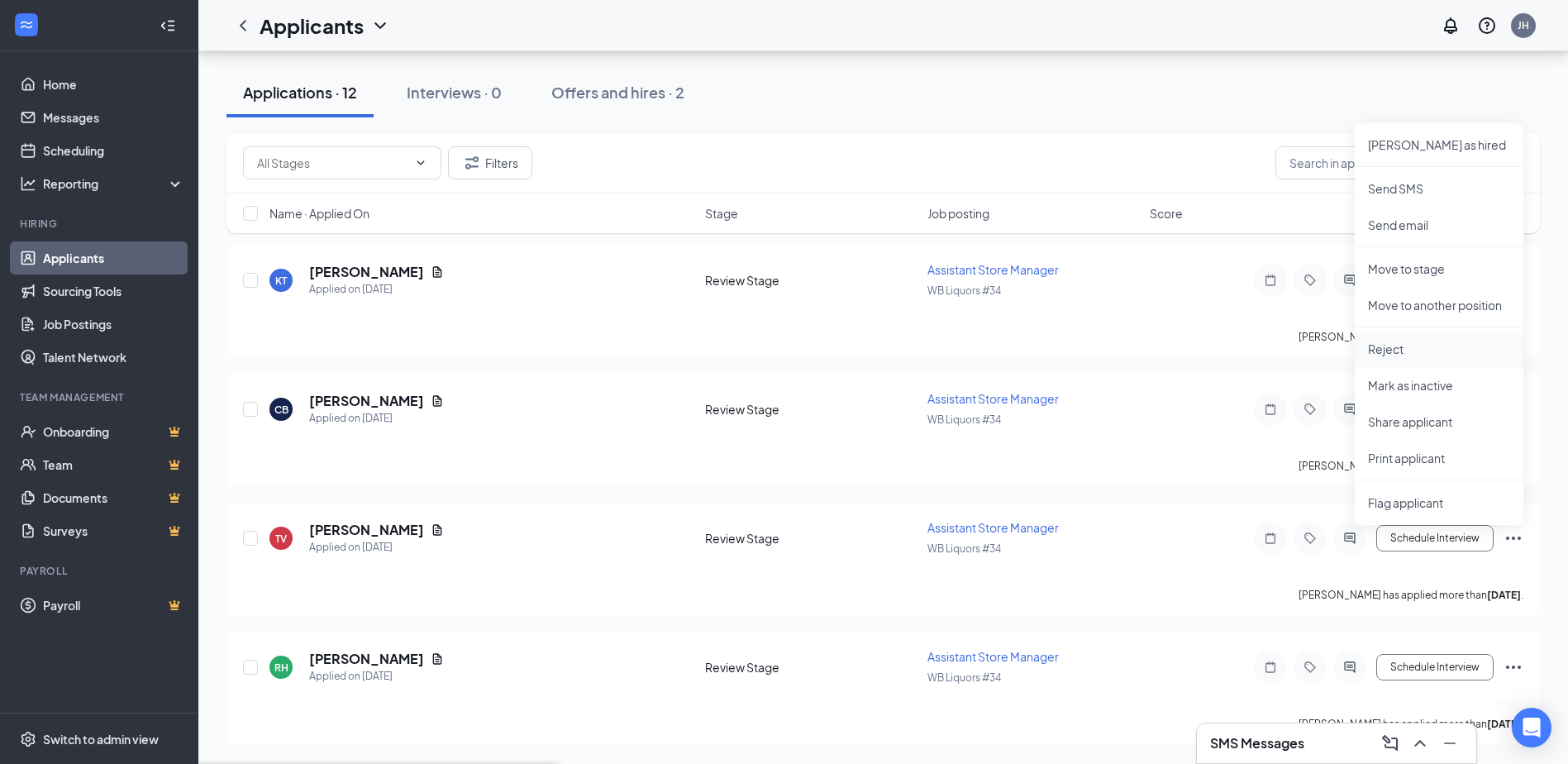
click at [1389, 347] on p "Reject" at bounding box center [1439, 349] width 142 height 16
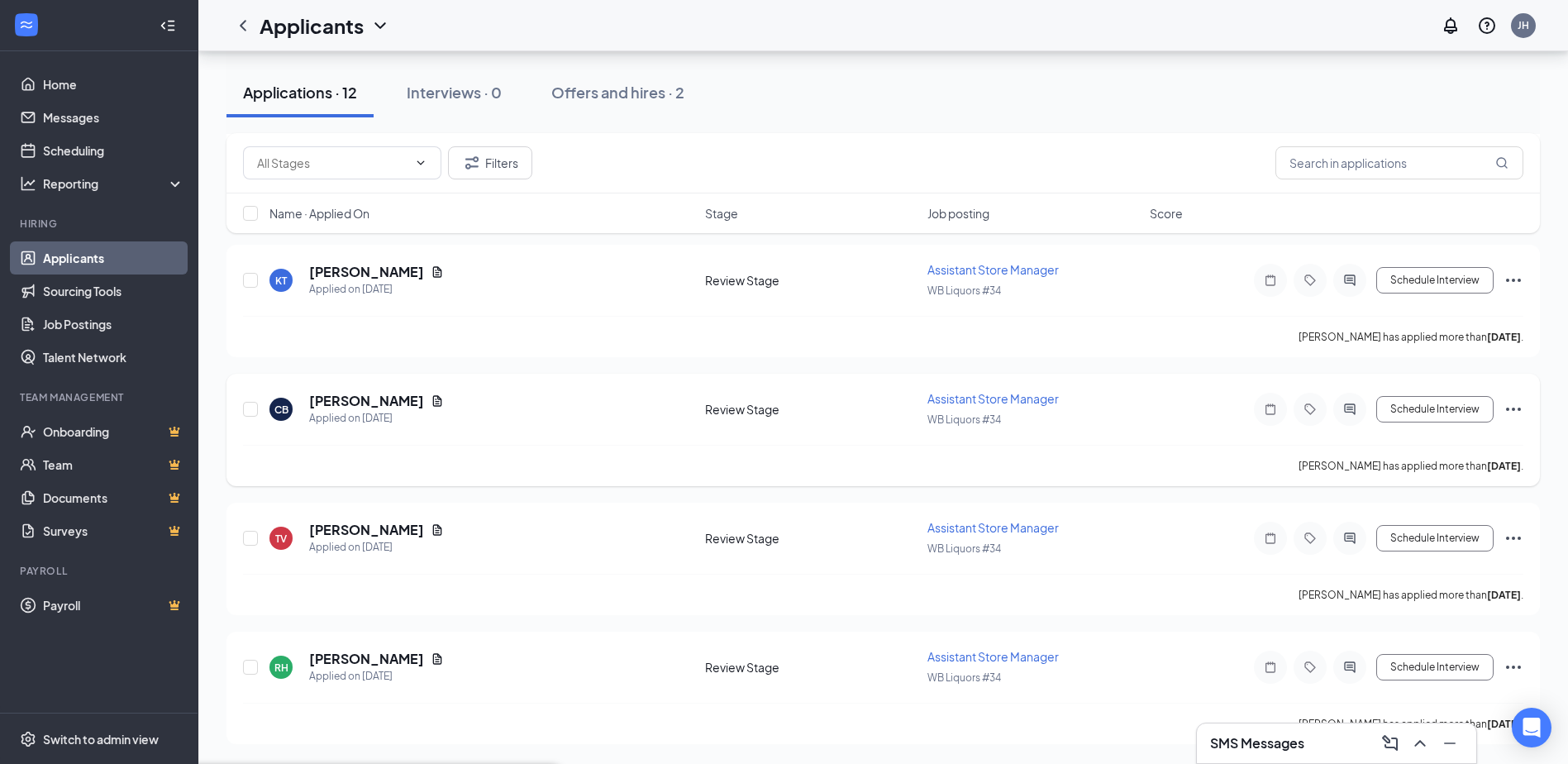
click at [1512, 408] on icon "Ellipses" at bounding box center [1514, 410] width 20 height 20
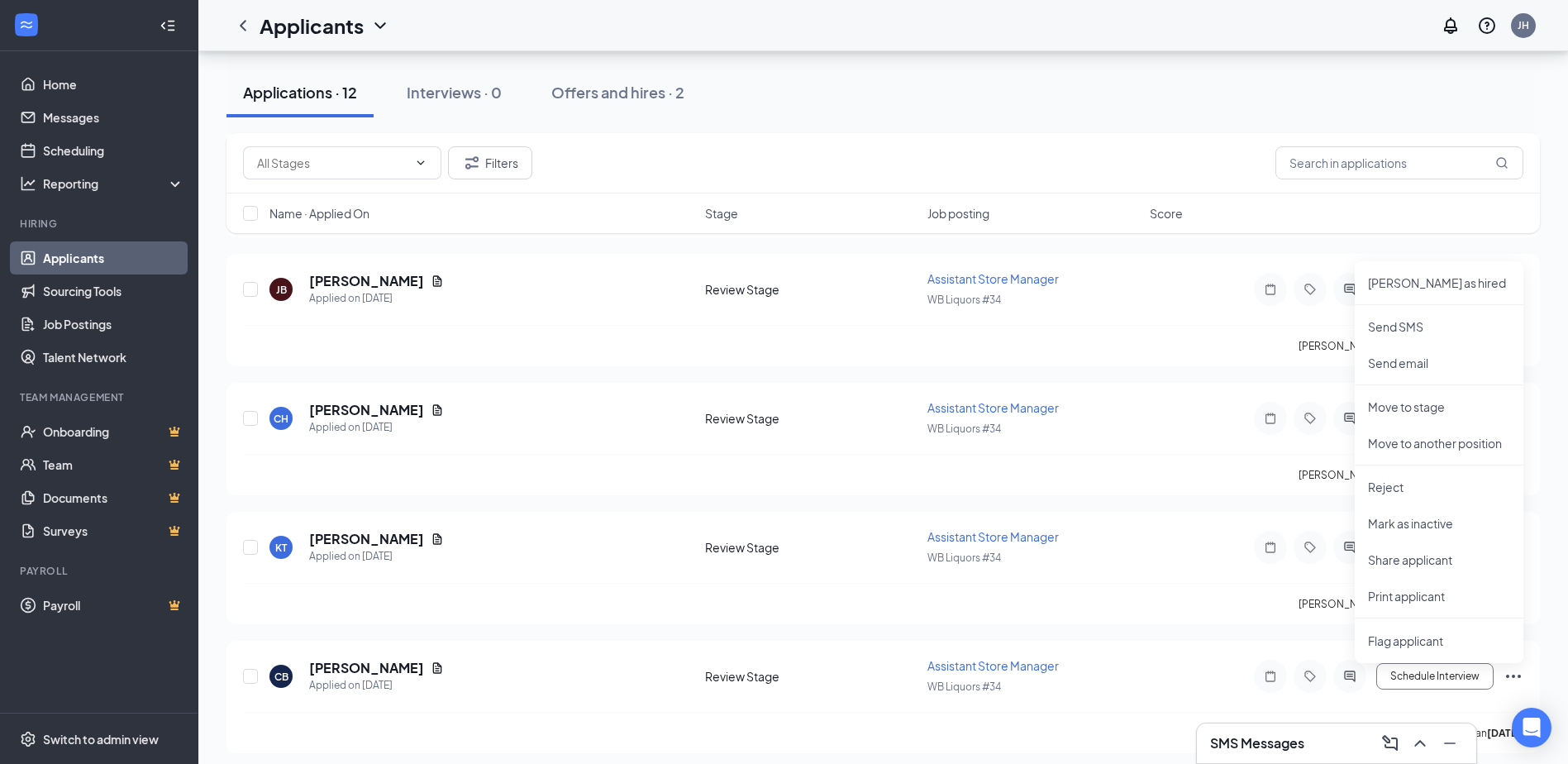
scroll to position [855, 0]
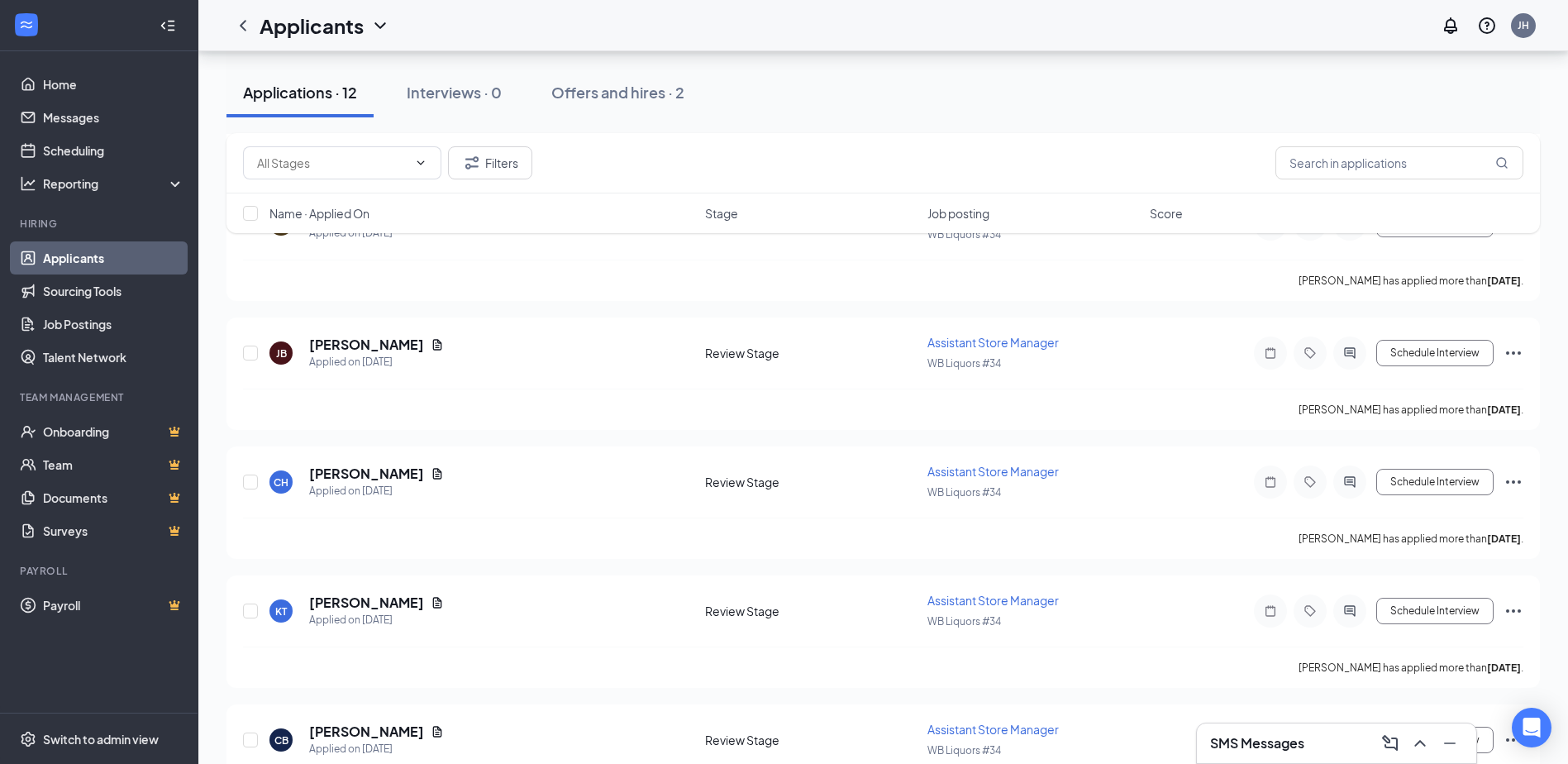
click at [1101, 145] on div "Filters" at bounding box center [883, 163] width 1314 height 61
click at [1511, 480] on icon "Ellipses" at bounding box center [1514, 482] width 20 height 20
click at [1411, 640] on p "Move to stage" at bounding box center [1439, 640] width 142 height 16
type input "Onsite Interview (next stage)"
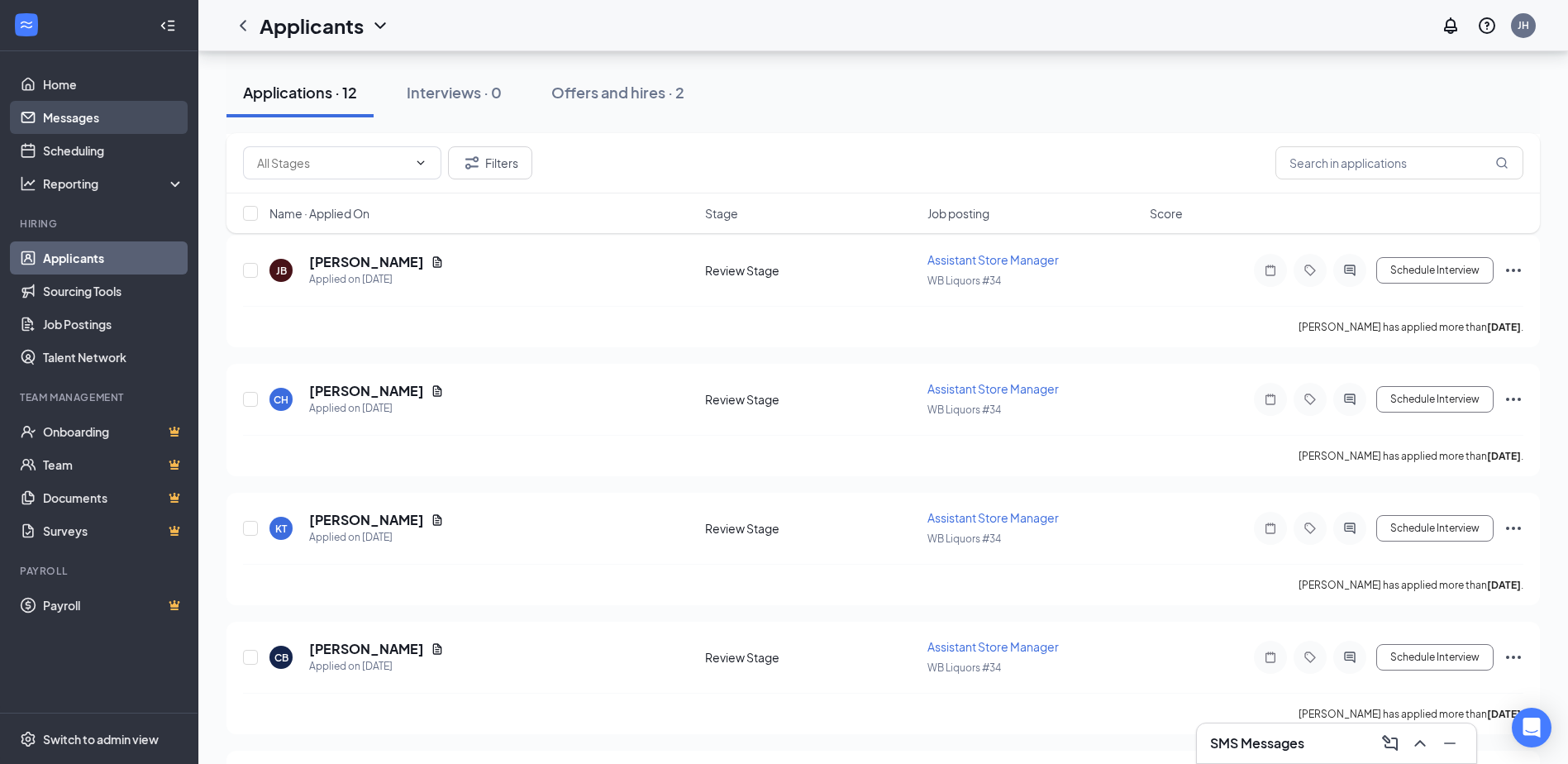
click at [68, 125] on link "Messages" at bounding box center [114, 118] width 141 height 33
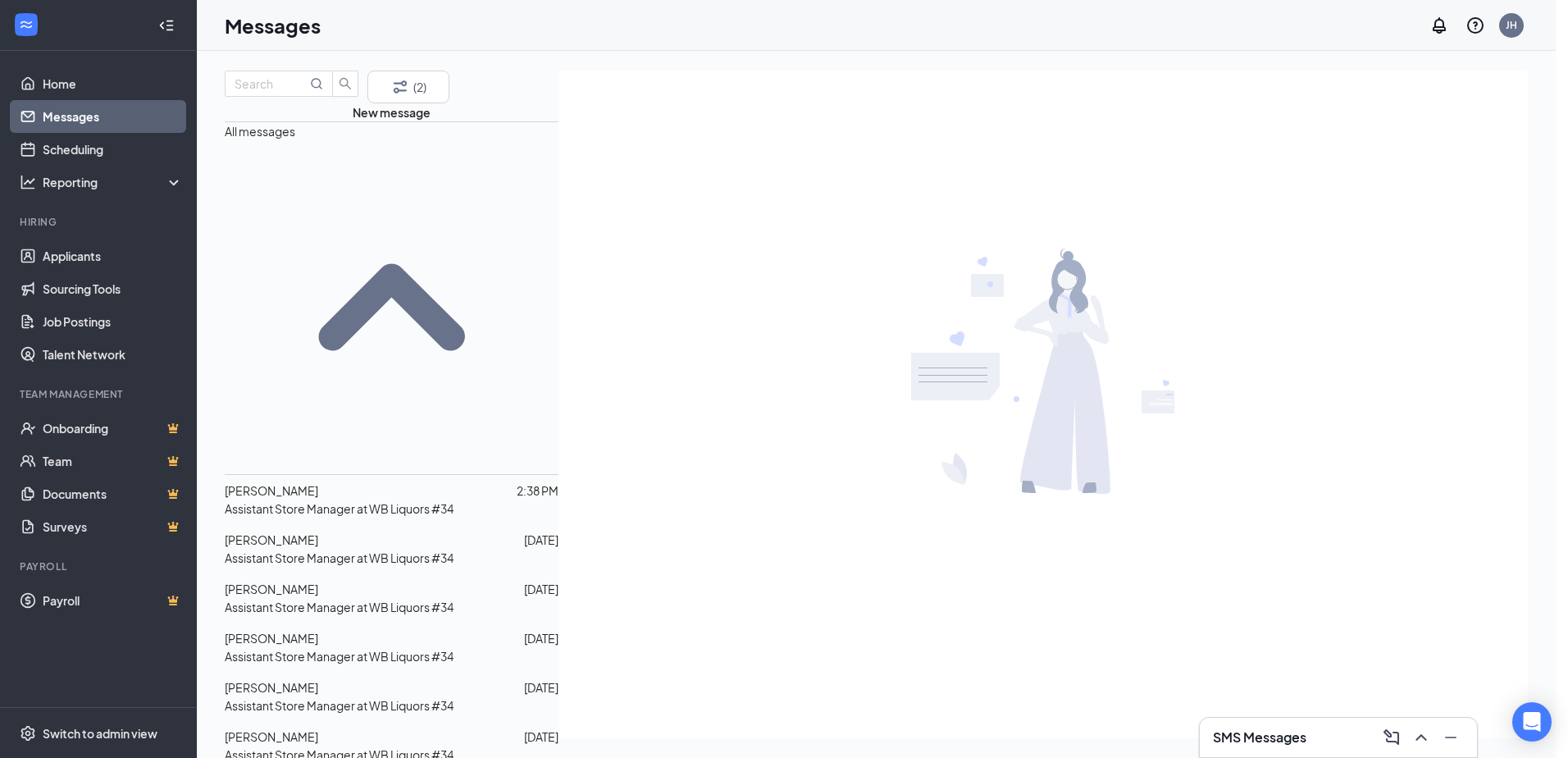
click at [382, 501] on p "Assistant Store Manager at WB Liquors #34" at bounding box center [338, 509] width 229 height 18
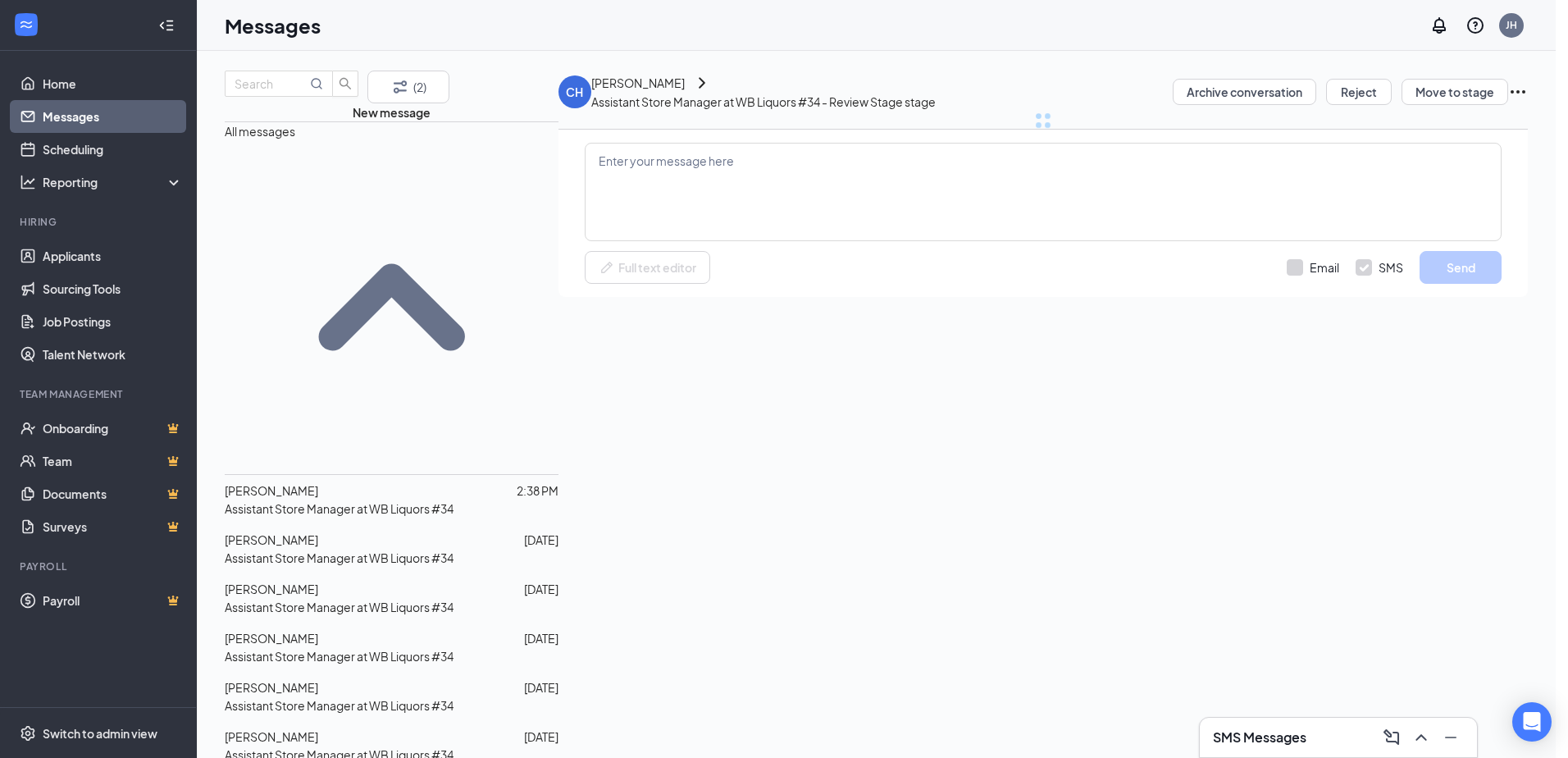
click at [360, 598] on p "Assistant Store Manager at WB Liquors #34" at bounding box center [338, 606] width 229 height 18
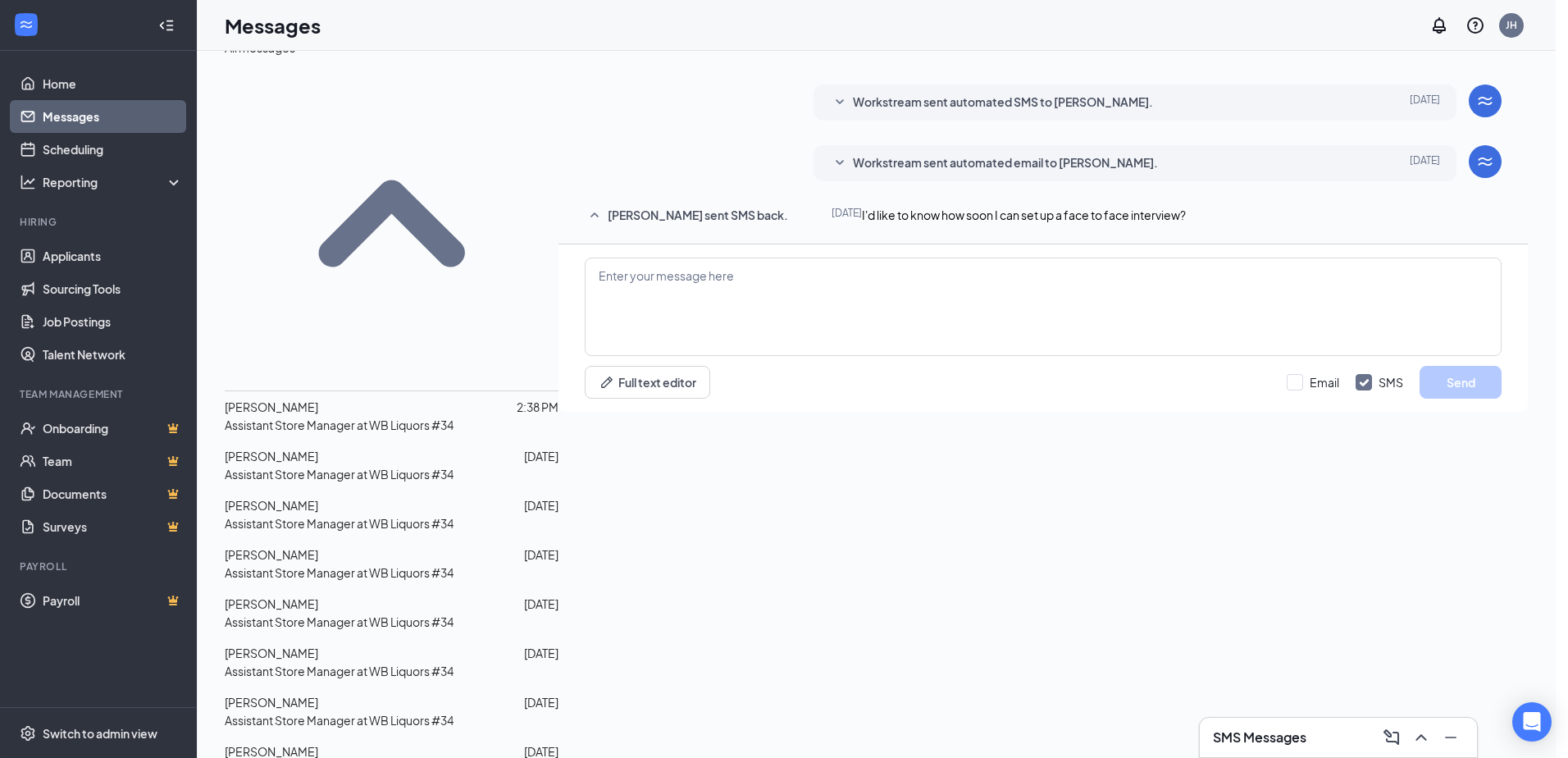
click at [396, 506] on div "All messages Christina Henderson 2:38 PM Assistant Store Manager at WB Liquors …" at bounding box center [391, 577] width 334 height 1078
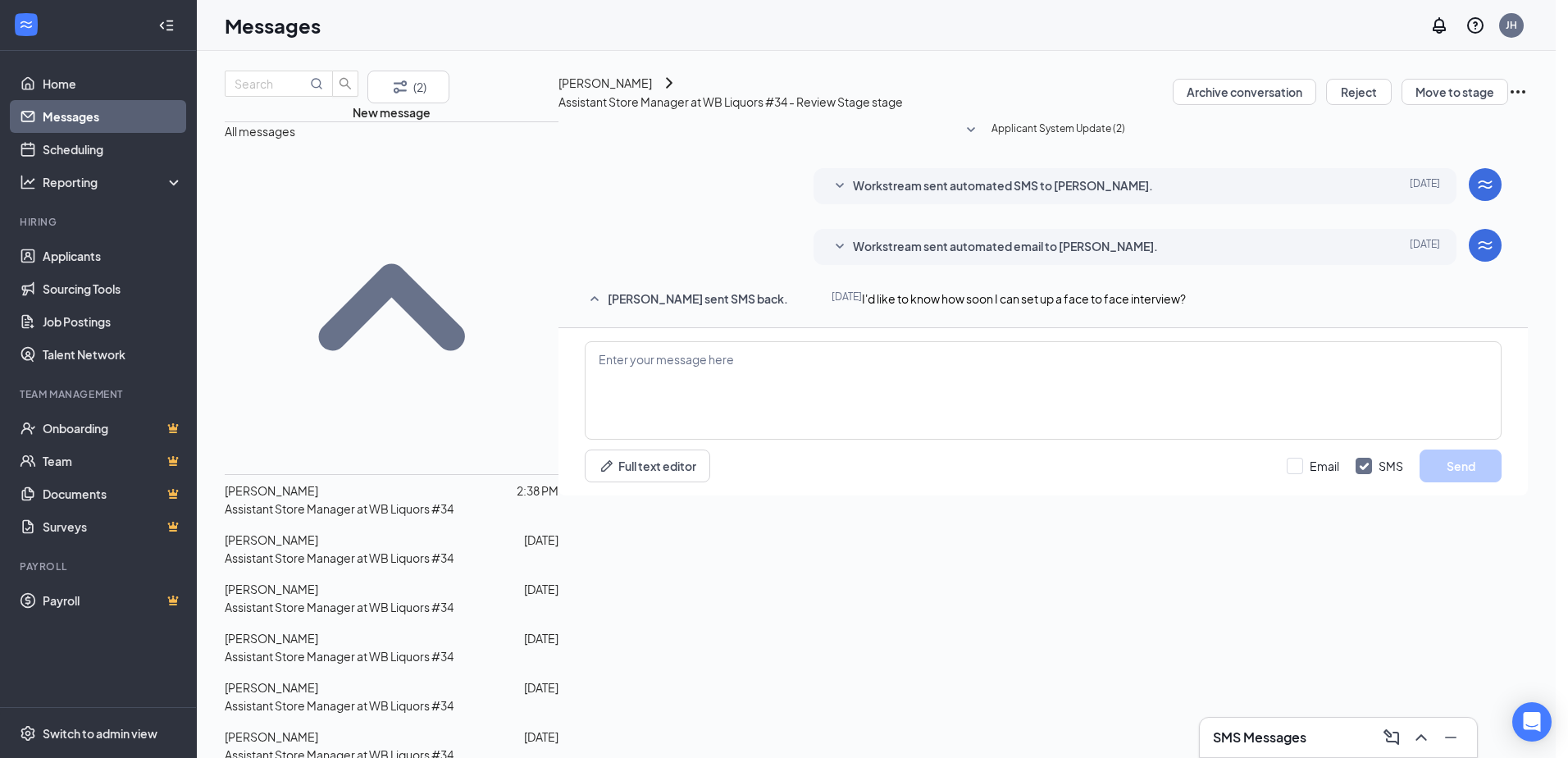
click at [309, 562] on p "Assistant Store Manager at WB Liquors #34" at bounding box center [338, 558] width 229 height 18
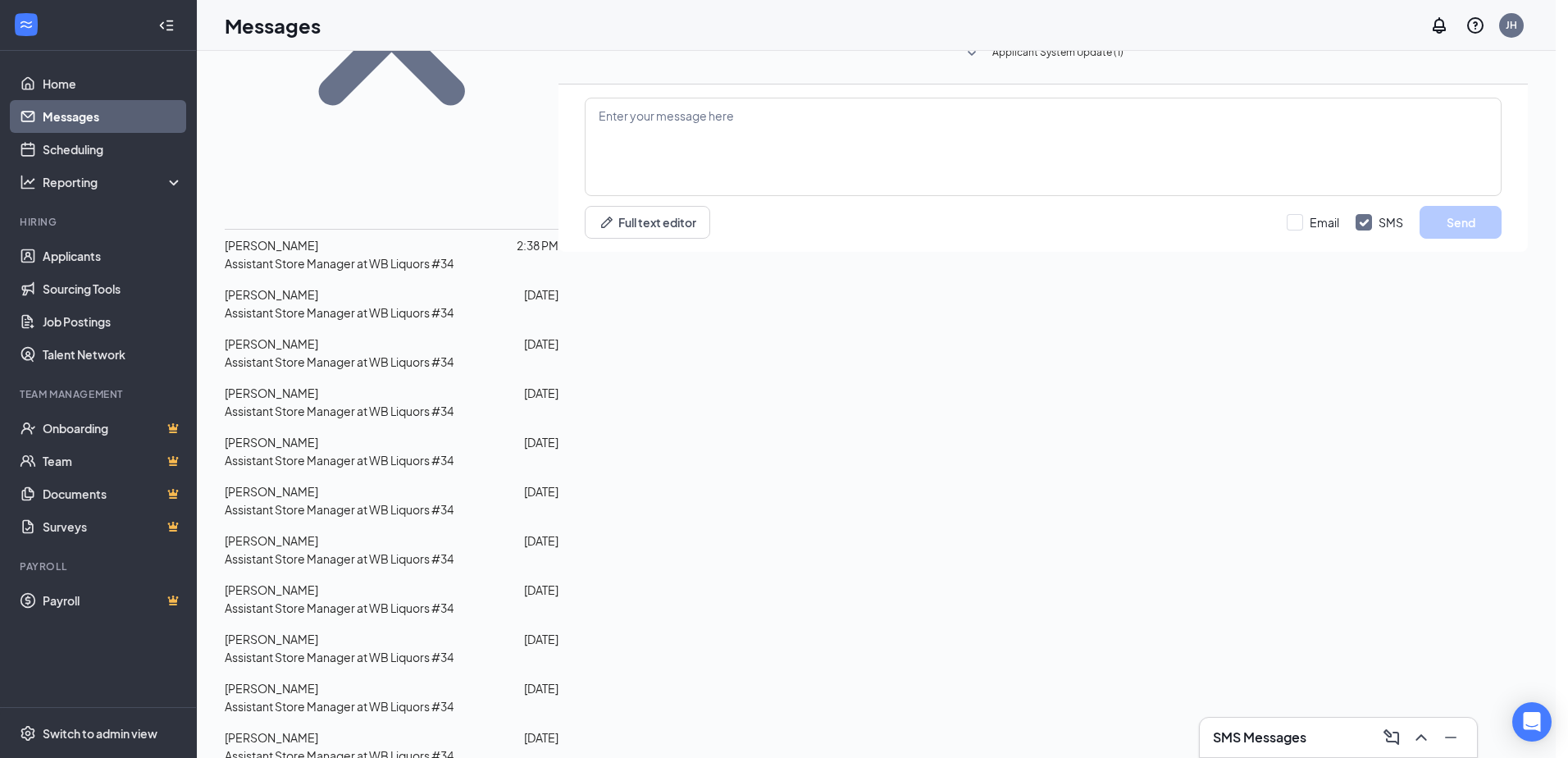
scroll to position [278, 0]
